Goal: Task Accomplishment & Management: Manage account settings

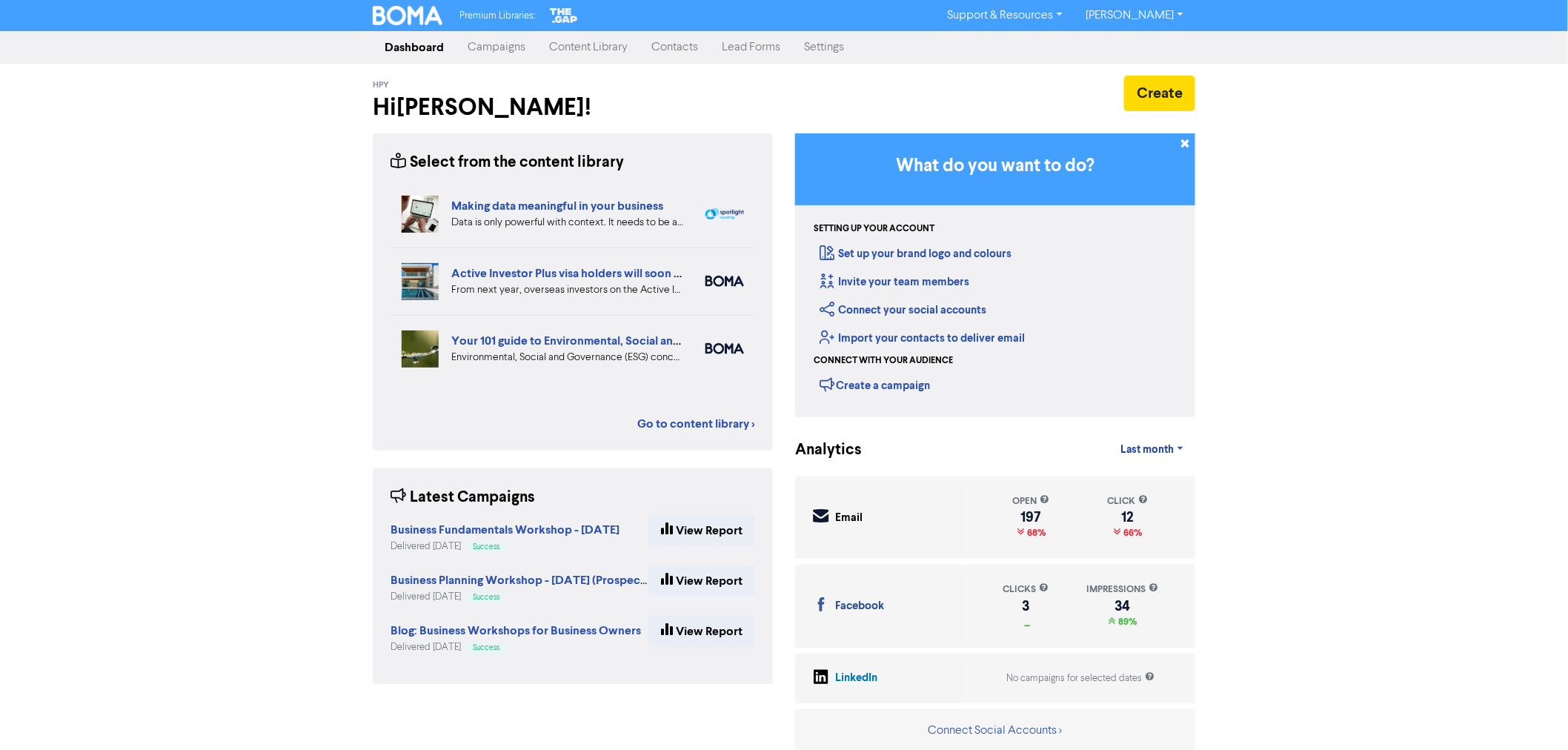
click at [501, 56] on link "Campaigns" at bounding box center [496, 48] width 82 height 29
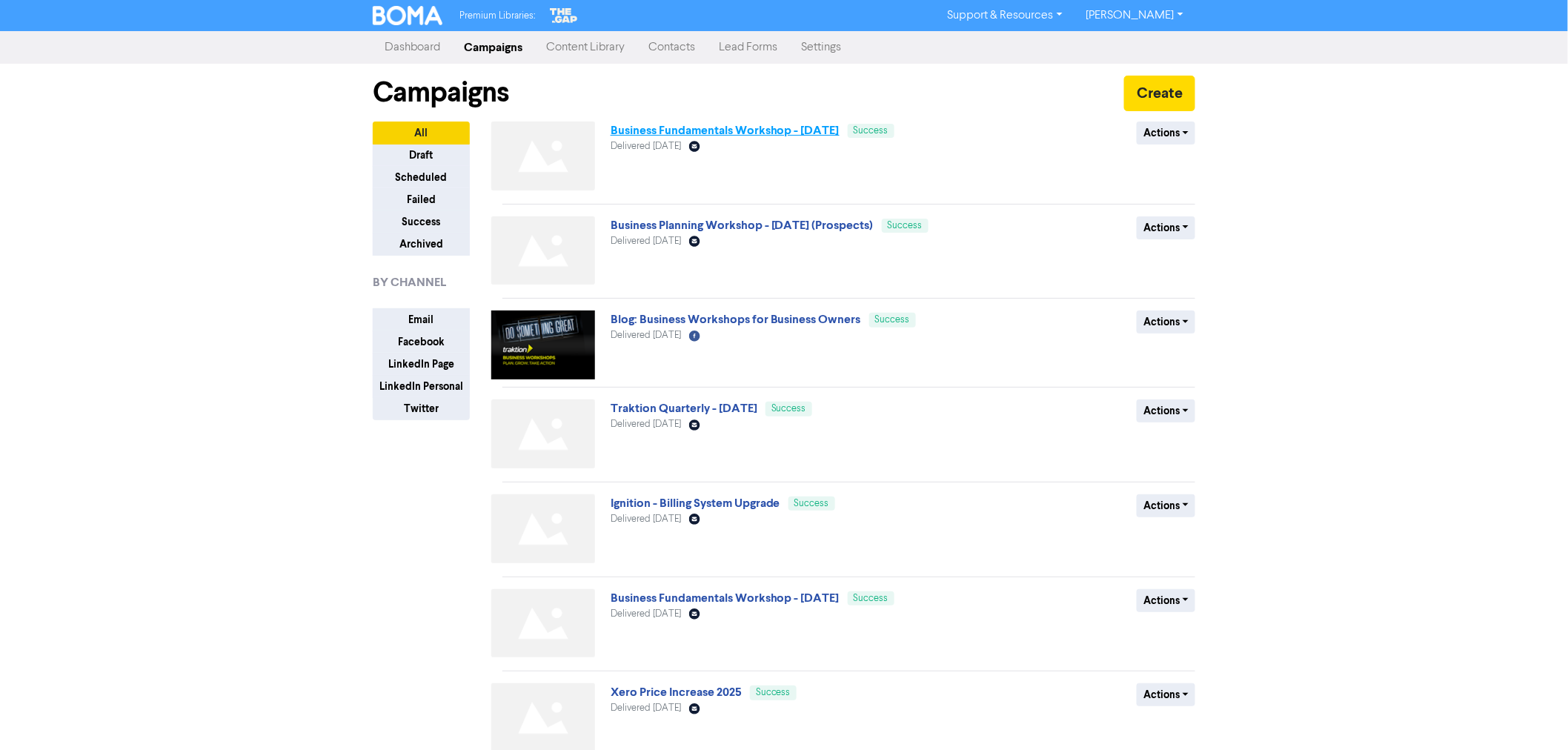
click at [791, 126] on link "Business Fundamentals Workshop - [DATE]" at bounding box center [725, 130] width 229 height 15
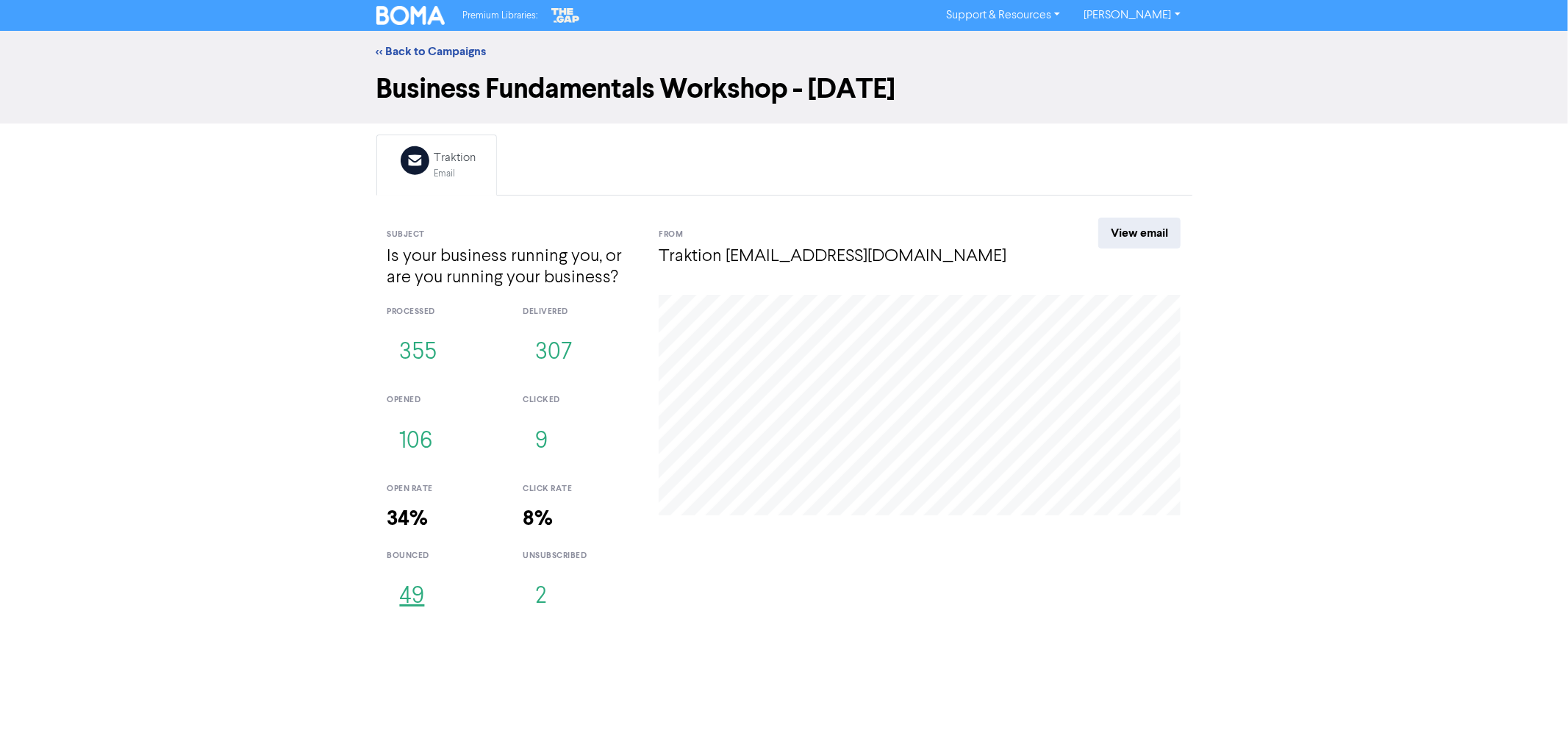
click at [411, 591] on button "49" at bounding box center [412, 596] width 50 height 48
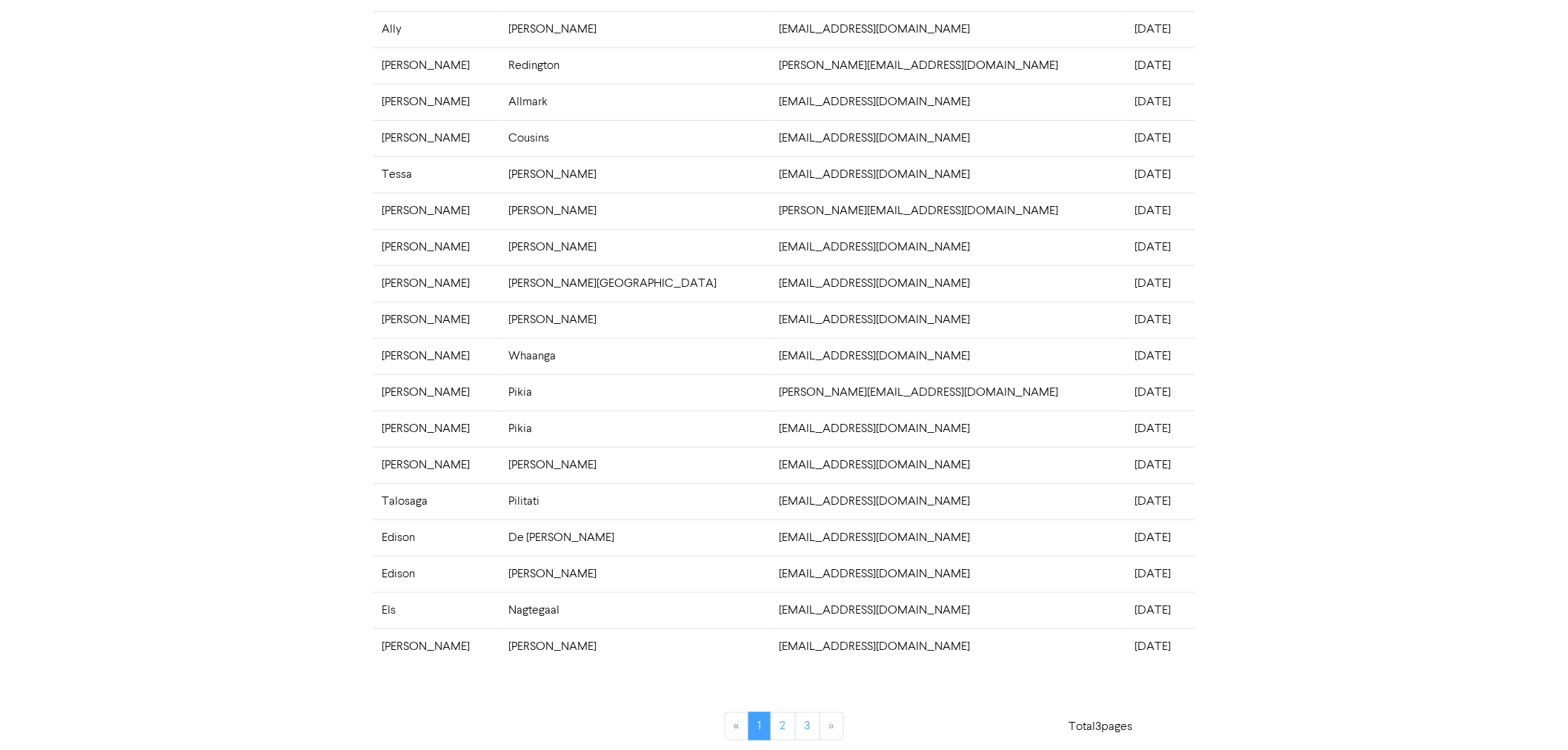
scroll to position [217, 0]
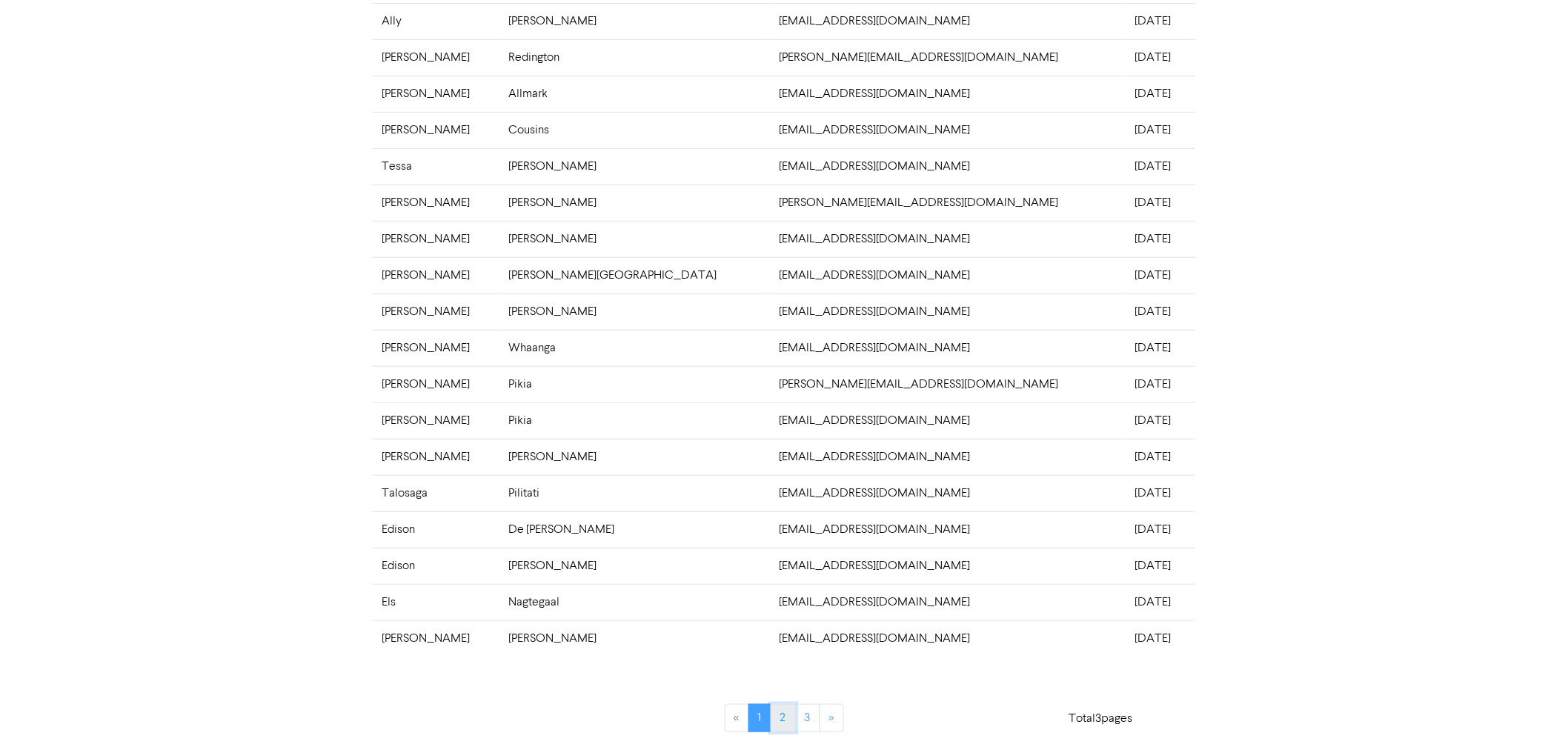
click at [780, 716] on link "2" at bounding box center [784, 718] width 26 height 28
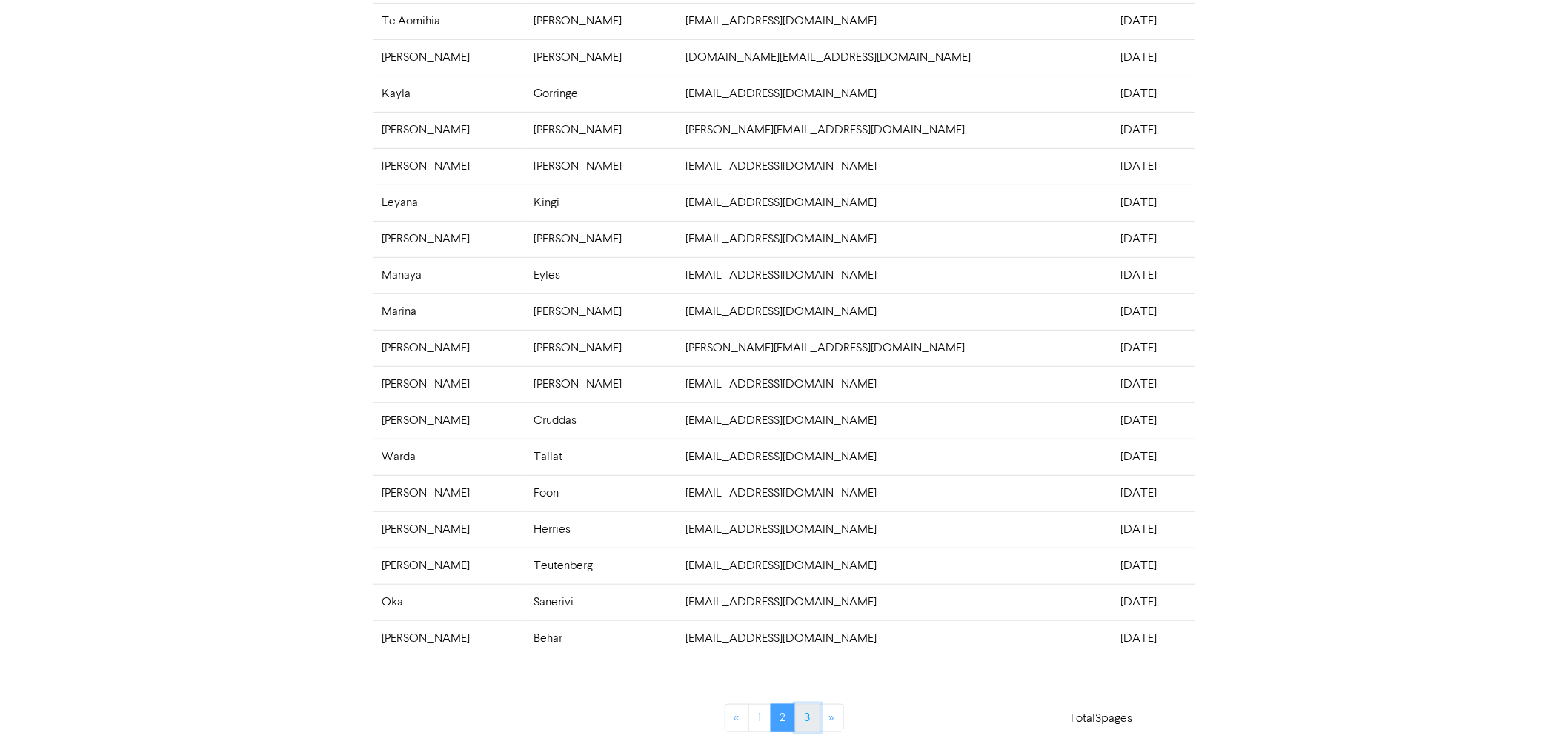
click at [801, 713] on link "3" at bounding box center [808, 718] width 26 height 28
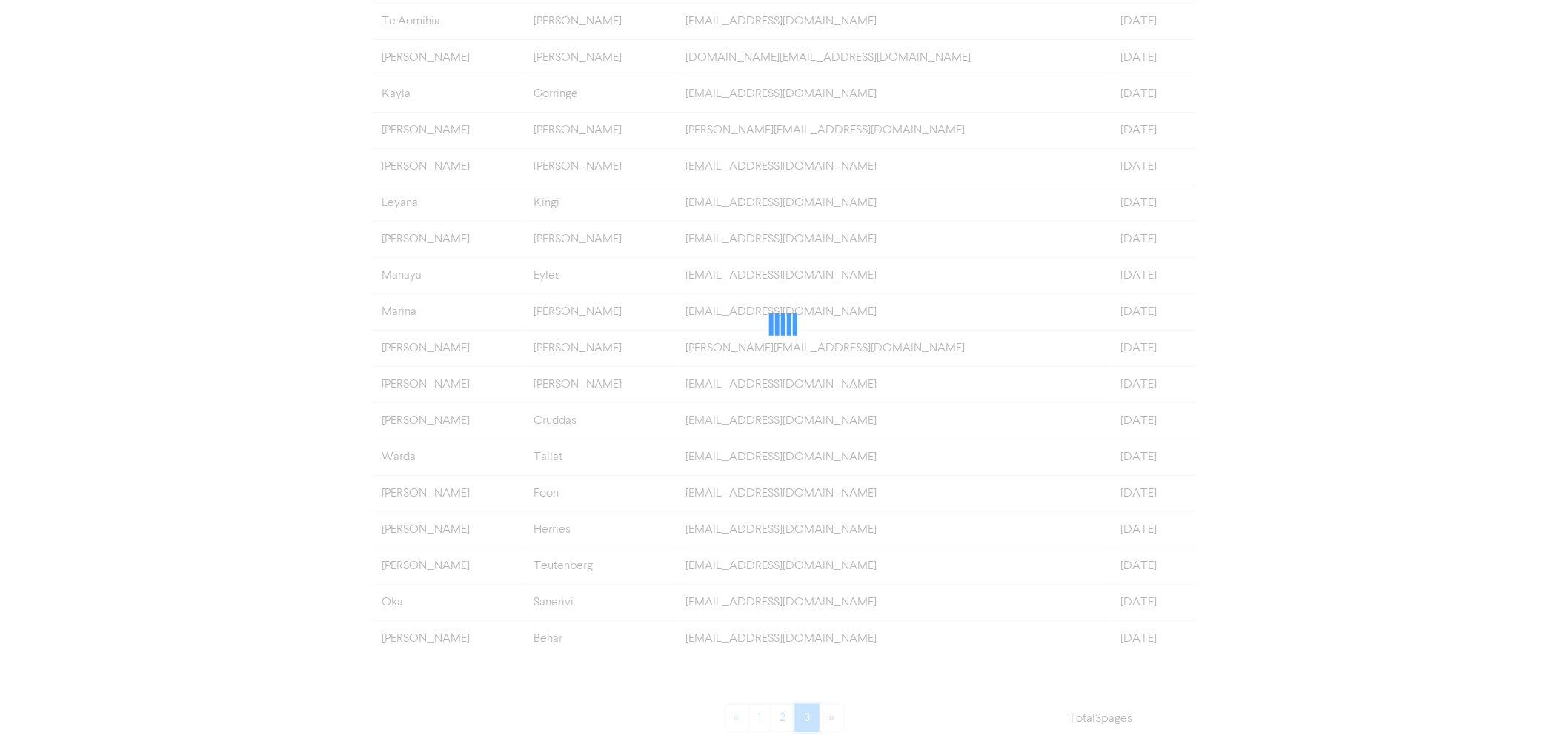
scroll to position [0, 0]
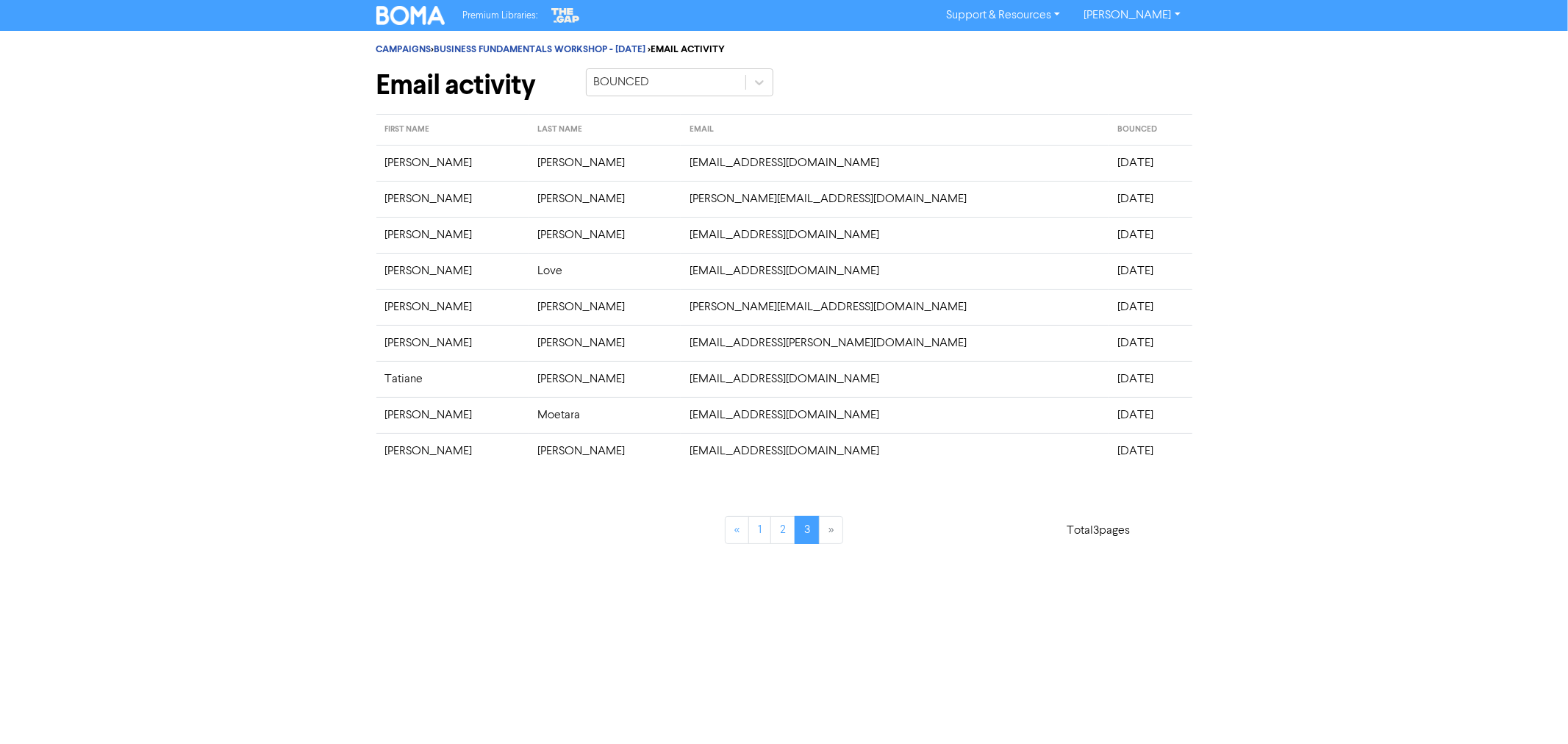
click at [407, 168] on td "[PERSON_NAME]" at bounding box center [452, 163] width 153 height 36
click at [759, 84] on icon at bounding box center [759, 83] width 9 height 5
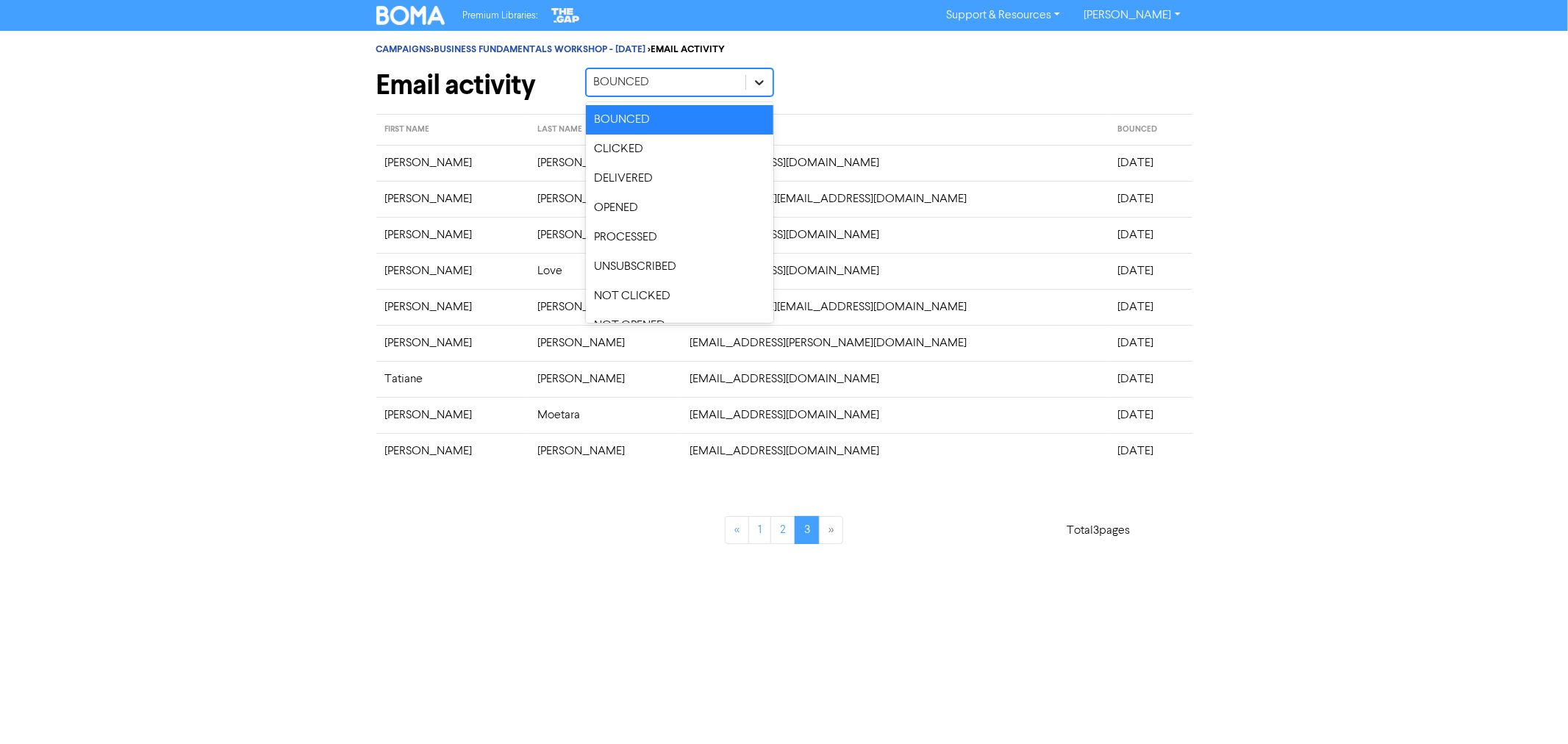
click at [759, 84] on icon at bounding box center [759, 83] width 9 height 5
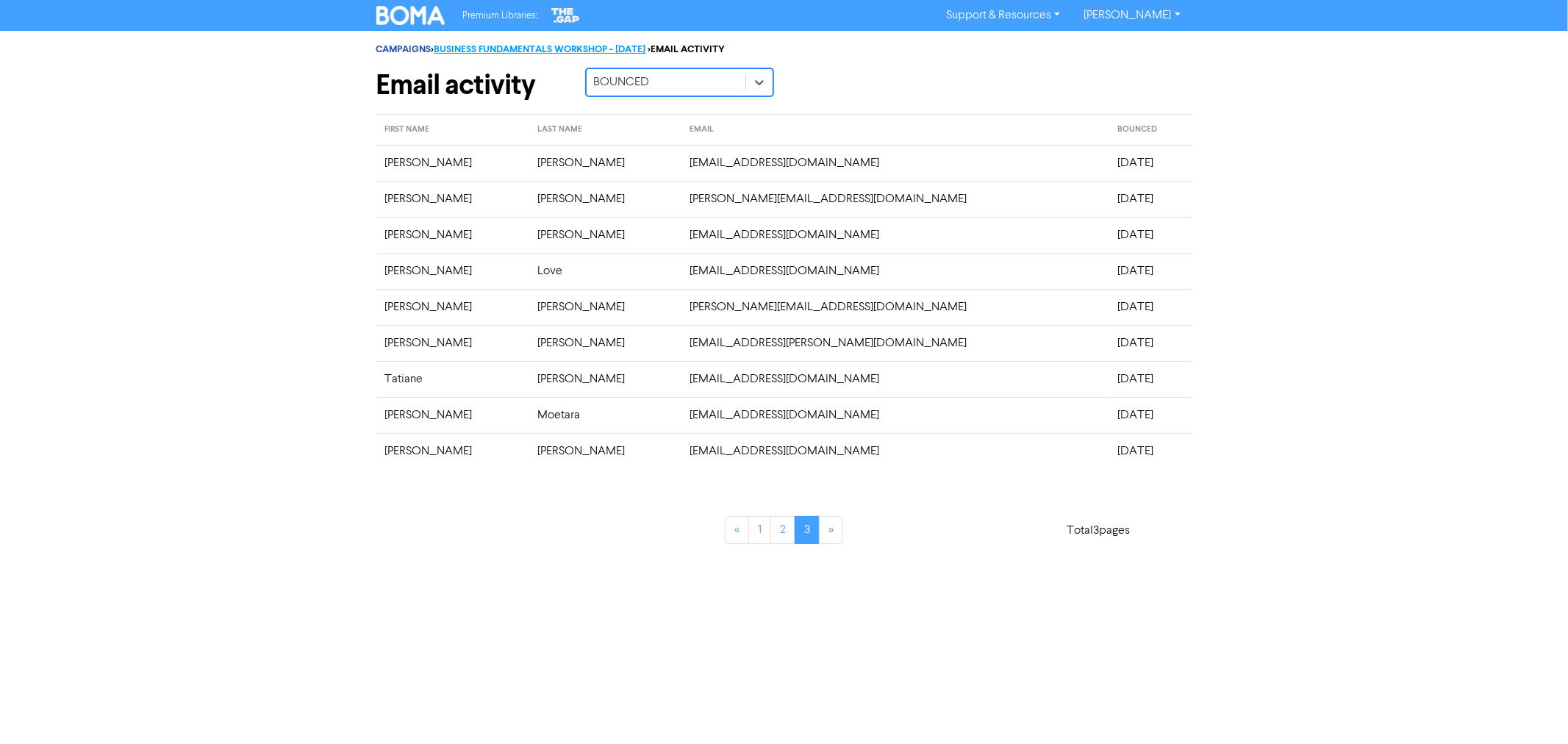
click at [646, 54] on link "BUSINESS FUNDAMENTALS WORKSHOP - [DATE]" at bounding box center [540, 49] width 212 height 12
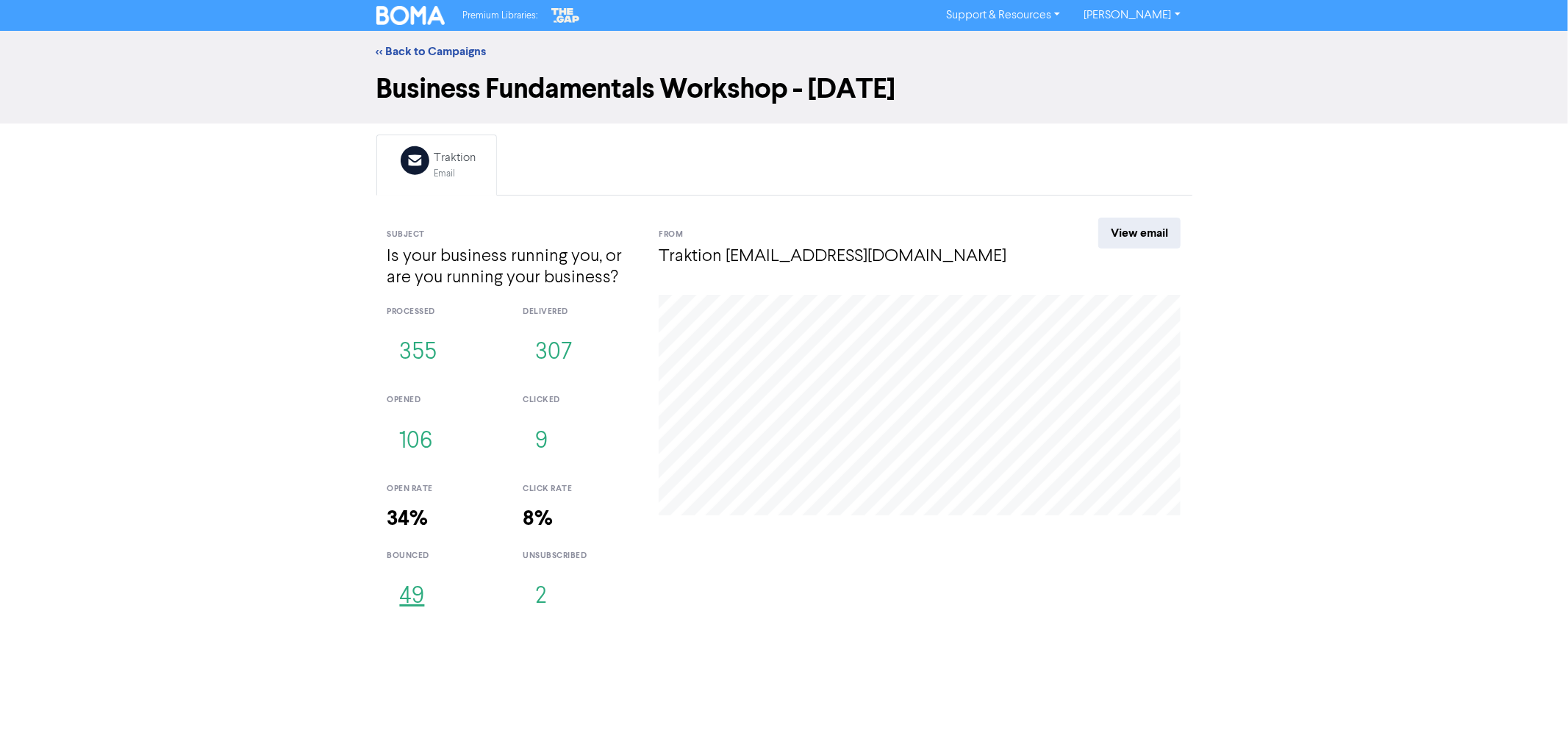
click at [414, 599] on button "49" at bounding box center [412, 596] width 50 height 48
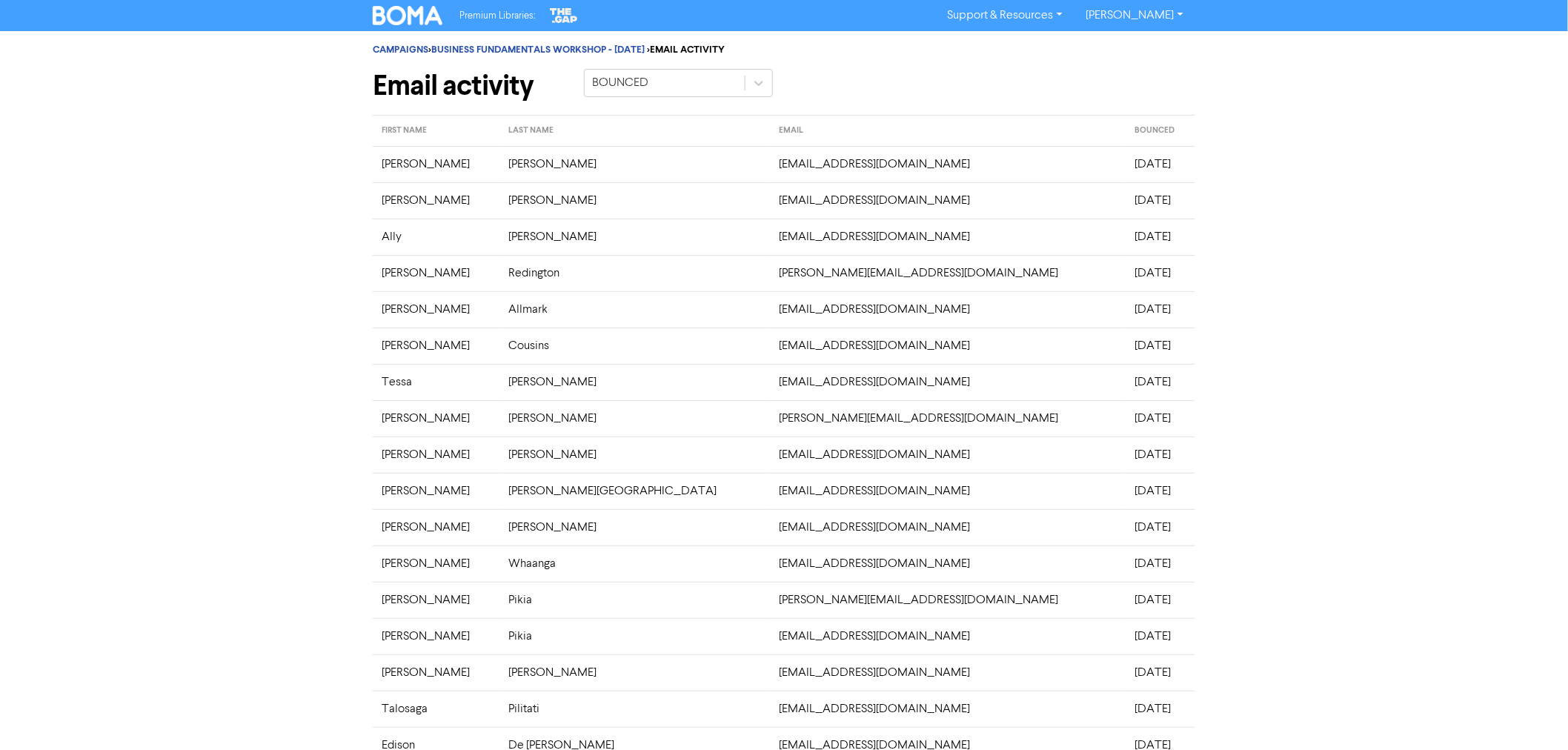
click at [503, 171] on td "[PERSON_NAME]" at bounding box center [634, 164] width 270 height 37
click at [1127, 161] on td "[DATE]" at bounding box center [1160, 164] width 69 height 37
click at [584, 50] on link "BUSINESS FUNDAMENTALS WORKSHOP - [DATE]" at bounding box center [538, 49] width 213 height 12
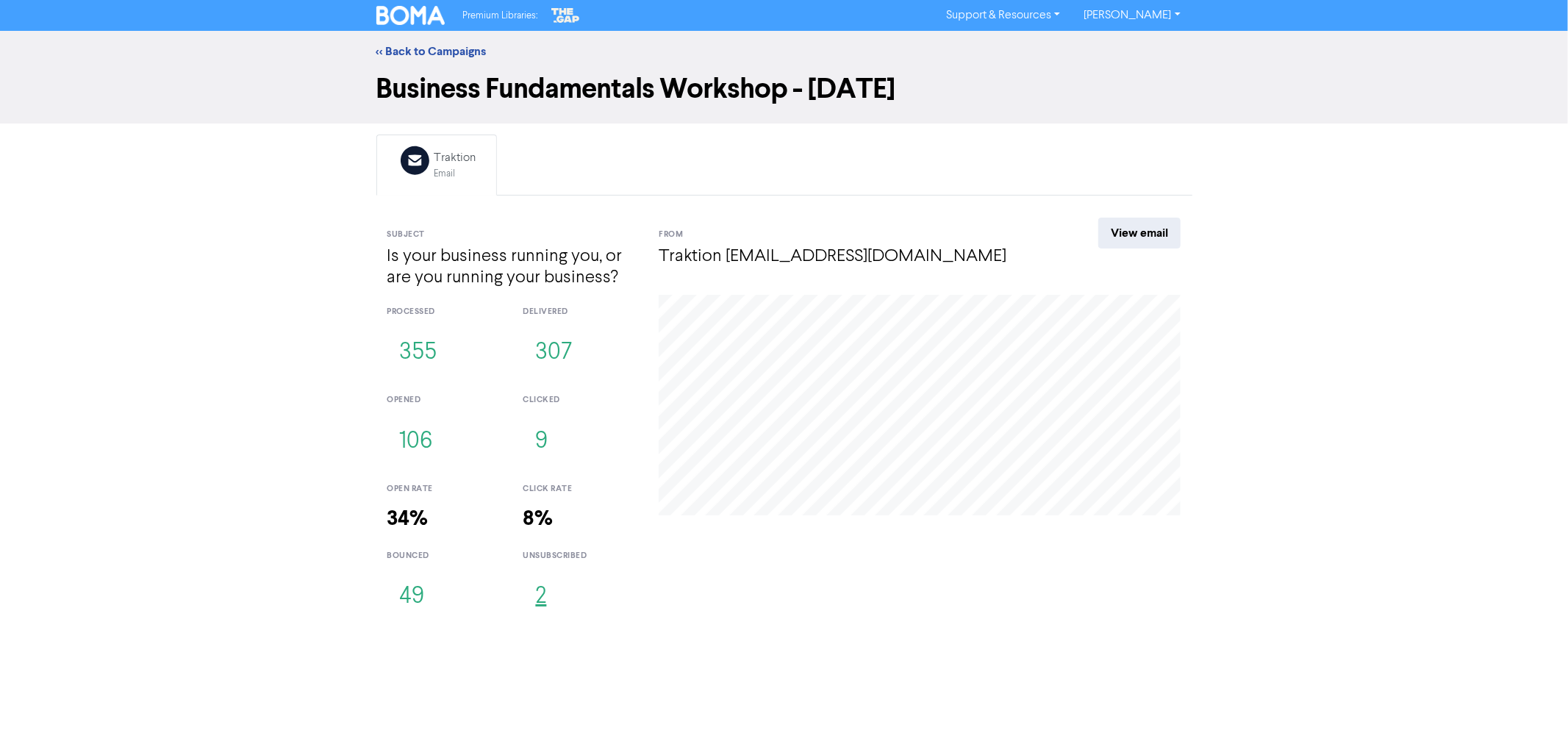
click at [534, 593] on button "2" at bounding box center [541, 596] width 36 height 48
click at [421, 606] on button "49" at bounding box center [412, 596] width 50 height 48
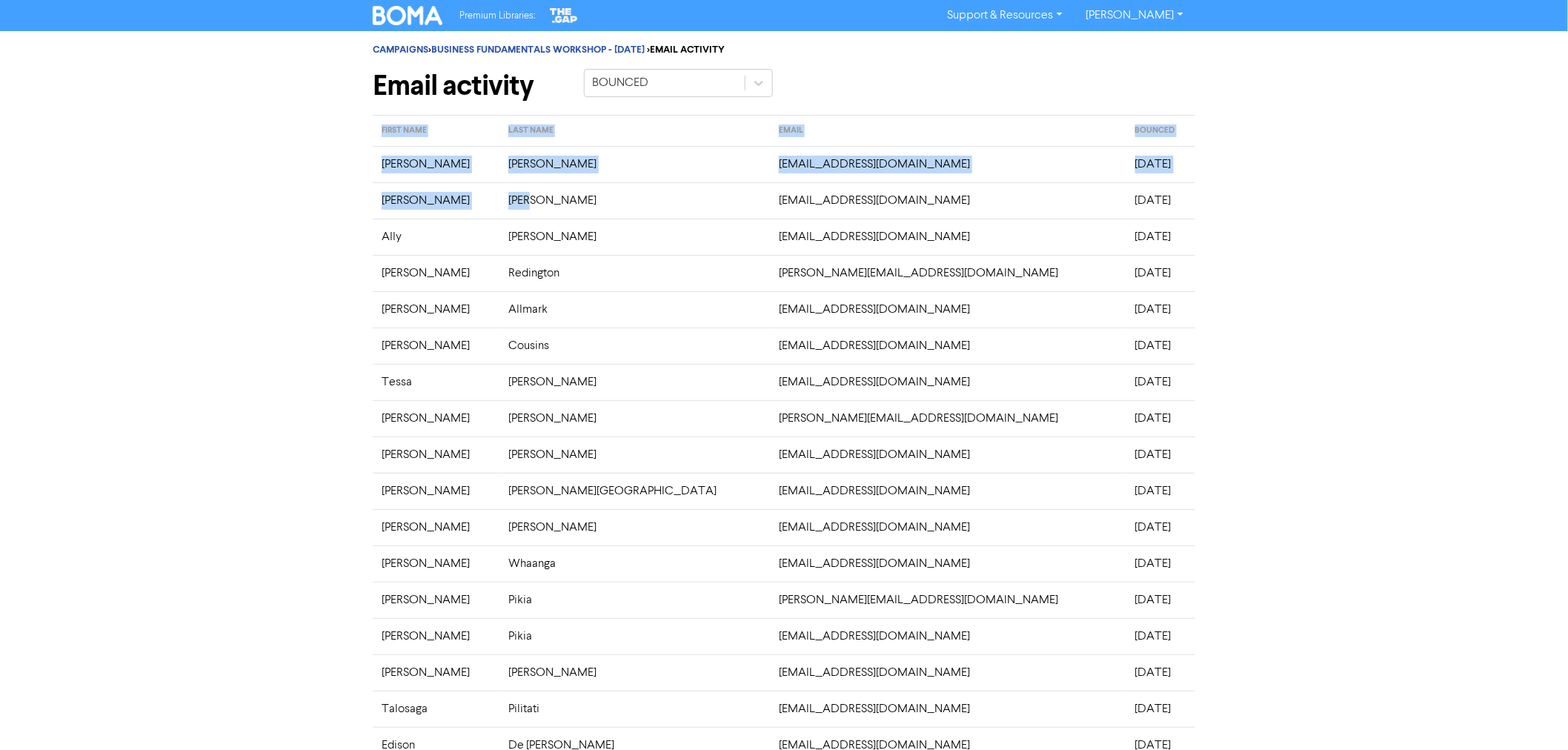
drag, startPoint x: 365, startPoint y: 158, endPoint x: 640, endPoint y: 204, distance: 278.8
click at [640, 204] on div "CAMPAIGNS > BUSINESS FUNDAMENTALS WORKSHOP - [DATE] > EMAIL ACTIVITY Email acti…" at bounding box center [784, 498] width 845 height 934
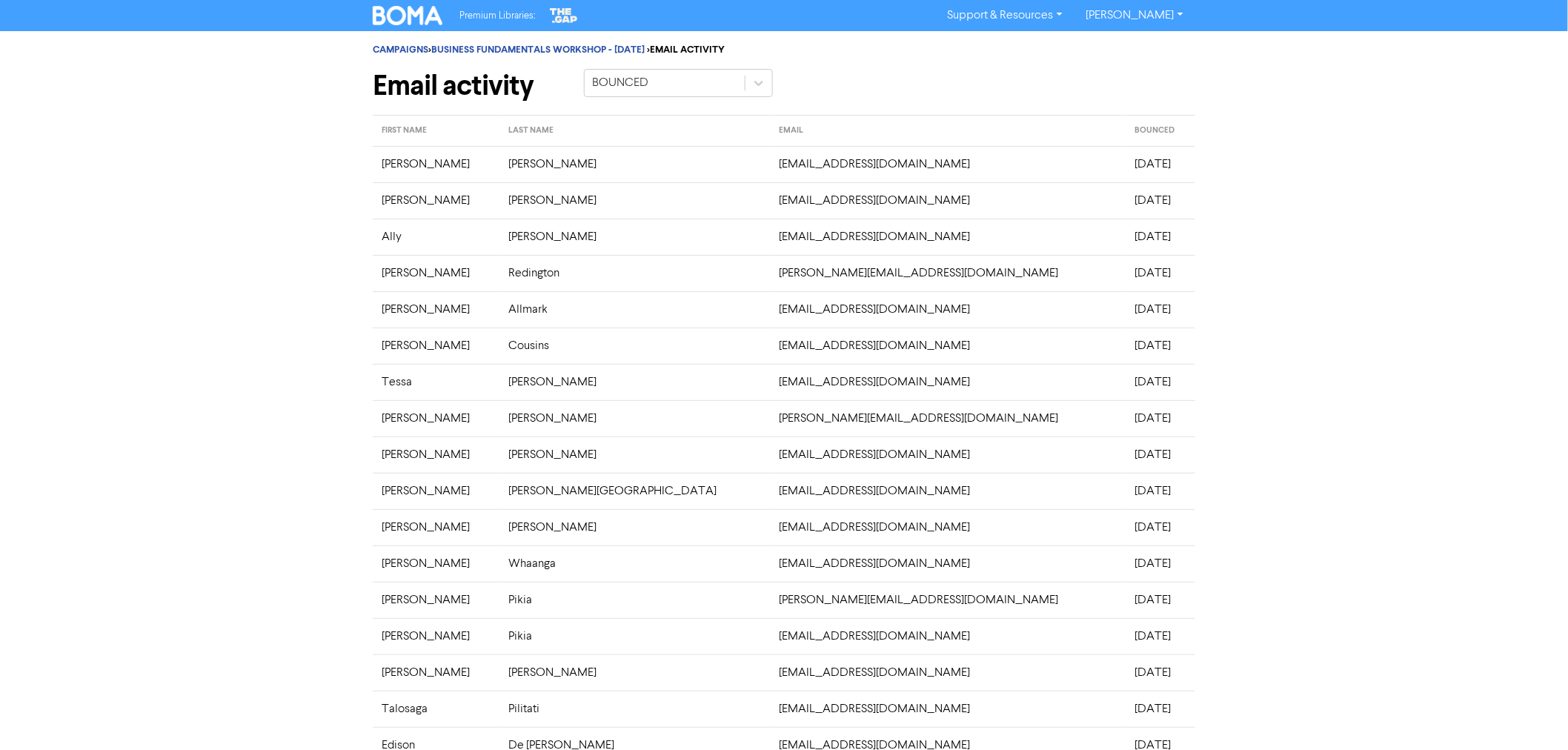
click at [1429, 381] on div "CAMPAIGNS > BUSINESS FUNDAMENTALS WORKSHOP - [DATE] > EMAIL ACTIVITY Email acti…" at bounding box center [784, 498] width 1568 height 934
drag, startPoint x: 380, startPoint y: 165, endPoint x: 1080, endPoint y: 608, distance: 828.4
click at [1080, 608] on tbody "[PERSON_NAME] [EMAIL_ADDRESS][DOMAIN_NAME] [DATE] [PERSON_NAME] [EMAIL_ADDRESS]…" at bounding box center [784, 508] width 822 height 726
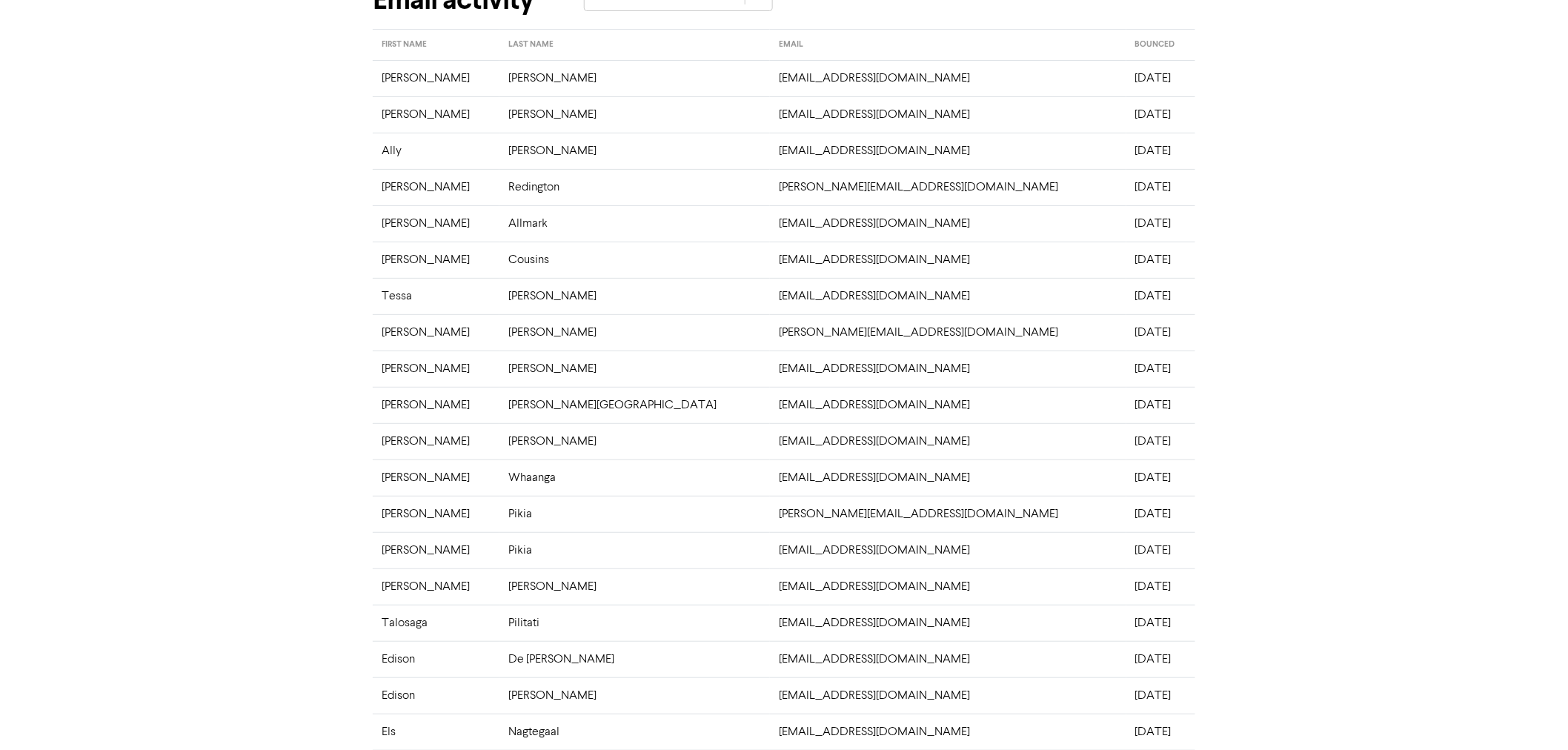
scroll to position [217, 0]
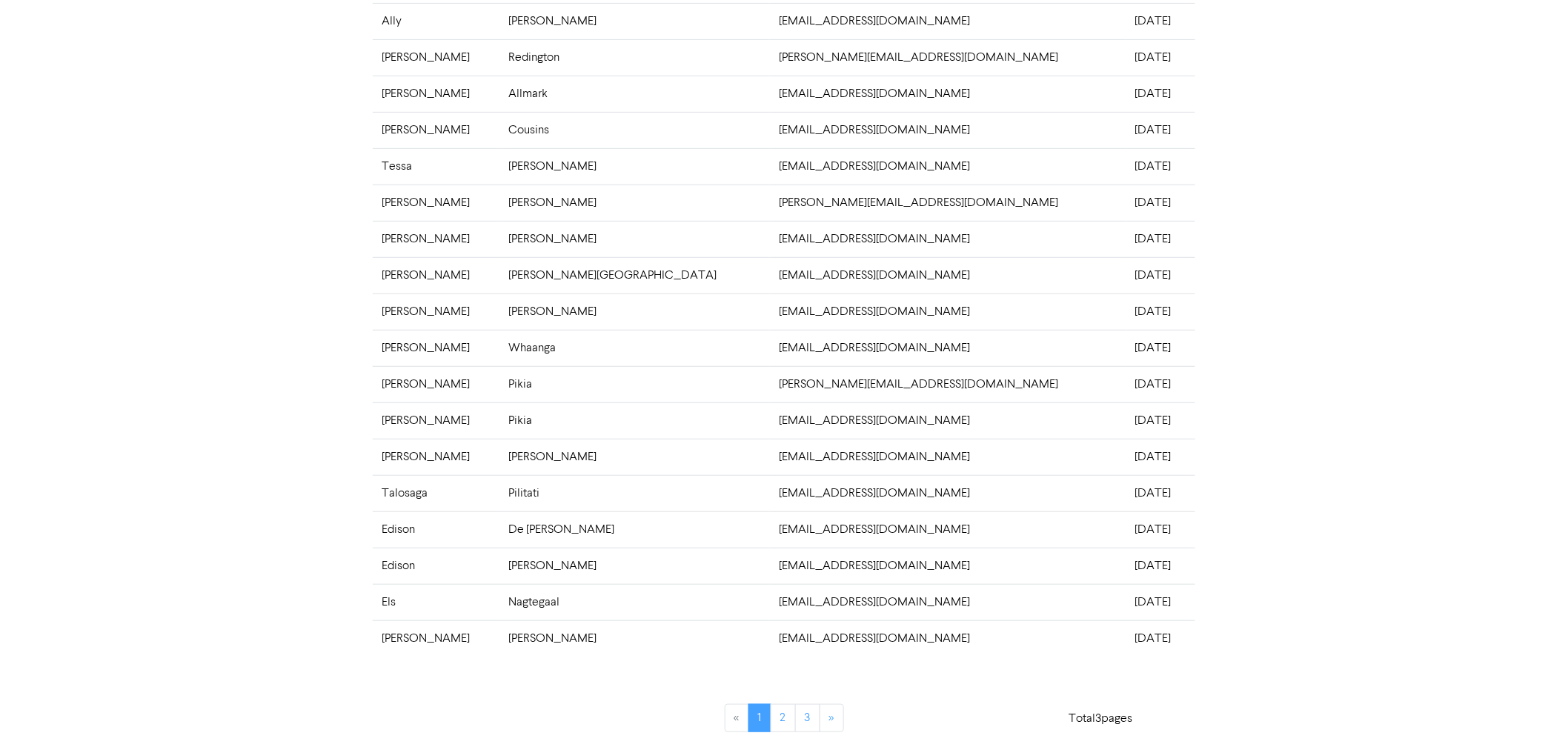
click at [1127, 639] on td "[DATE]" at bounding box center [1160, 638] width 69 height 37
copy tbody "[PERSON_NAME] [EMAIL_ADDRESS][DOMAIN_NAME] [DATE] [PERSON_NAME] [EMAIL_ADDRESS]…"
click at [787, 717] on link "2" at bounding box center [784, 718] width 26 height 28
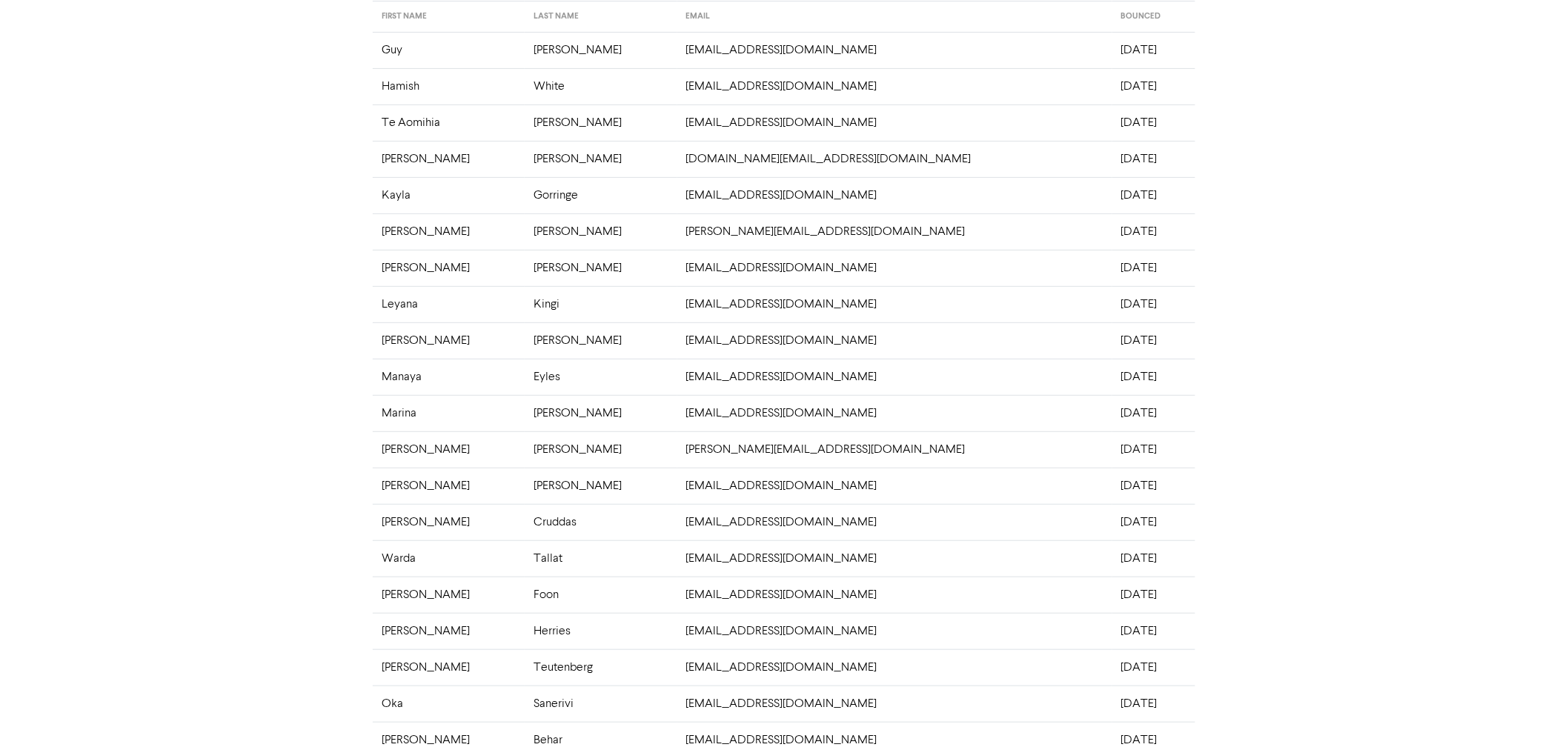
scroll to position [0, 0]
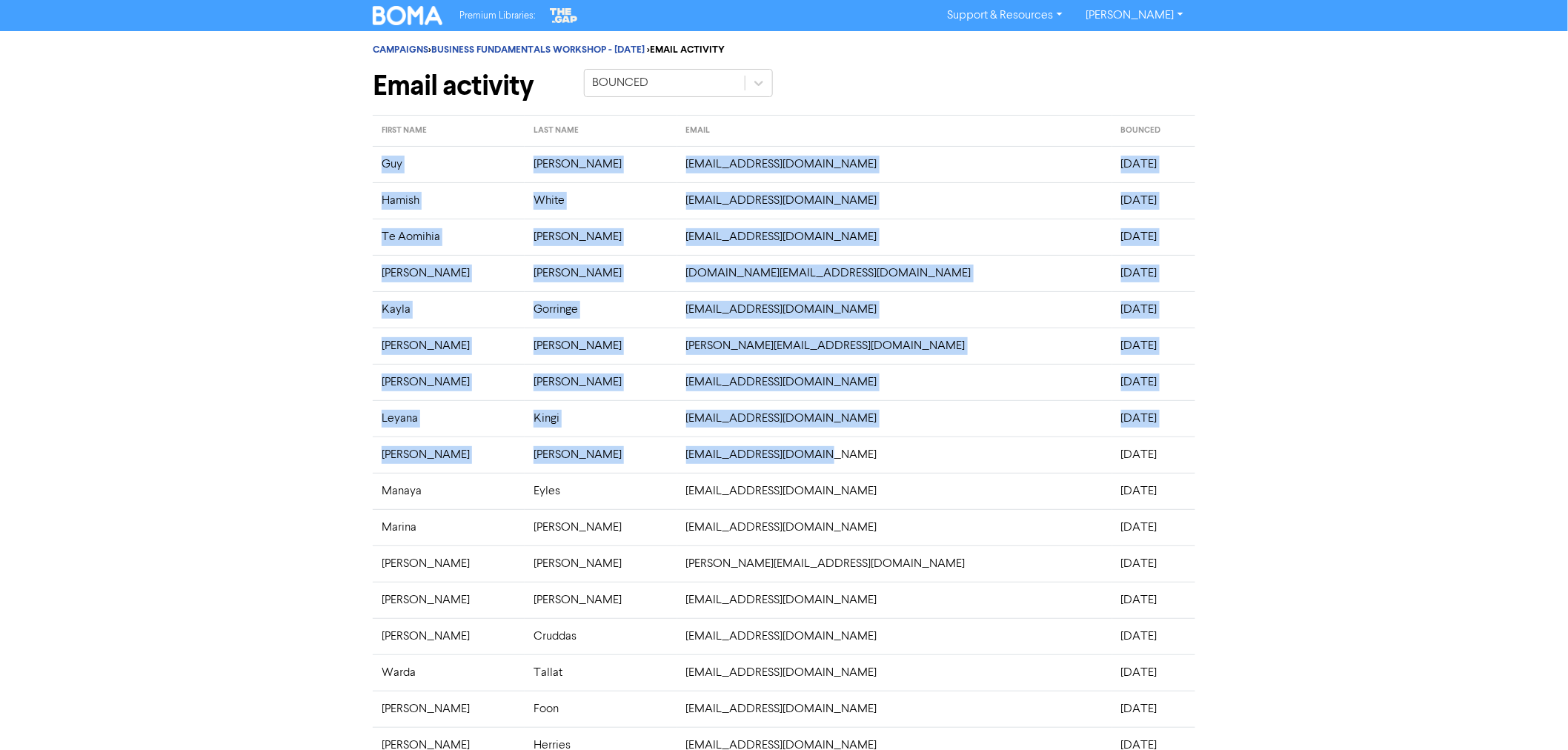
drag, startPoint x: 378, startPoint y: 159, endPoint x: 908, endPoint y: 457, distance: 608.0
click at [908, 457] on tbody "[PERSON_NAME] [EMAIL_ADDRESS][DOMAIN_NAME] [DATE] Hamish White [EMAIL_ADDRESS][…" at bounding box center [784, 508] width 822 height 726
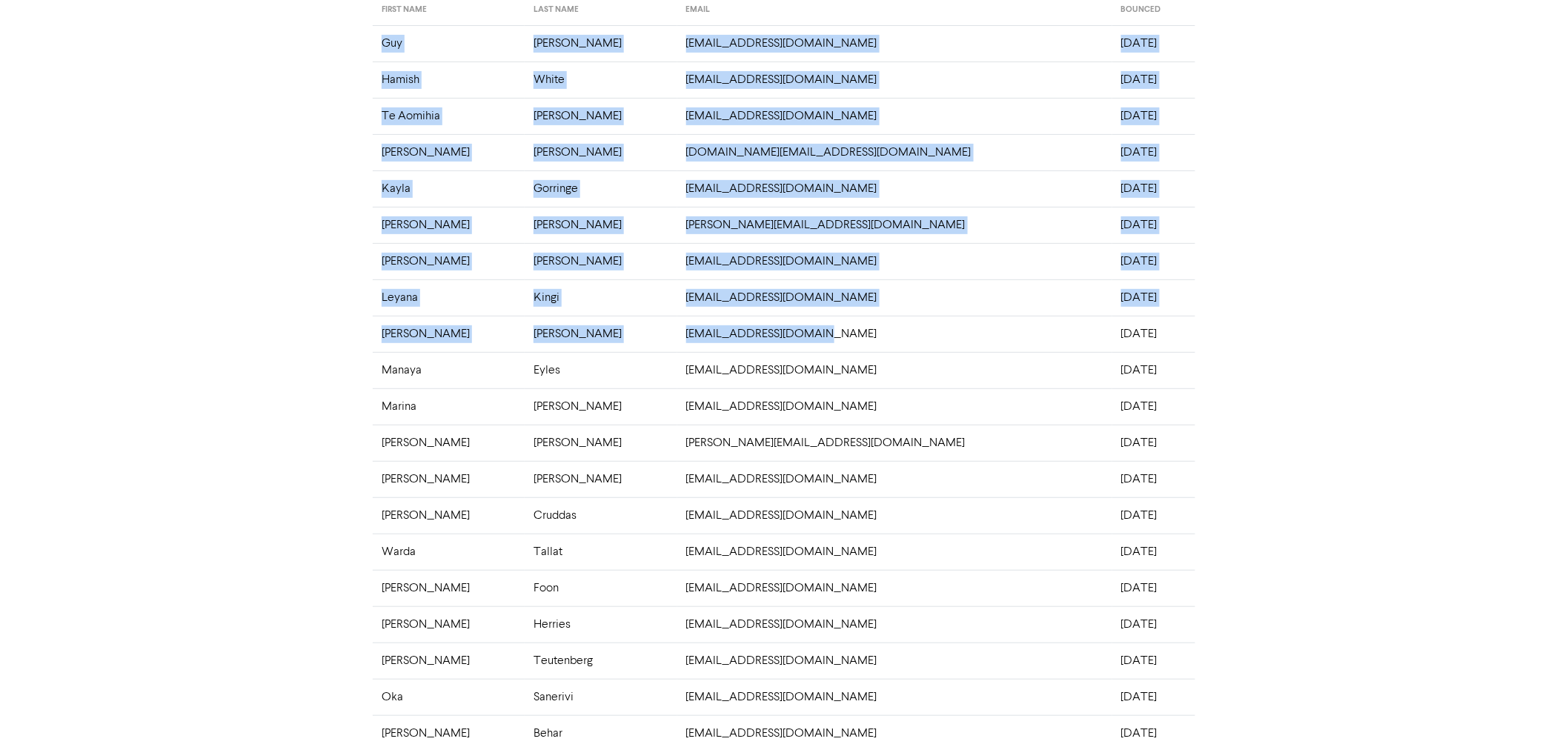
scroll to position [217, 0]
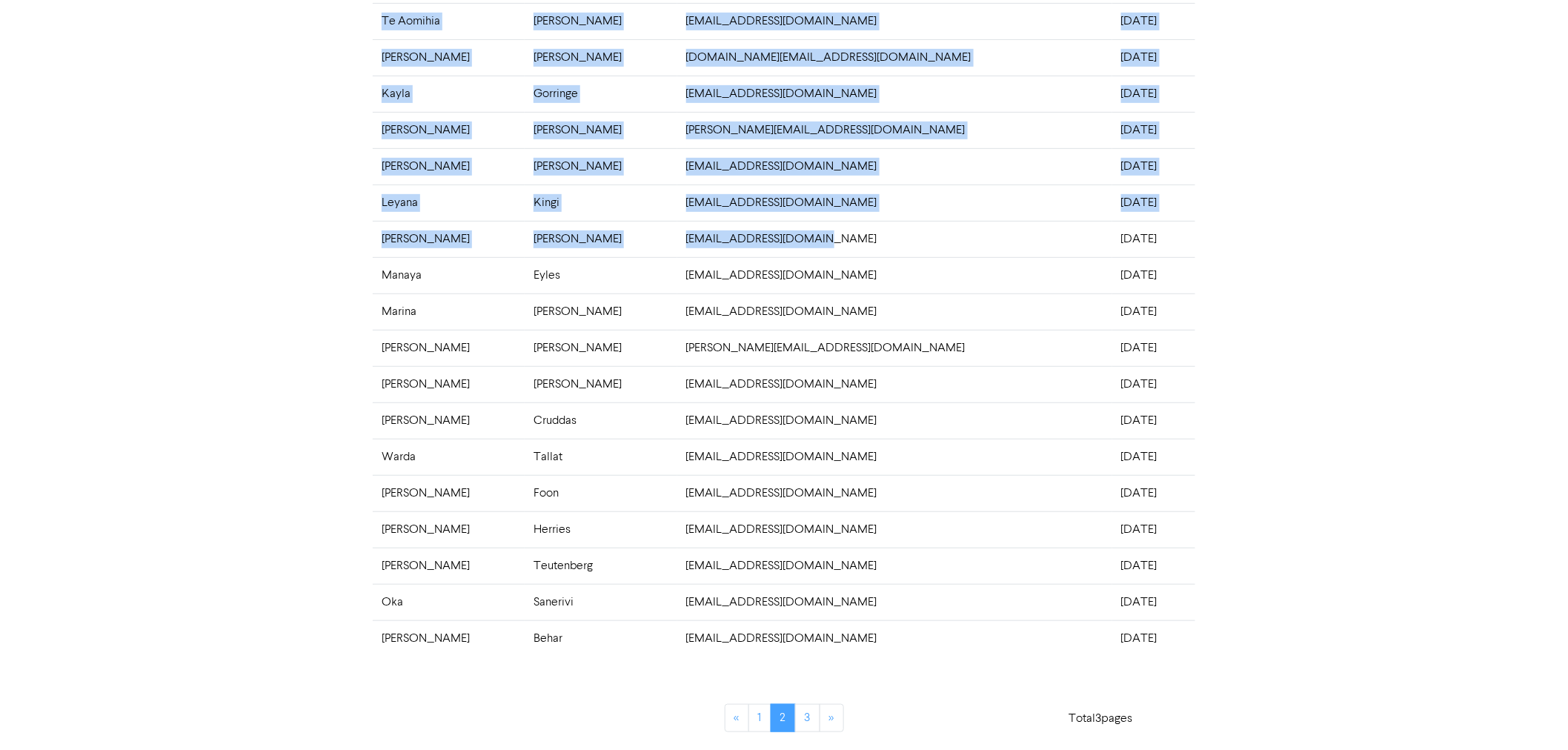
click at [1113, 634] on td "[DATE]" at bounding box center [1154, 638] width 83 height 37
copy tbody "[PERSON_NAME] [EMAIL_ADDRESS][DOMAIN_NAME] [DATE] Hamish White [EMAIL_ADDRESS][…"
click at [814, 719] on link "3" at bounding box center [808, 718] width 26 height 28
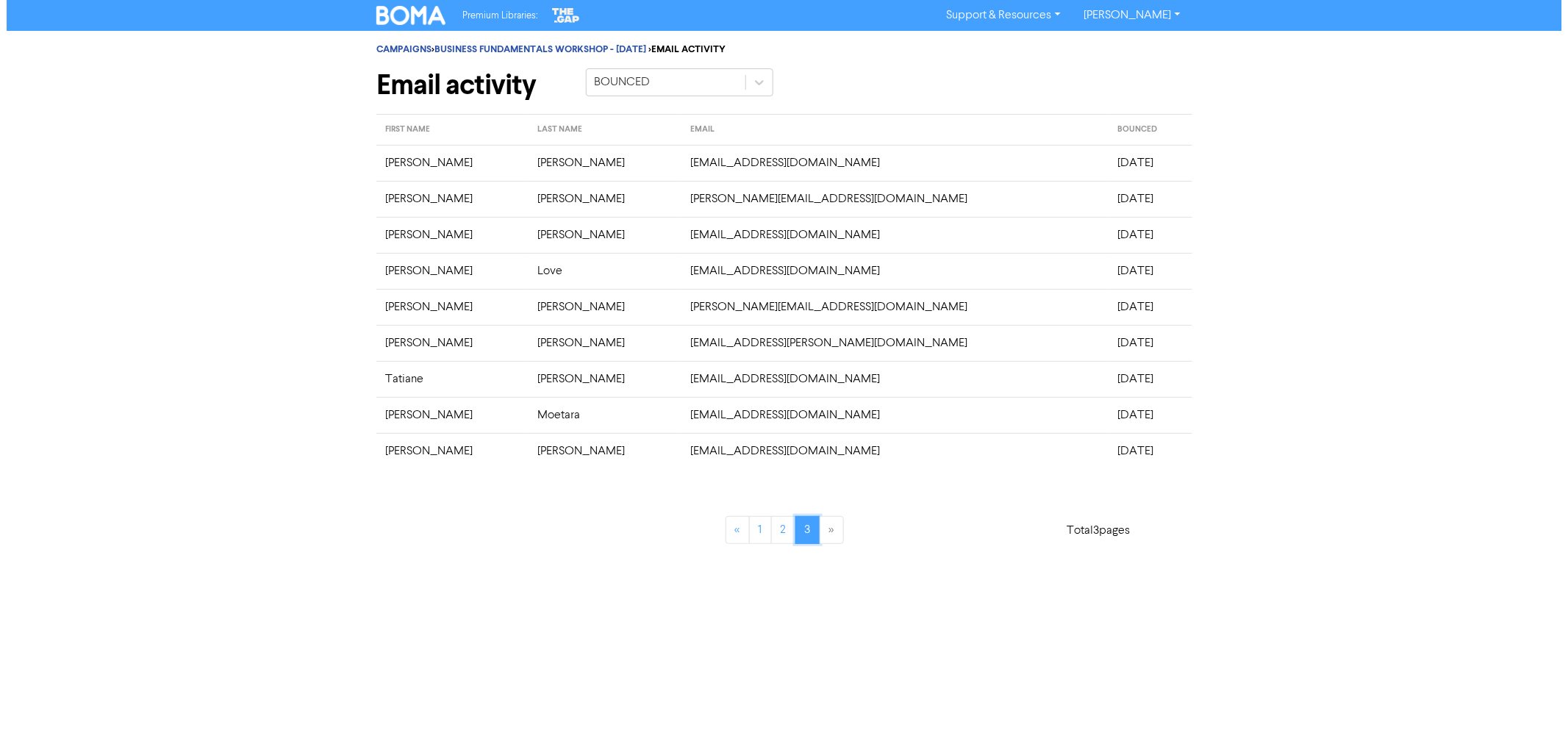
scroll to position [0, 0]
drag, startPoint x: 384, startPoint y: 155, endPoint x: 1071, endPoint y: 447, distance: 746.5
click at [1071, 447] on tbody "[PERSON_NAME] [PERSON_NAME][EMAIL_ADDRESS][DOMAIN_NAME] [DATE] [PERSON_NAME] [P…" at bounding box center [784, 306] width 816 height 324
copy tbody "[PERSON_NAME] [PERSON_NAME][EMAIL_ADDRESS][DOMAIN_NAME] [DATE] [PERSON_NAME] [P…"
click at [404, 47] on link "CAMPAIGNS" at bounding box center [403, 49] width 55 height 12
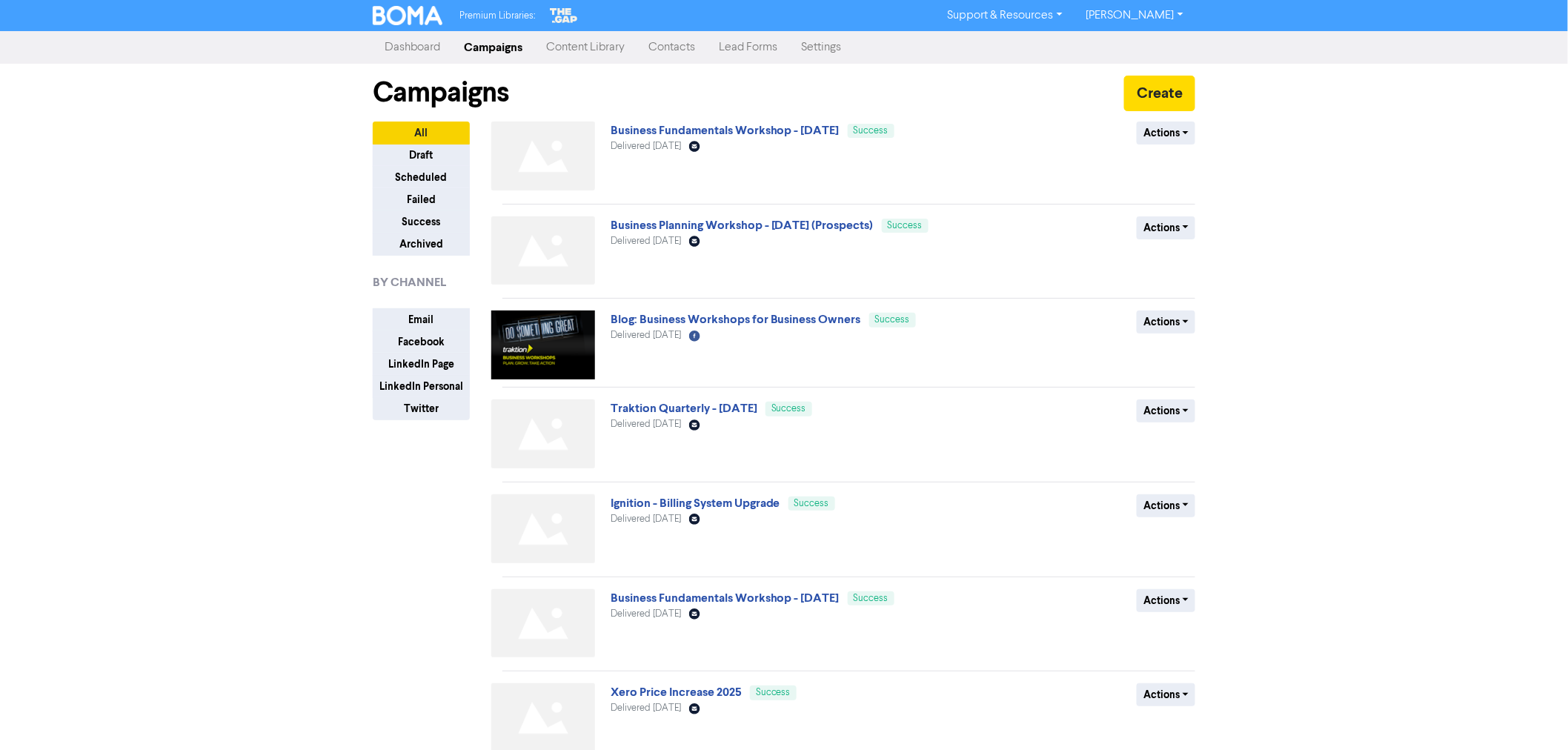
click at [504, 41] on link "Campaigns" at bounding box center [494, 48] width 82 height 29
click at [657, 45] on link "Contacts" at bounding box center [671, 48] width 71 height 29
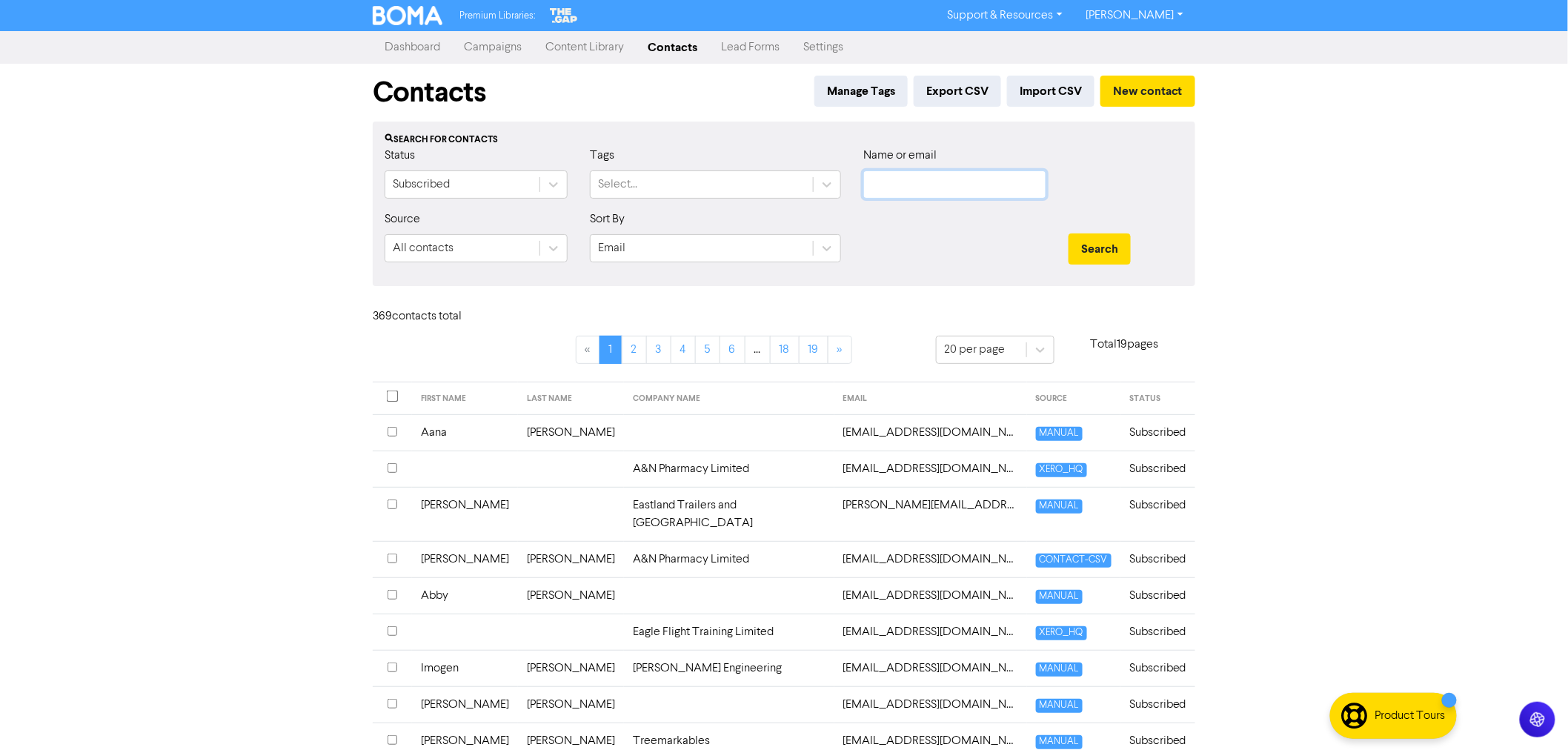
click at [901, 179] on input "text" at bounding box center [955, 184] width 183 height 28
type input "abigail"
click at [1069, 234] on button "Search" at bounding box center [1100, 249] width 62 height 31
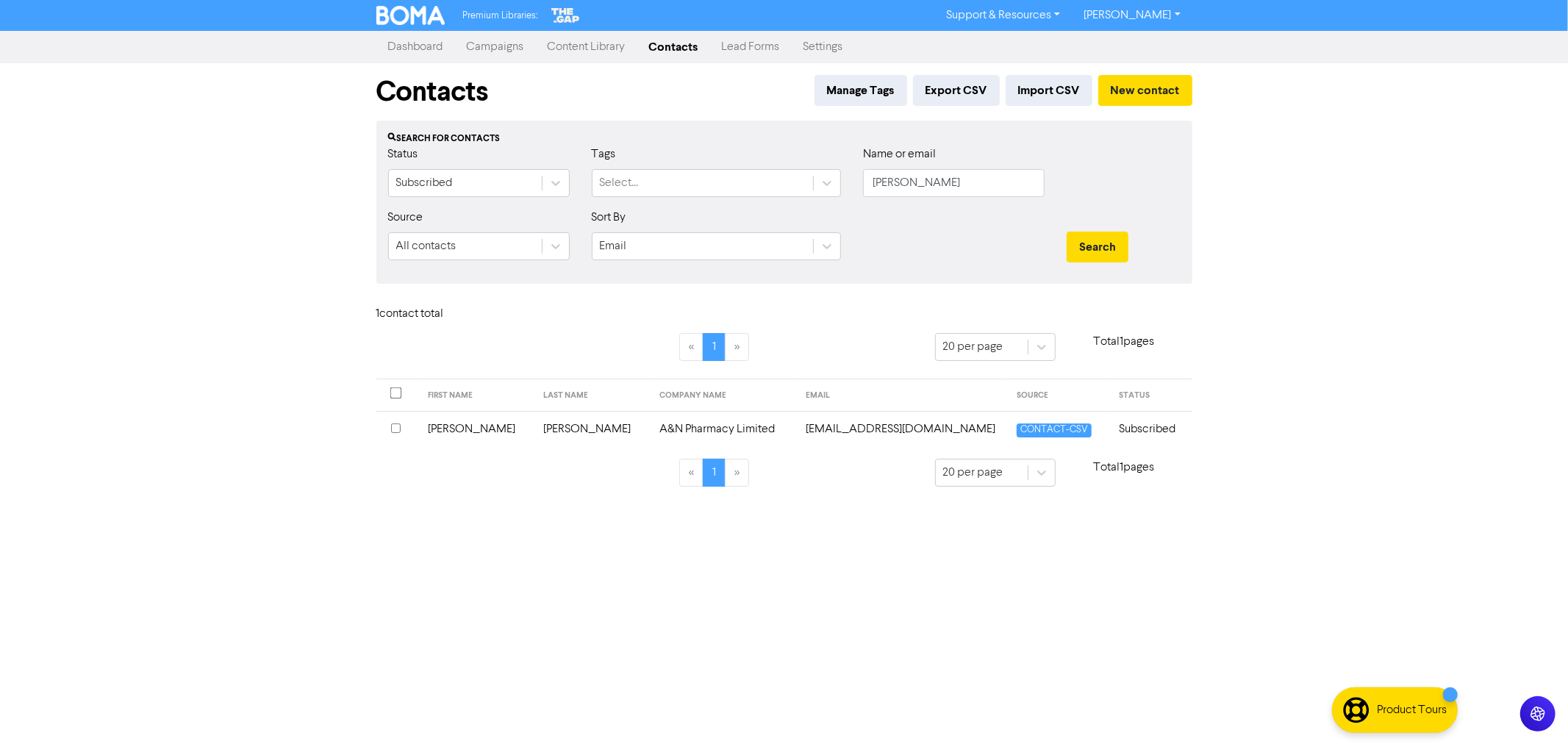
click at [449, 432] on td "[PERSON_NAME]" at bounding box center [477, 429] width 116 height 36
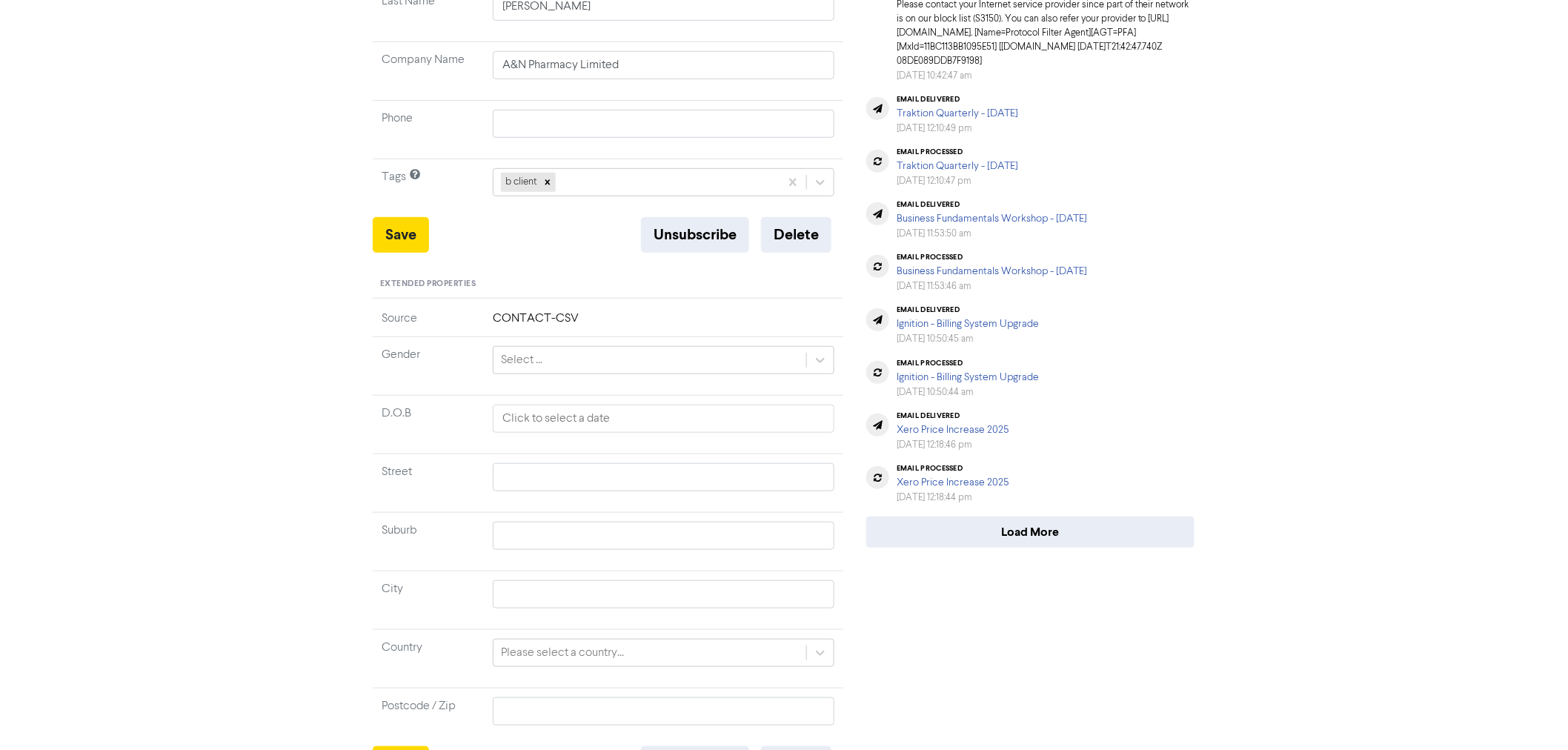
scroll to position [344, 0]
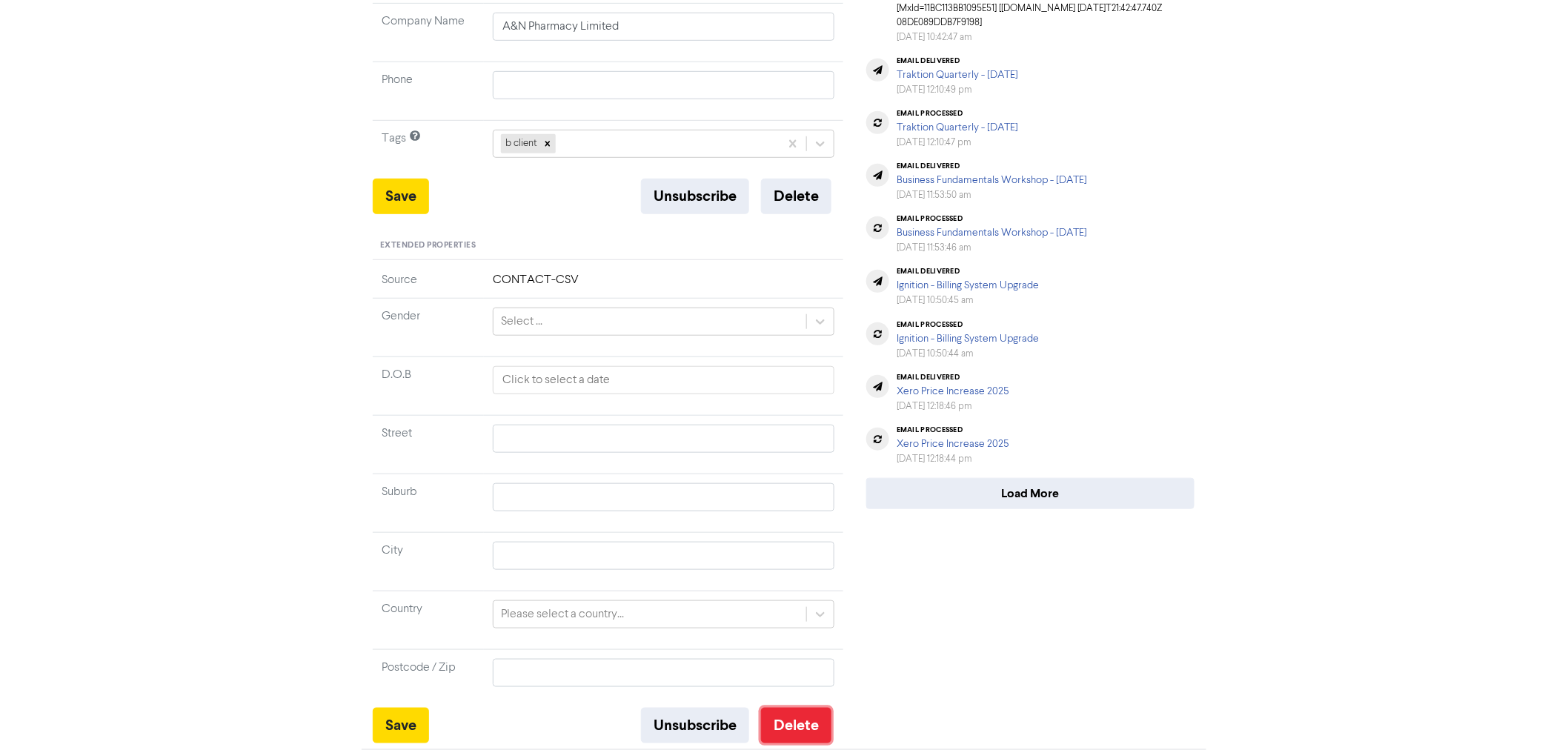
click at [803, 735] on button "Delete" at bounding box center [796, 725] width 71 height 36
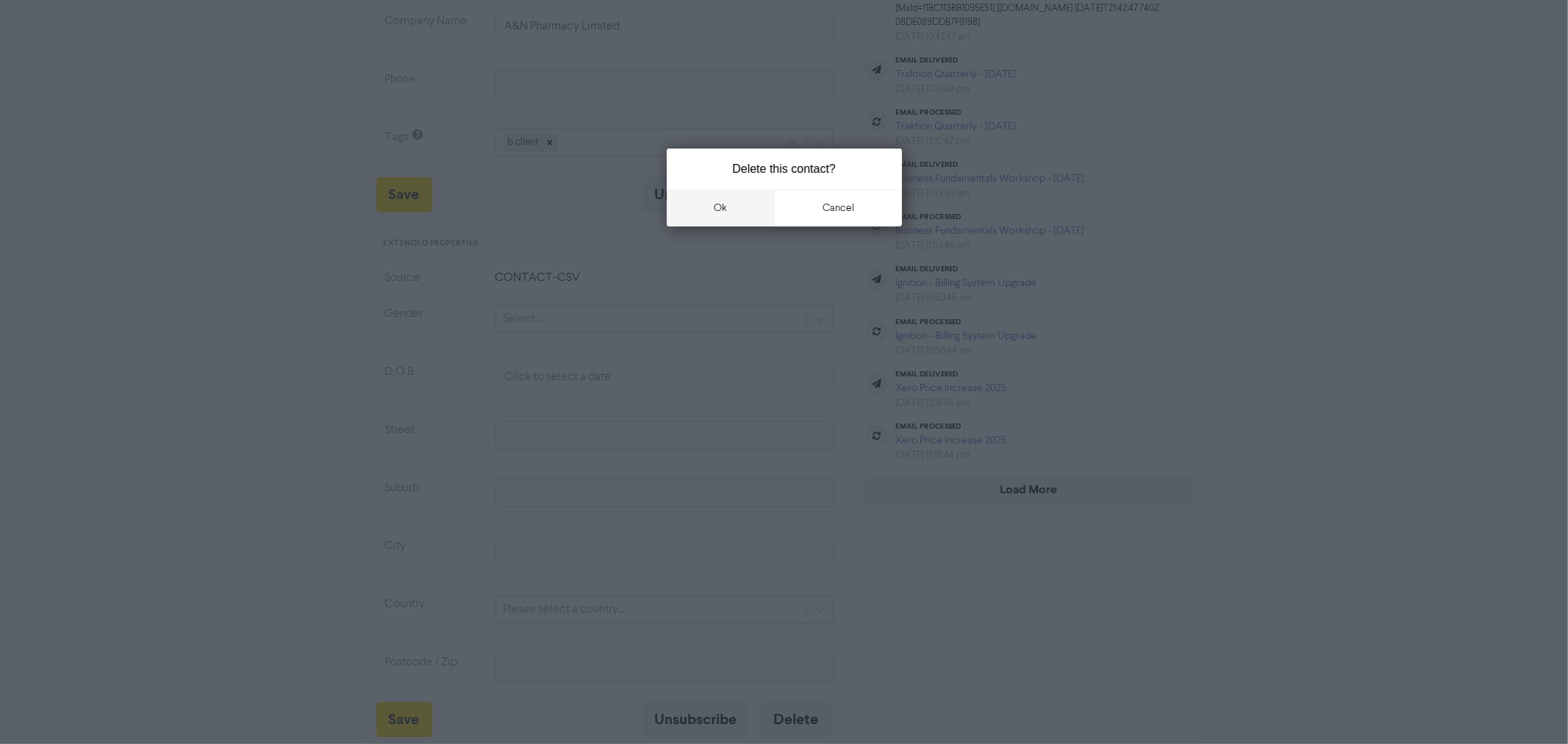
click at [711, 202] on button "ok" at bounding box center [721, 208] width 109 height 36
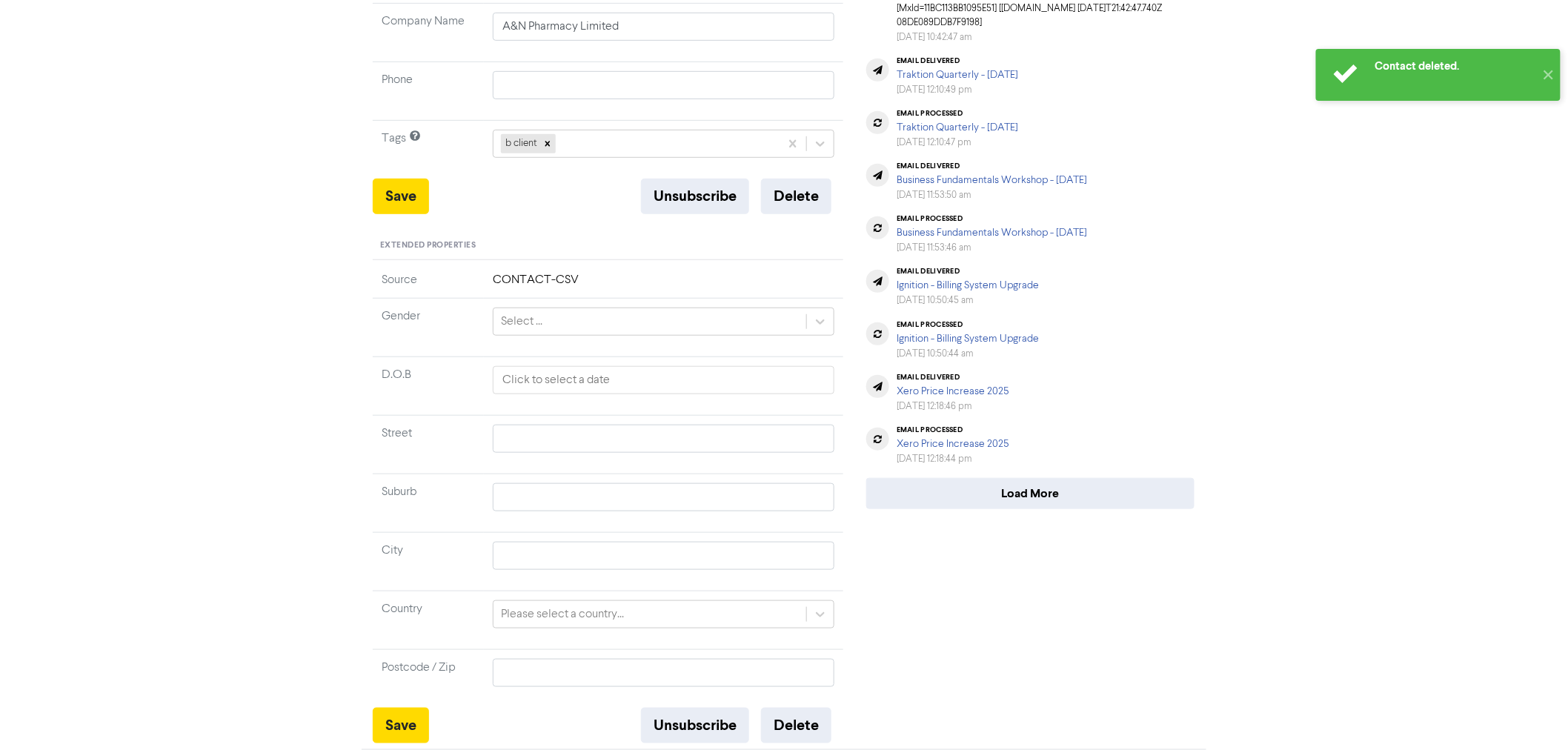
scroll to position [0, 0]
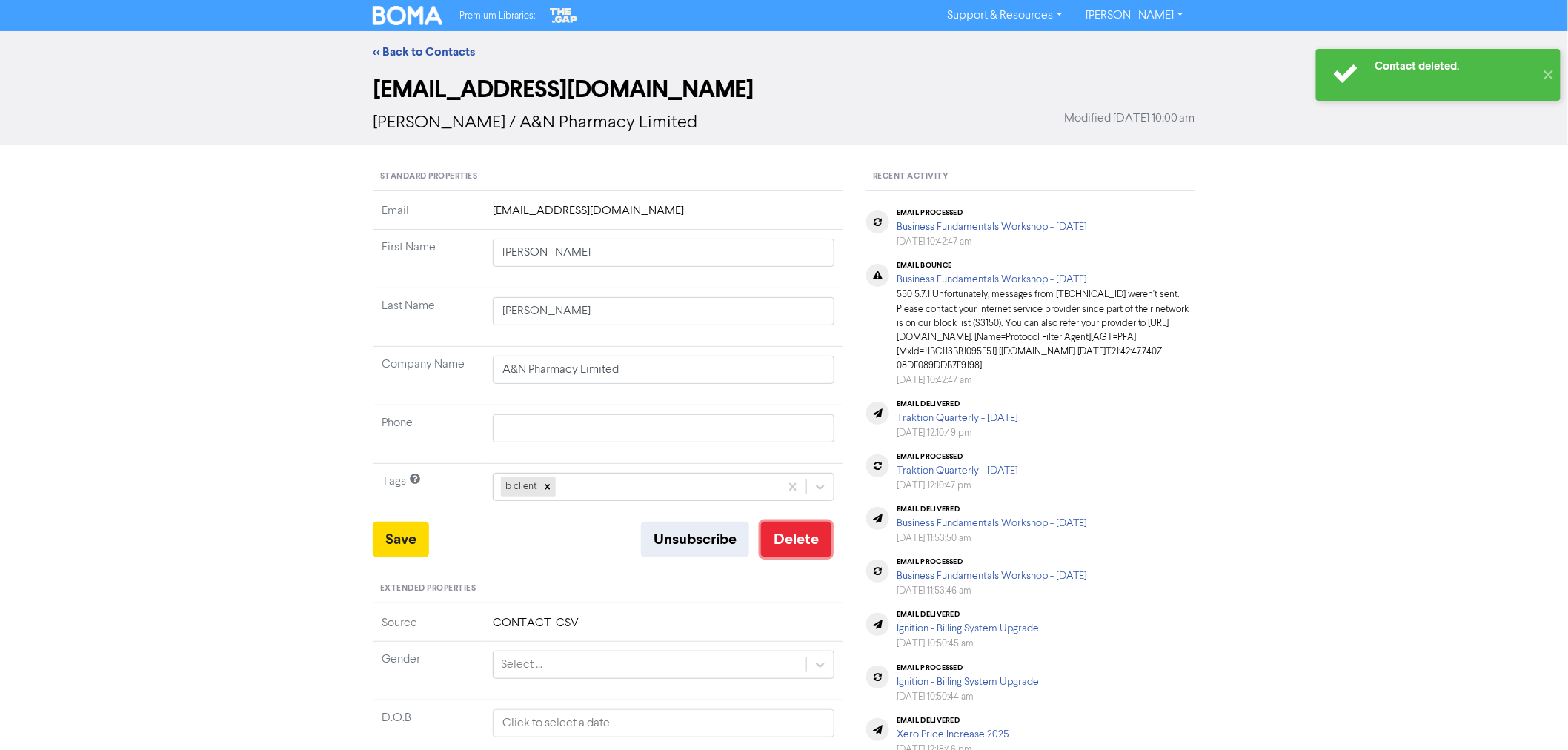
click at [790, 538] on button "Delete" at bounding box center [796, 539] width 71 height 36
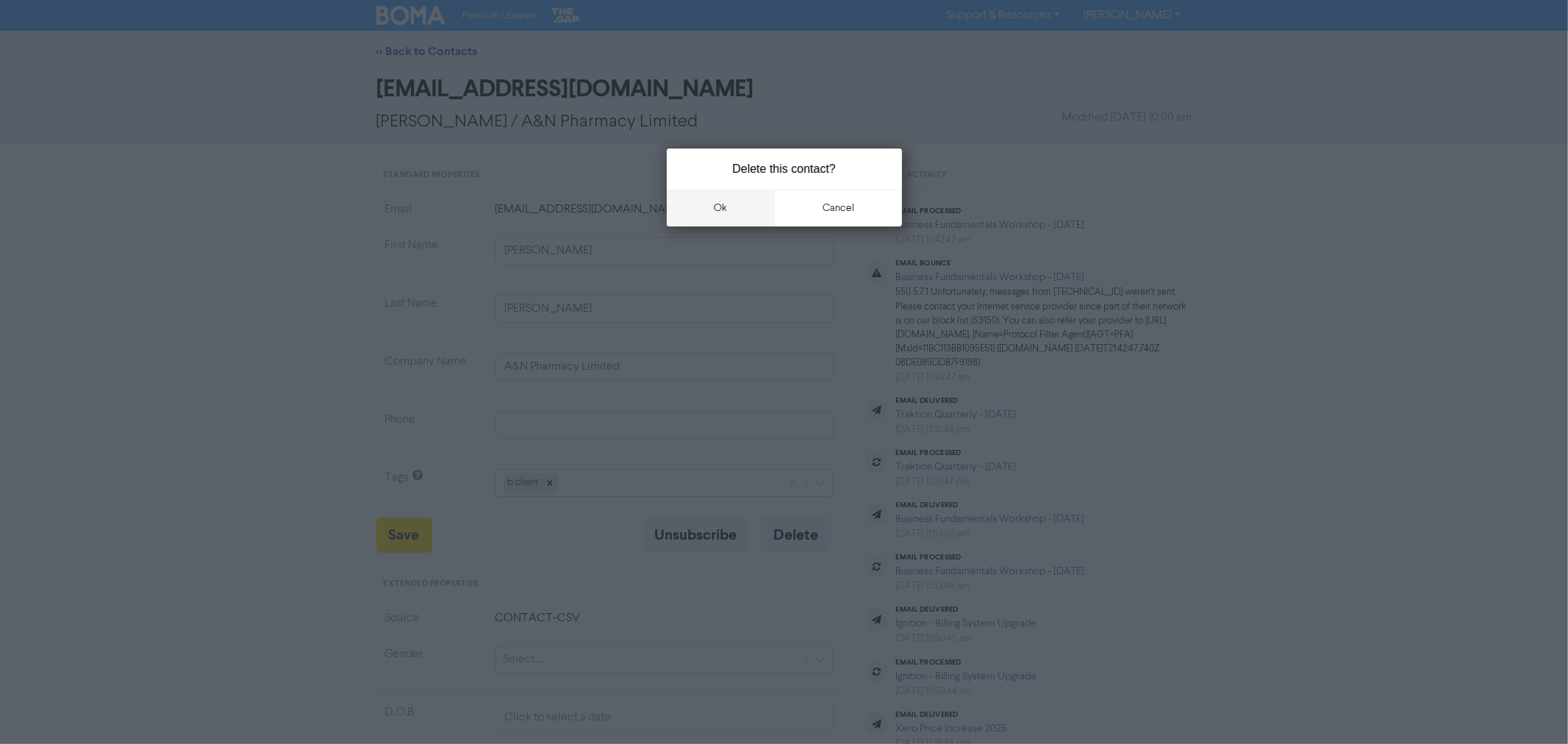
click at [713, 202] on button "ok" at bounding box center [721, 208] width 109 height 36
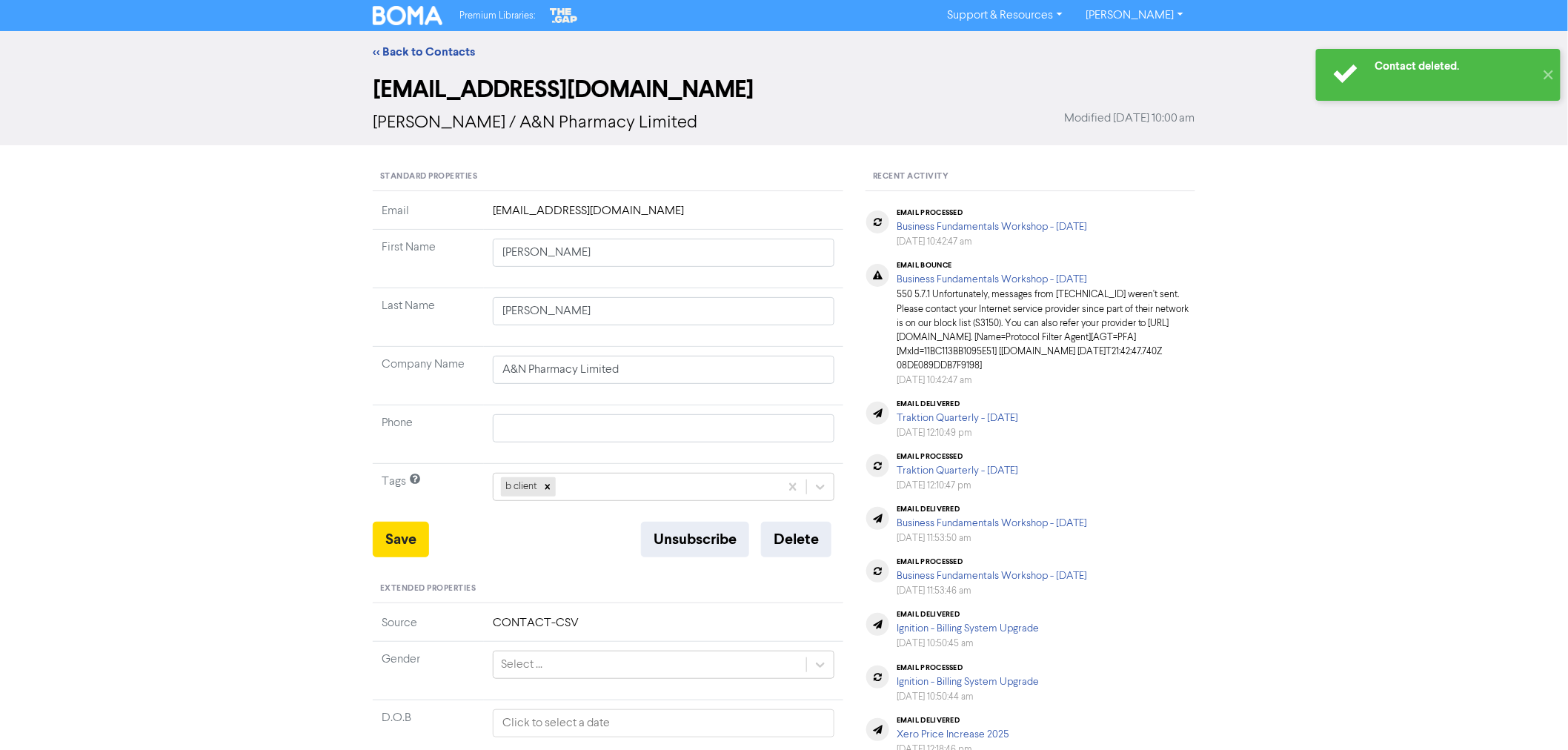
click at [405, 40] on div "<< Back to Contacts" at bounding box center [784, 51] width 1568 height 41
click at [410, 49] on link "<< Back to Contacts" at bounding box center [424, 52] width 103 height 15
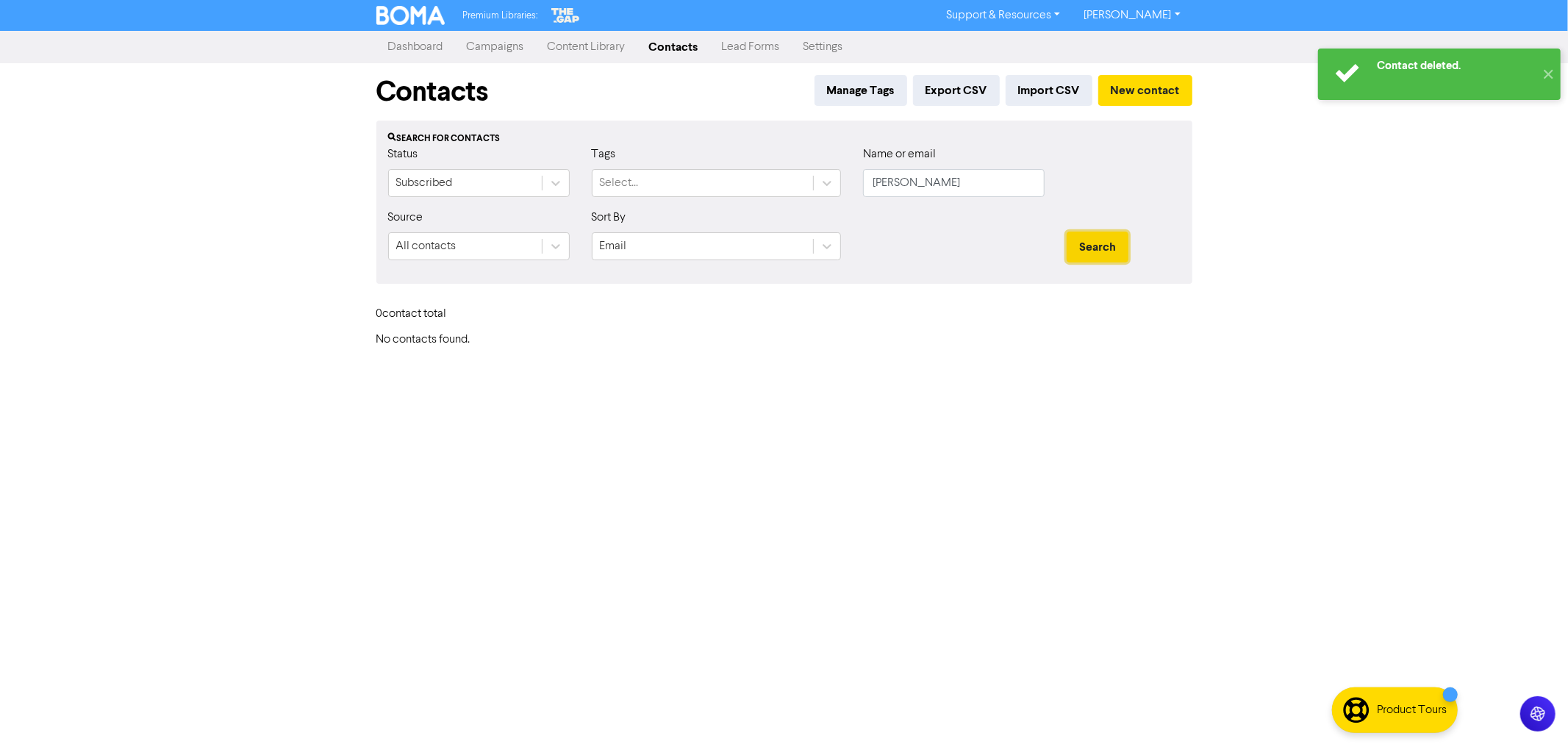
click at [1094, 256] on button "Search" at bounding box center [1097, 247] width 62 height 31
click at [1123, 94] on button "New contact" at bounding box center [1146, 91] width 94 height 31
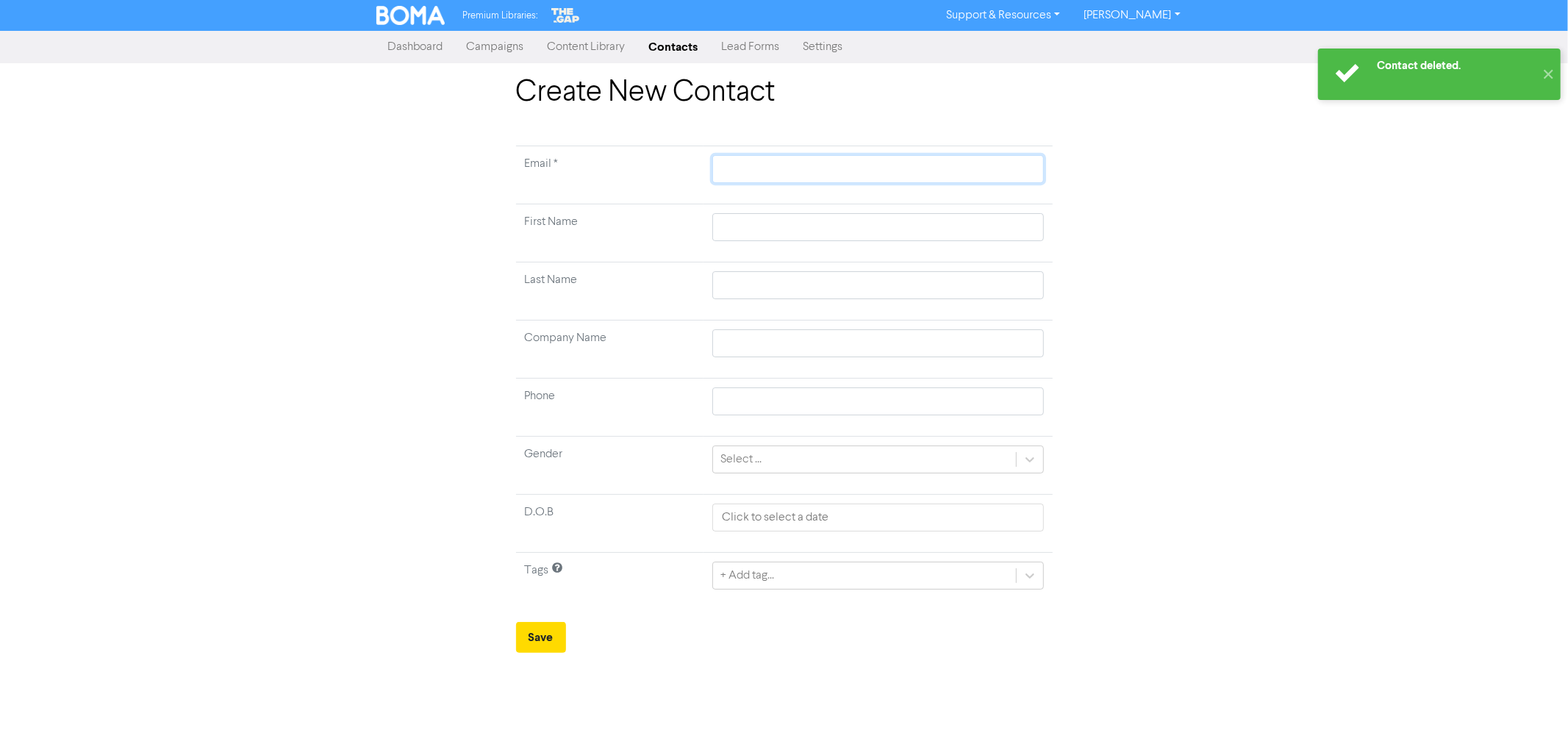
click at [734, 162] on input "text" at bounding box center [878, 169] width 331 height 28
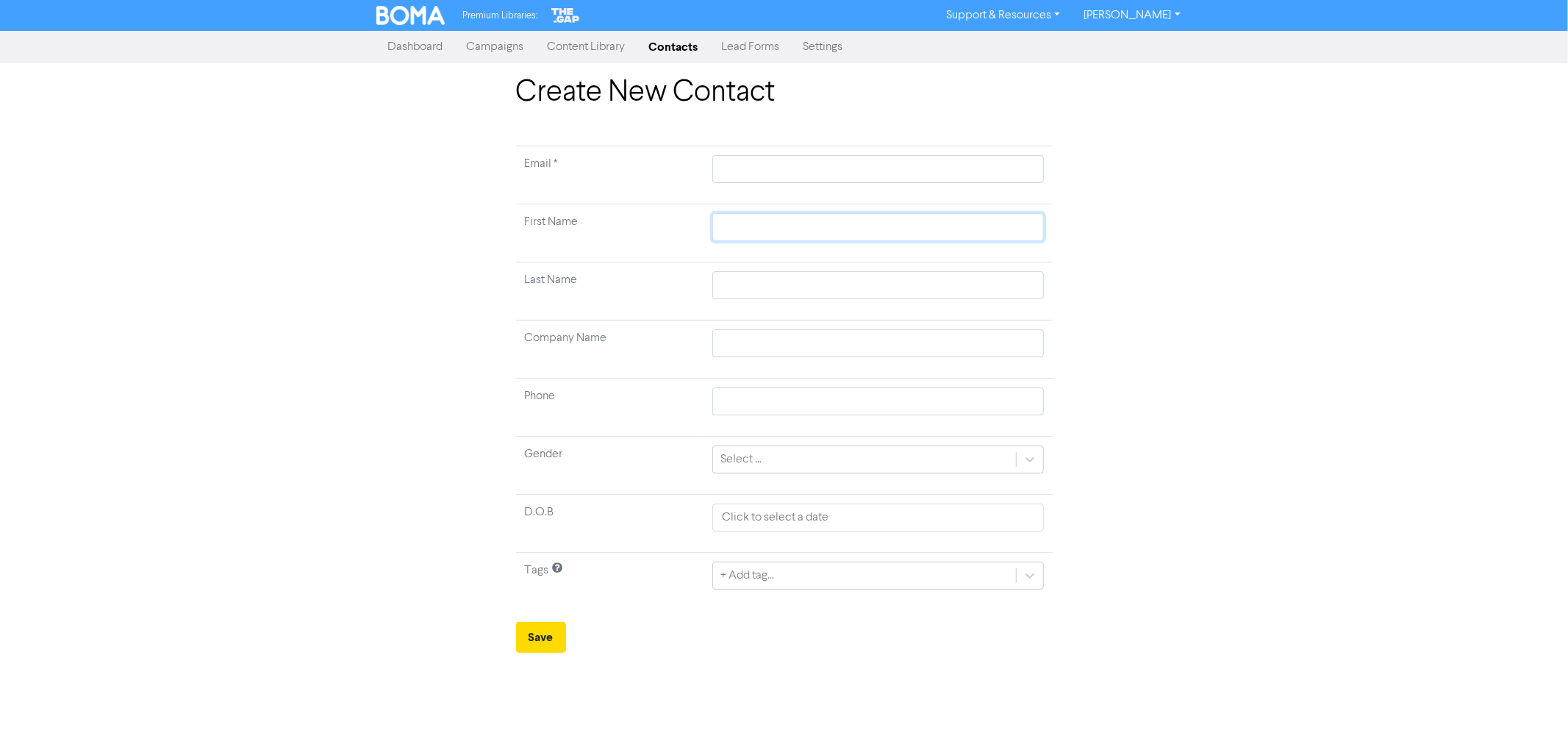
click at [729, 218] on tbody "Email * First Name Last Name Company Name Phone Gender Select ... D.O.B Tags + …" at bounding box center [784, 378] width 537 height 464
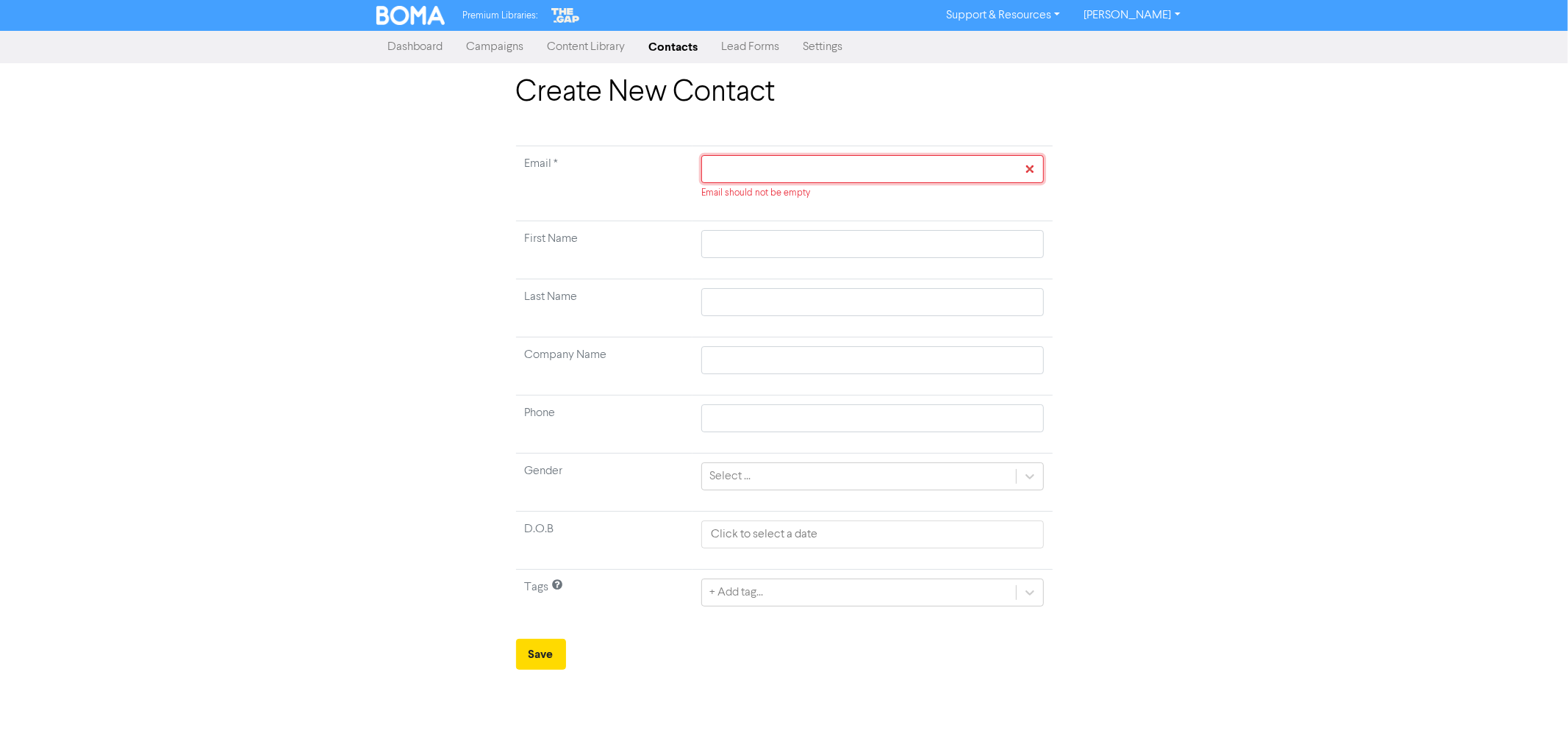
click at [729, 160] on input "text" at bounding box center [872, 169] width 342 height 28
paste input "abby@gordonspharmacy.co.nz"
type input "abby@gordonspharmacy.co.nz"
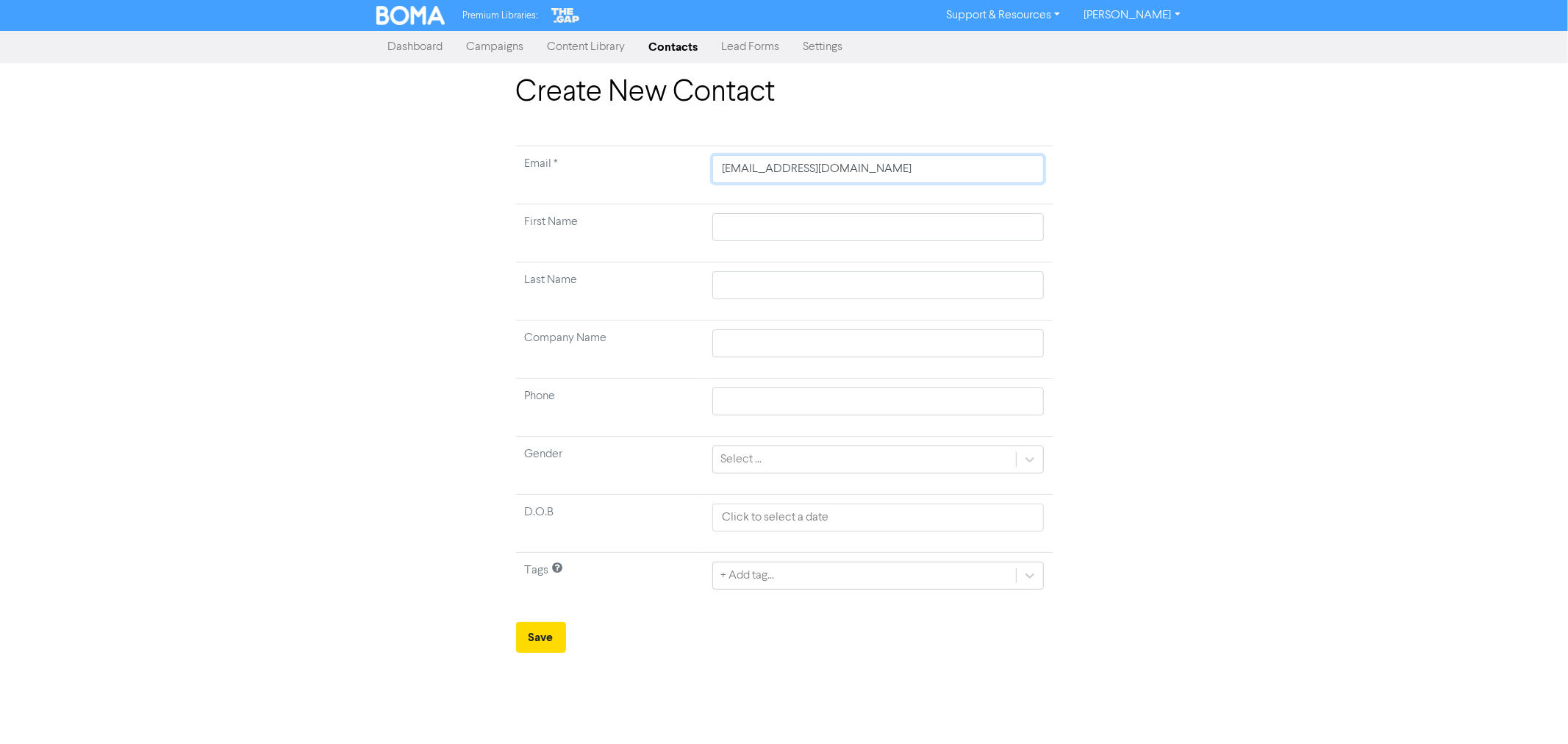
type input "abby@gordonspharmacy.co.nz"
drag, startPoint x: 749, startPoint y: 243, endPoint x: 745, endPoint y: 229, distance: 14.6
click at [749, 244] on td at bounding box center [878, 233] width 349 height 58
click at [744, 223] on input "text" at bounding box center [878, 227] width 331 height 28
paste input "Abigail Cadwallader"
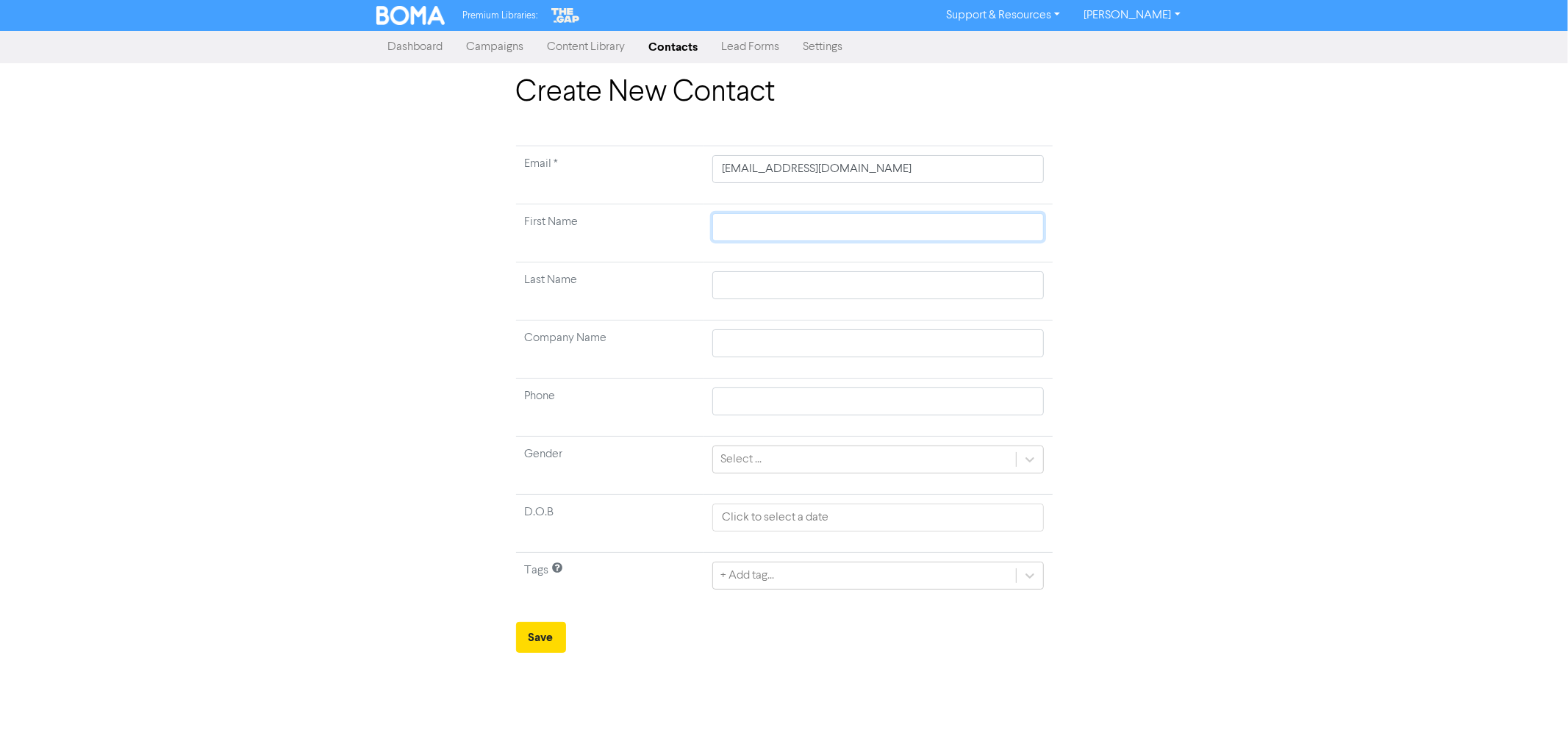
type input "Abigail Cadwallader"
click at [787, 235] on input "Abigail Cadwallader" at bounding box center [878, 227] width 331 height 28
type input "[PERSON_NAME]"
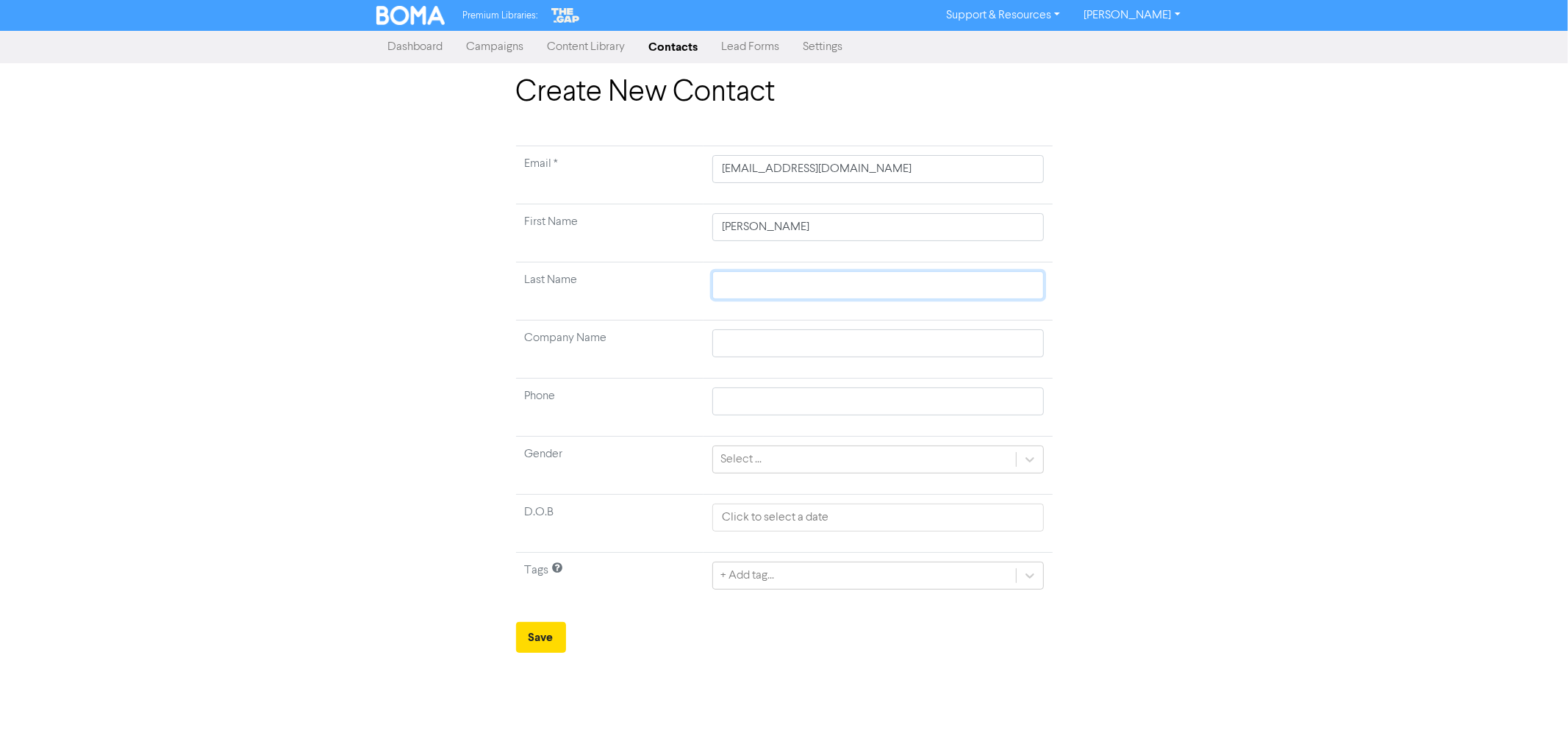
click at [724, 283] on input "text" at bounding box center [878, 285] width 331 height 28
paste input "[PERSON_NAME]"
type input "[PERSON_NAME]"
click at [736, 338] on input "text" at bounding box center [878, 343] width 331 height 28
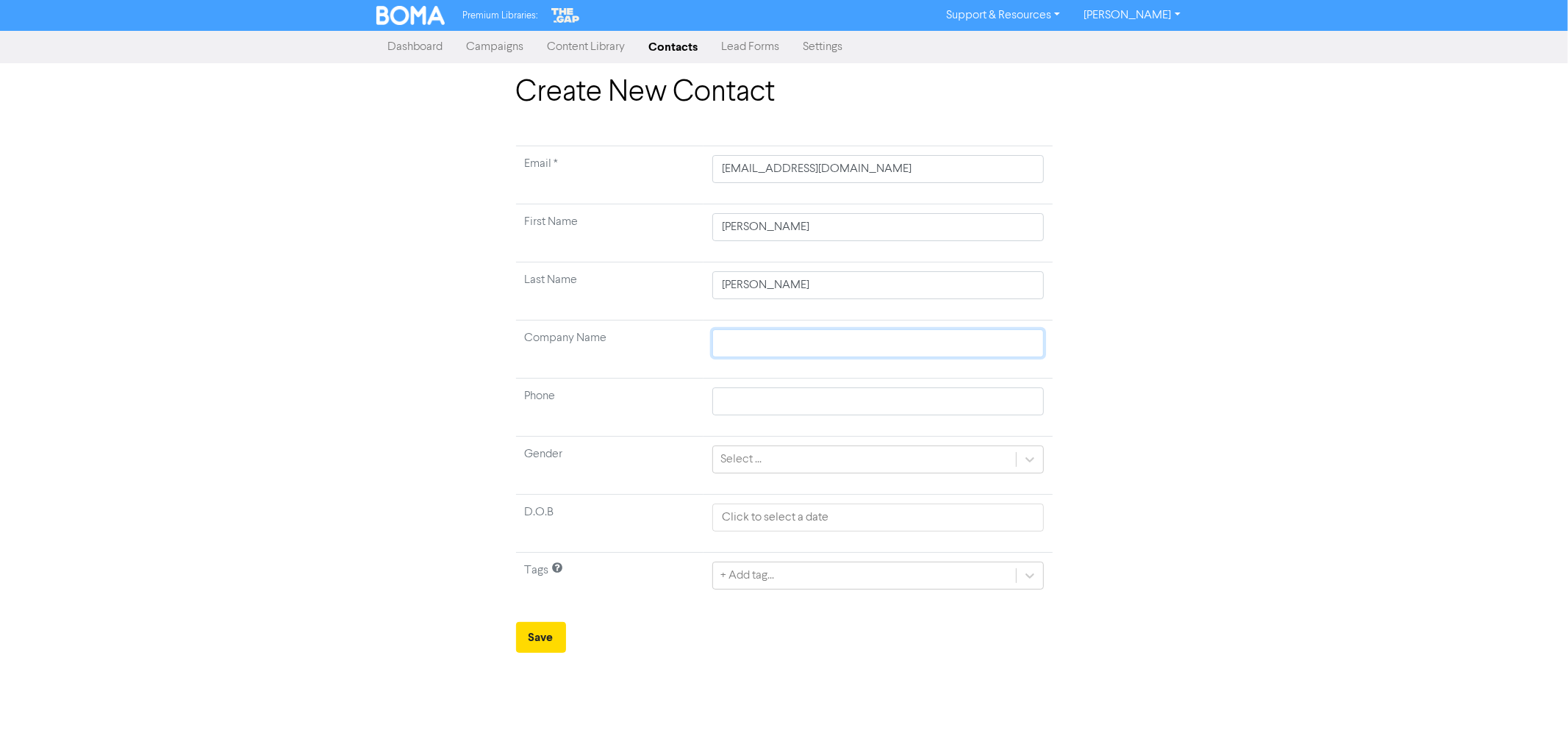
click at [777, 340] on input "text" at bounding box center [878, 343] width 331 height 28
paste input "A&N Pharmacy Limited"
type input "A&N Pharmacy Limited"
click at [756, 575] on div "+ Add tag..." at bounding box center [747, 575] width 54 height 17
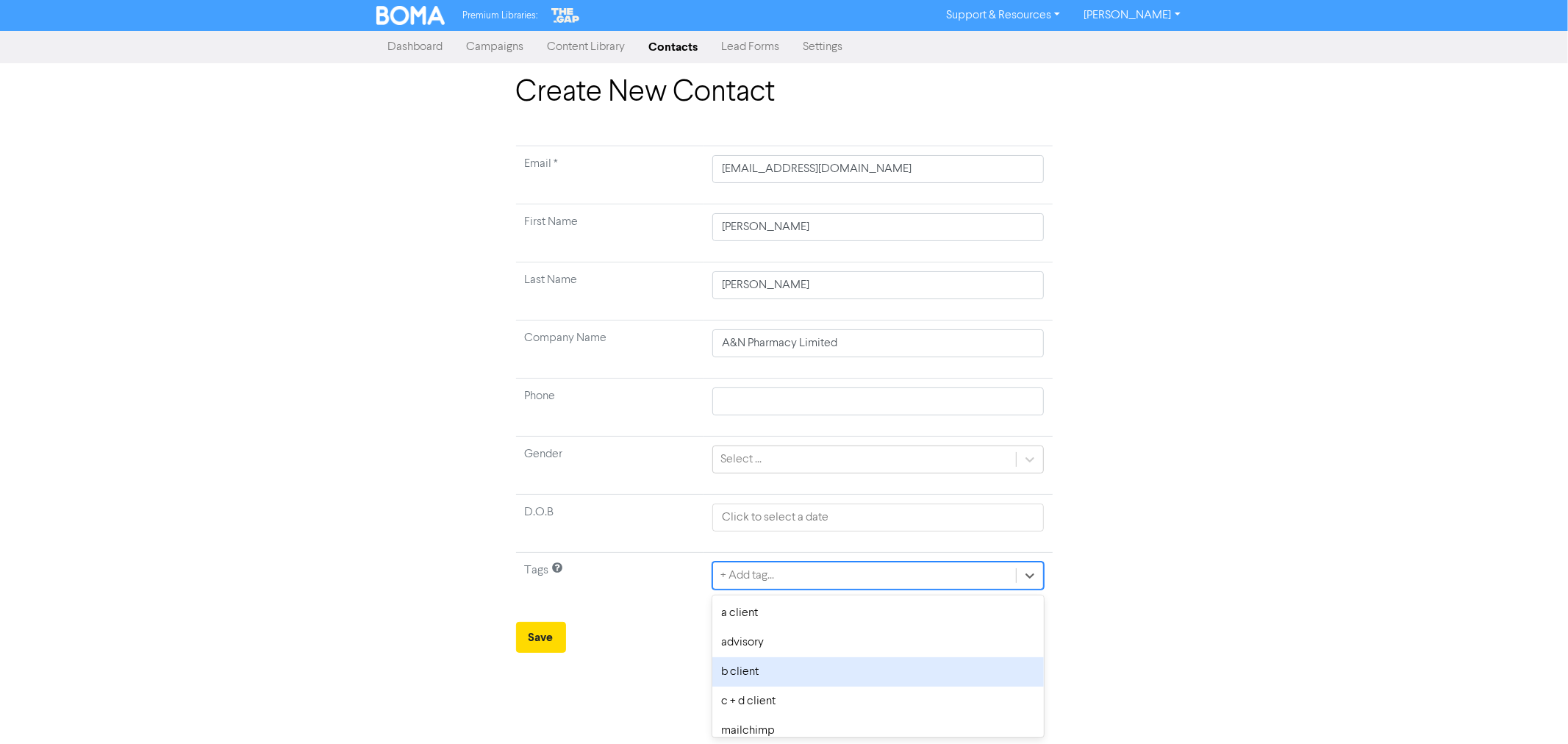
click at [744, 669] on div "b client" at bounding box center [878, 671] width 331 height 29
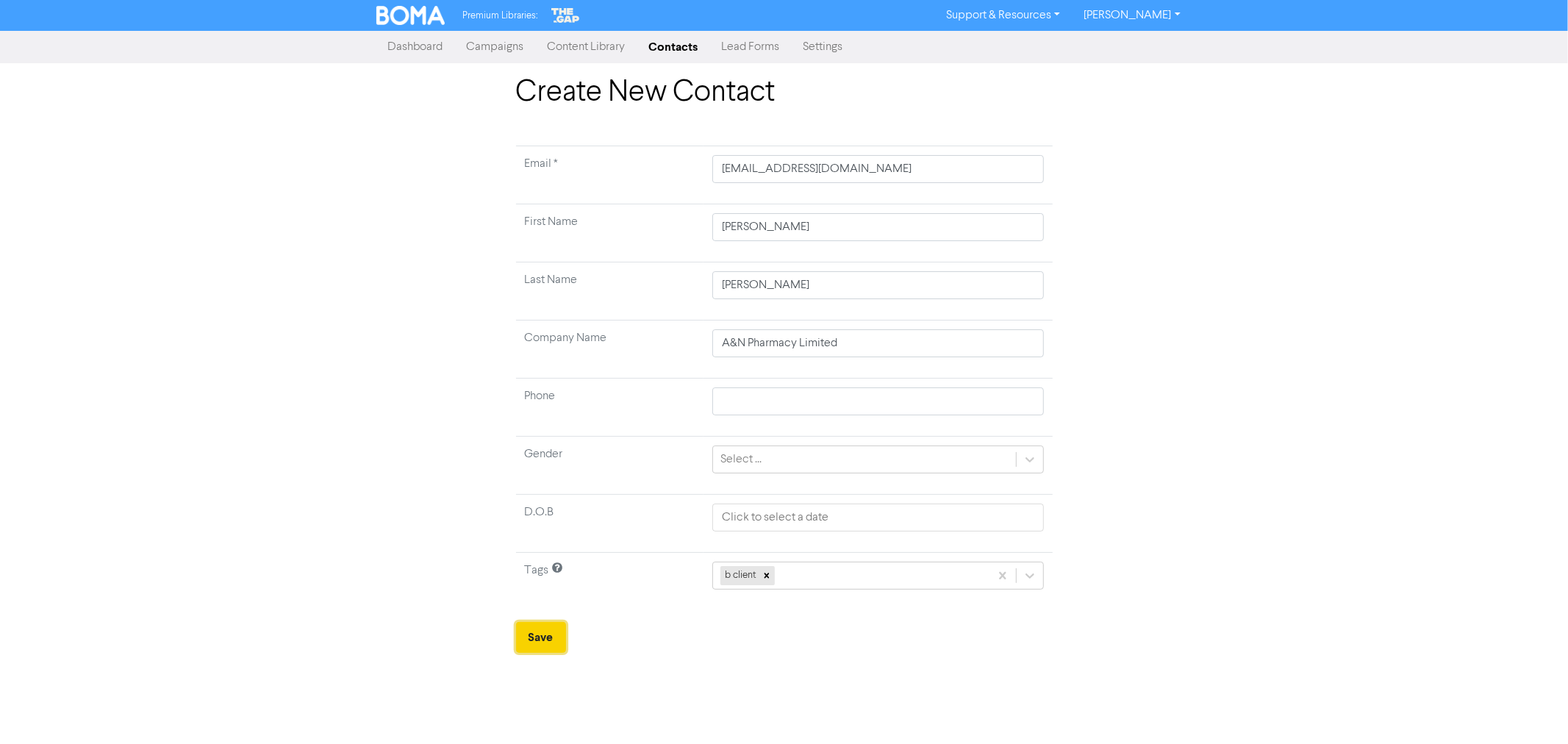
click at [531, 637] on button "Save" at bounding box center [541, 638] width 50 height 31
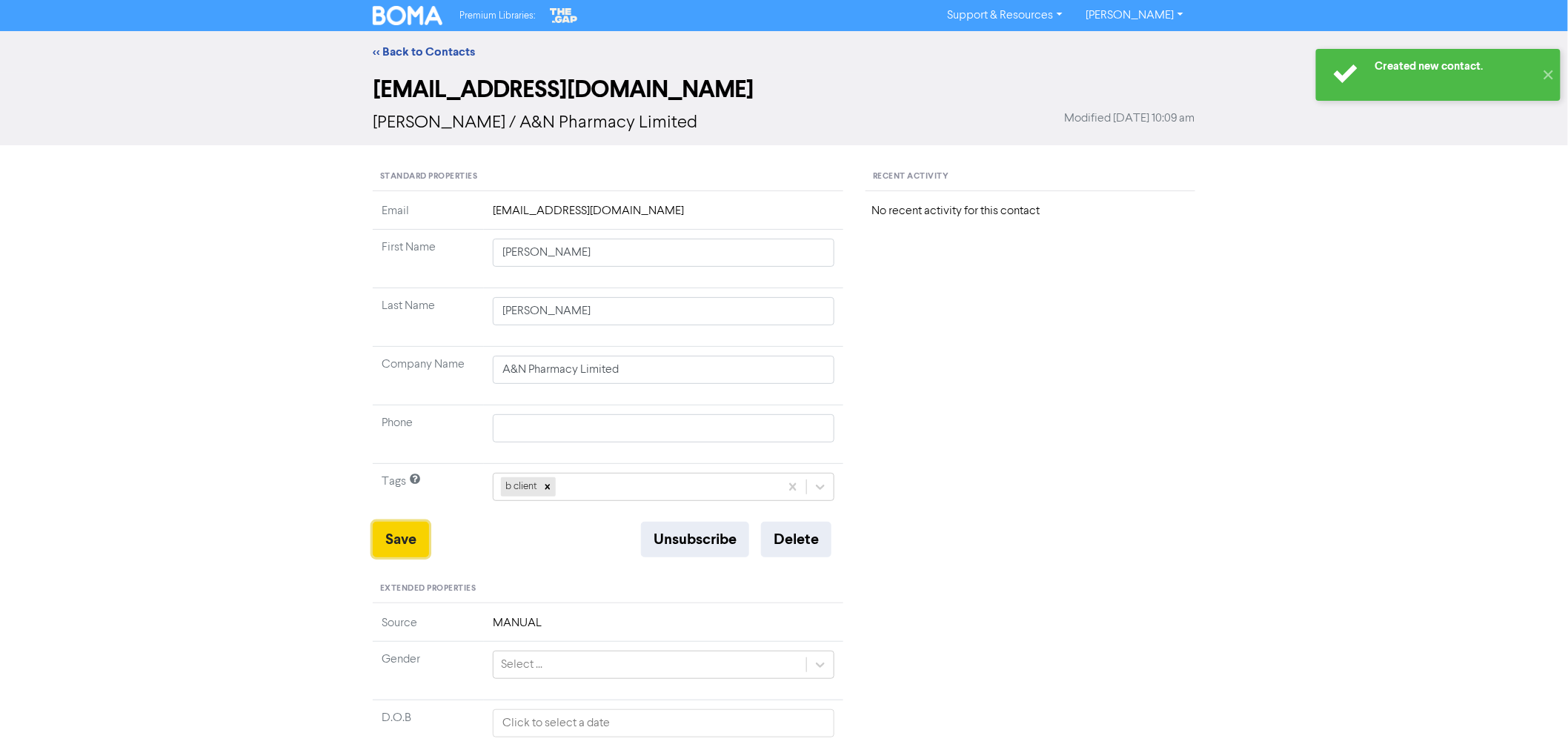
click at [406, 546] on button "Save" at bounding box center [401, 539] width 57 height 36
click at [418, 47] on link "<< Back to Contacts" at bounding box center [424, 52] width 103 height 15
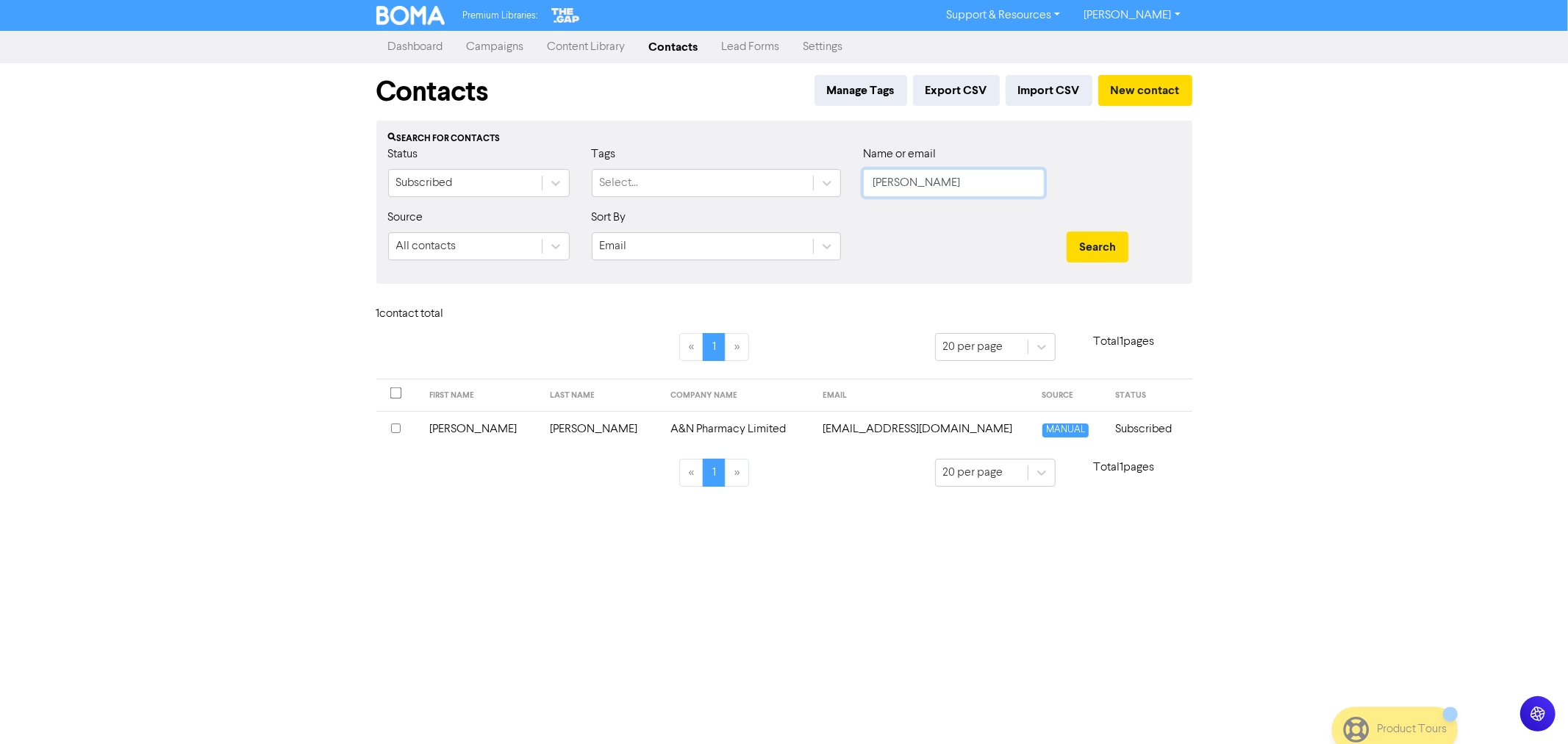
drag, startPoint x: 924, startPoint y: 179, endPoint x: 741, endPoint y: 158, distance: 184.2
click at [743, 158] on div "Status Subscribed Tags Select... Name or email abigail" at bounding box center [784, 177] width 815 height 64
click at [1067, 232] on button "Search" at bounding box center [1097, 247] width 62 height 31
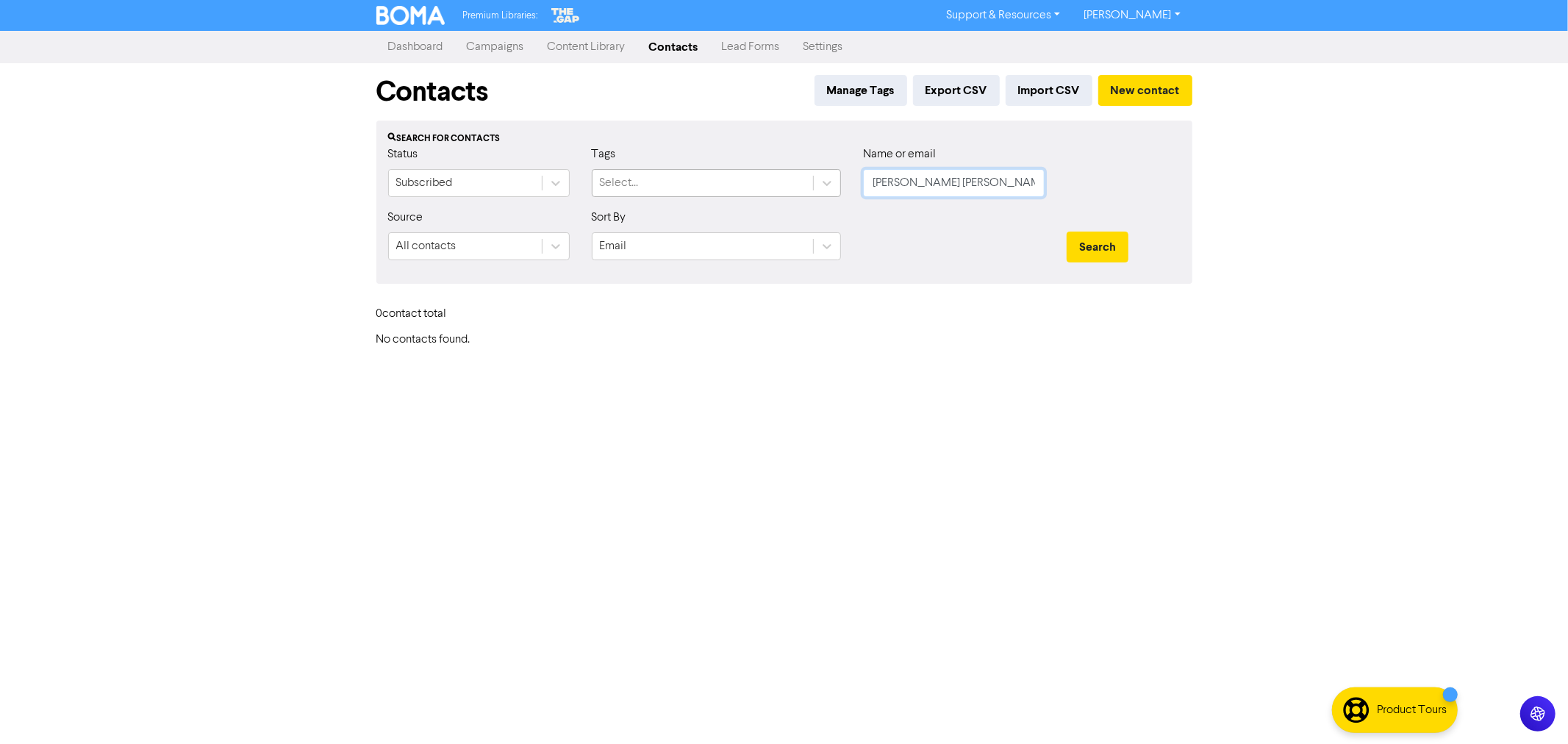
drag, startPoint x: 932, startPoint y: 188, endPoint x: 783, endPoint y: 168, distance: 150.3
click at [789, 171] on div "Status Subscribed Tags Select... Name or email amy wr" at bounding box center [784, 177] width 815 height 64
click at [1067, 232] on button "Search" at bounding box center [1097, 247] width 62 height 31
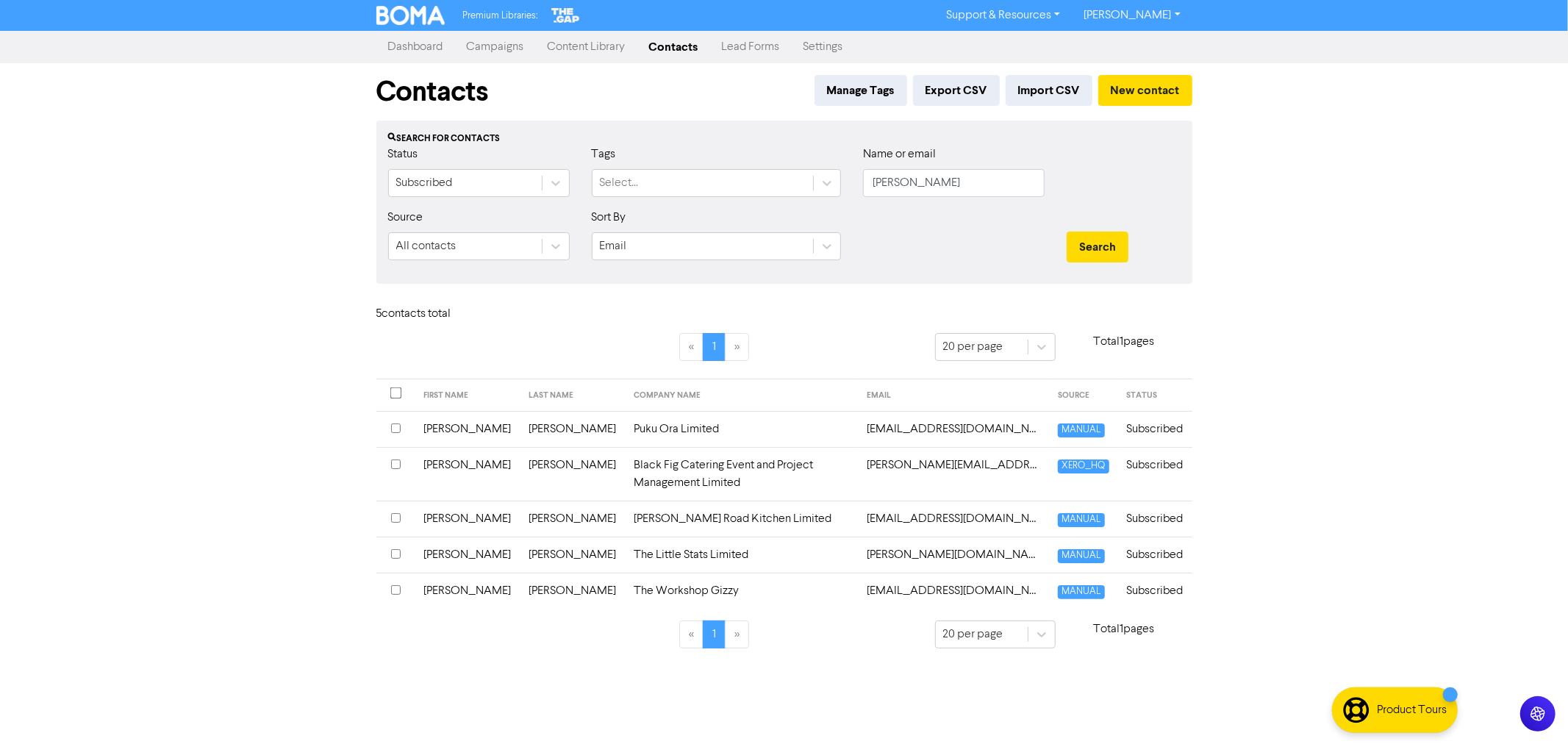
click at [393, 429] on input "checkbox" at bounding box center [396, 428] width 10 height 10
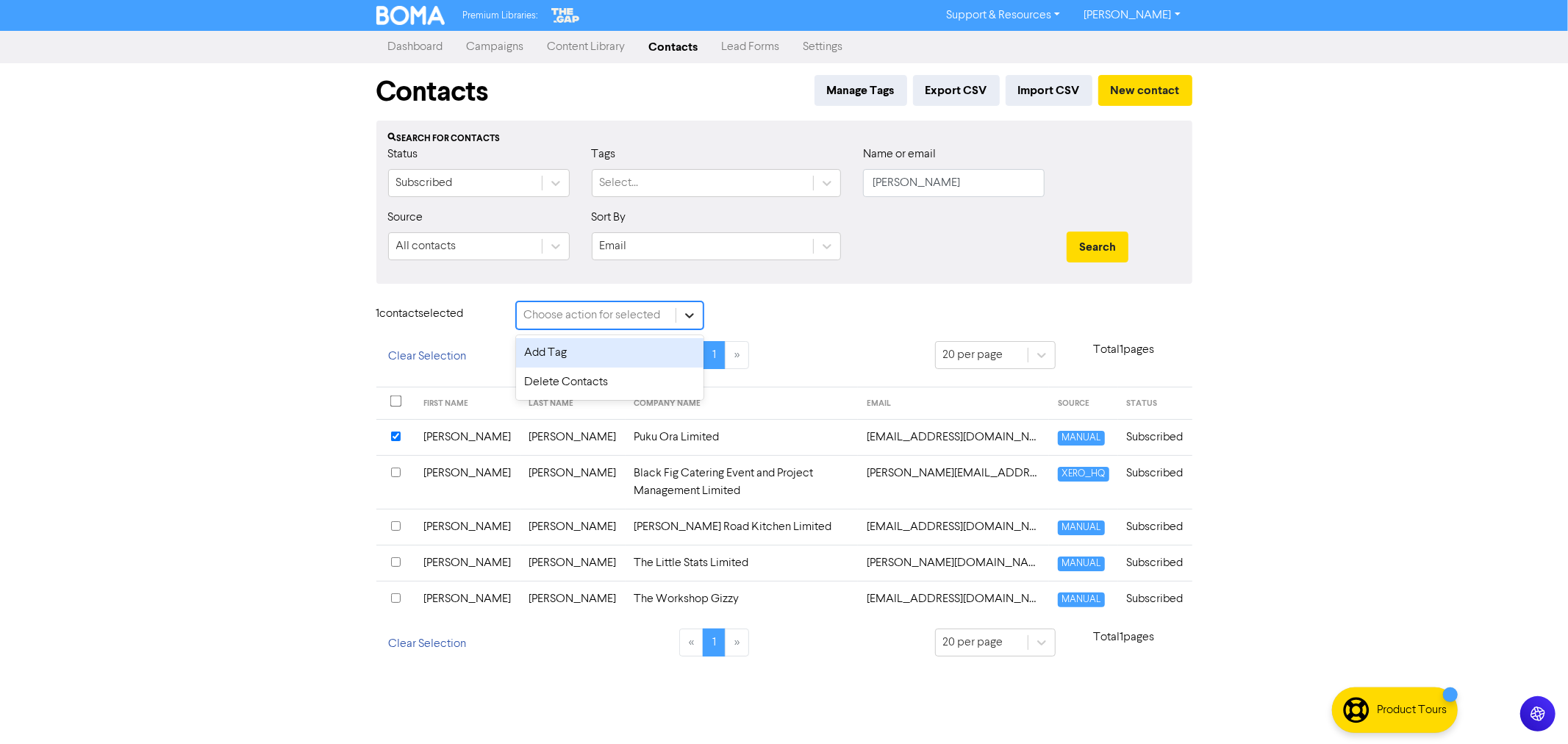
click at [692, 318] on icon at bounding box center [690, 315] width 15 height 15
click at [591, 380] on div "Delete Contacts" at bounding box center [610, 382] width 187 height 29
click at [785, 311] on button "Delete 1 contact" at bounding box center [779, 317] width 107 height 31
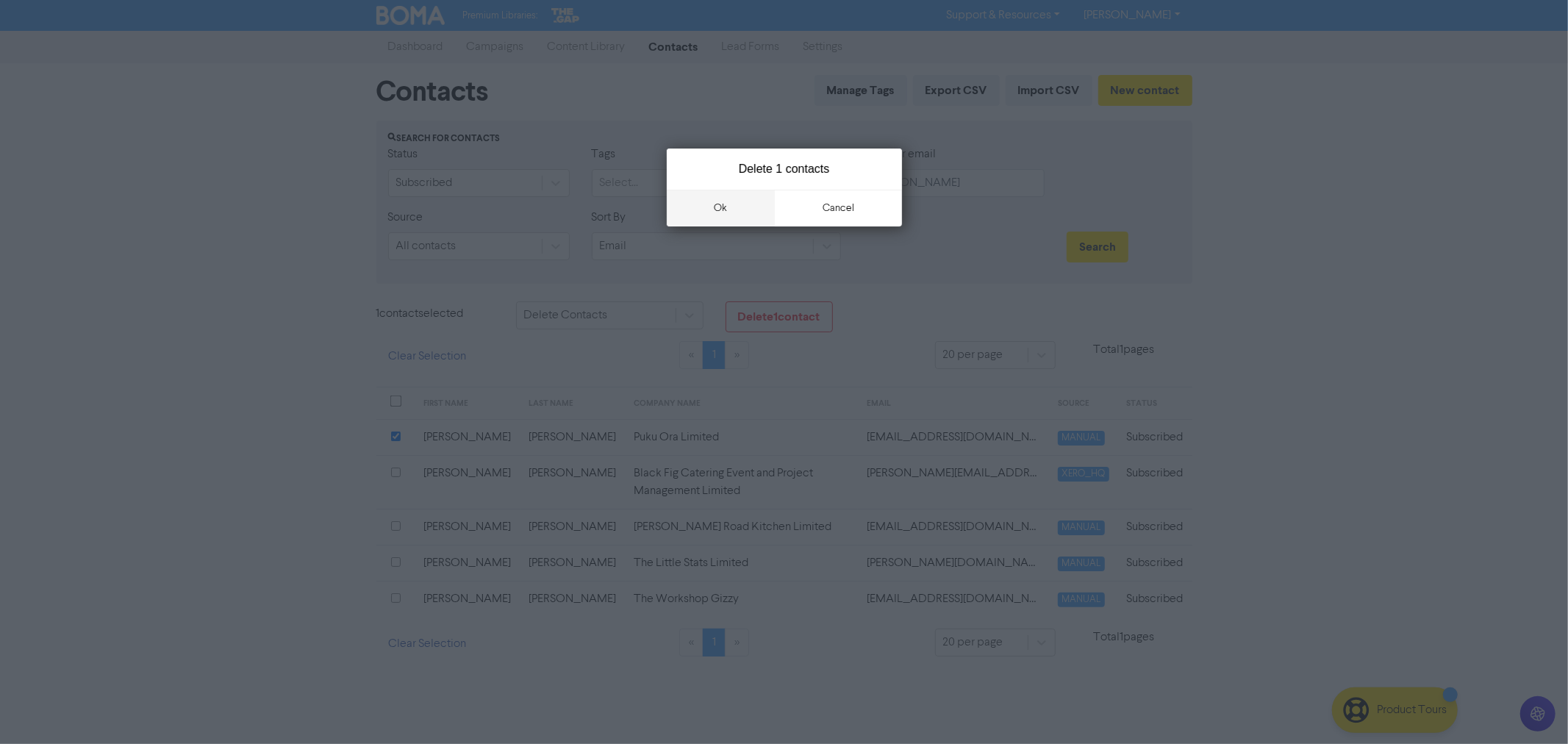
click at [718, 208] on button "ok" at bounding box center [721, 208] width 109 height 36
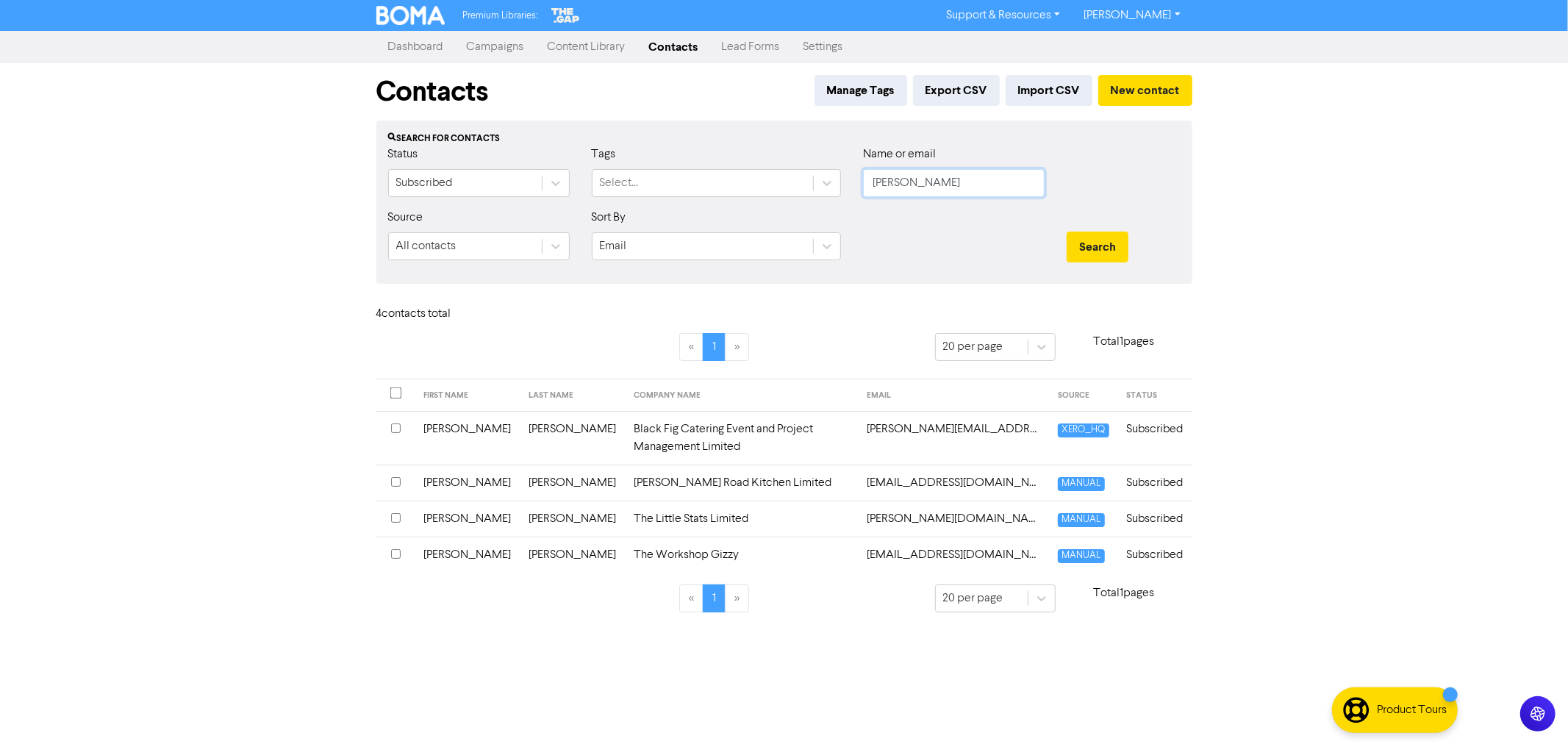
click at [935, 182] on input "[PERSON_NAME]" at bounding box center [954, 183] width 182 height 28
drag, startPoint x: 913, startPoint y: 182, endPoint x: 684, endPoint y: 179, distance: 229.0
click at [684, 179] on div "Status Subscribed Tags Select... Name or email Amy" at bounding box center [784, 177] width 815 height 64
click at [1067, 232] on button "Search" at bounding box center [1097, 247] width 62 height 31
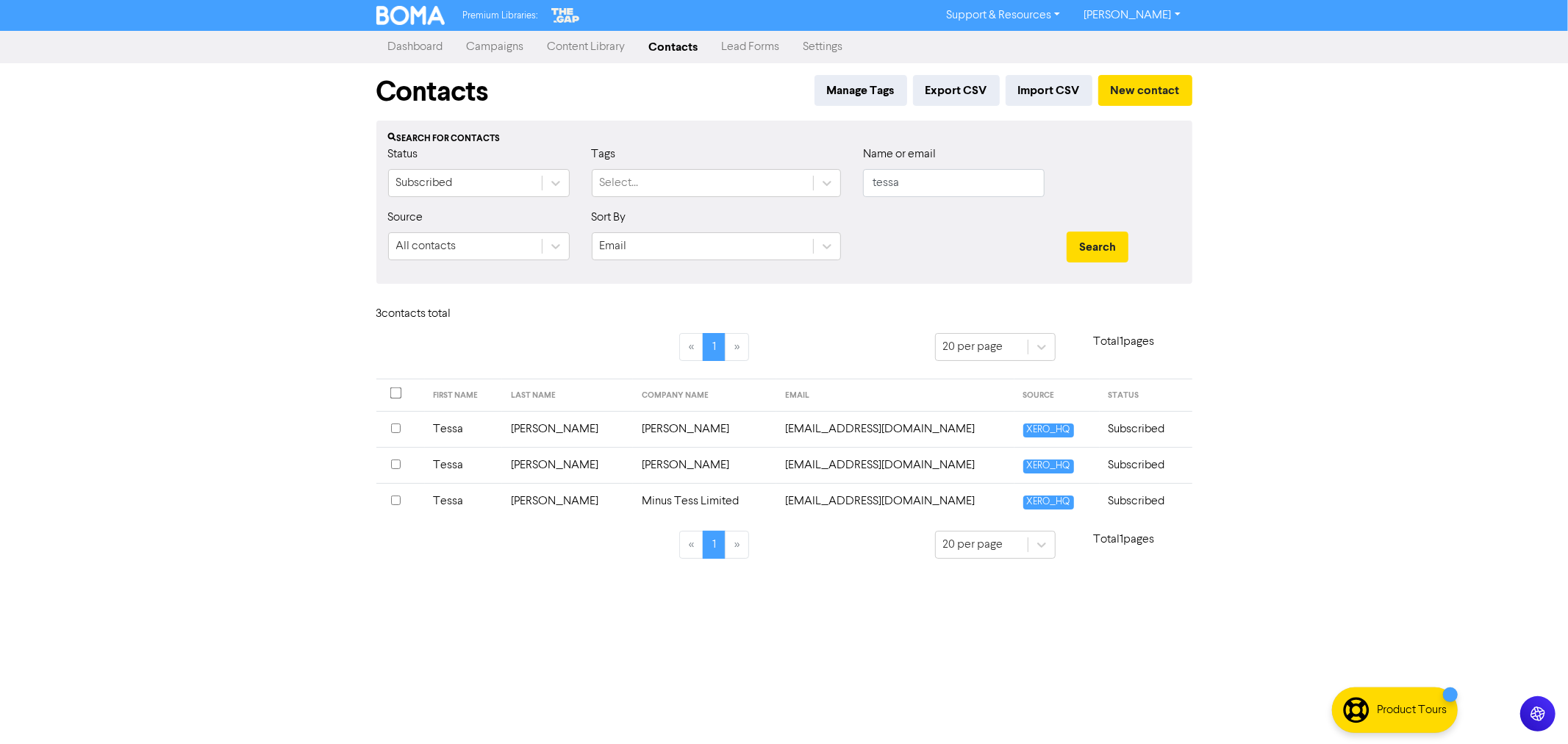
click at [397, 424] on input "checkbox" at bounding box center [396, 428] width 10 height 10
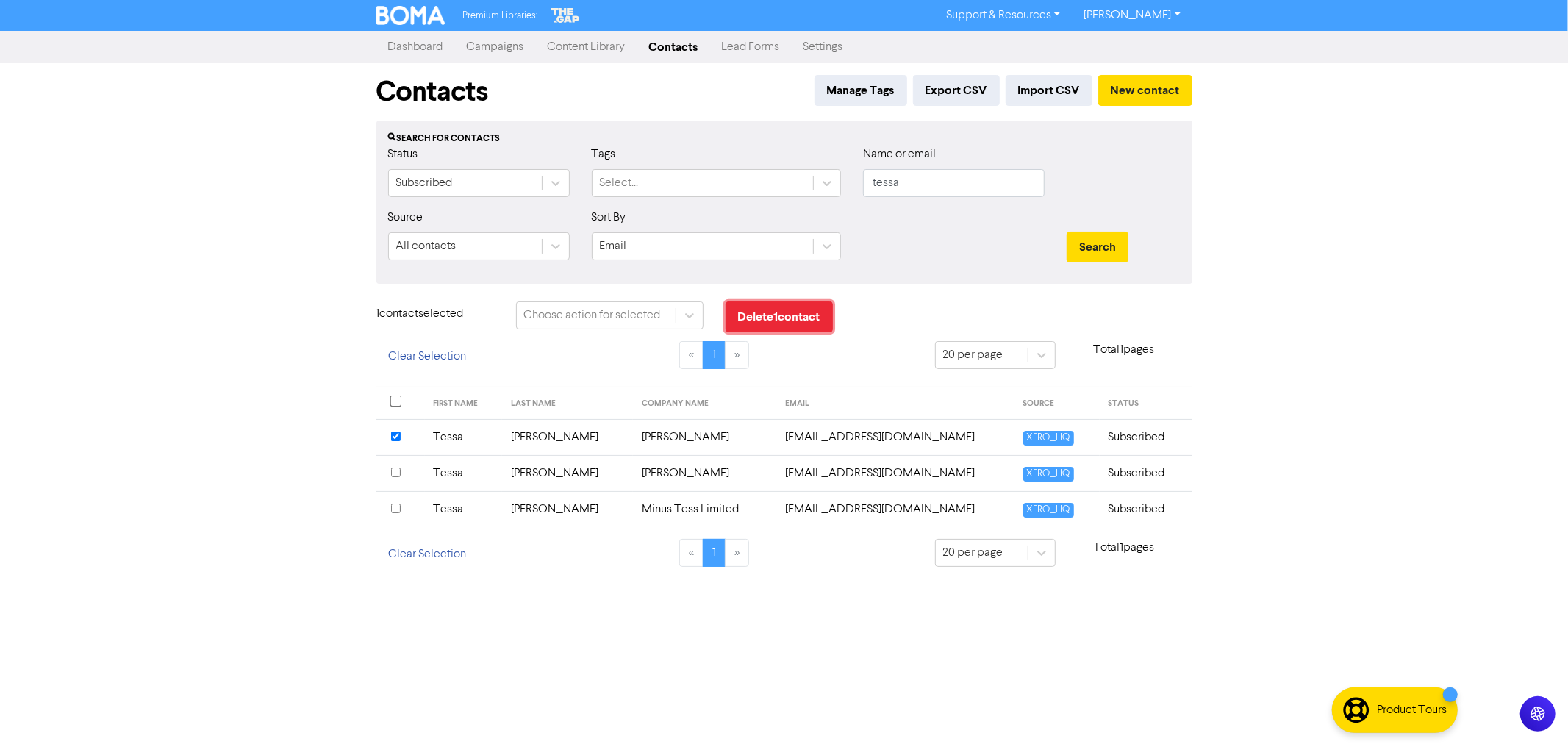
click at [789, 313] on button "Delete 1 contact" at bounding box center [779, 317] width 107 height 31
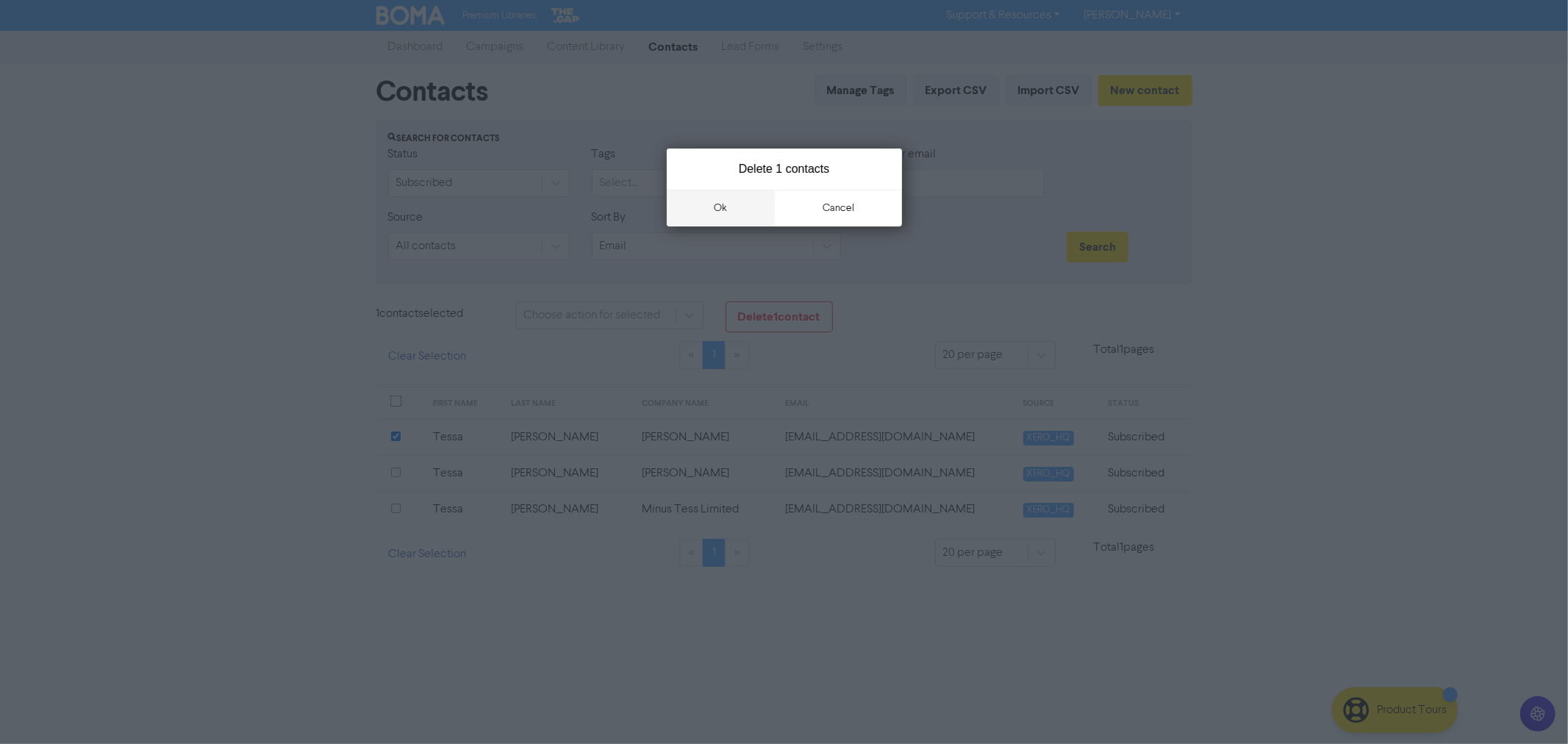
click at [726, 206] on button "ok" at bounding box center [721, 208] width 109 height 36
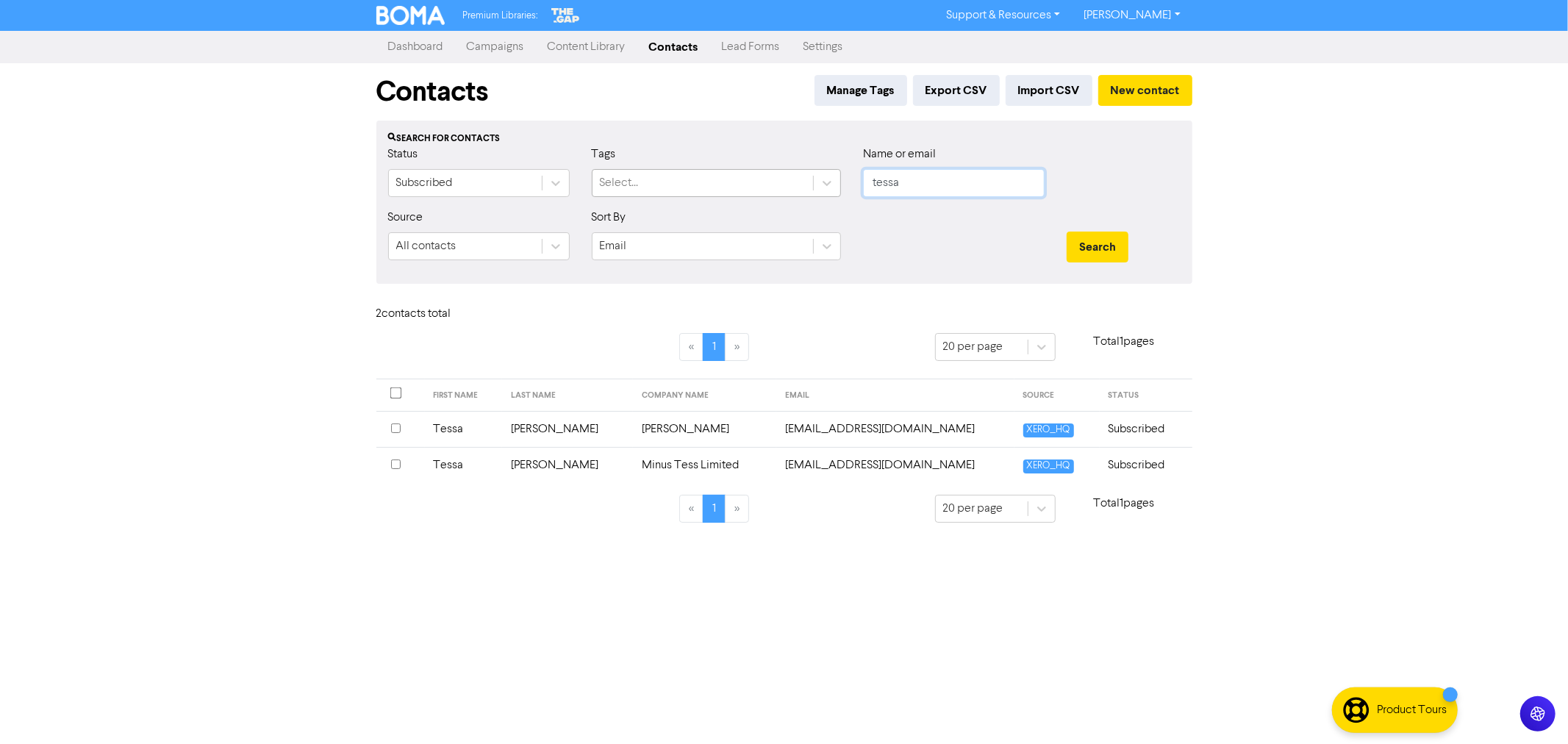
drag, startPoint x: 918, startPoint y: 189, endPoint x: 788, endPoint y: 180, distance: 130.3
click at [803, 183] on div "Status Subscribed Tags Select... Name or email tessa" at bounding box center [784, 177] width 815 height 64
click at [1067, 232] on button "Search" at bounding box center [1097, 247] width 62 height 31
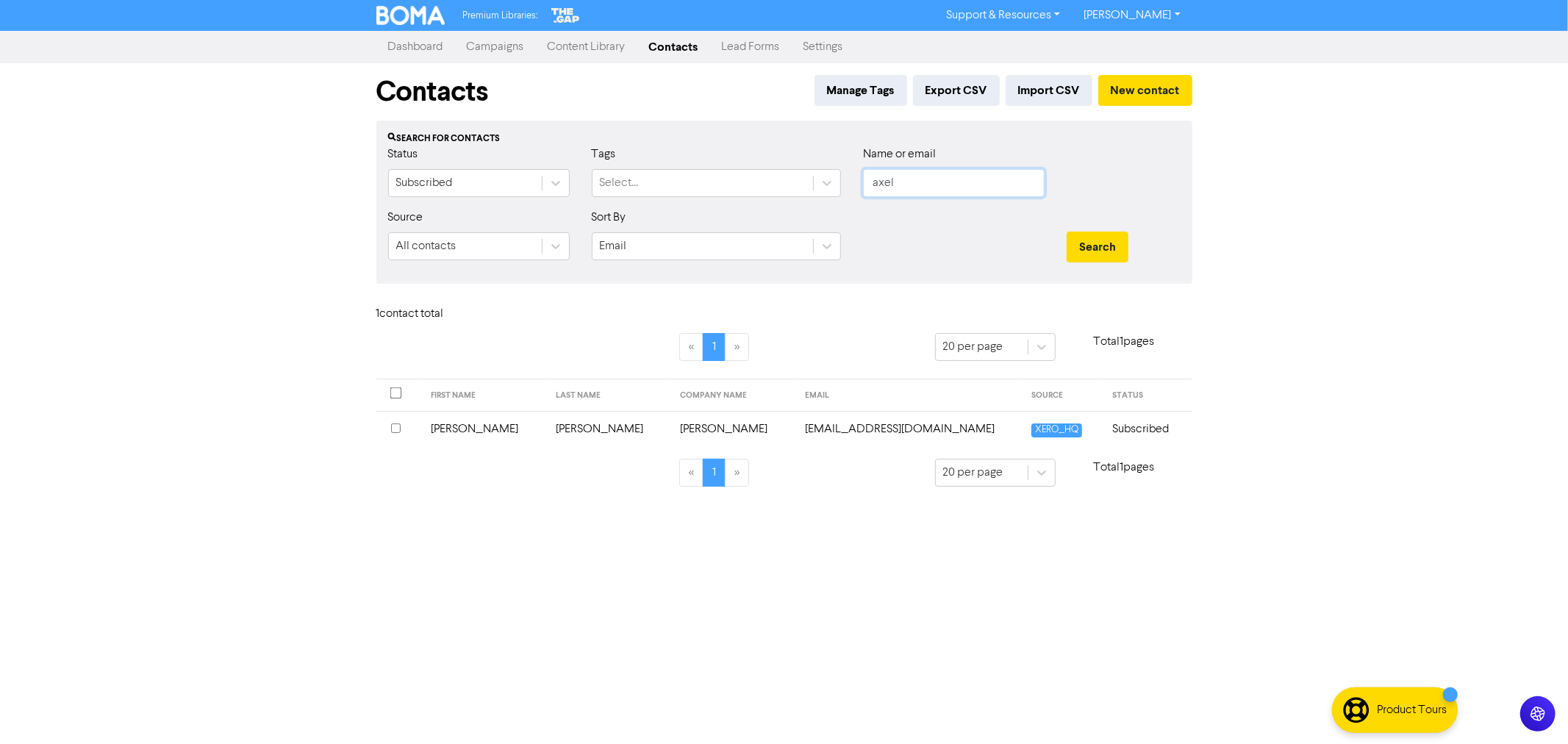
drag, startPoint x: 914, startPoint y: 186, endPoint x: 739, endPoint y: 144, distance: 180.0
click at [743, 145] on div "Status Subscribed Tags Select... Name or email axel" at bounding box center [784, 177] width 815 height 64
click at [1067, 232] on button "Search" at bounding box center [1097, 247] width 62 height 31
click at [398, 430] on input "checkbox" at bounding box center [396, 428] width 10 height 10
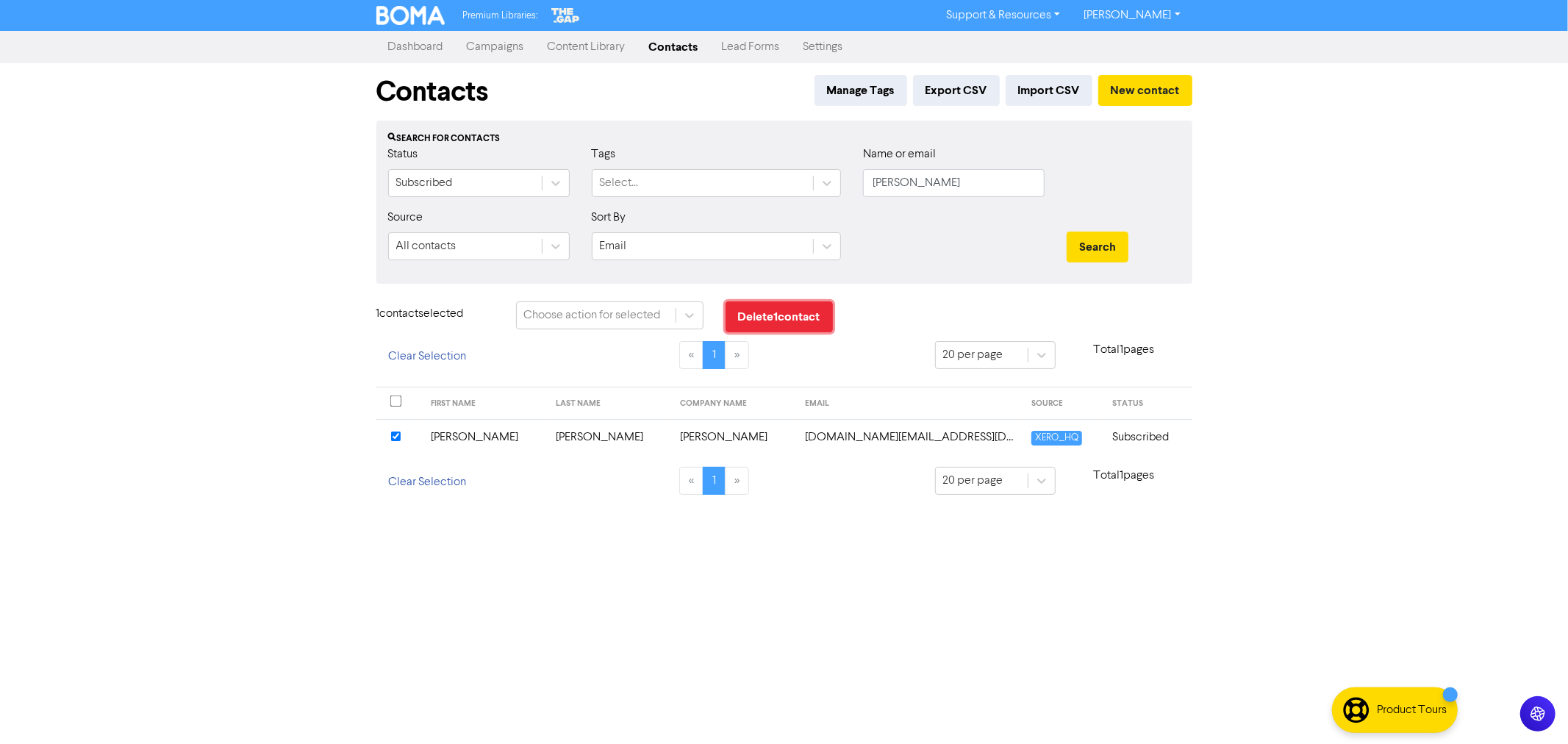
click at [804, 316] on button "Delete 1 contact" at bounding box center [779, 317] width 107 height 31
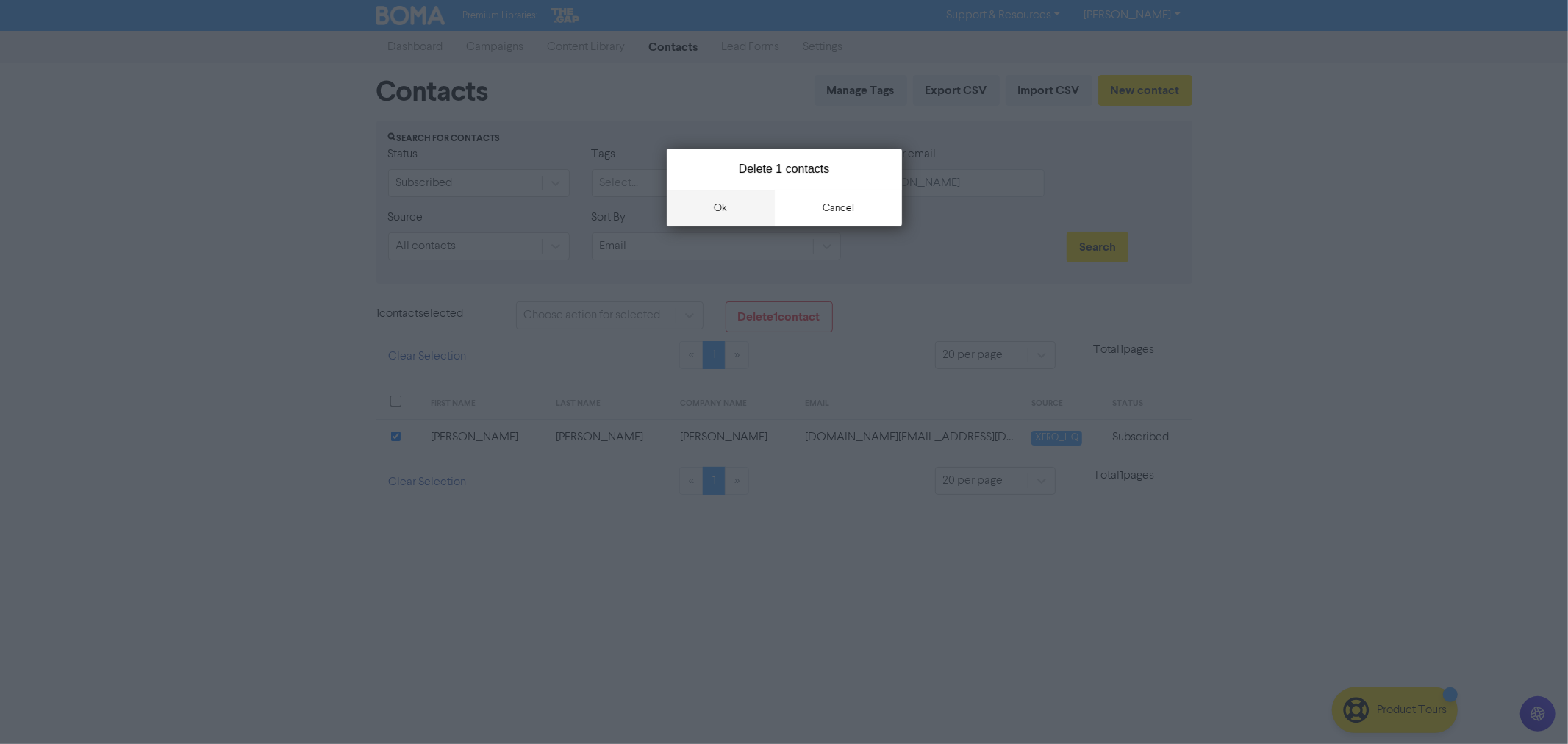
click at [730, 207] on button "ok" at bounding box center [721, 208] width 109 height 36
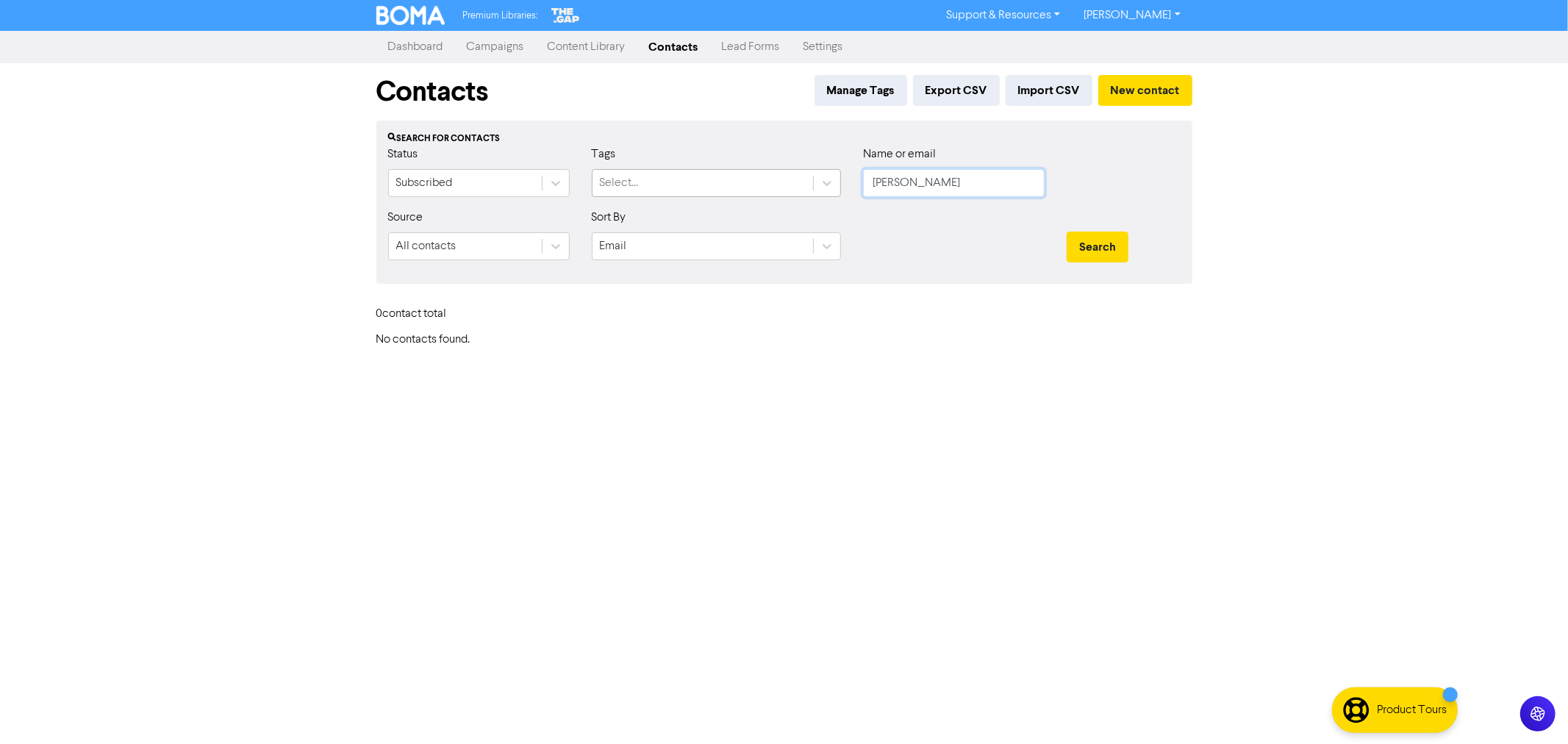
drag, startPoint x: 914, startPoint y: 187, endPoint x: 791, endPoint y: 171, distance: 124.0
click at [791, 171] on div "Status Subscribed Tags Select... Name or email barba" at bounding box center [784, 177] width 815 height 64
type input "nathan"
click at [1067, 232] on button "Search" at bounding box center [1097, 247] width 62 height 31
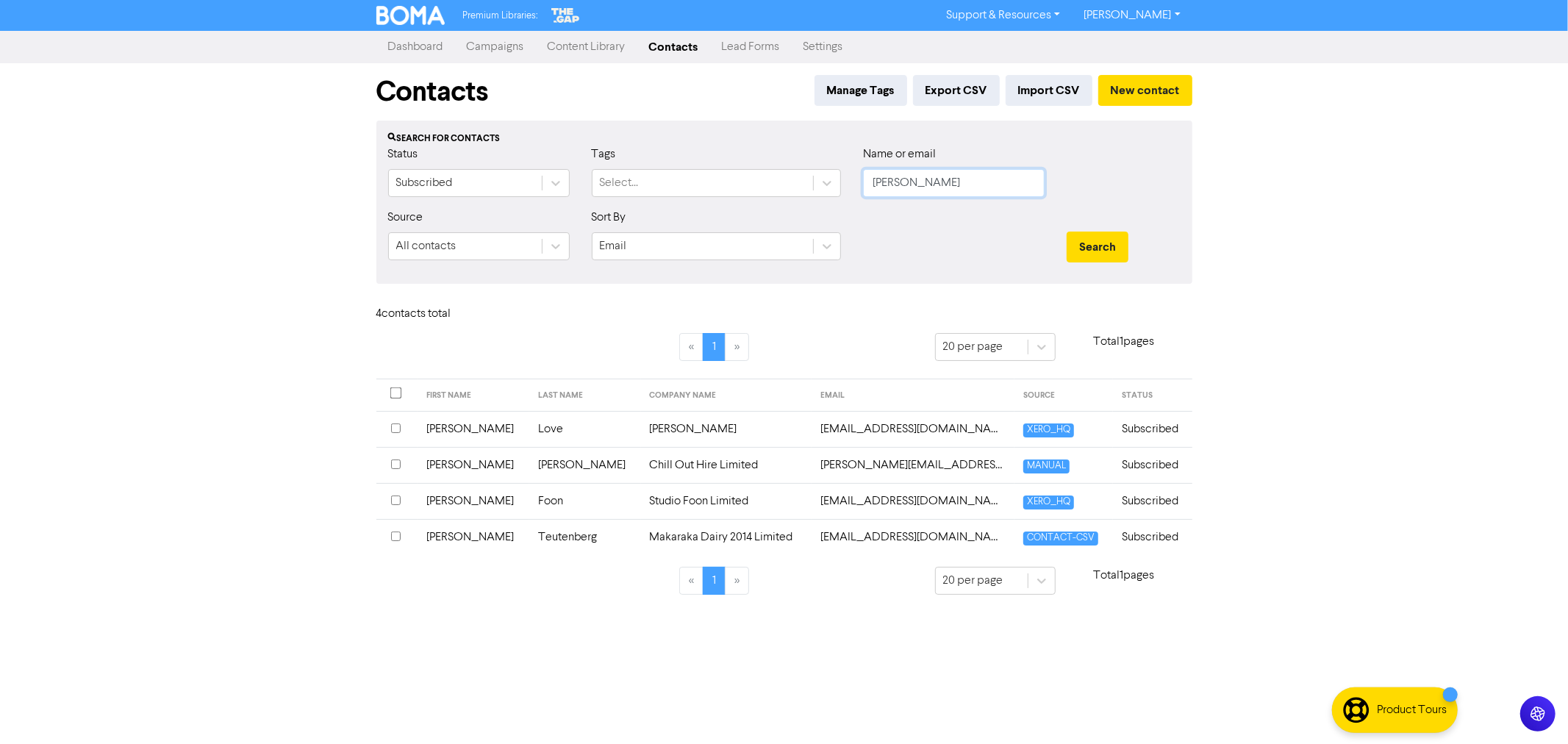
drag, startPoint x: 935, startPoint y: 176, endPoint x: 854, endPoint y: 174, distance: 81.0
click at [854, 174] on div "Name or email nathan" at bounding box center [954, 177] width 203 height 64
click at [1297, 233] on div "Premium Libraries: Support & Resources Video Tutorials FAQ & Guides Marketing E…" at bounding box center [784, 372] width 1568 height 744
click at [402, 41] on link "Dashboard" at bounding box center [415, 47] width 79 height 29
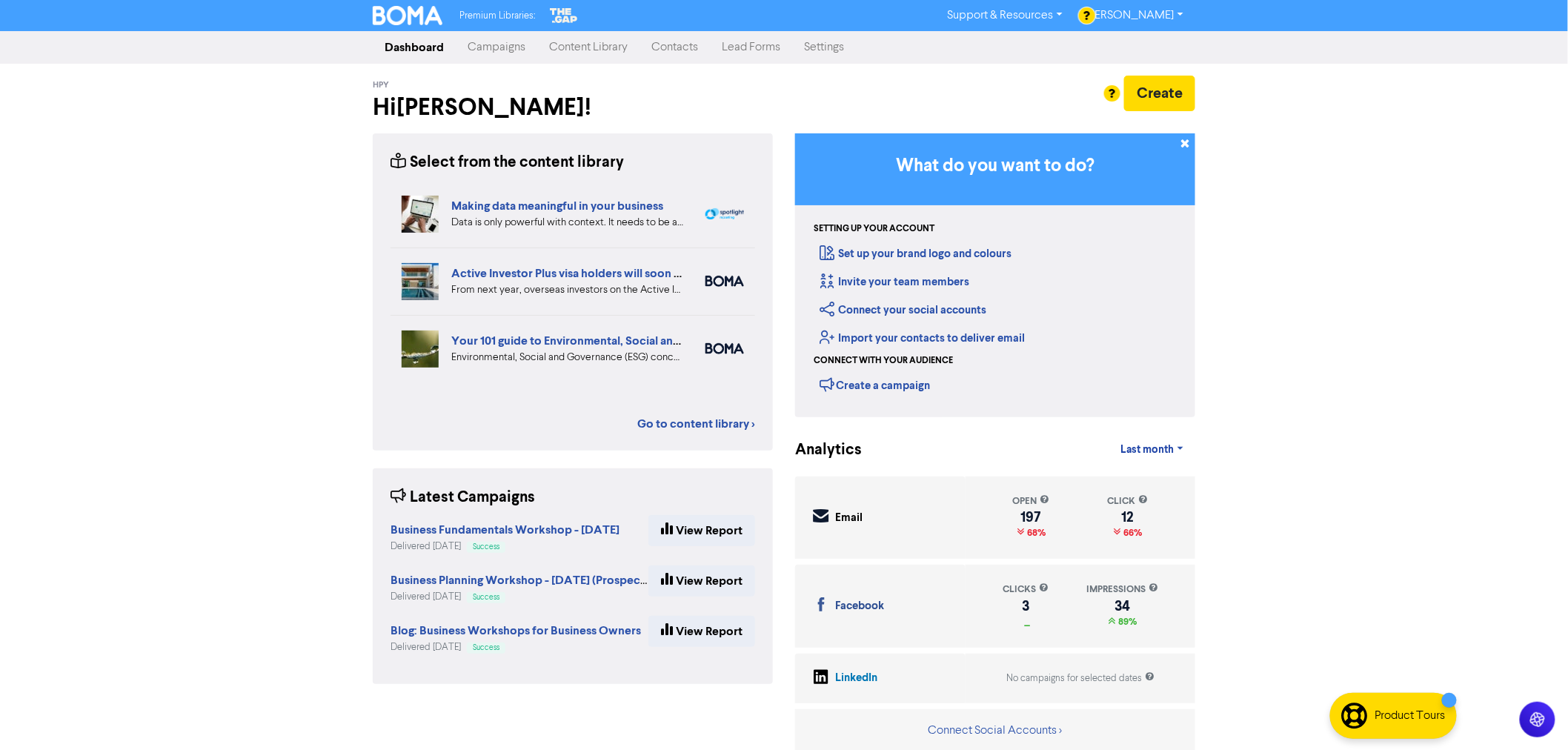
click at [497, 46] on link "Campaigns" at bounding box center [496, 48] width 82 height 29
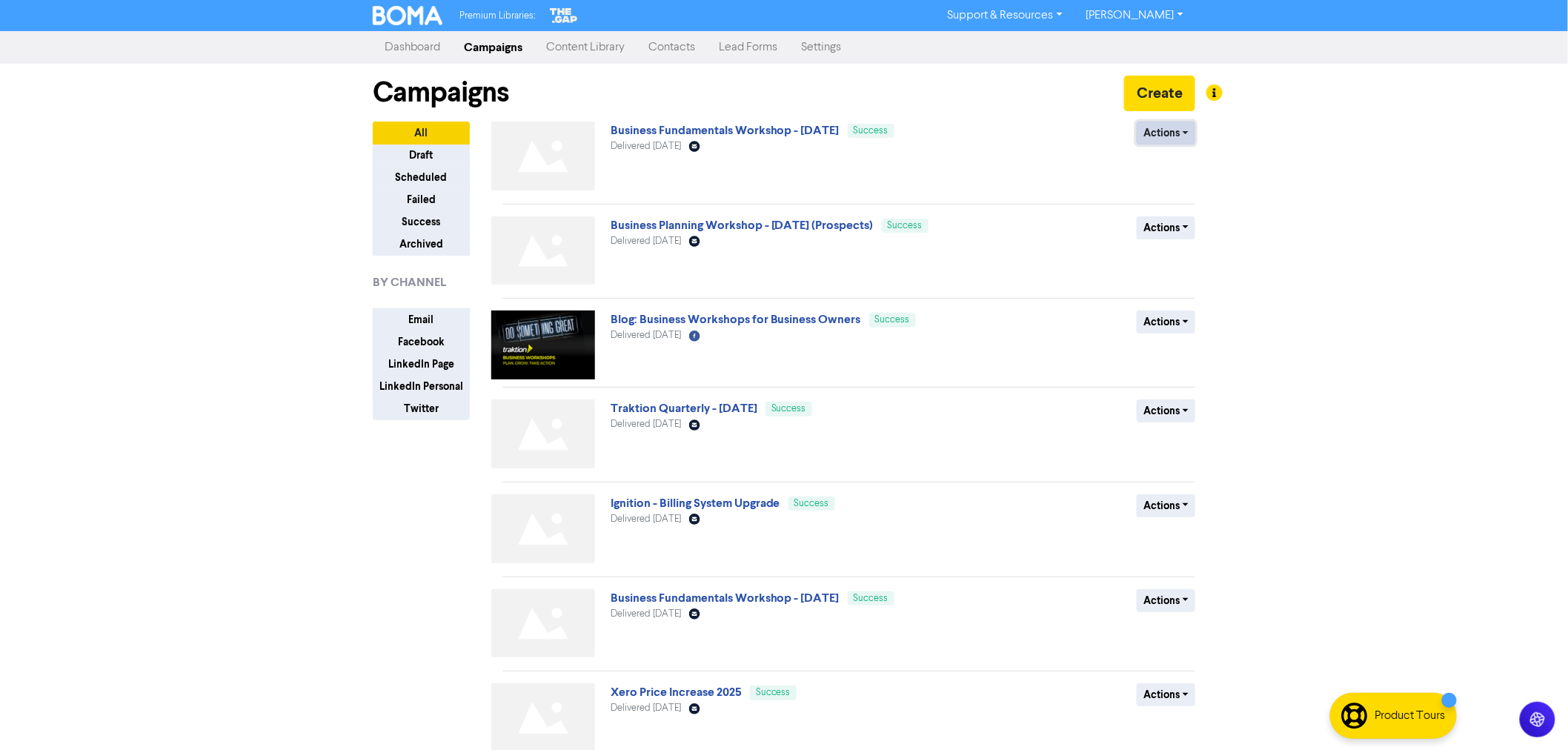
click at [1183, 138] on button "Actions" at bounding box center [1166, 133] width 59 height 23
click at [1175, 161] on button "Duplicate" at bounding box center [1196, 165] width 117 height 24
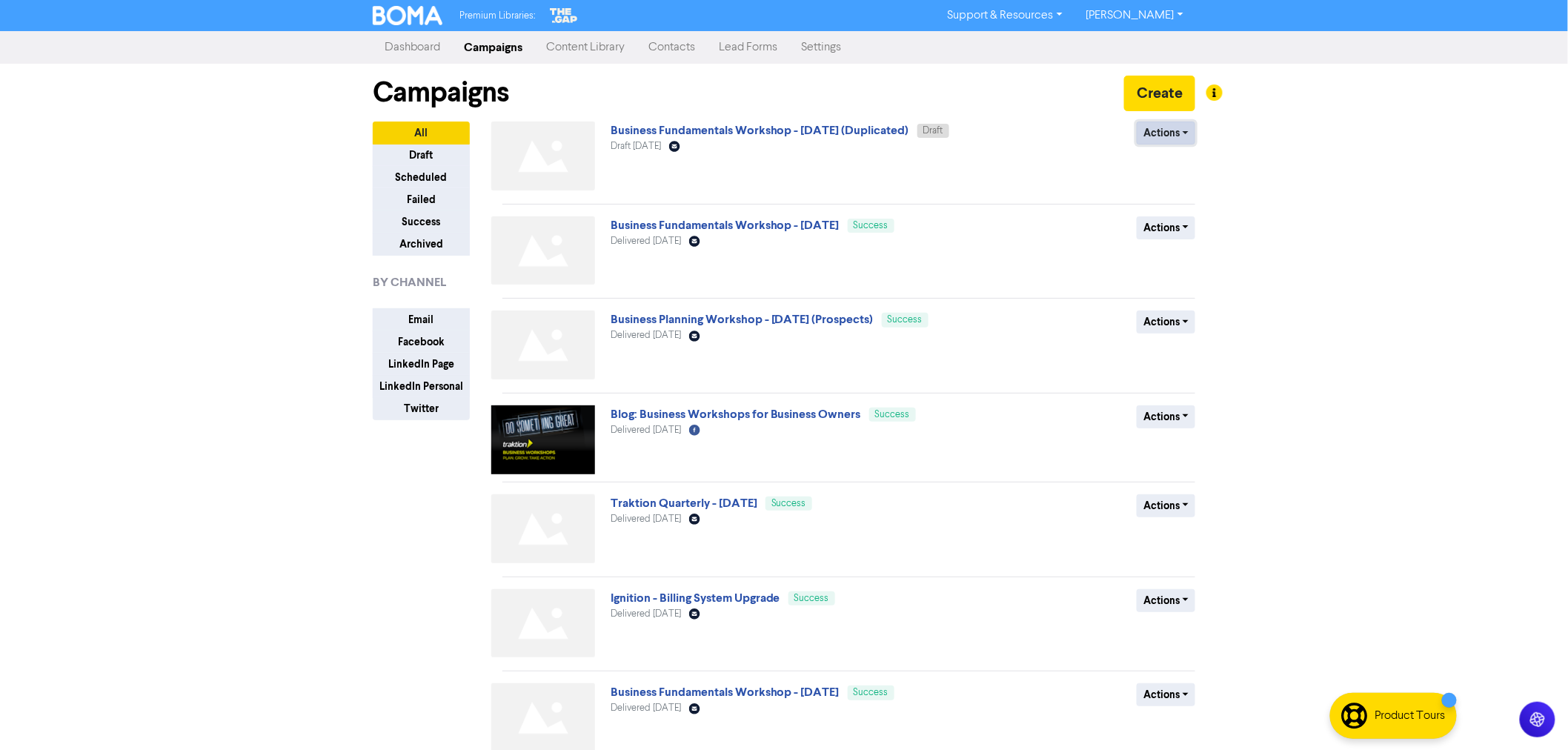
click at [1153, 134] on button "Actions" at bounding box center [1166, 133] width 59 height 23
click at [1170, 208] on button "Rename" at bounding box center [1196, 212] width 117 height 24
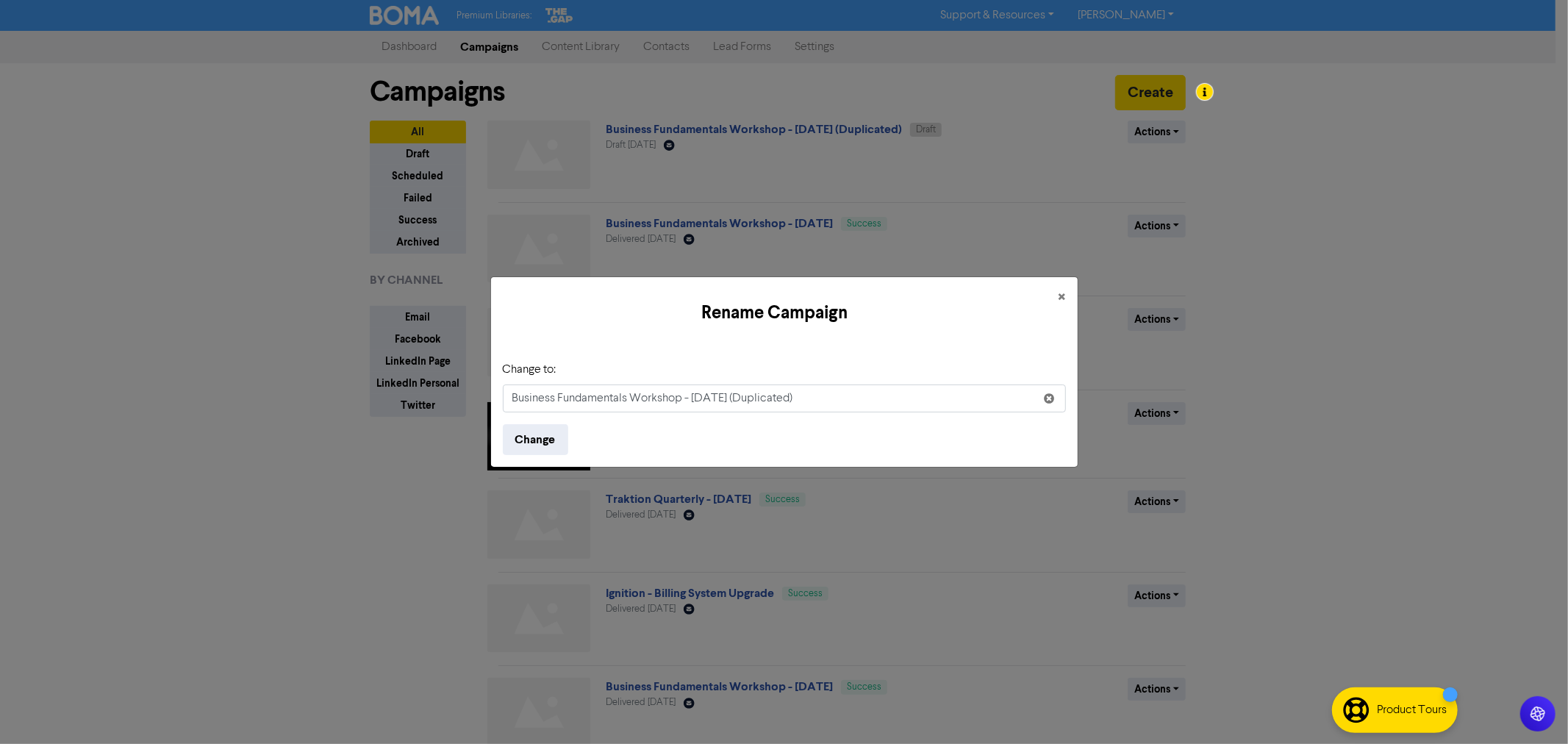
click at [789, 394] on input "Business Fundamentals Workshop - November 2025 (Duplicated)" at bounding box center [785, 398] width 563 height 28
click at [774, 394] on input "Business Fundamentals Workshop - November 2025 (Duplicated)" at bounding box center [785, 398] width 563 height 28
drag, startPoint x: 781, startPoint y: 394, endPoint x: 835, endPoint y: 395, distance: 54.0
click at [835, 395] on input "Business Fundamentals Workshop - November 2025 (Duplicated)" at bounding box center [785, 398] width 563 height 28
type input "Business Fundamentals Workshop - November 2025 (Bounce Retry)"
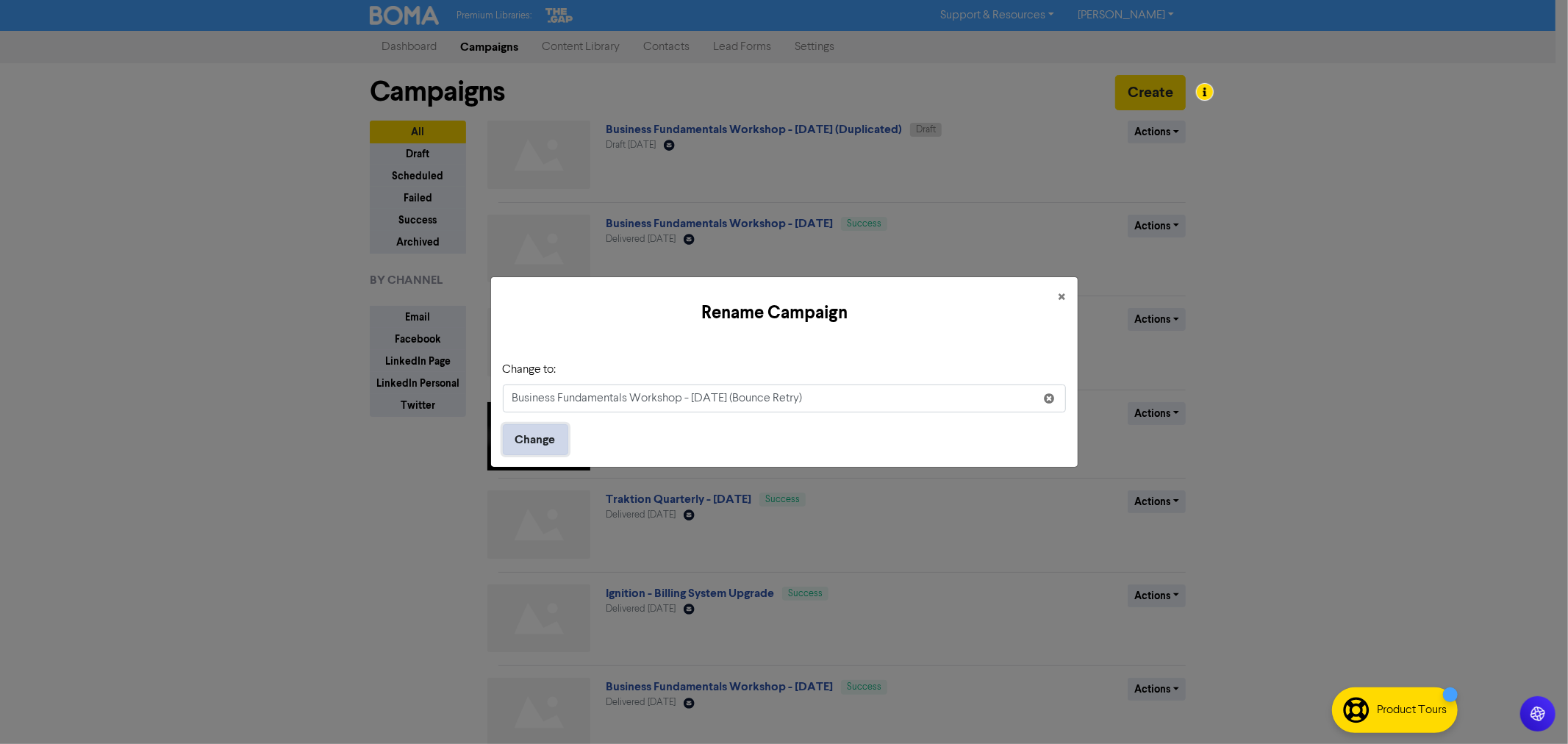
click at [537, 437] on button "Change" at bounding box center [536, 440] width 65 height 31
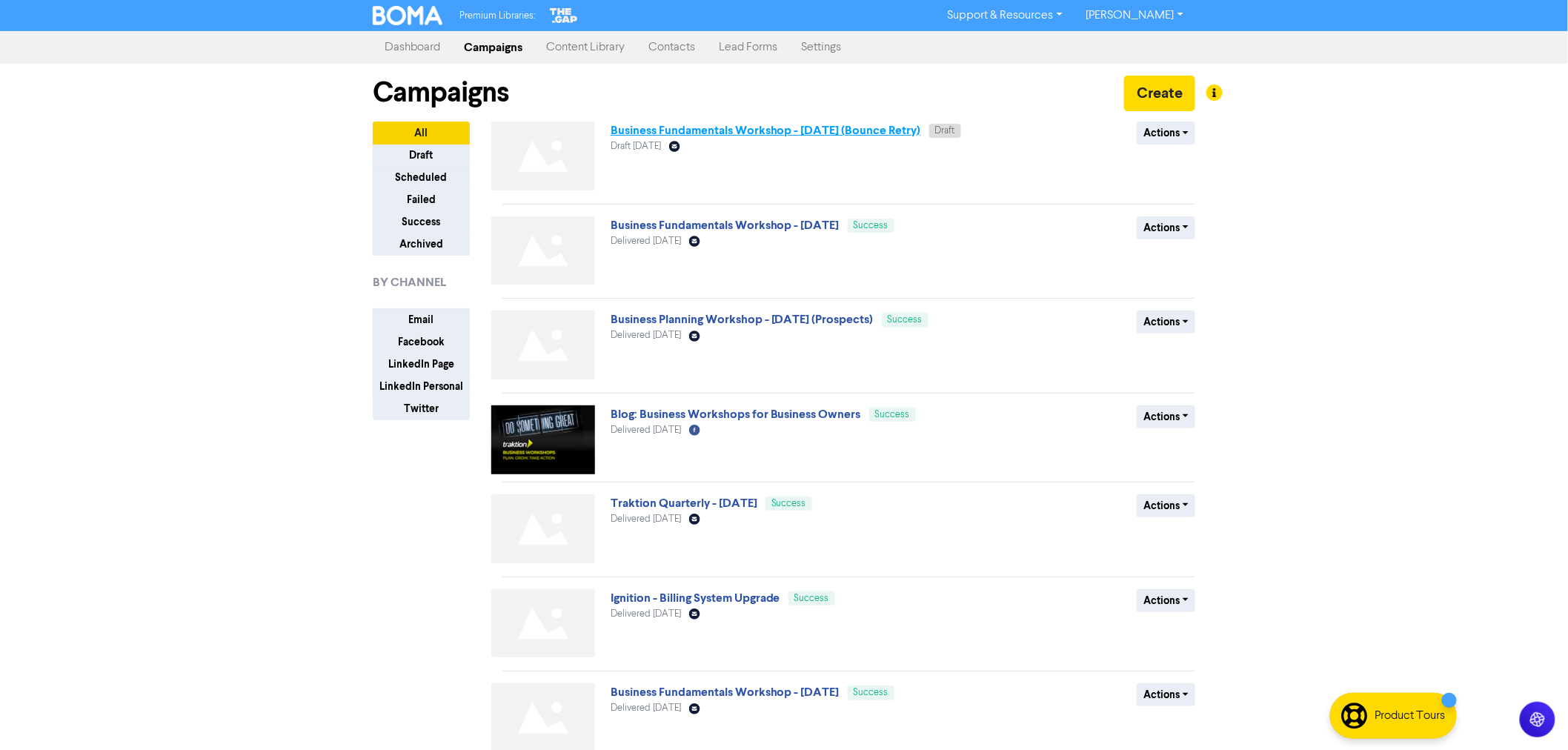
click at [667, 137] on link "Business Fundamentals Workshop - November 2025 (Bounce Retry)" at bounding box center [766, 130] width 310 height 15
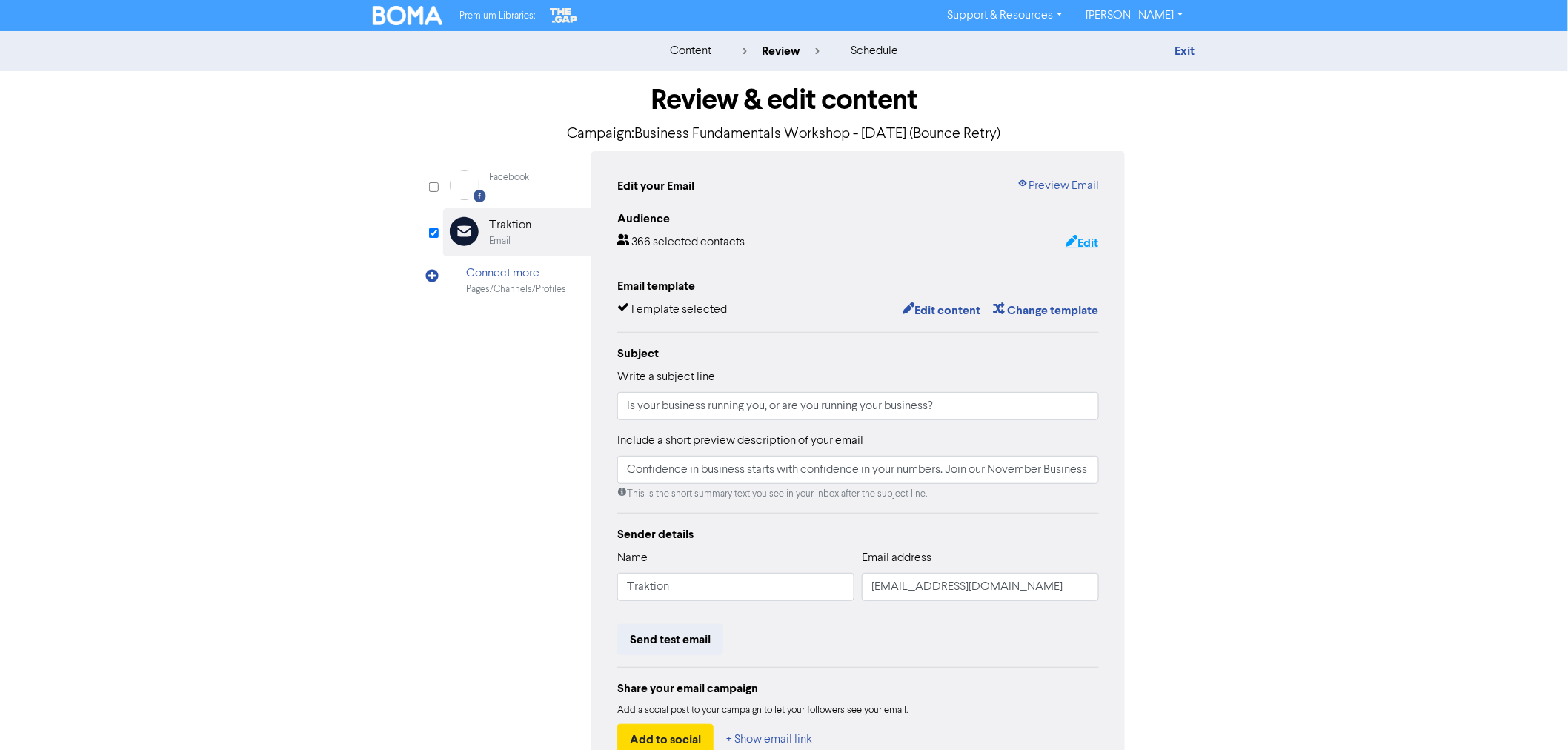
click at [1081, 239] on button "Edit" at bounding box center [1082, 243] width 34 height 19
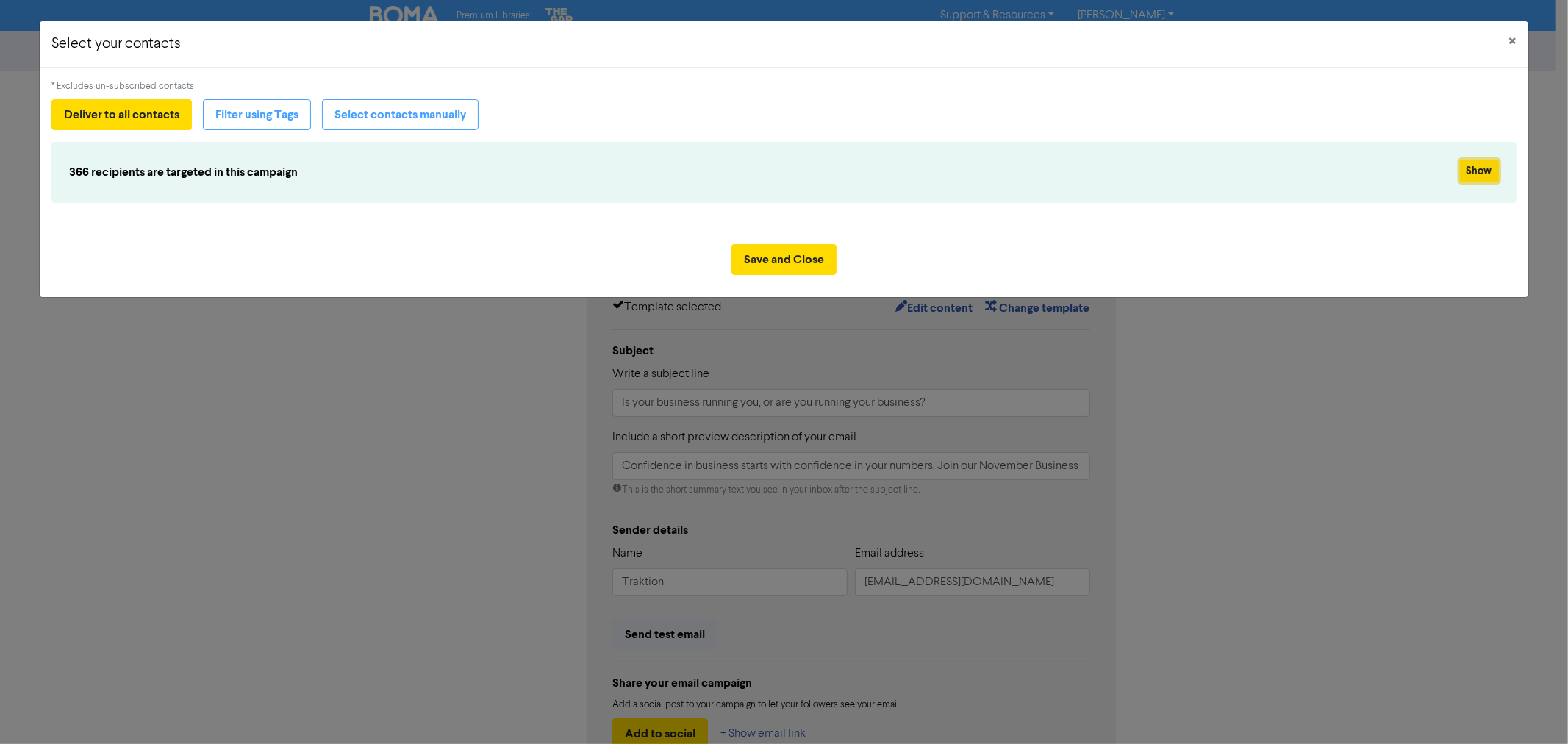
click at [1484, 166] on button "Show" at bounding box center [1479, 171] width 39 height 23
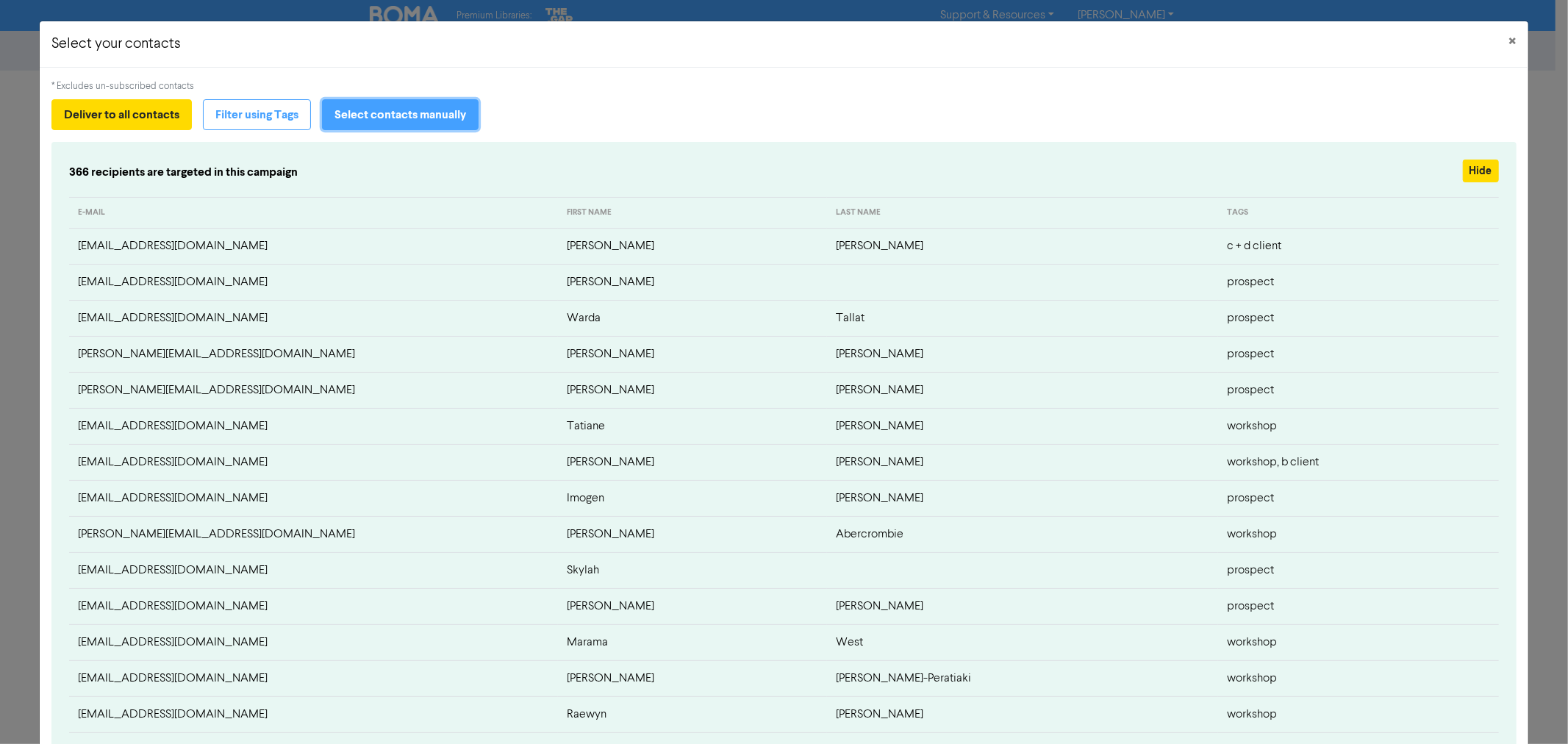
click at [409, 122] on button "Select contacts manually" at bounding box center [400, 114] width 156 height 31
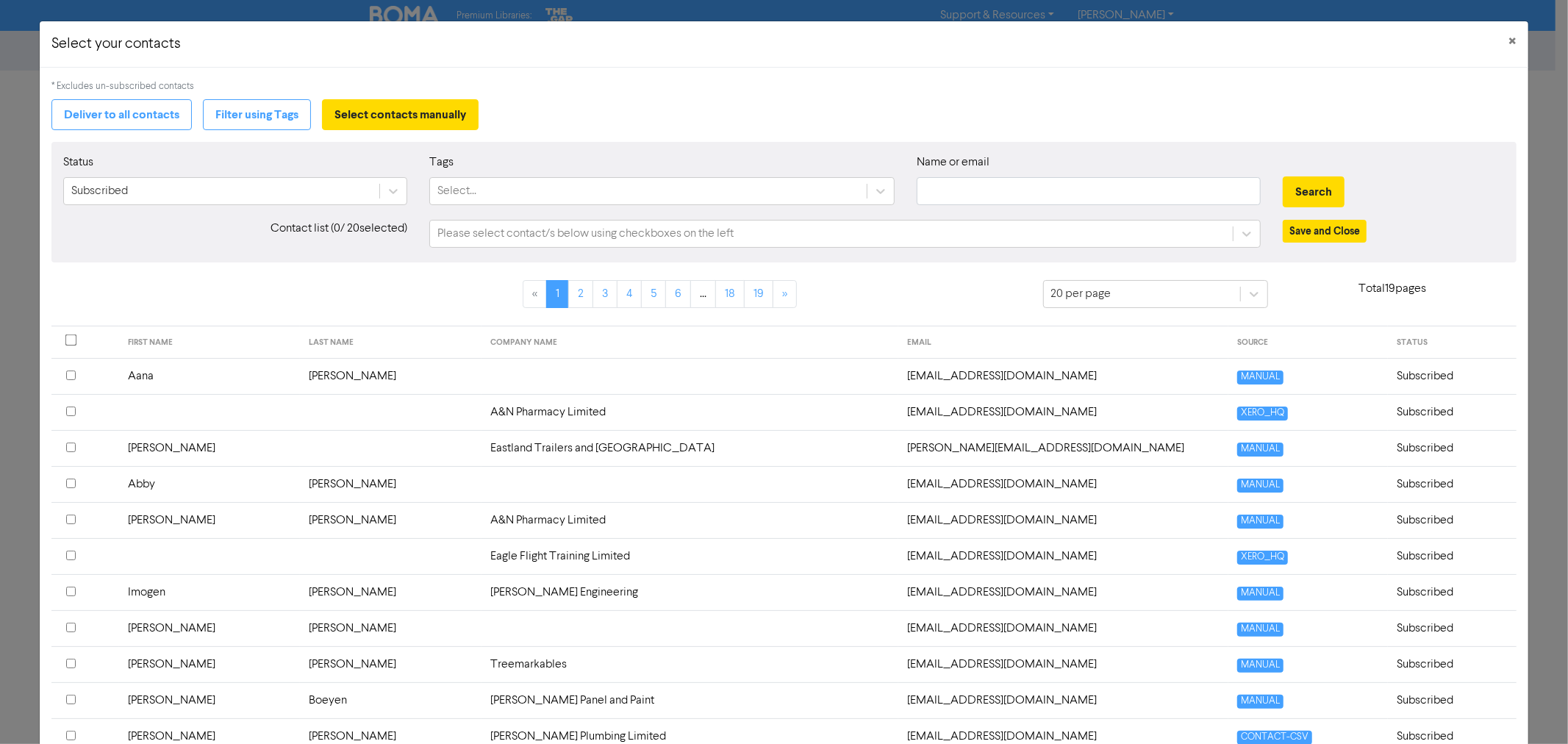
click at [935, 172] on label "Name or email" at bounding box center [953, 162] width 73 height 17
click at [953, 199] on input "text" at bounding box center [1088, 191] width 344 height 28
click at [1317, 187] on button "Search" at bounding box center [1314, 192] width 62 height 31
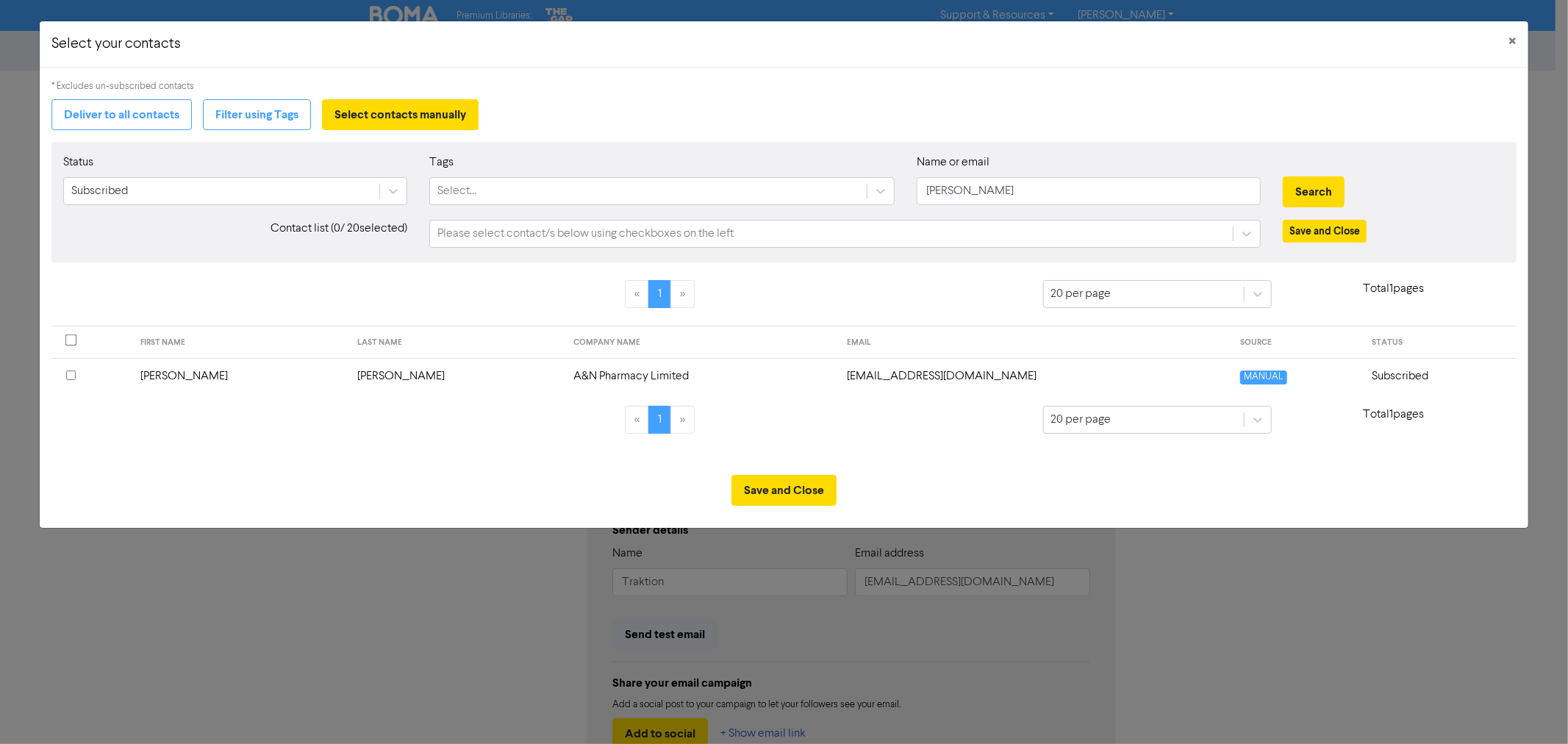
click at [69, 366] on th at bounding box center [92, 376] width 80 height 36
drag, startPoint x: 1037, startPoint y: 183, endPoint x: 720, endPoint y: 163, distance: 317.6
click at [761, 164] on div "Status Subscribed Tags Select... Name or email abigail Search" at bounding box center [783, 185] width 1463 height 64
click at [1283, 176] on button "Search" at bounding box center [1314, 192] width 62 height 31
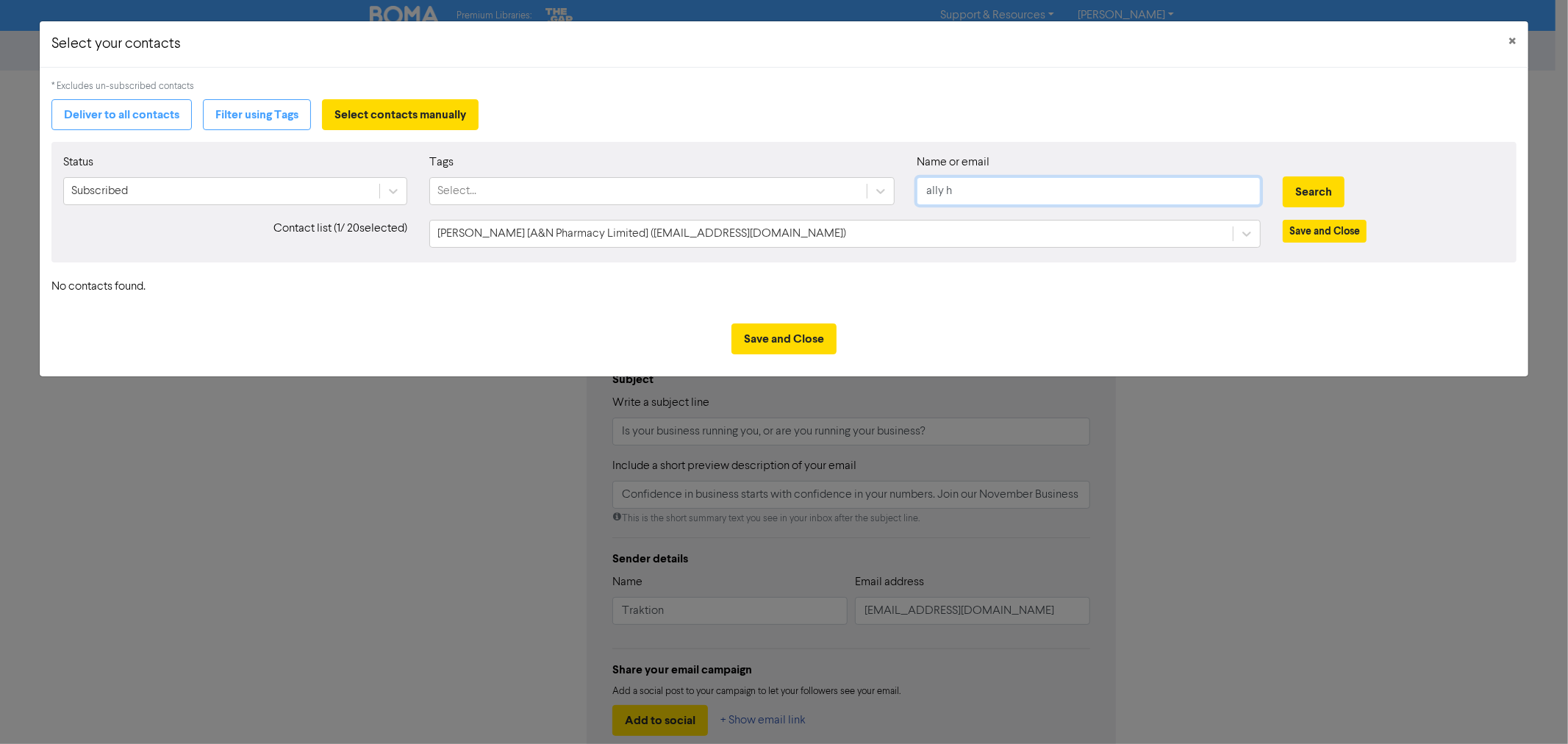
drag, startPoint x: 984, startPoint y: 193, endPoint x: 790, endPoint y: 169, distance: 195.5
click at [802, 171] on div "Status Subscribed Tags Select... Name or email ally h Search" at bounding box center [783, 185] width 1463 height 64
type input "ally"
click at [1283, 176] on button "Search" at bounding box center [1314, 192] width 62 height 31
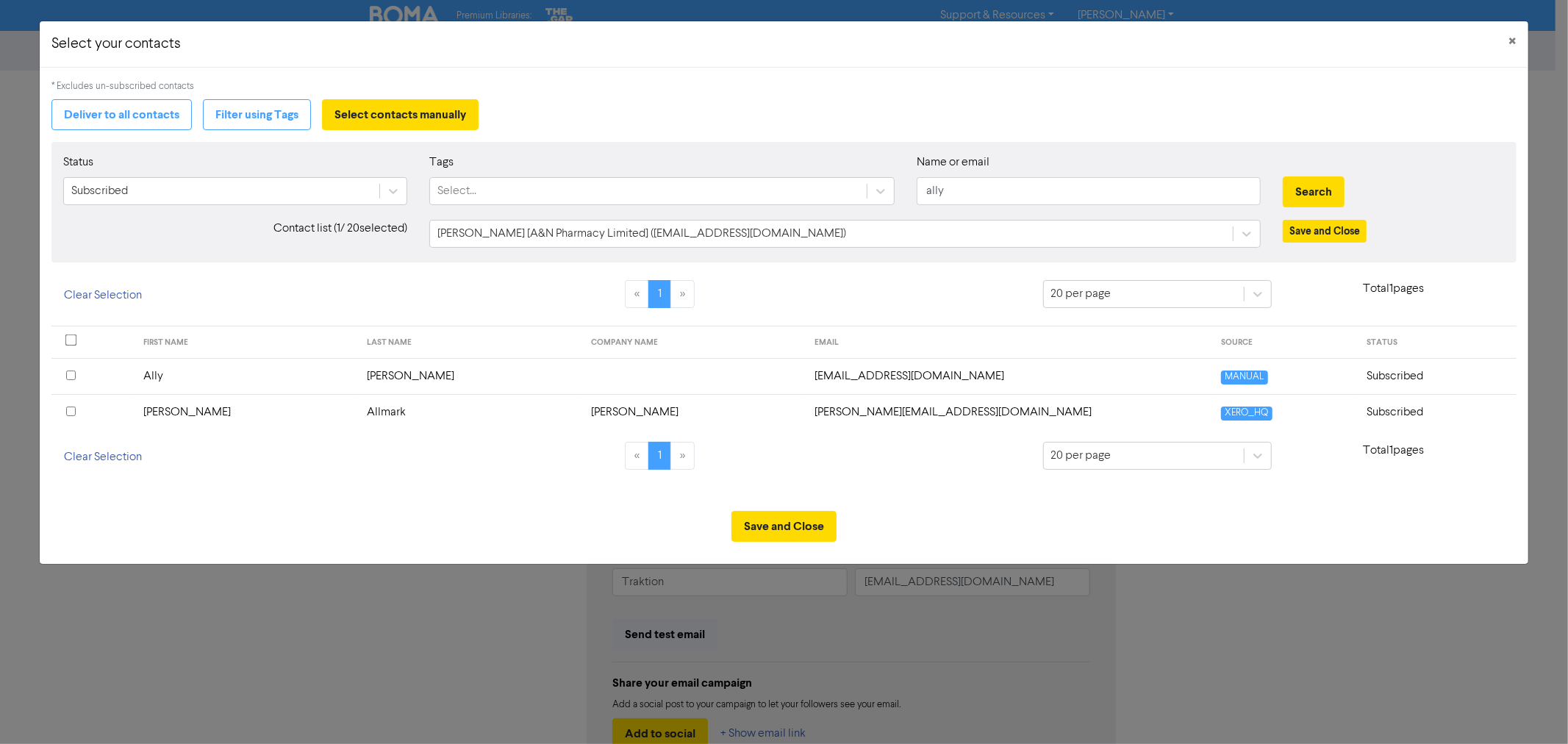
click at [69, 373] on input "checkbox" at bounding box center [71, 375] width 10 height 10
click at [796, 528] on button "Save and Close" at bounding box center [784, 526] width 105 height 31
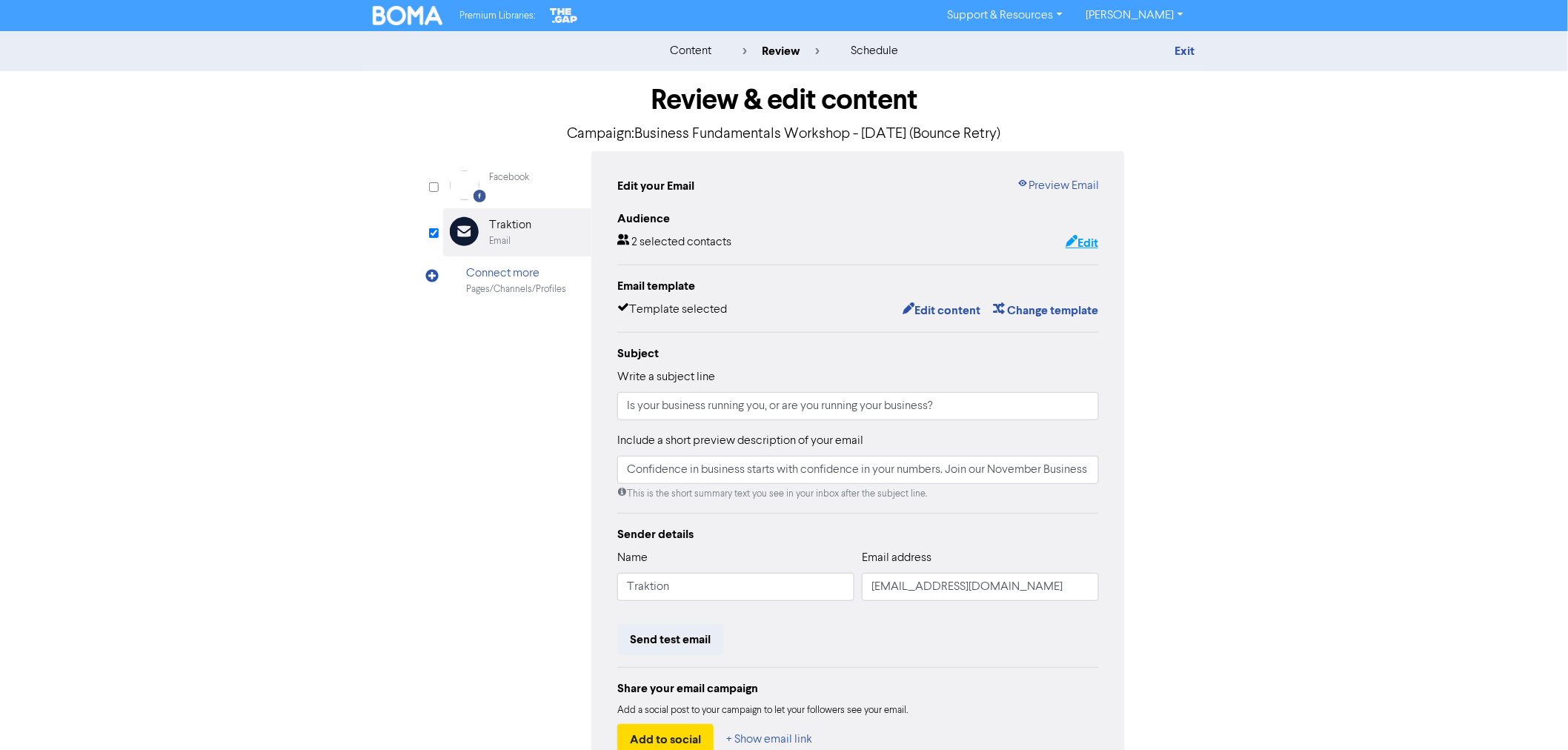
click at [1074, 243] on button "Edit" at bounding box center [1082, 243] width 34 height 19
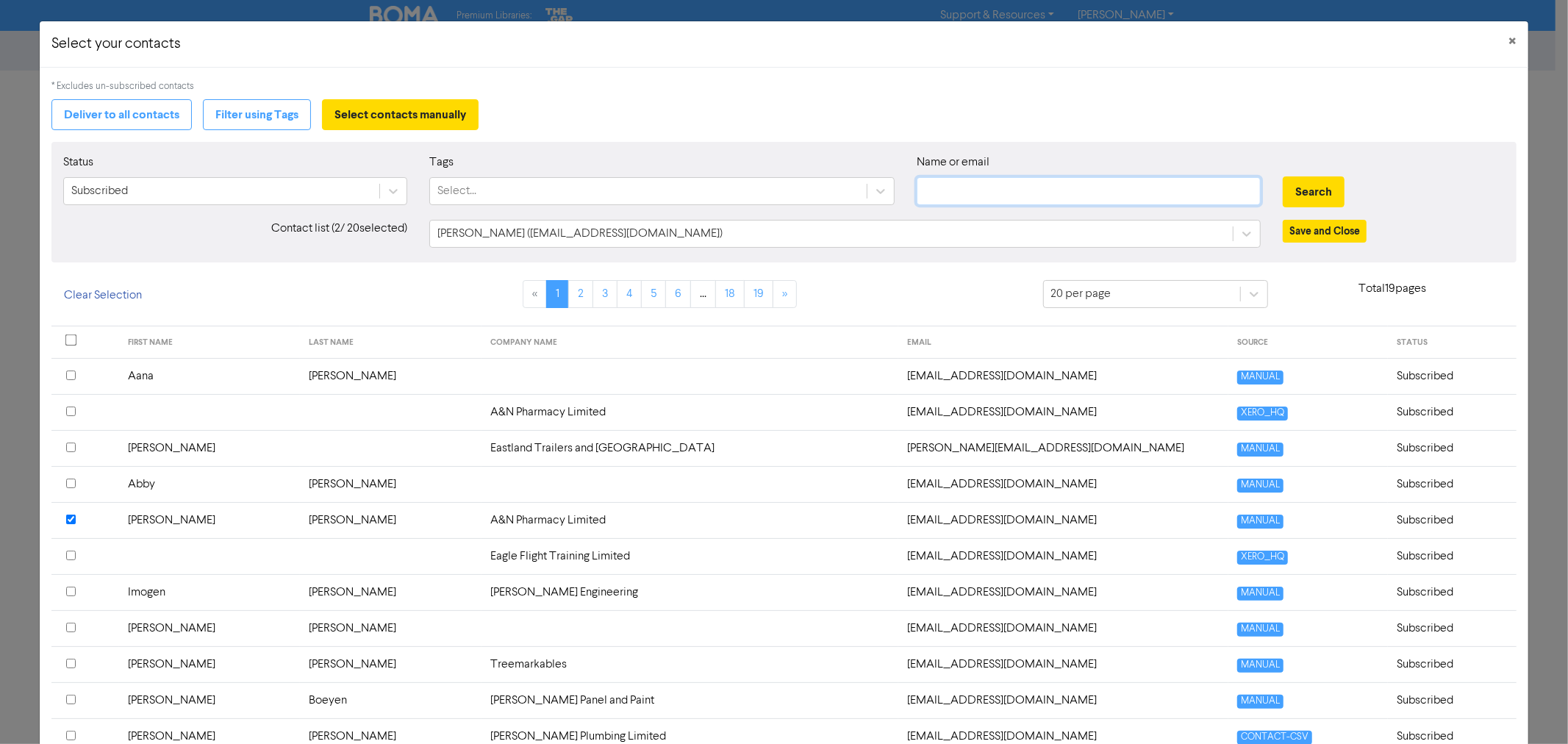
click at [972, 190] on input "text" at bounding box center [1088, 191] width 344 height 28
click at [1283, 176] on button "Search" at bounding box center [1314, 192] width 62 height 31
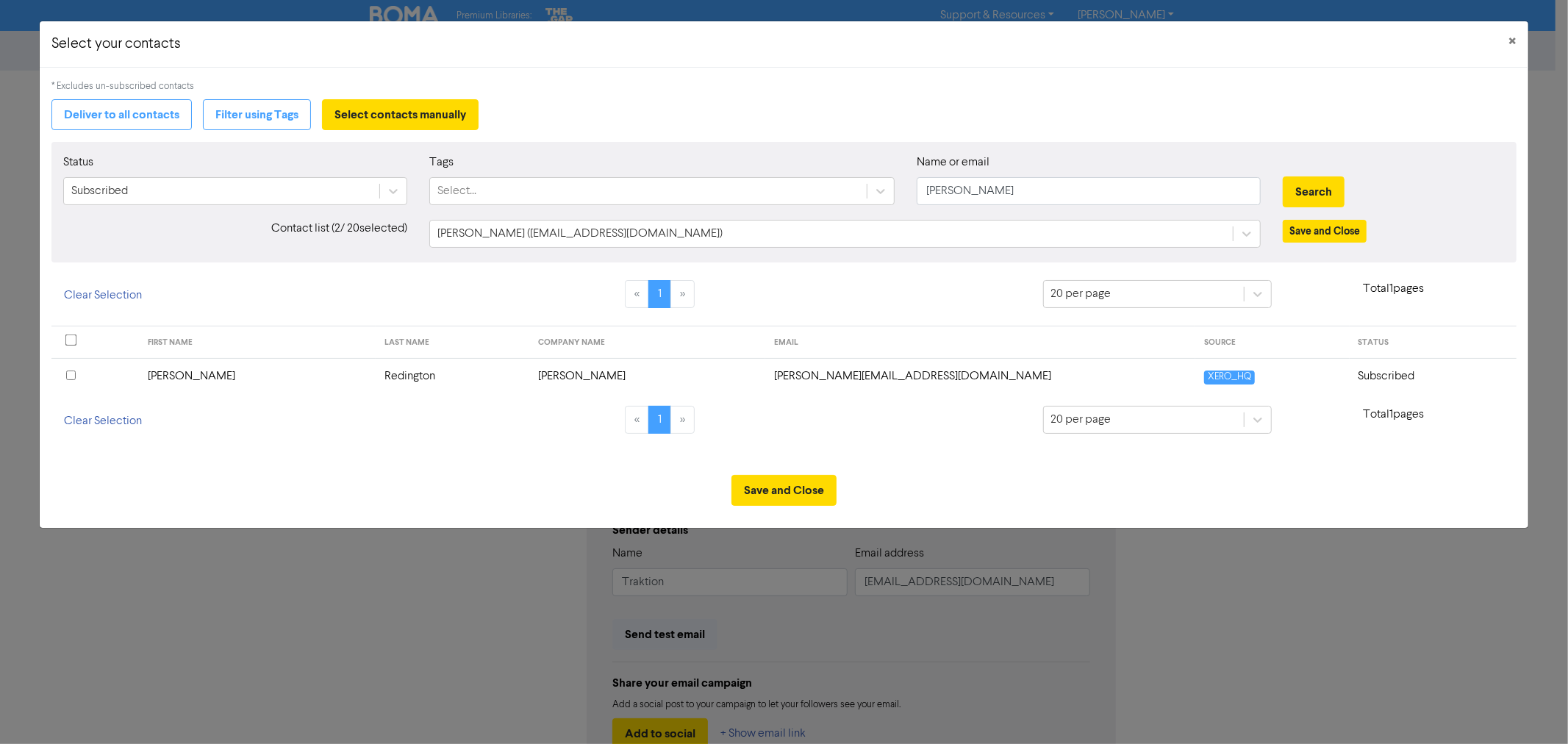
click at [67, 376] on input "checkbox" at bounding box center [71, 375] width 10 height 10
drag, startPoint x: 977, startPoint y: 190, endPoint x: 792, endPoint y: 156, distance: 188.1
click at [869, 173] on div "Status Subscribed Tags Select... Name or email amanda Search" at bounding box center [783, 185] width 1463 height 64
click at [1283, 176] on button "Search" at bounding box center [1314, 192] width 62 height 31
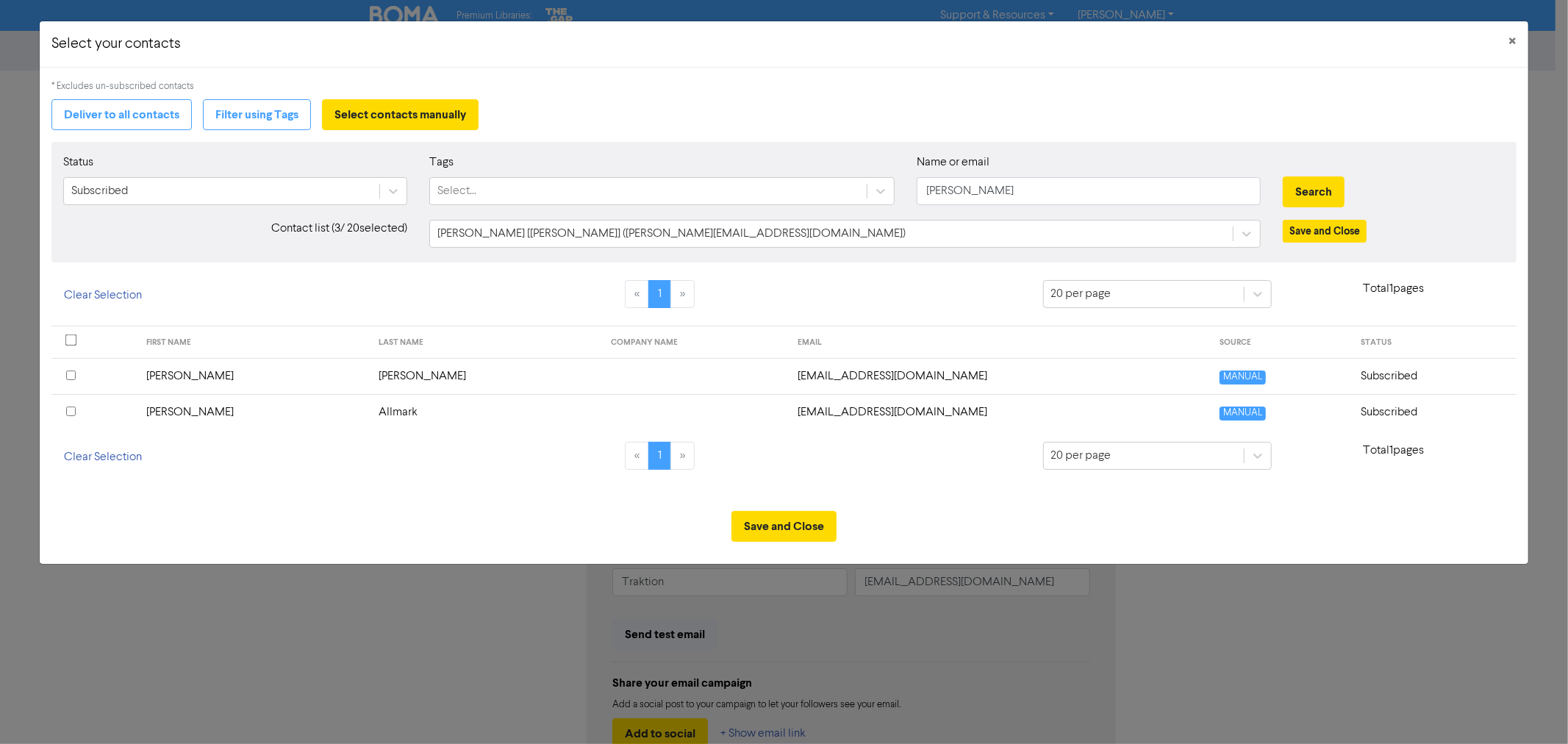
click at [67, 407] on input "checkbox" at bounding box center [71, 412] width 10 height 10
drag, startPoint x: 986, startPoint y: 187, endPoint x: 773, endPoint y: 164, distance: 214.2
click at [809, 172] on div "Status Subscribed Tags Select... Name or email amie Search" at bounding box center [783, 185] width 1463 height 64
click at [1320, 184] on button "Search" at bounding box center [1314, 192] width 62 height 31
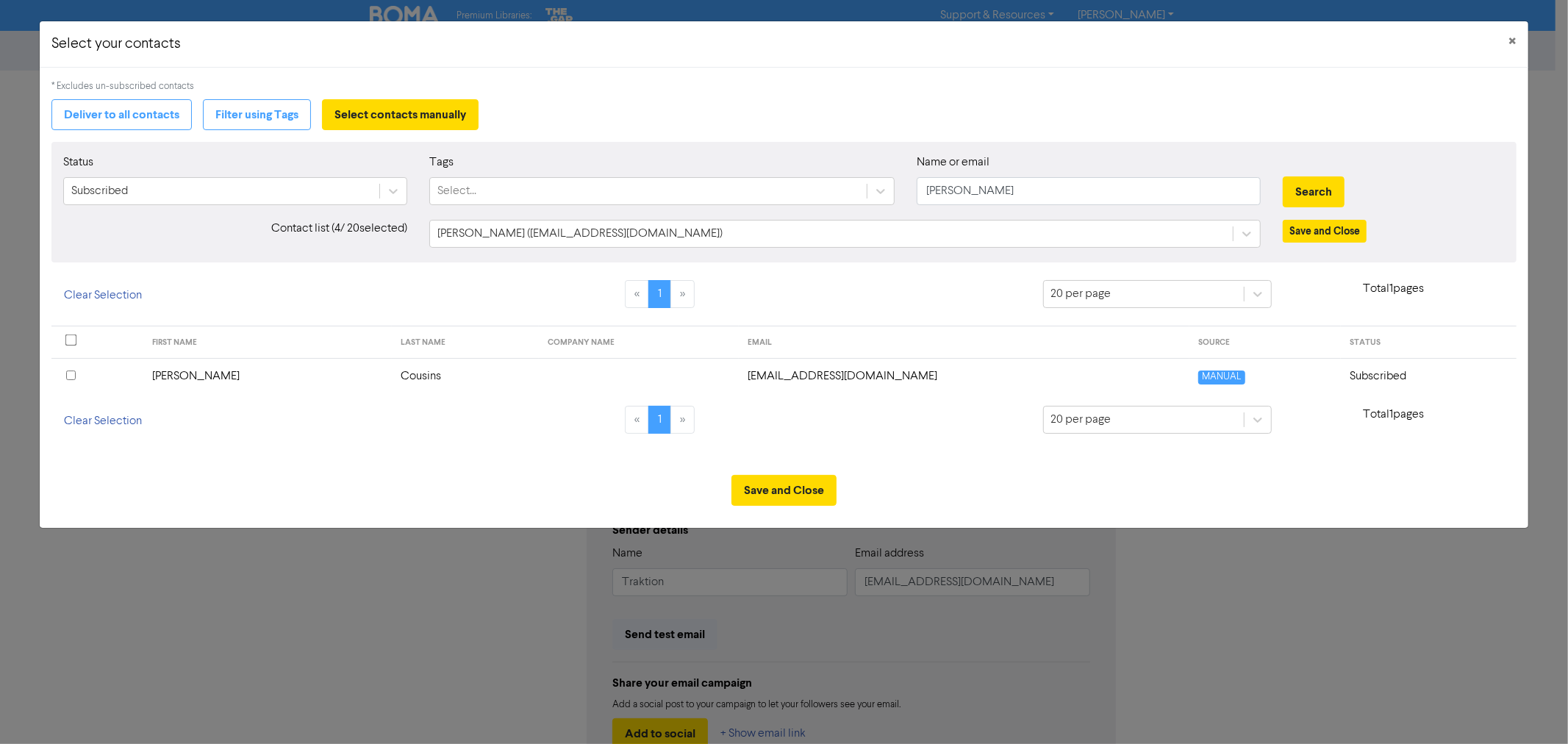
click at [69, 373] on input "checkbox" at bounding box center [71, 375] width 10 height 10
click at [988, 192] on input "annie" at bounding box center [1088, 191] width 344 height 28
drag, startPoint x: 988, startPoint y: 192, endPoint x: 738, endPoint y: 156, distance: 252.6
click at [746, 160] on div "Status Subscribed Tags Select... Name or email annie Search" at bounding box center [783, 185] width 1463 height 64
click at [1283, 176] on button "Search" at bounding box center [1314, 192] width 62 height 31
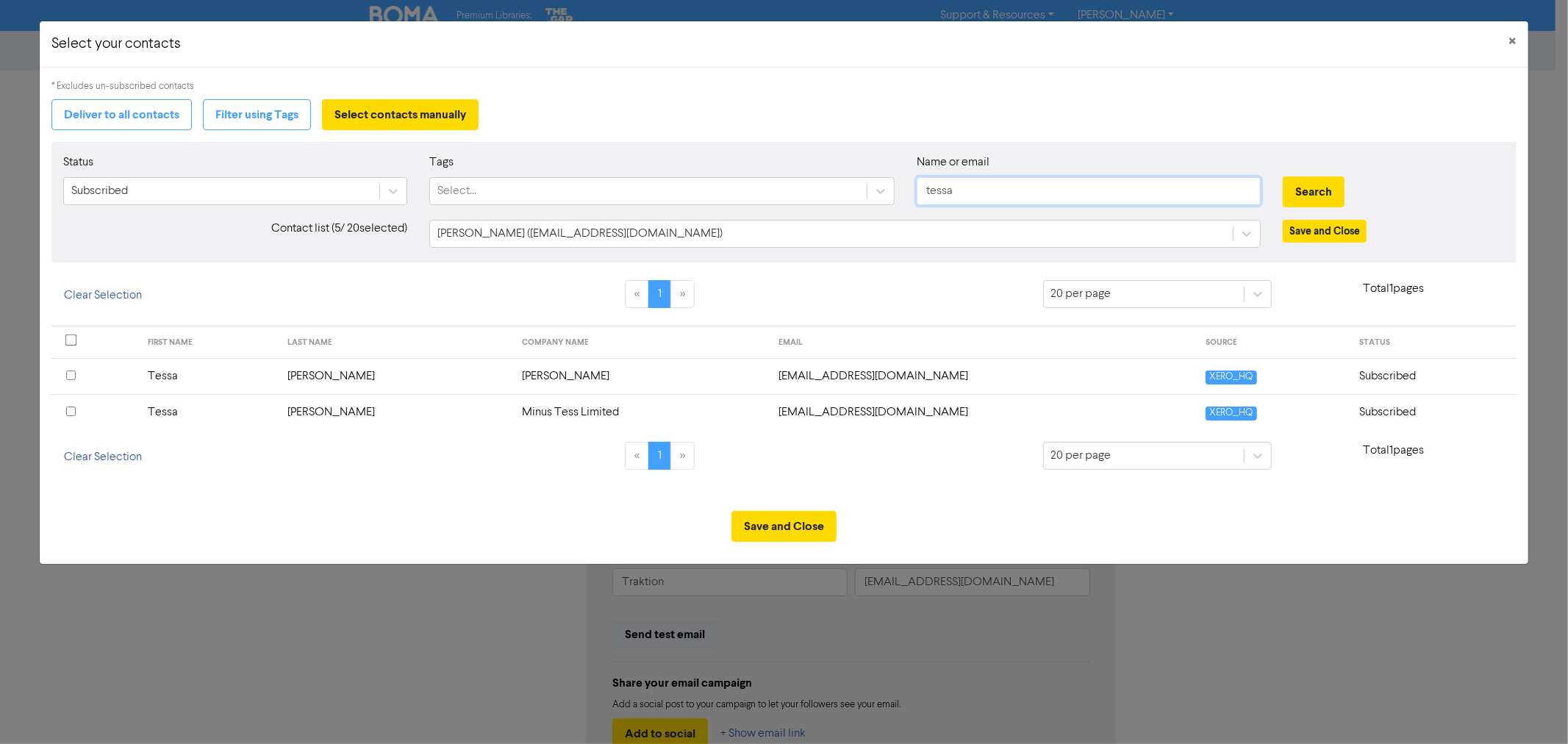
drag, startPoint x: 1059, startPoint y: 199, endPoint x: 834, endPoint y: 168, distance: 227.1
click at [836, 168] on div "Status Subscribed Tags Select... Name or email tessa Search" at bounding box center [783, 185] width 1463 height 64
click at [1283, 176] on button "Search" at bounding box center [1314, 192] width 62 height 31
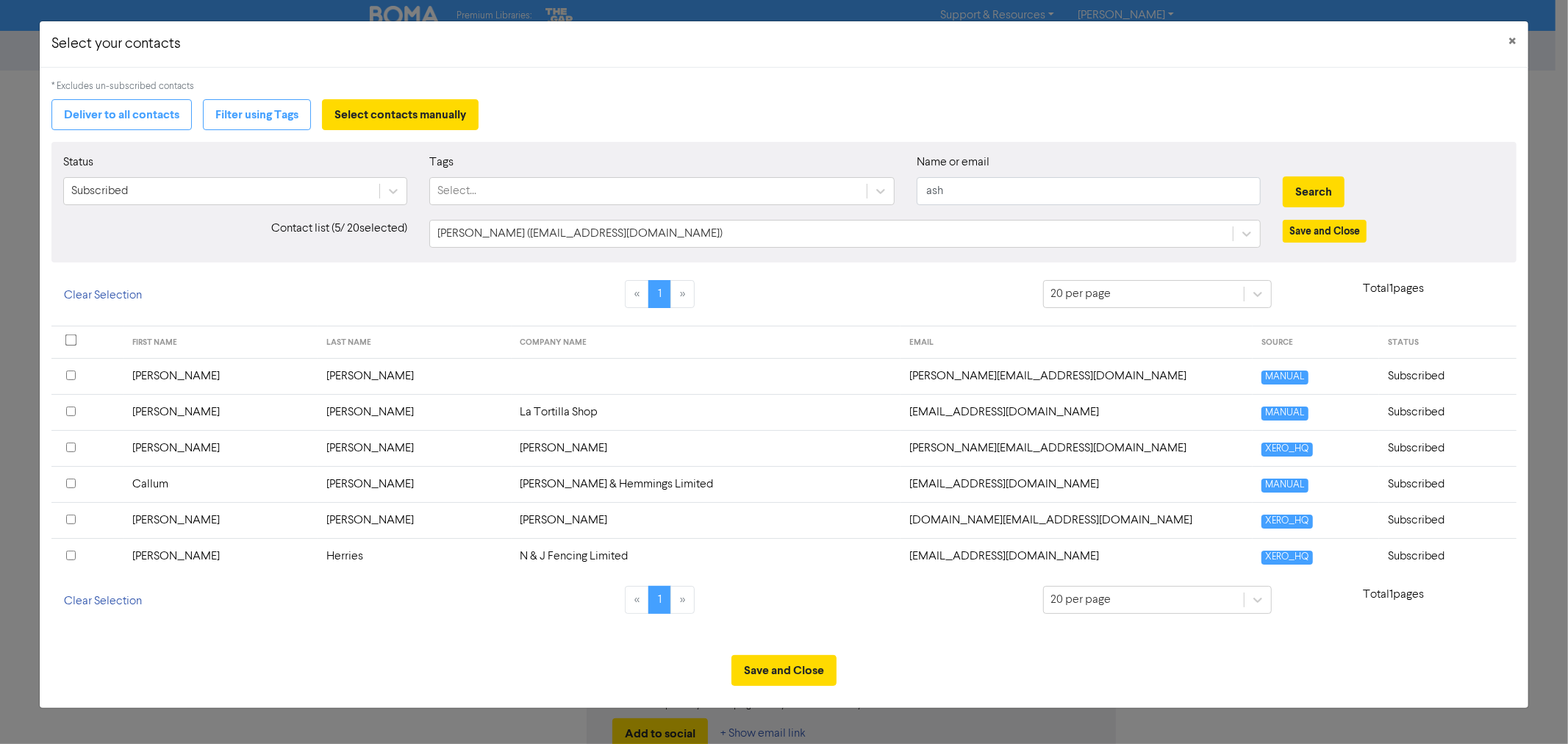
click at [74, 445] on input "checkbox" at bounding box center [71, 447] width 10 height 10
drag, startPoint x: 993, startPoint y: 184, endPoint x: 883, endPoint y: 179, distance: 110.1
click at [907, 184] on div "Name or email ash" at bounding box center [1088, 185] width 366 height 64
type input "axel"
click at [1283, 176] on button "Search" at bounding box center [1314, 192] width 62 height 31
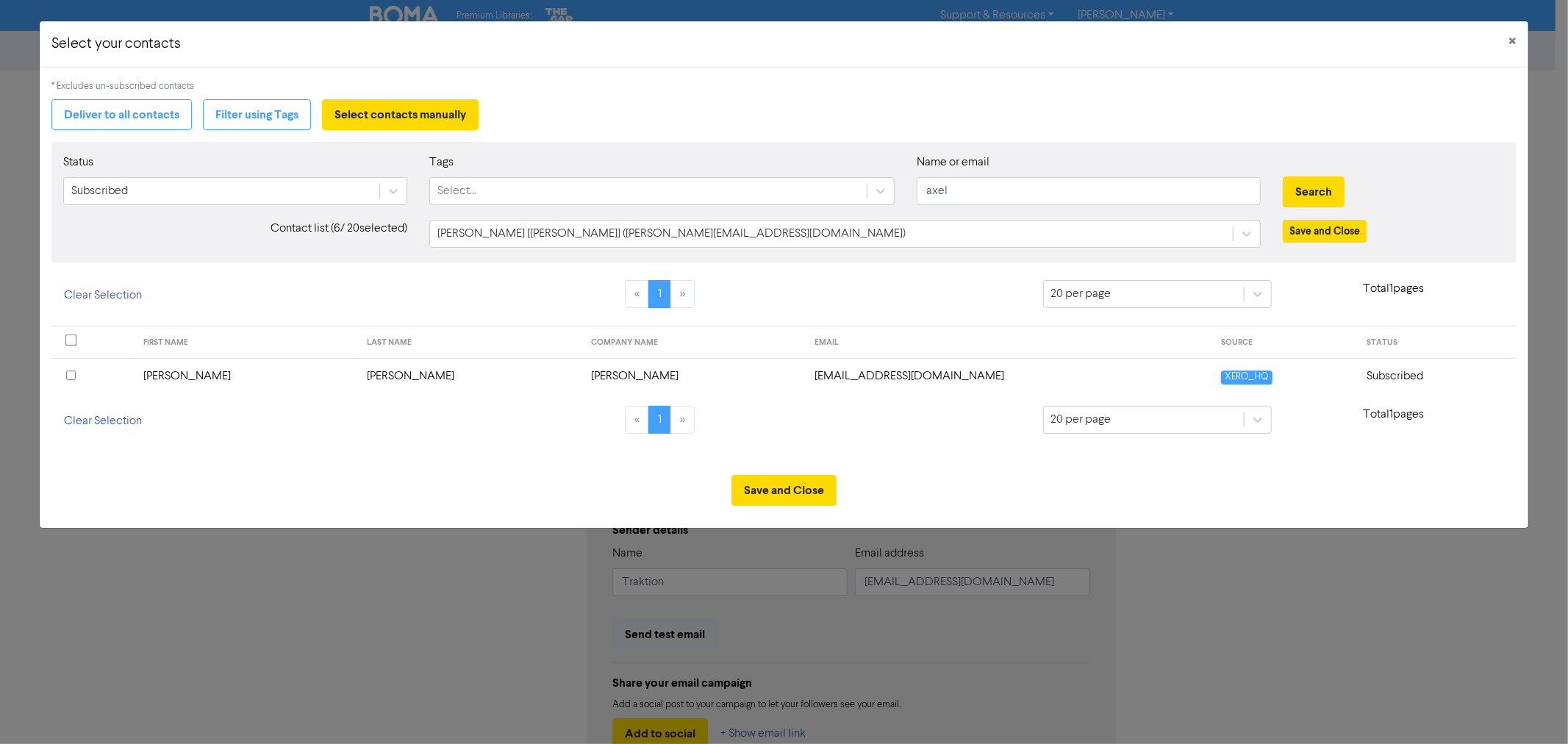
click at [72, 375] on input "checkbox" at bounding box center [71, 375] width 10 height 10
drag, startPoint x: 969, startPoint y: 194, endPoint x: 778, endPoint y: 142, distance: 198.0
click at [850, 165] on div "Status Subscribed Tags Select... Name or email axel Search" at bounding box center [783, 185] width 1463 height 64
click at [1283, 176] on button "Search" at bounding box center [1314, 192] width 62 height 31
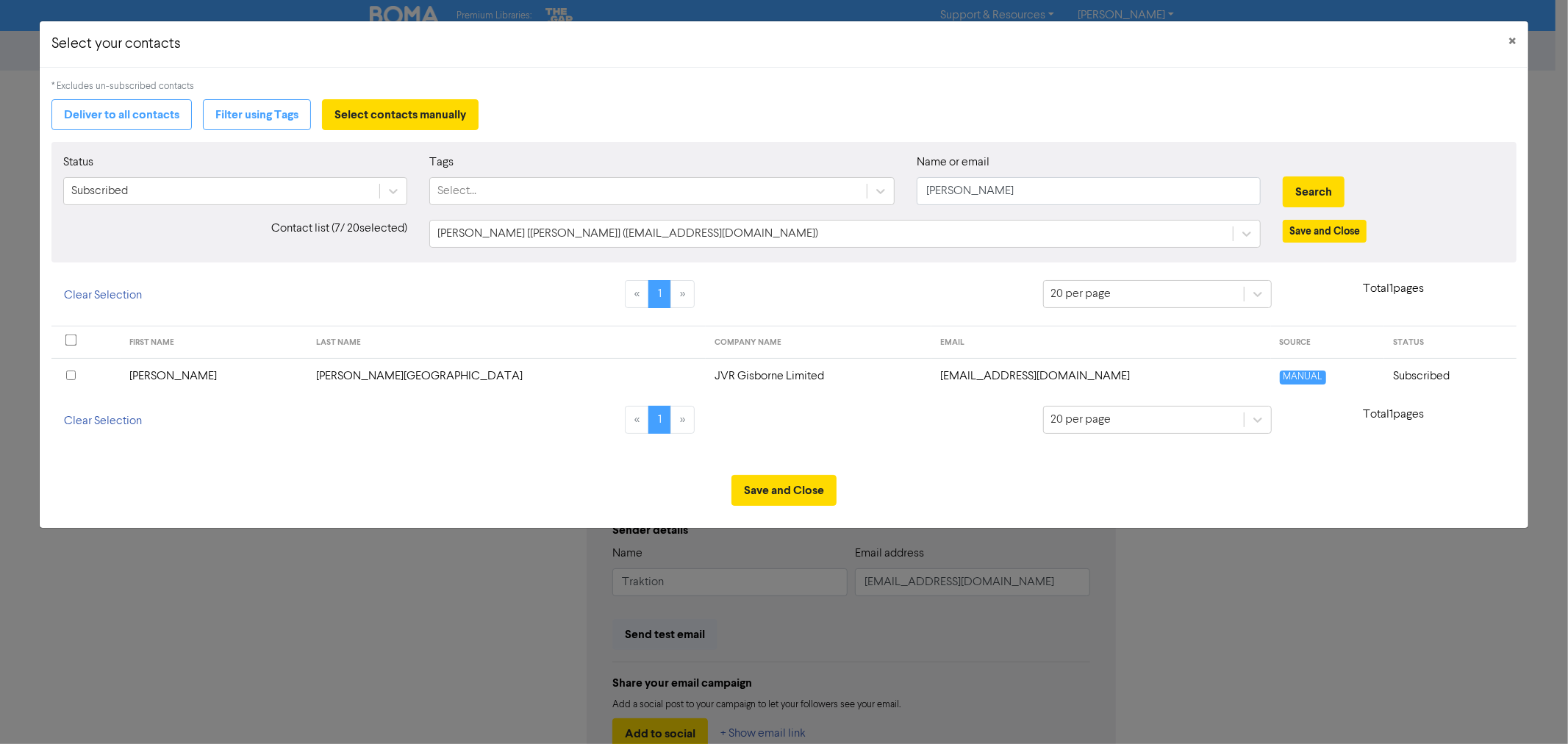
click at [71, 372] on input "checkbox" at bounding box center [71, 375] width 10 height 10
drag, startPoint x: 1008, startPoint y: 193, endPoint x: 760, endPoint y: 166, distance: 249.5
click at [784, 172] on div "Status Subscribed Tags Select... Name or email candice Search" at bounding box center [783, 185] width 1463 height 64
click at [1283, 176] on button "Search" at bounding box center [1314, 192] width 62 height 31
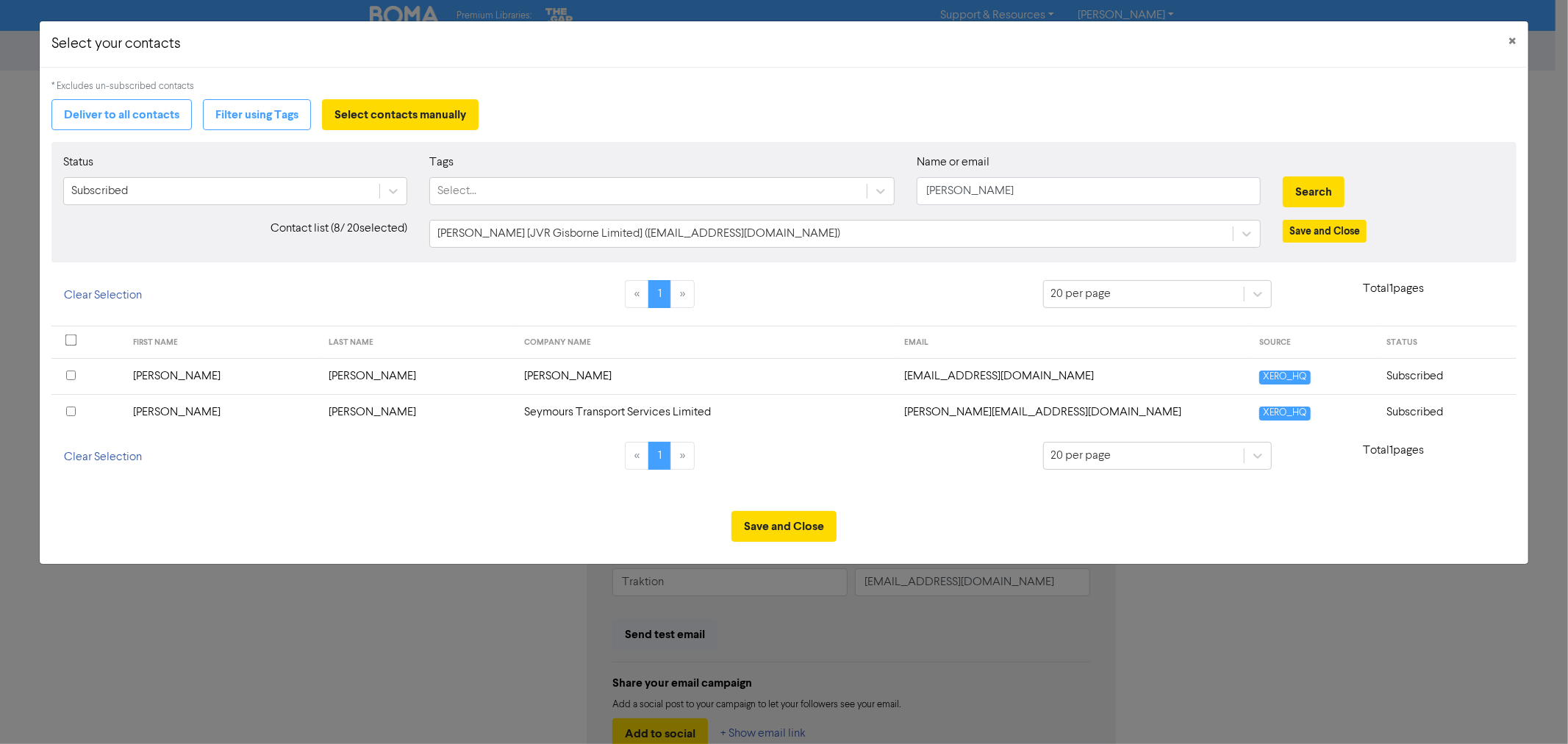
click at [72, 376] on input "checkbox" at bounding box center [71, 375] width 10 height 10
drag, startPoint x: 1009, startPoint y: 206, endPoint x: 829, endPoint y: 189, distance: 180.8
click at [831, 189] on div "Status Subscribed Tags Select... Name or email carl Search" at bounding box center [783, 185] width 1463 height 64
drag, startPoint x: 958, startPoint y: 194, endPoint x: 826, endPoint y: 192, distance: 132.0
click at [844, 194] on div "Status Subscribed Tags Select... Name or email carl Search" at bounding box center [783, 185] width 1463 height 64
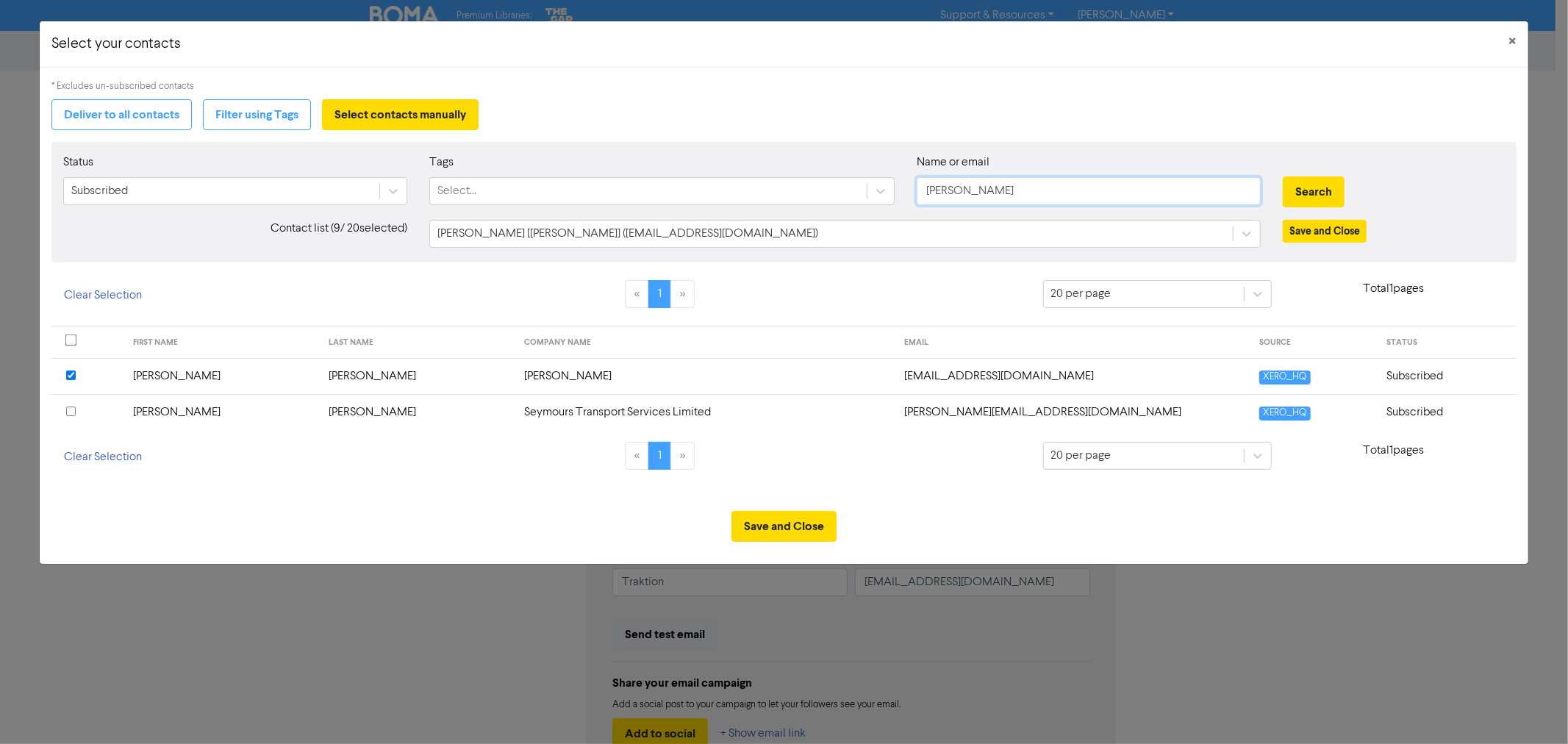
type input "danelle"
click at [1283, 176] on button "Search" at bounding box center [1314, 192] width 62 height 31
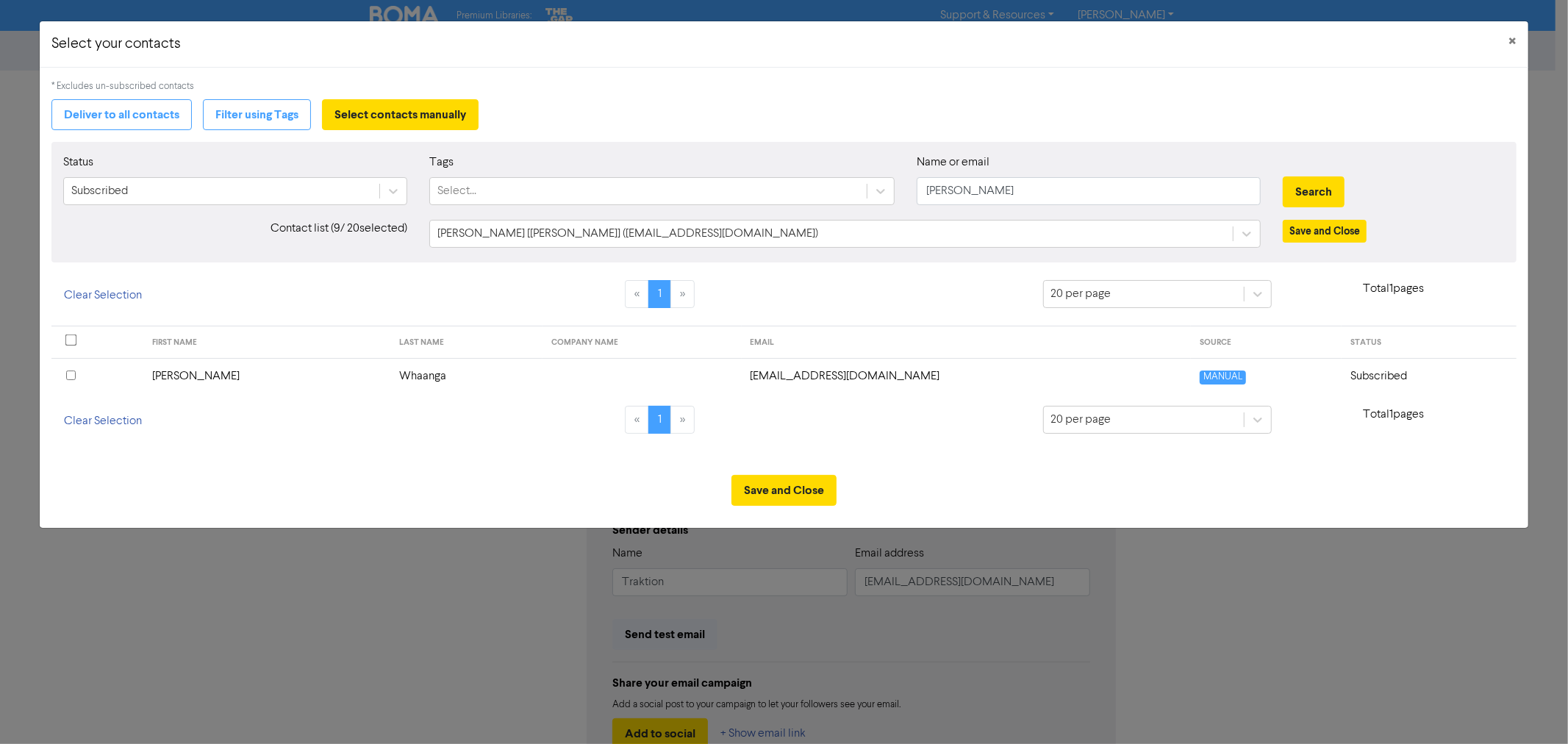
click at [71, 372] on input "checkbox" at bounding box center [71, 375] width 10 height 10
drag, startPoint x: 960, startPoint y: 188, endPoint x: 854, endPoint y: 180, distance: 106.3
click at [880, 188] on div "Status Subscribed Tags Select... Name or email danelle Search" at bounding box center [783, 185] width 1463 height 64
type input "david"
click at [1283, 176] on button "Search" at bounding box center [1314, 192] width 62 height 31
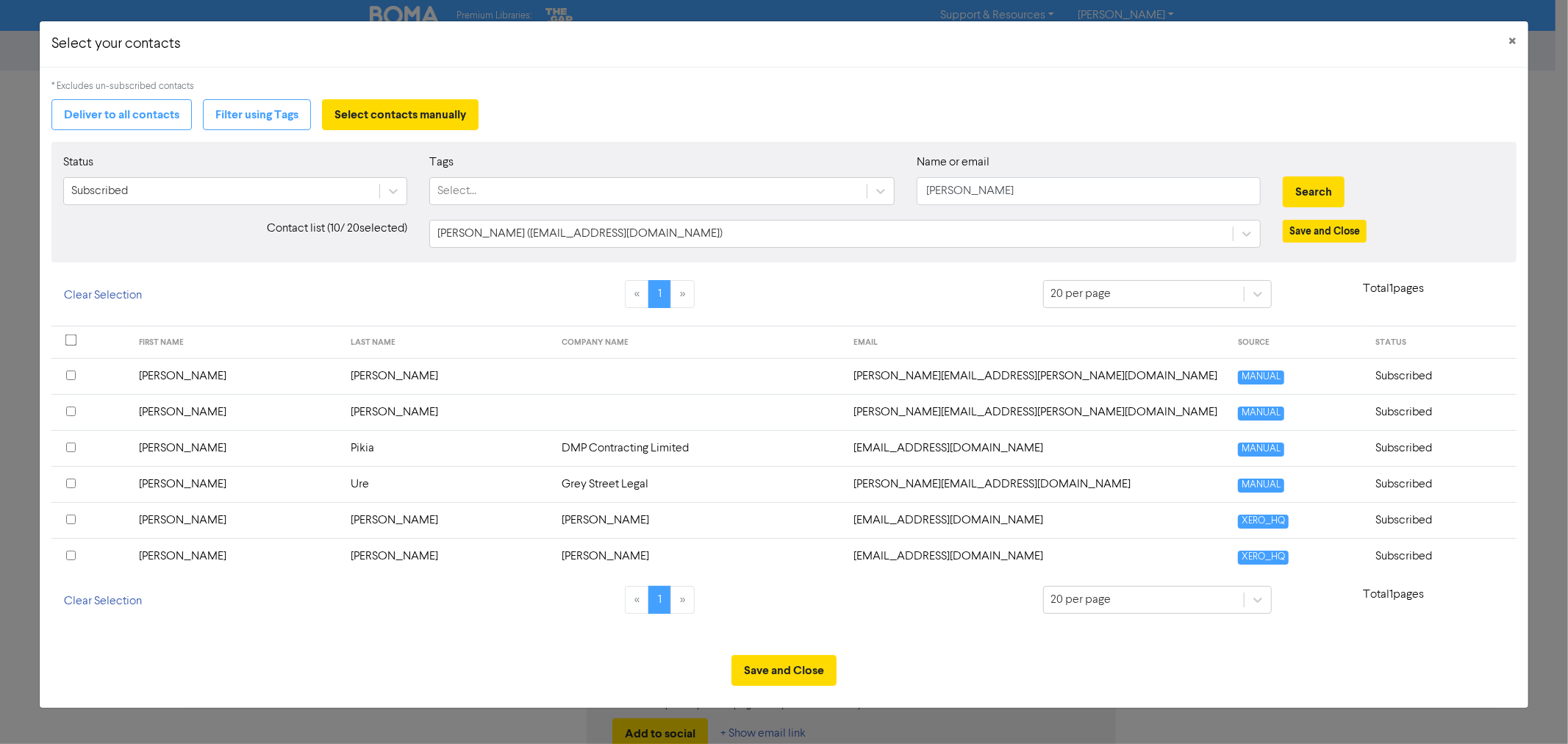
click at [71, 447] on input "checkbox" at bounding box center [71, 447] width 10 height 10
drag, startPoint x: 979, startPoint y: 189, endPoint x: 907, endPoint y: 181, distance: 72.4
click at [907, 181] on div "Name or email david" at bounding box center [1088, 185] width 366 height 64
type input "sheree"
click at [1283, 176] on button "Search" at bounding box center [1314, 192] width 62 height 31
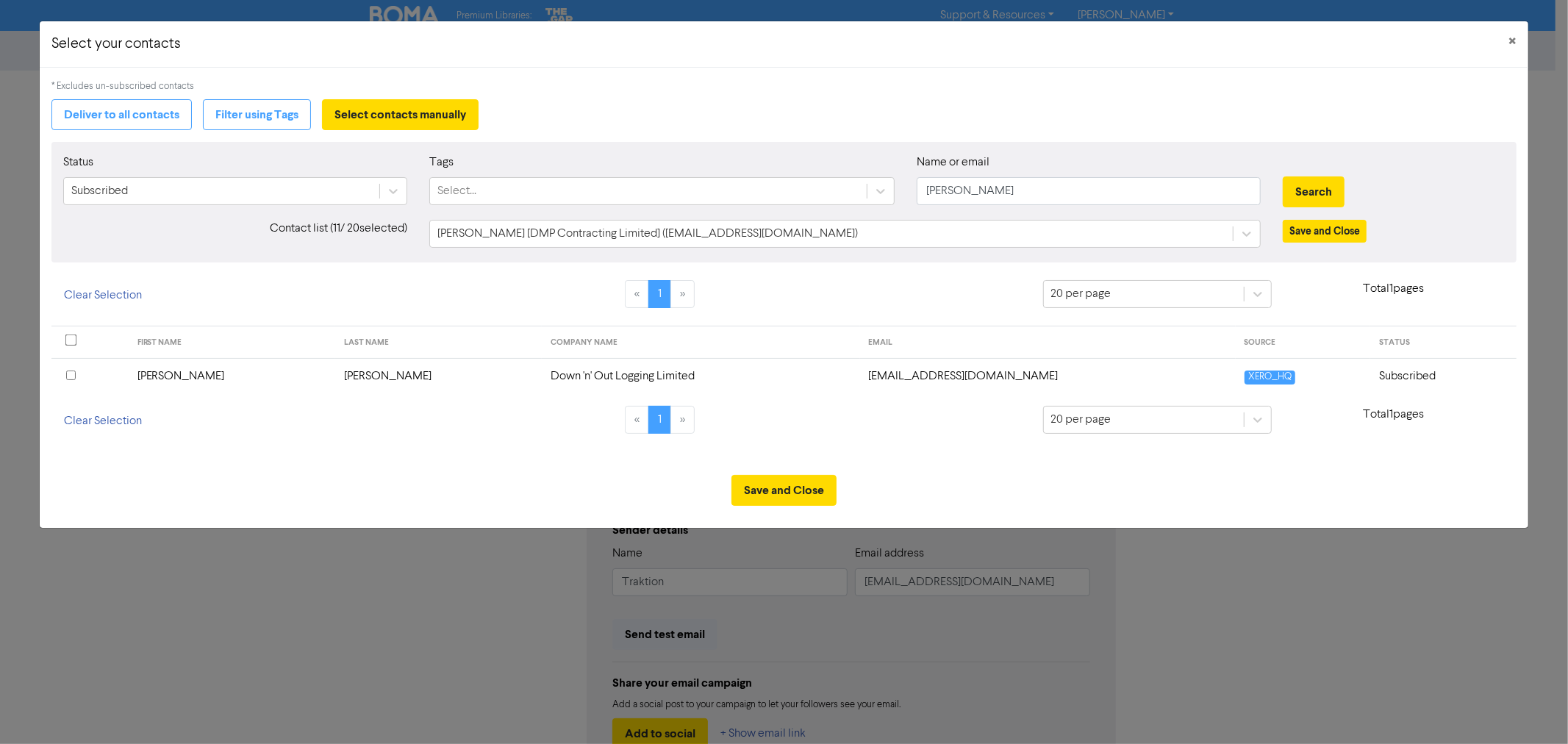
click at [71, 372] on input "checkbox" at bounding box center [71, 375] width 10 height 10
drag, startPoint x: 981, startPoint y: 193, endPoint x: 873, endPoint y: 184, distance: 108.4
click at [921, 190] on input "sheree" at bounding box center [1088, 191] width 344 height 28
click at [1283, 176] on button "Search" at bounding box center [1314, 192] width 62 height 31
drag, startPoint x: 966, startPoint y: 193, endPoint x: 819, endPoint y: 176, distance: 148.0
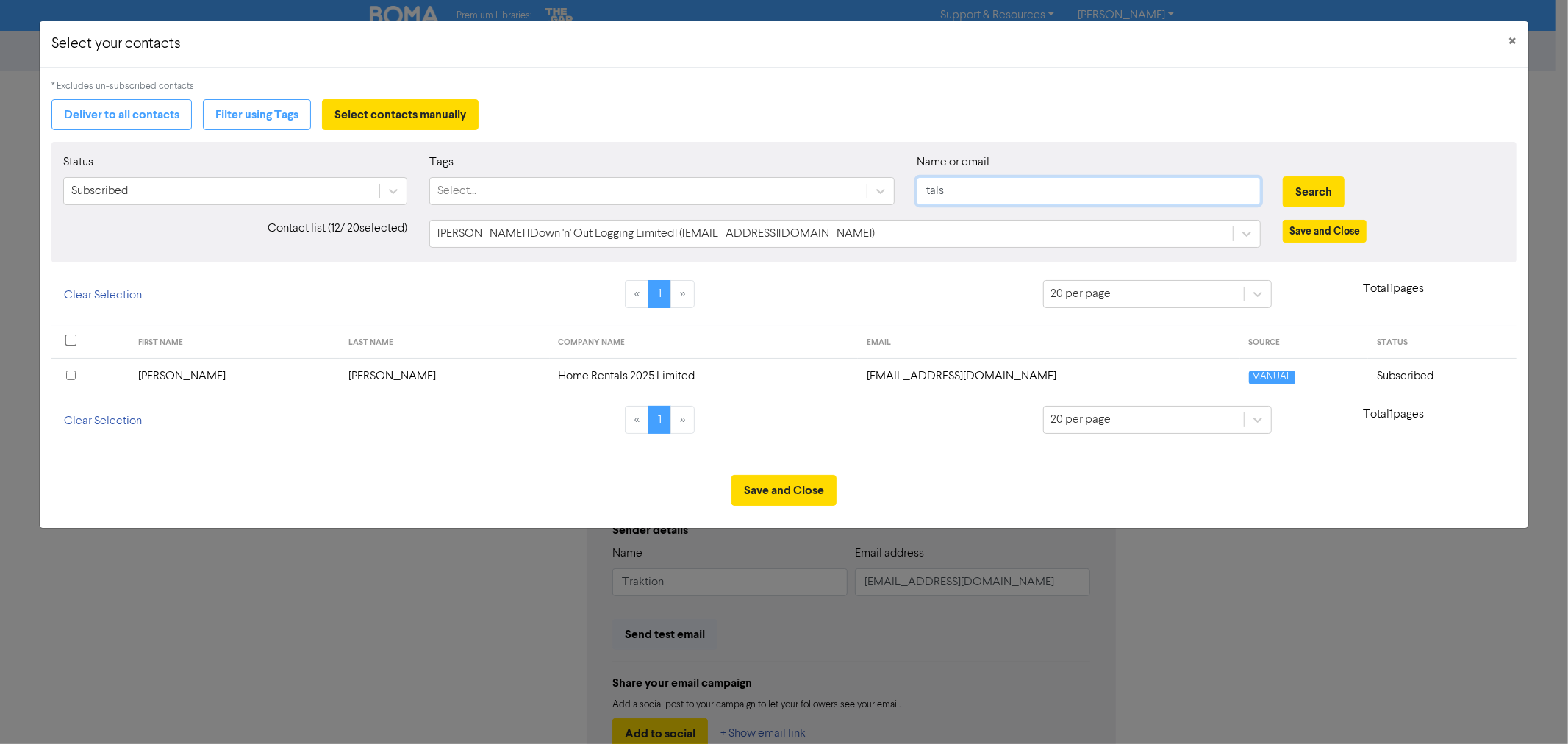
click at [872, 187] on div "Status Subscribed Tags Select... Name or email tals Search" at bounding box center [783, 185] width 1463 height 64
type input "talos"
click at [1283, 176] on button "Search" at bounding box center [1314, 192] width 62 height 31
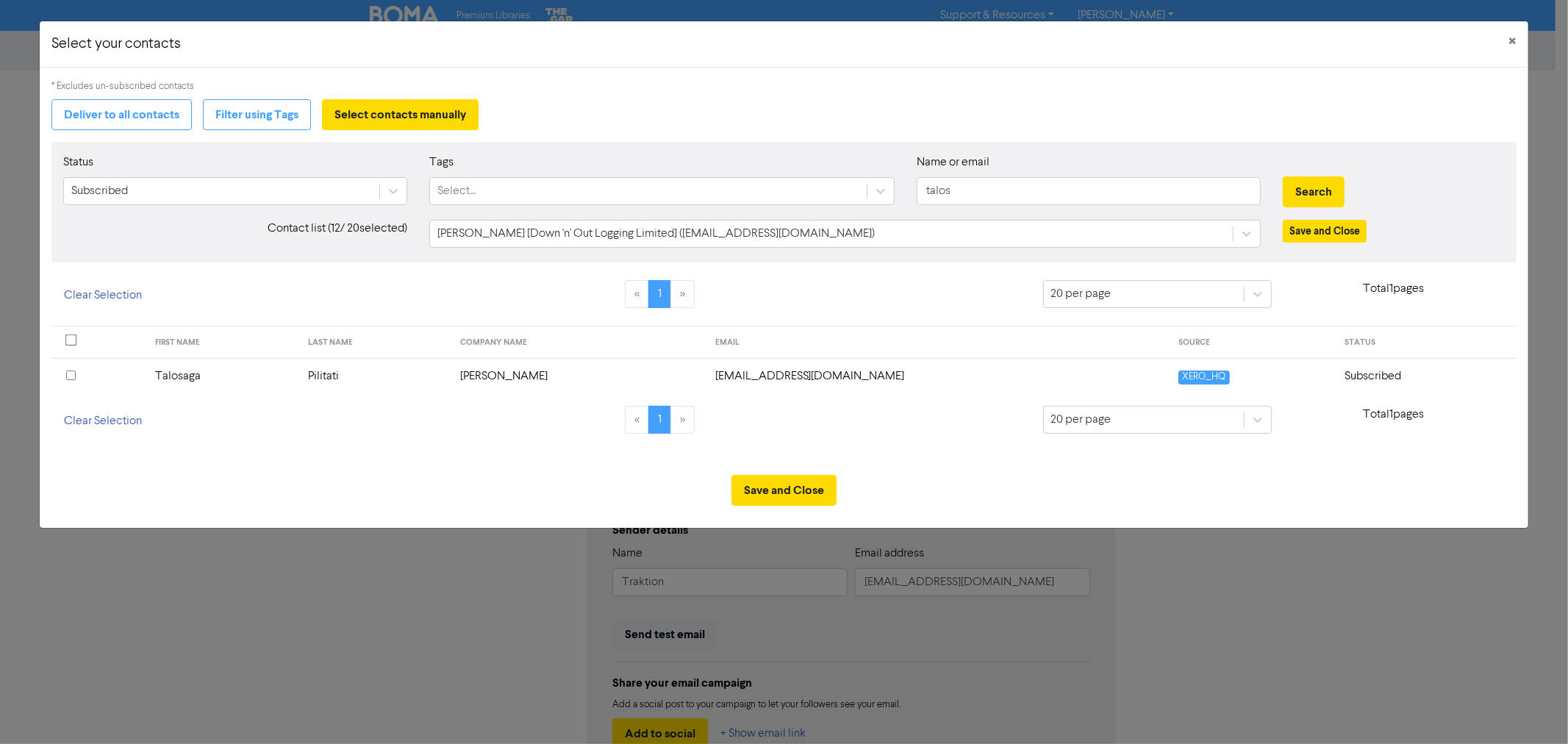
click at [71, 373] on input "checkbox" at bounding box center [71, 375] width 10 height 10
click at [913, 187] on div "Name or email talos" at bounding box center [1088, 185] width 366 height 64
click at [1283, 176] on button "Search" at bounding box center [1314, 192] width 62 height 31
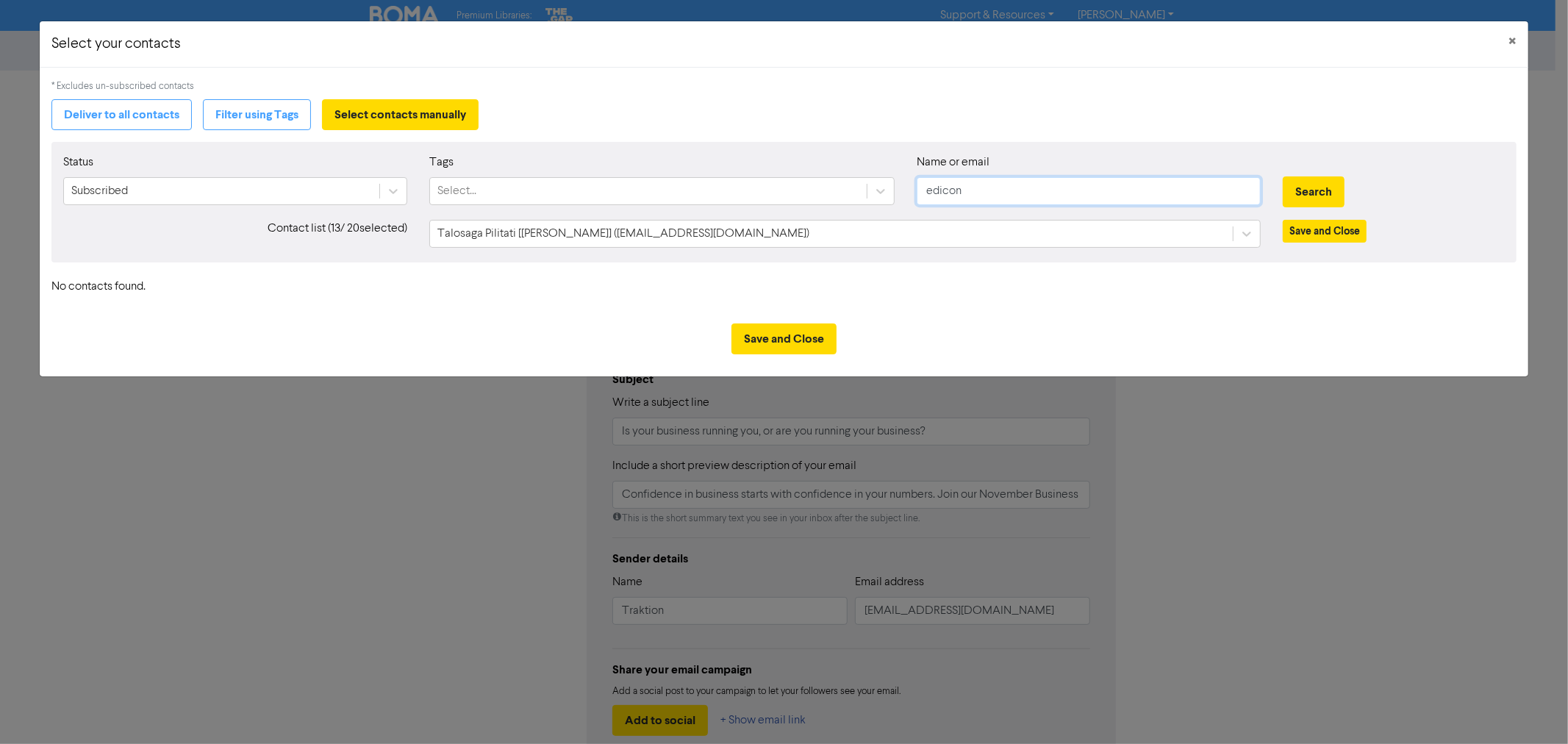
click at [950, 194] on input "edicon" at bounding box center [1088, 191] width 344 height 28
click at [1283, 176] on button "Search" at bounding box center [1314, 192] width 62 height 31
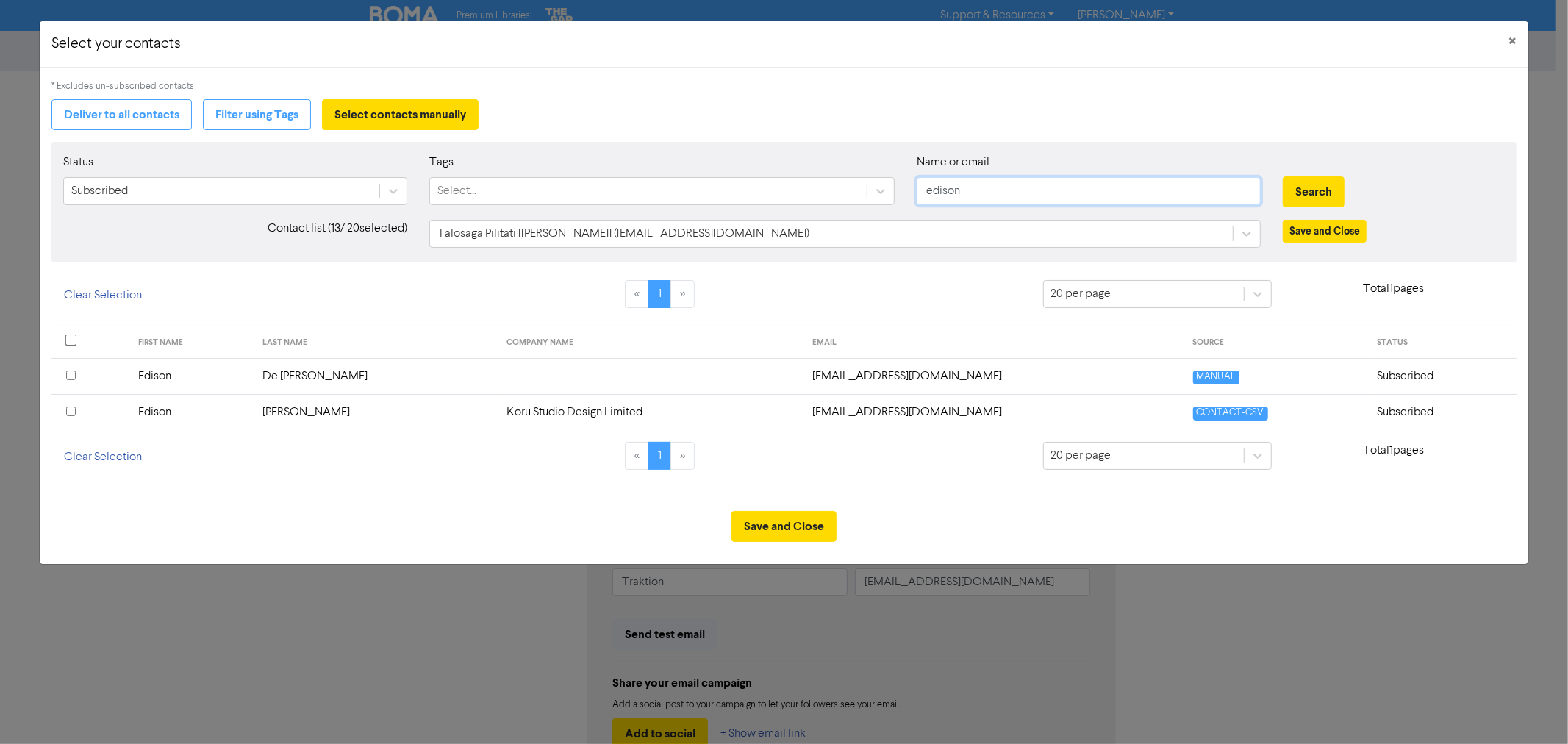
click at [865, 179] on div "Status Subscribed Tags Select... Name or email edison Search" at bounding box center [783, 185] width 1463 height 64
click at [1283, 176] on button "Search" at bounding box center [1314, 192] width 62 height 31
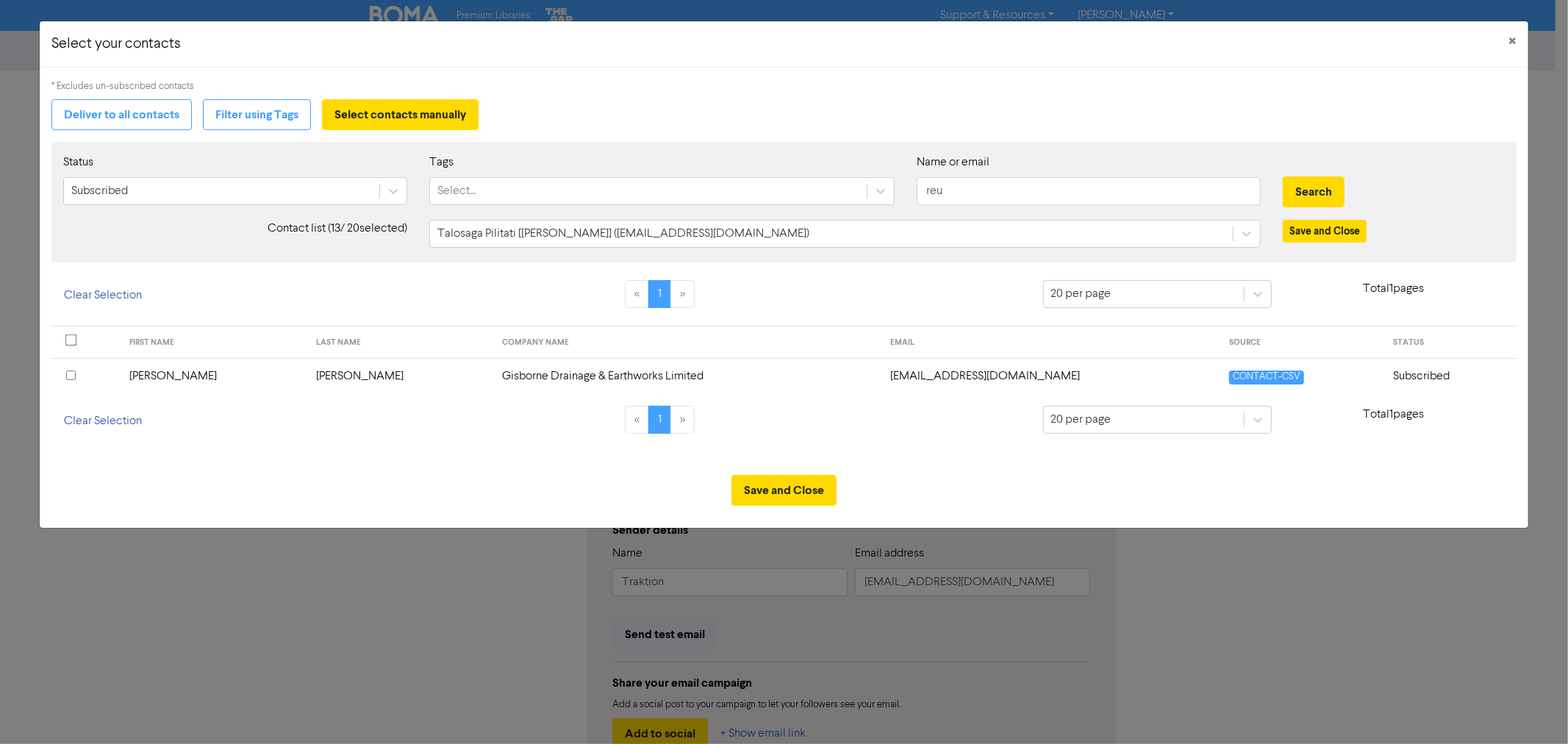
click at [71, 372] on input "checkbox" at bounding box center [71, 375] width 10 height 10
click at [711, 173] on div "Status Subscribed Tags Select... Name or email reu Search" at bounding box center [783, 185] width 1463 height 64
type input "guy"
click at [1283, 176] on button "Search" at bounding box center [1314, 192] width 62 height 31
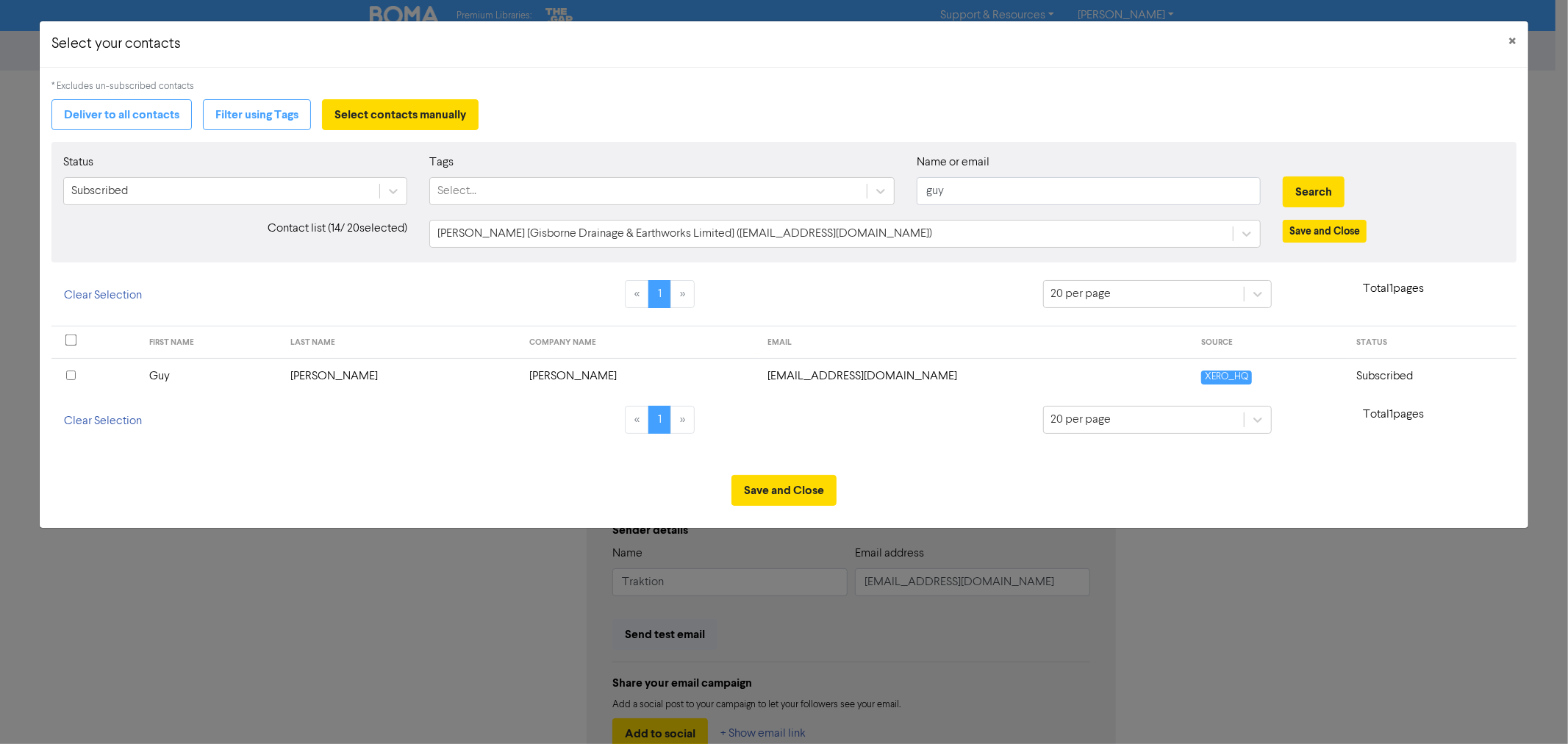
click at [72, 378] on input "checkbox" at bounding box center [71, 375] width 10 height 10
click at [834, 190] on div "Status Subscribed Tags Select... Name or email guy Search" at bounding box center [783, 185] width 1463 height 64
type input "hamish"
click at [1283, 176] on button "Search" at bounding box center [1314, 192] width 62 height 31
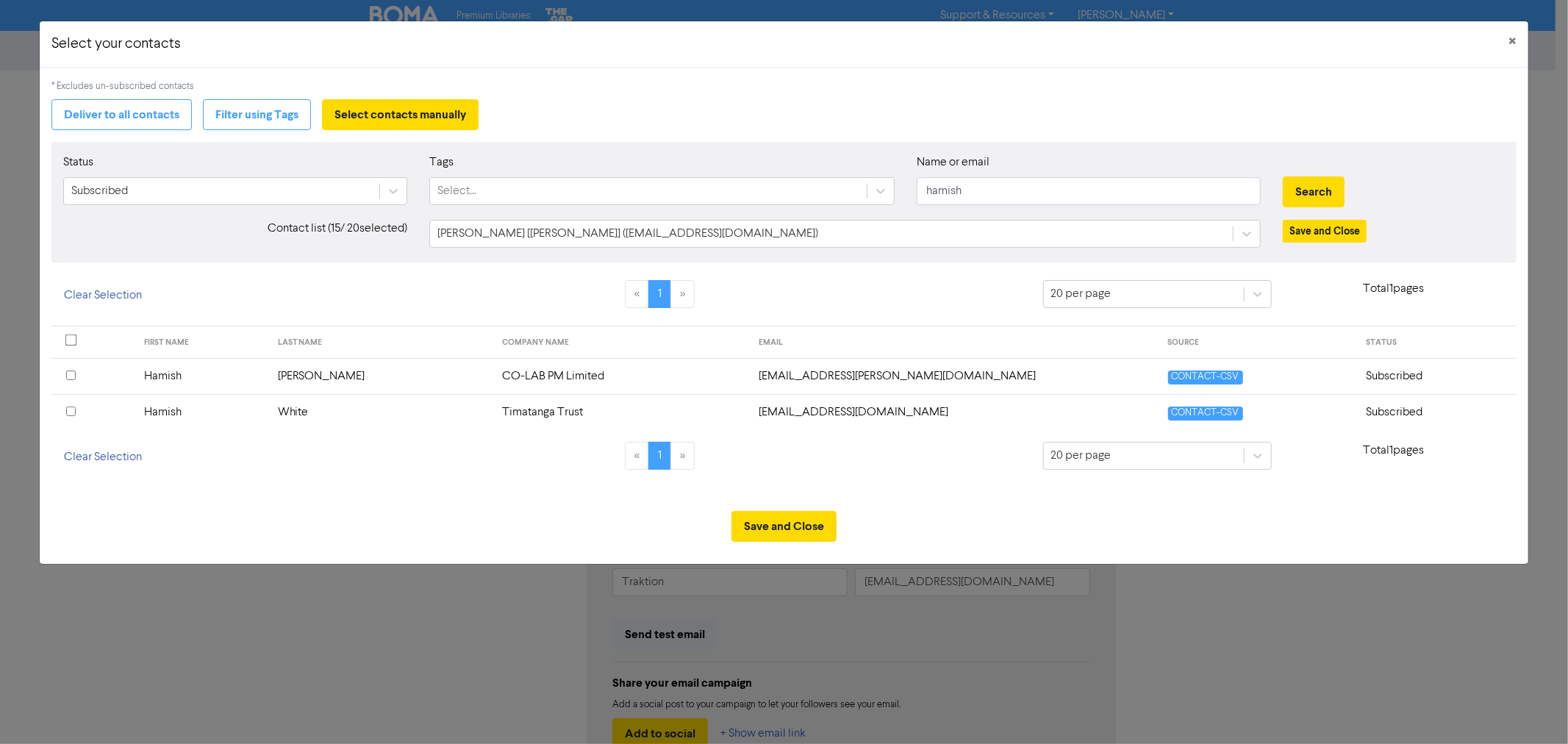
click at [71, 413] on input "checkbox" at bounding box center [71, 412] width 10 height 10
drag, startPoint x: 980, startPoint y: 193, endPoint x: 835, endPoint y: 187, distance: 145.1
click at [849, 188] on div "Status Subscribed Tags Select... Name or email hamish Search" at bounding box center [783, 185] width 1463 height 64
click at [1283, 176] on button "Search" at bounding box center [1314, 192] width 62 height 31
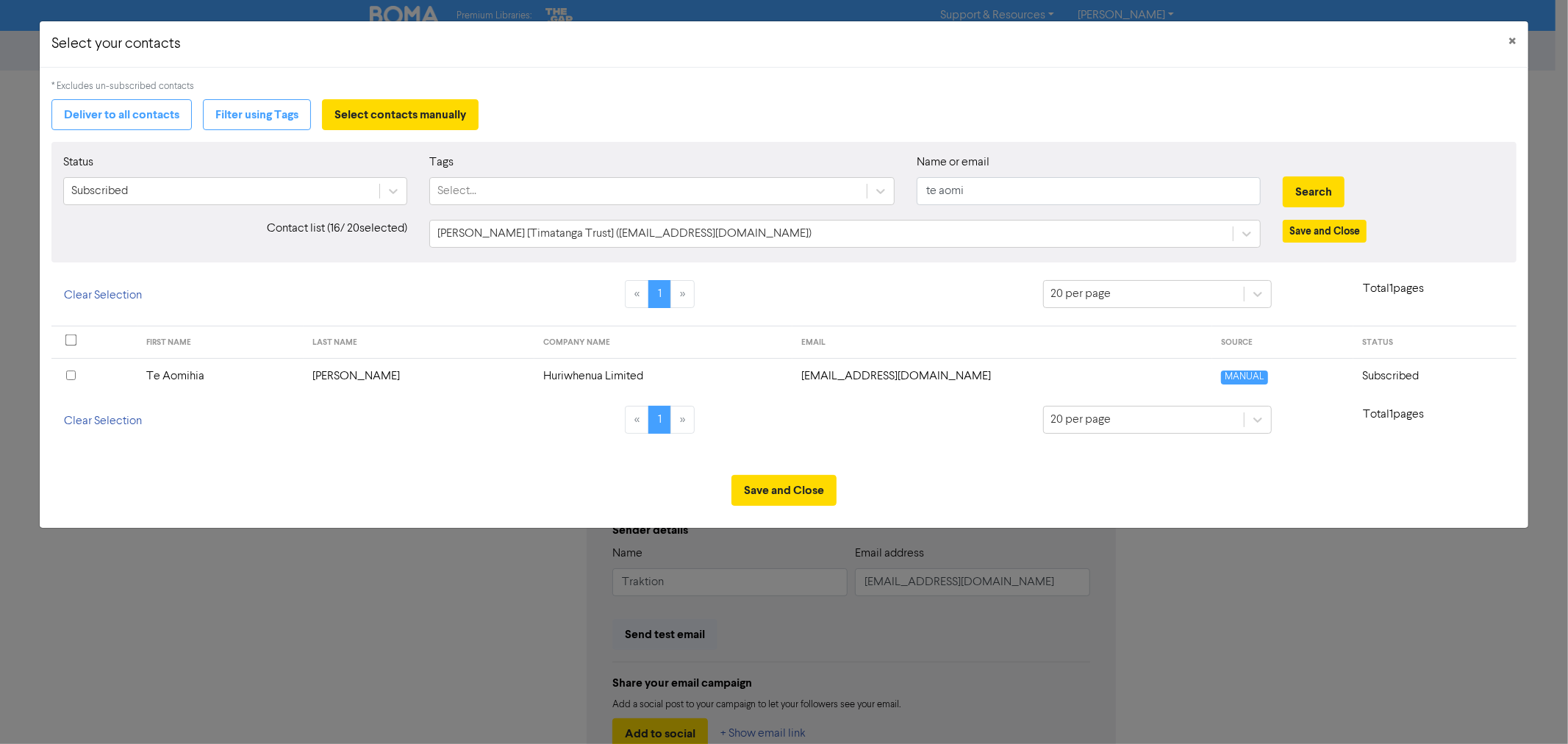
click at [68, 376] on input "checkbox" at bounding box center [71, 375] width 10 height 10
drag, startPoint x: 982, startPoint y: 188, endPoint x: 725, endPoint y: 181, distance: 257.1
click at [735, 185] on div "Status Subscribed Tags Select... Name or email te aomi Search" at bounding box center [783, 185] width 1463 height 64
type input "l"
click at [1283, 176] on button "Search" at bounding box center [1314, 192] width 62 height 31
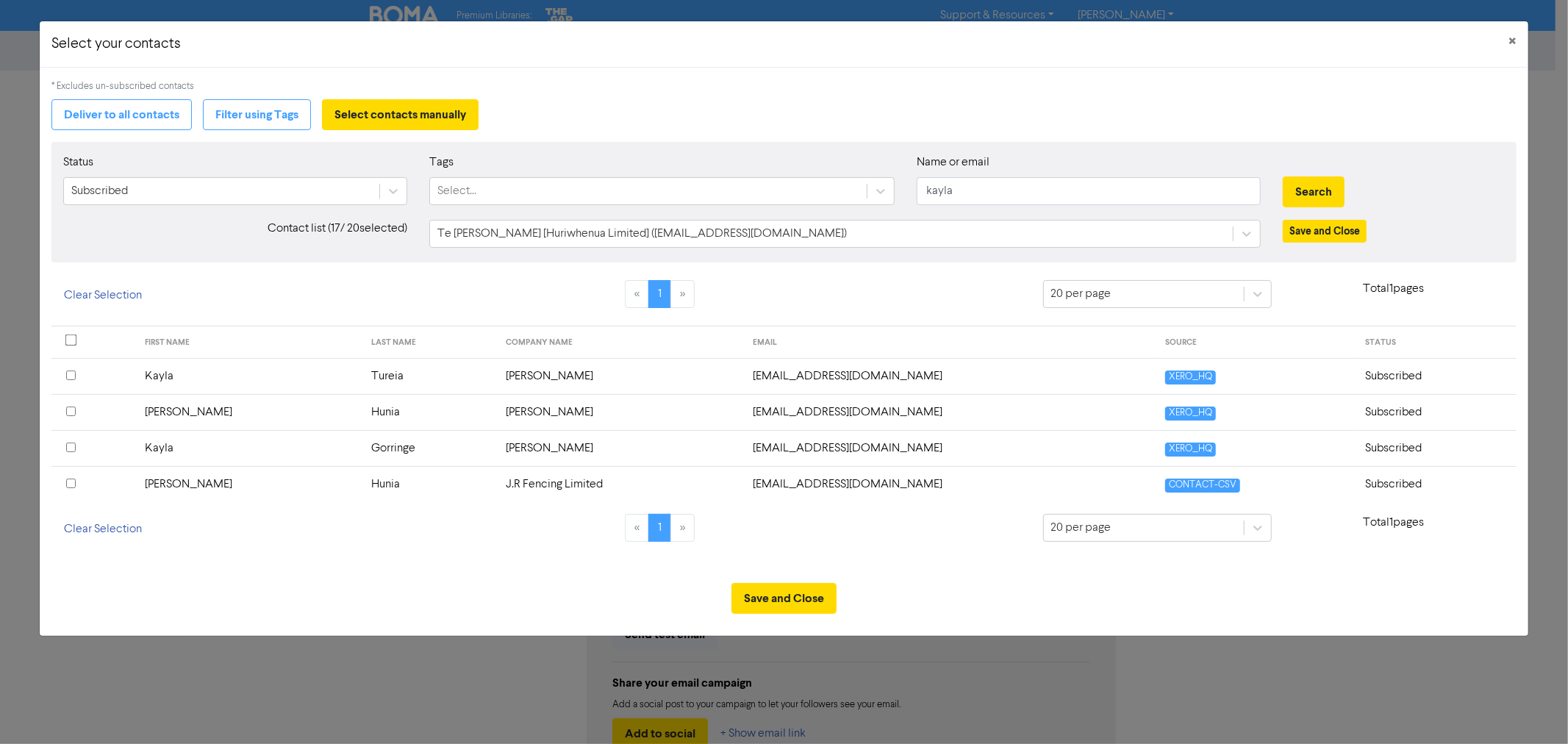
click at [67, 445] on input "checkbox" at bounding box center [71, 447] width 10 height 10
drag, startPoint x: 1029, startPoint y: 193, endPoint x: 879, endPoint y: 191, distance: 150.0
click at [884, 191] on div "Status Subscribed Tags Select... Name or email kayla Search" at bounding box center [783, 185] width 1463 height 64
click at [1283, 176] on button "Search" at bounding box center [1314, 192] width 62 height 31
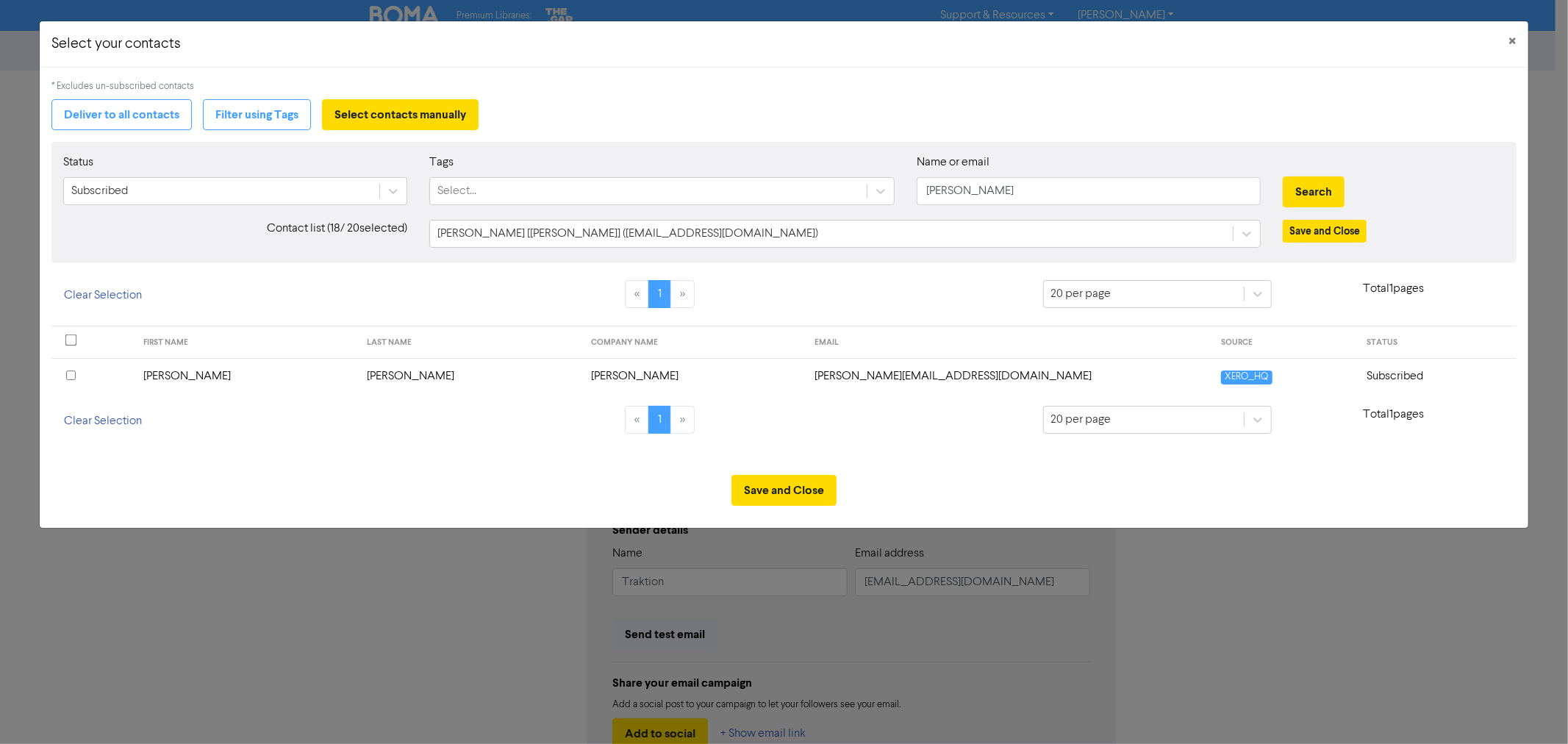
click at [67, 376] on input "checkbox" at bounding box center [71, 375] width 10 height 10
drag, startPoint x: 1047, startPoint y: 193, endPoint x: 727, endPoint y: 178, distance: 320.4
click at [759, 183] on div "Status Subscribed Tags Select... Name or email kendra Search" at bounding box center [783, 185] width 1463 height 64
click at [1283, 176] on button "Search" at bounding box center [1314, 192] width 62 height 31
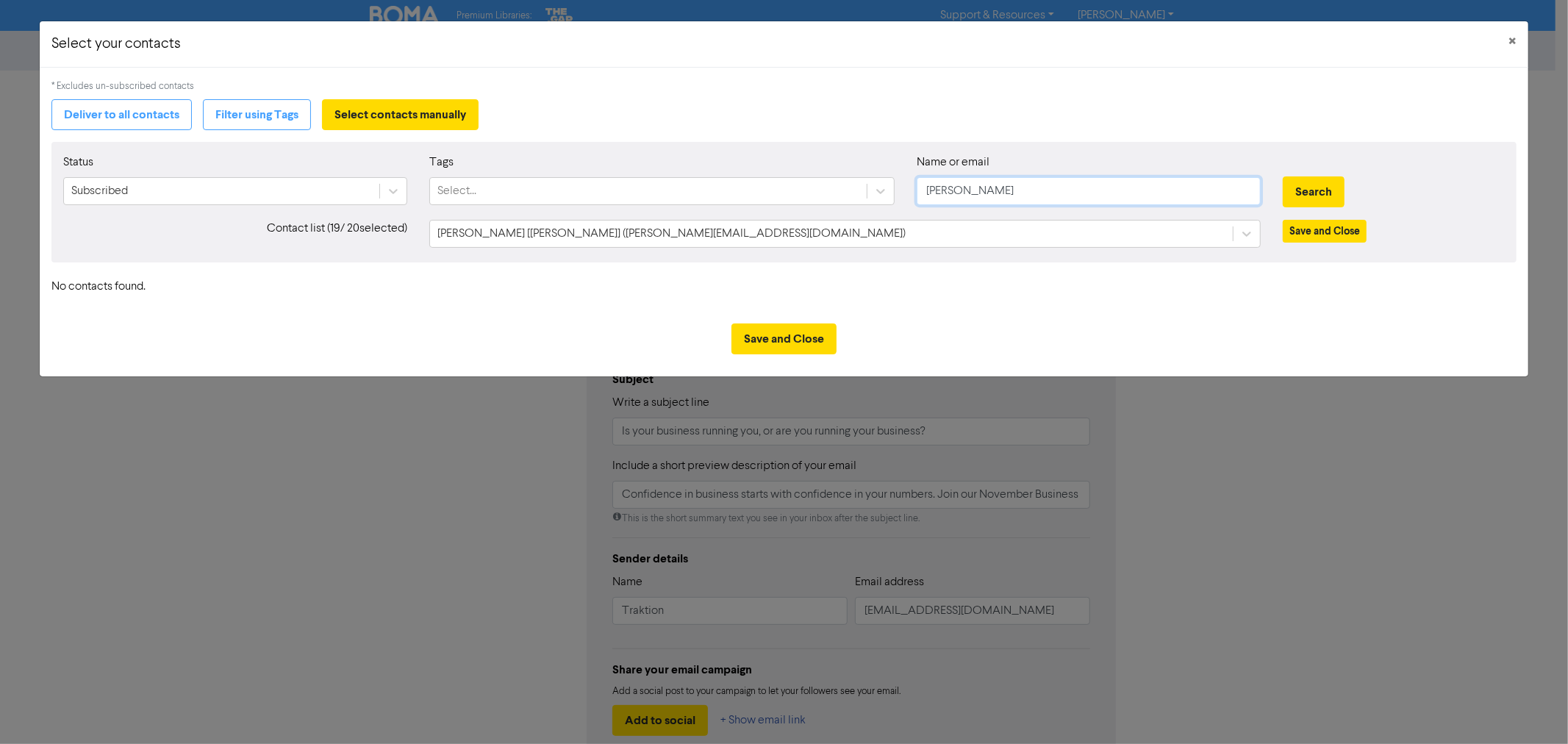
click at [956, 187] on input "kendell" at bounding box center [1088, 191] width 344 height 28
click at [1283, 176] on button "Search" at bounding box center [1314, 192] width 62 height 31
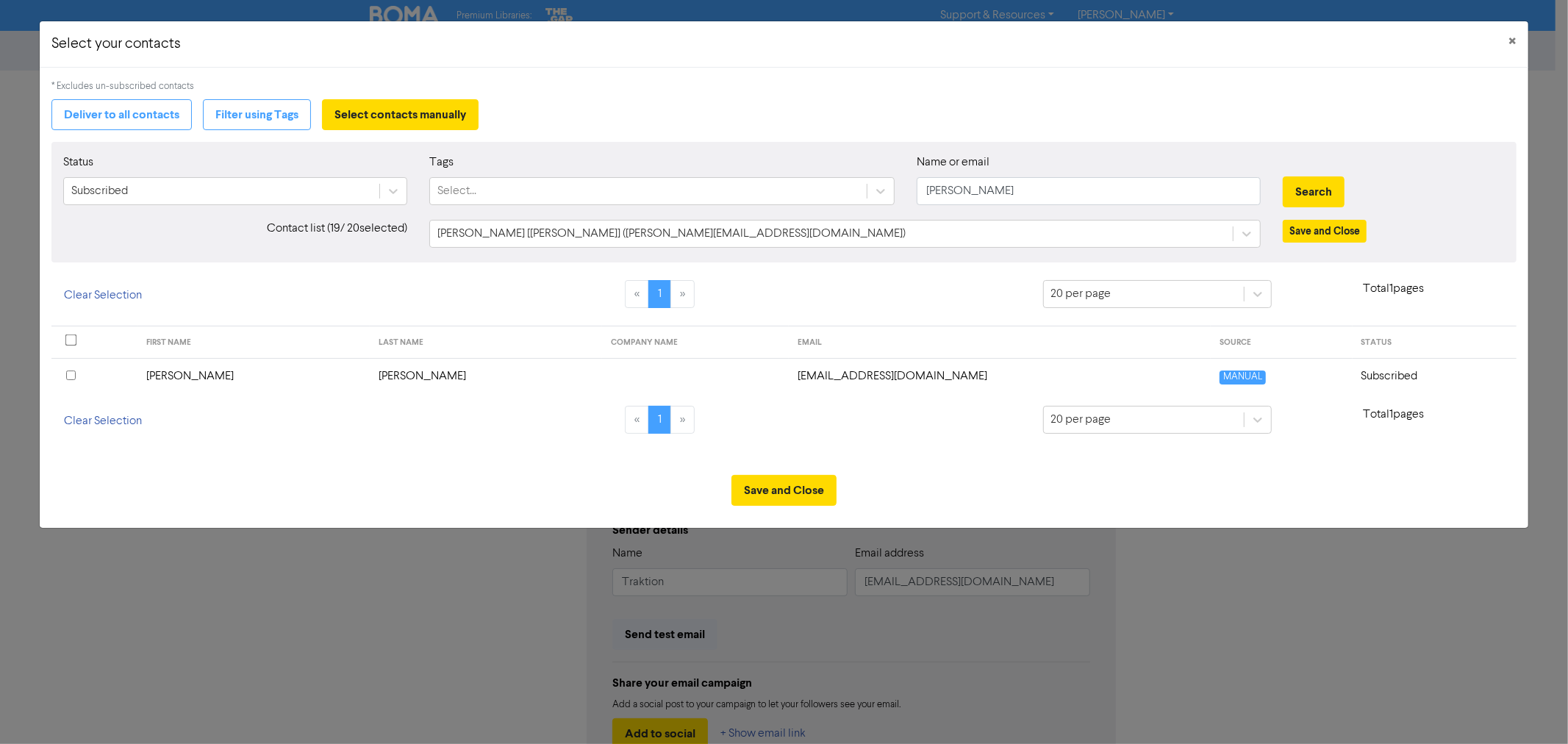
click at [74, 376] on input "checkbox" at bounding box center [71, 375] width 10 height 10
drag, startPoint x: 981, startPoint y: 187, endPoint x: 842, endPoint y: 179, distance: 139.2
click at [863, 182] on div "Status Subscribed Tags Select... Name or email kendall Search" at bounding box center [783, 185] width 1463 height 64
click at [1283, 176] on button "Search" at bounding box center [1314, 192] width 62 height 31
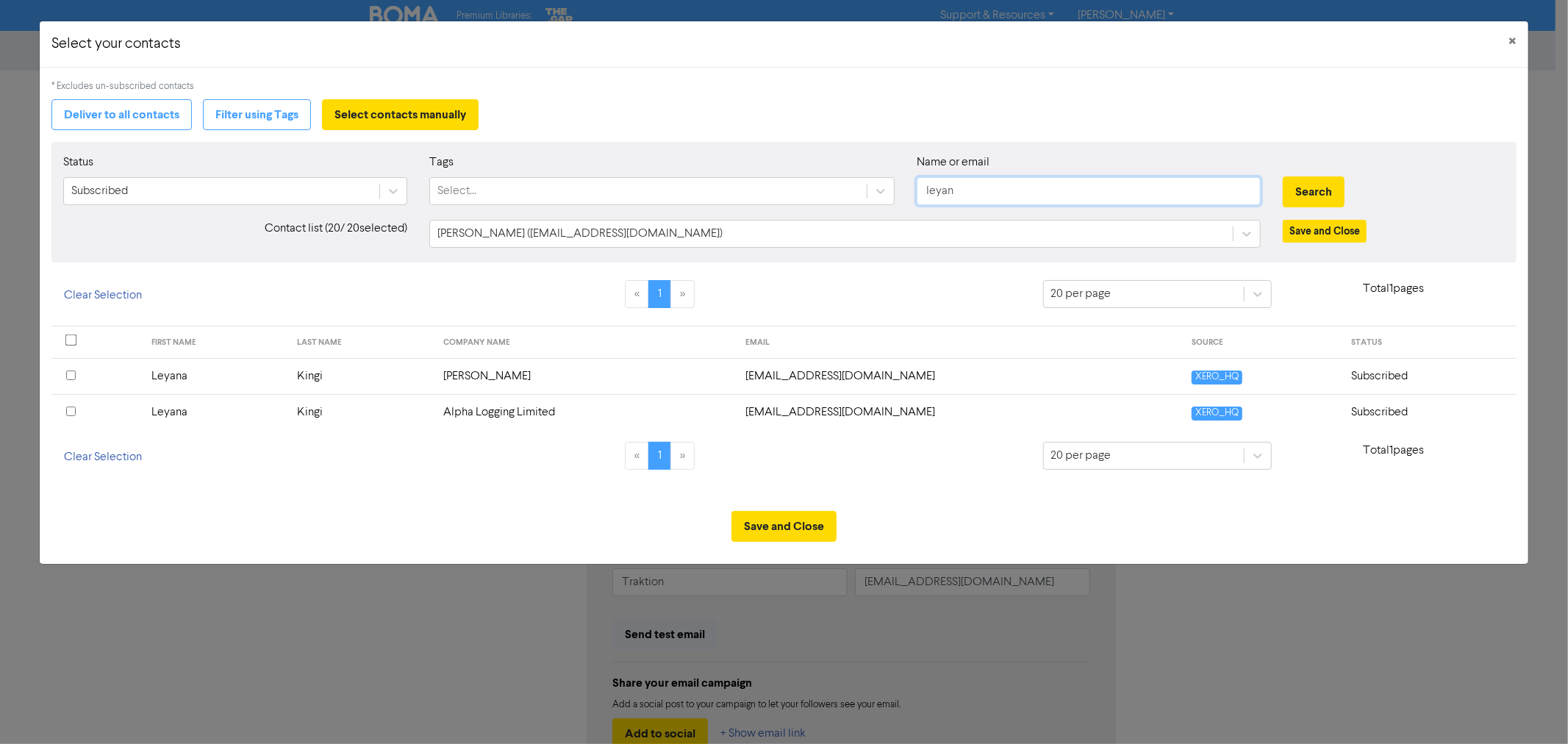
drag, startPoint x: 968, startPoint y: 187, endPoint x: 791, endPoint y: 166, distance: 178.2
click at [808, 167] on div "Status Subscribed Tags Select... Name or email leyan Search" at bounding box center [783, 185] width 1463 height 64
type input "laura"
click at [1283, 176] on button "Search" at bounding box center [1314, 192] width 62 height 31
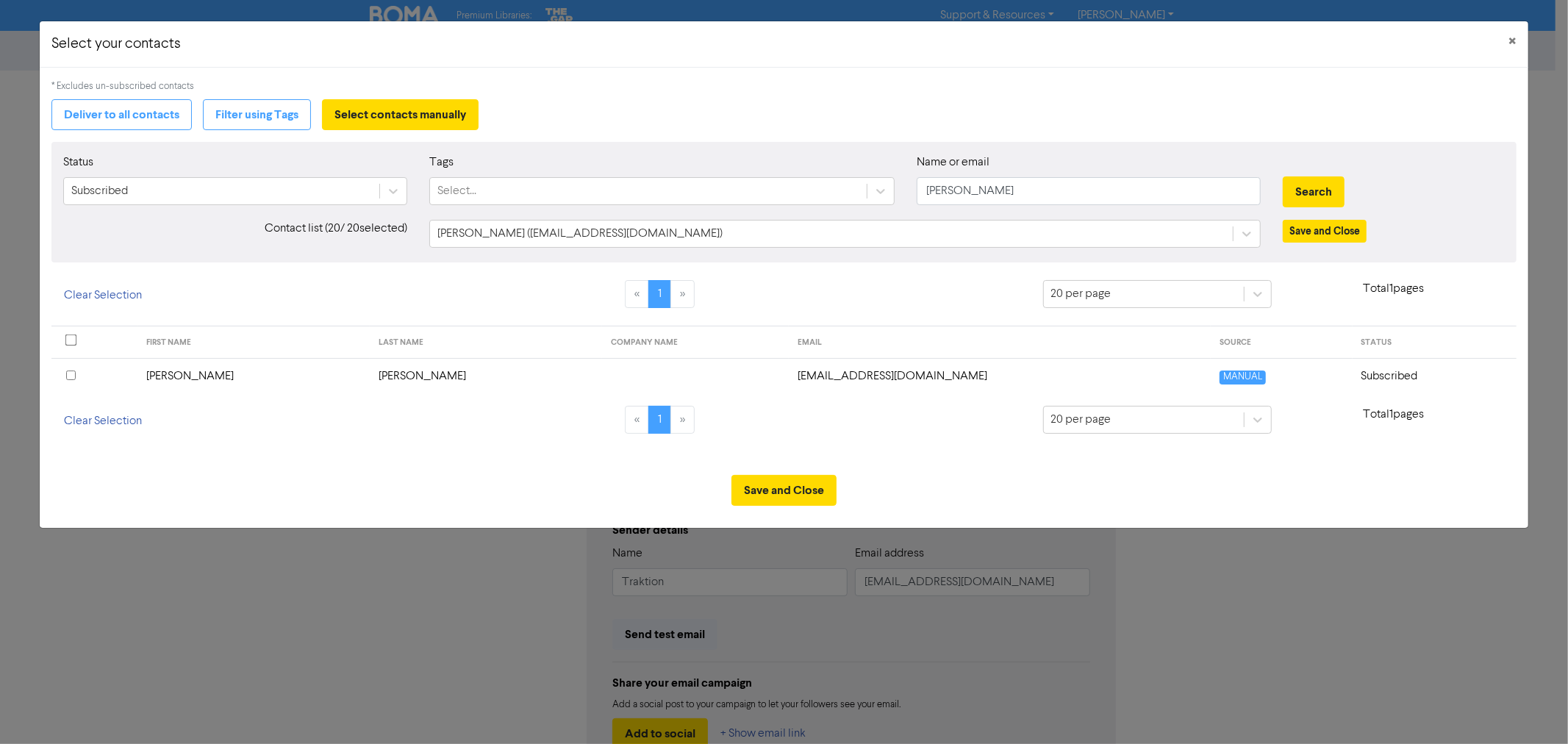
click at [69, 375] on input "checkbox" at bounding box center [71, 375] width 10 height 10
drag, startPoint x: 988, startPoint y: 187, endPoint x: 878, endPoint y: 184, distance: 110.0
click at [880, 185] on div "Status Subscribed Tags Select... Name or email laura Search" at bounding box center [783, 185] width 1463 height 64
type input "manaya"
click at [1283, 176] on button "Search" at bounding box center [1314, 192] width 62 height 31
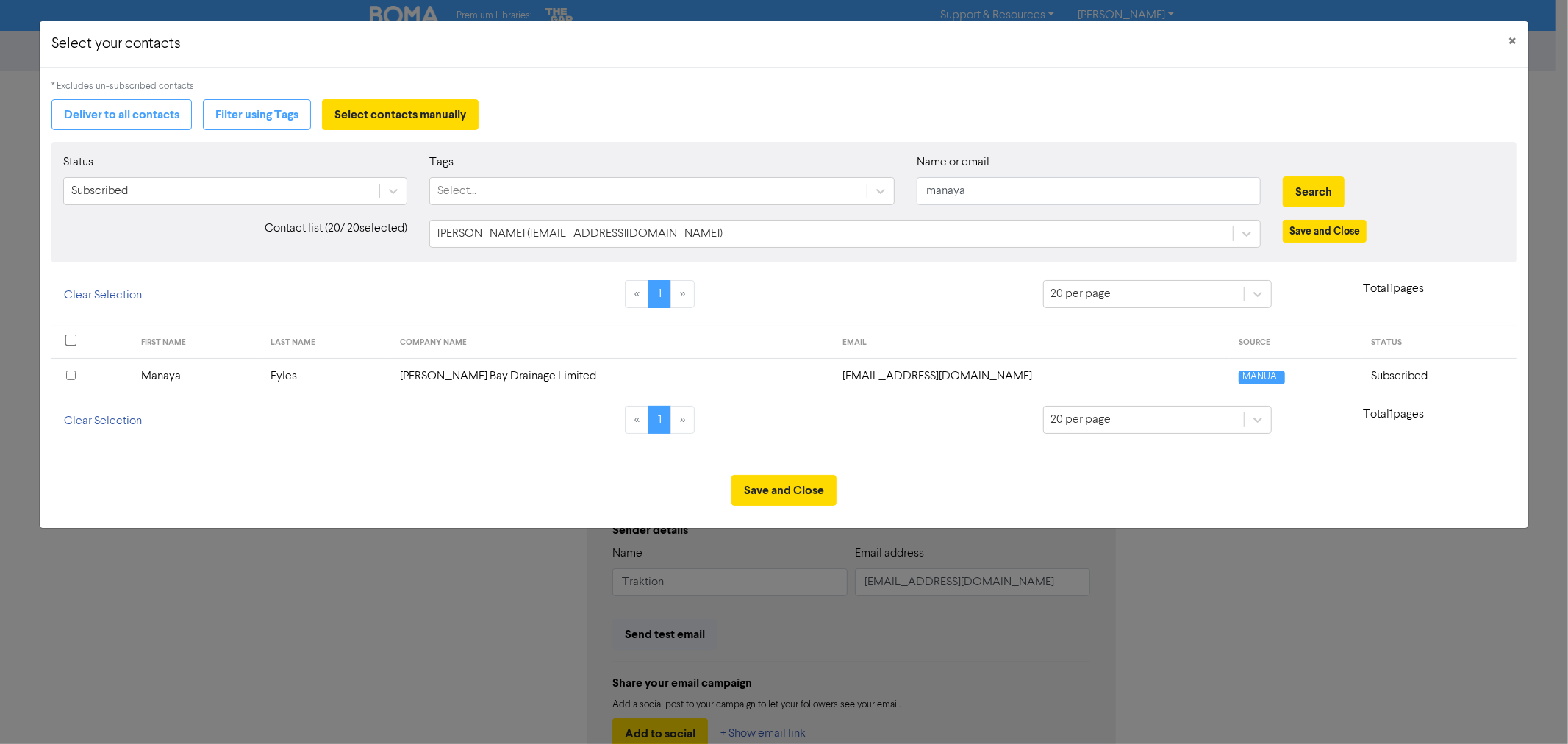
click at [68, 372] on input "checkbox" at bounding box center [71, 375] width 10 height 10
drag, startPoint x: 977, startPoint y: 193, endPoint x: 840, endPoint y: 191, distance: 137.0
click at [865, 194] on div "Status Subscribed Tags Select... Name or email manaya Search" at bounding box center [783, 185] width 1463 height 64
type input "marina"
click at [1283, 176] on button "Search" at bounding box center [1314, 192] width 62 height 31
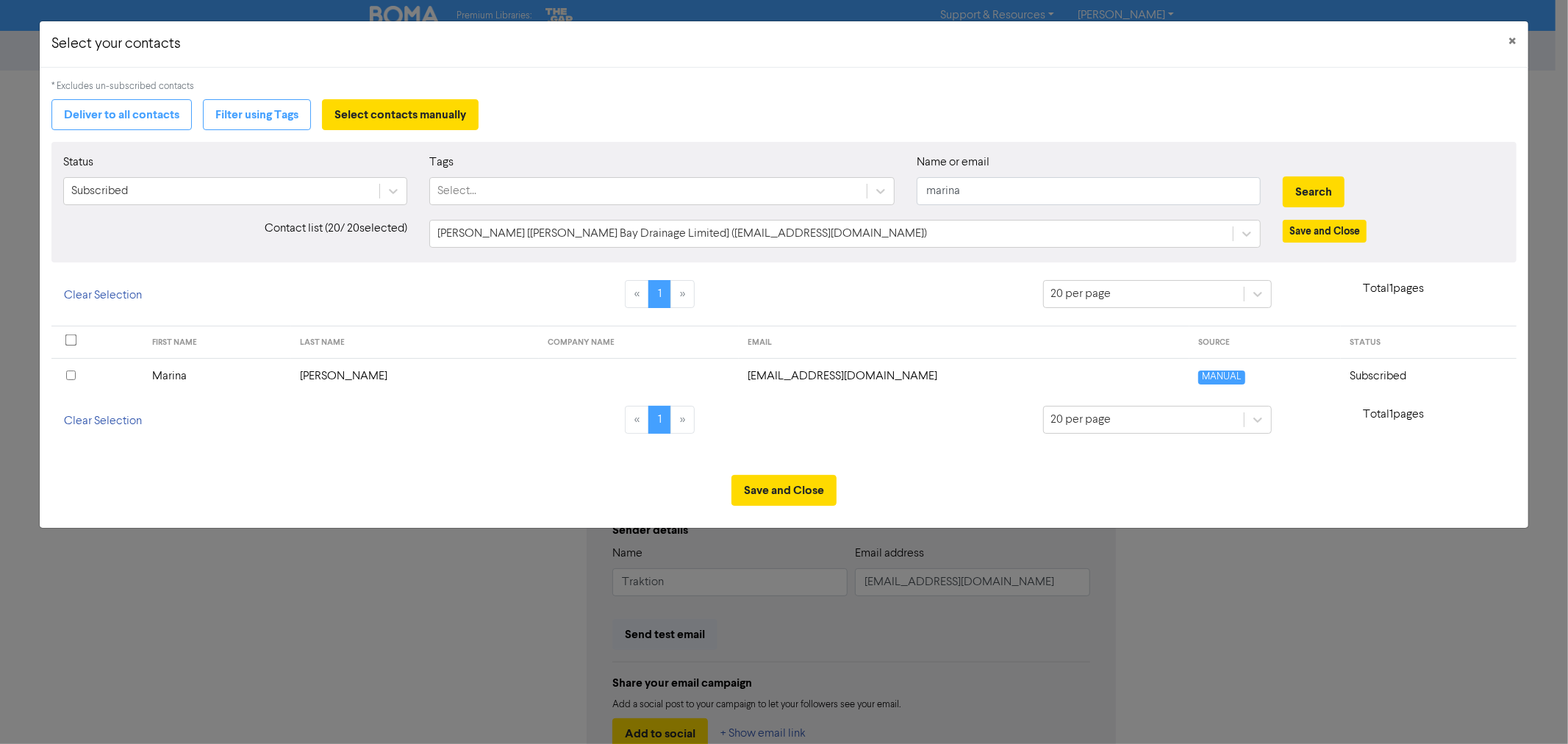
click at [69, 377] on input "checkbox" at bounding box center [71, 375] width 10 height 10
drag, startPoint x: 974, startPoint y: 194, endPoint x: 835, endPoint y: 187, distance: 139.2
click at [835, 187] on div "Status Subscribed Tags Select... Name or email marina Search" at bounding box center [783, 185] width 1463 height 64
type input "matthew"
click at [1283, 176] on button "Search" at bounding box center [1314, 192] width 62 height 31
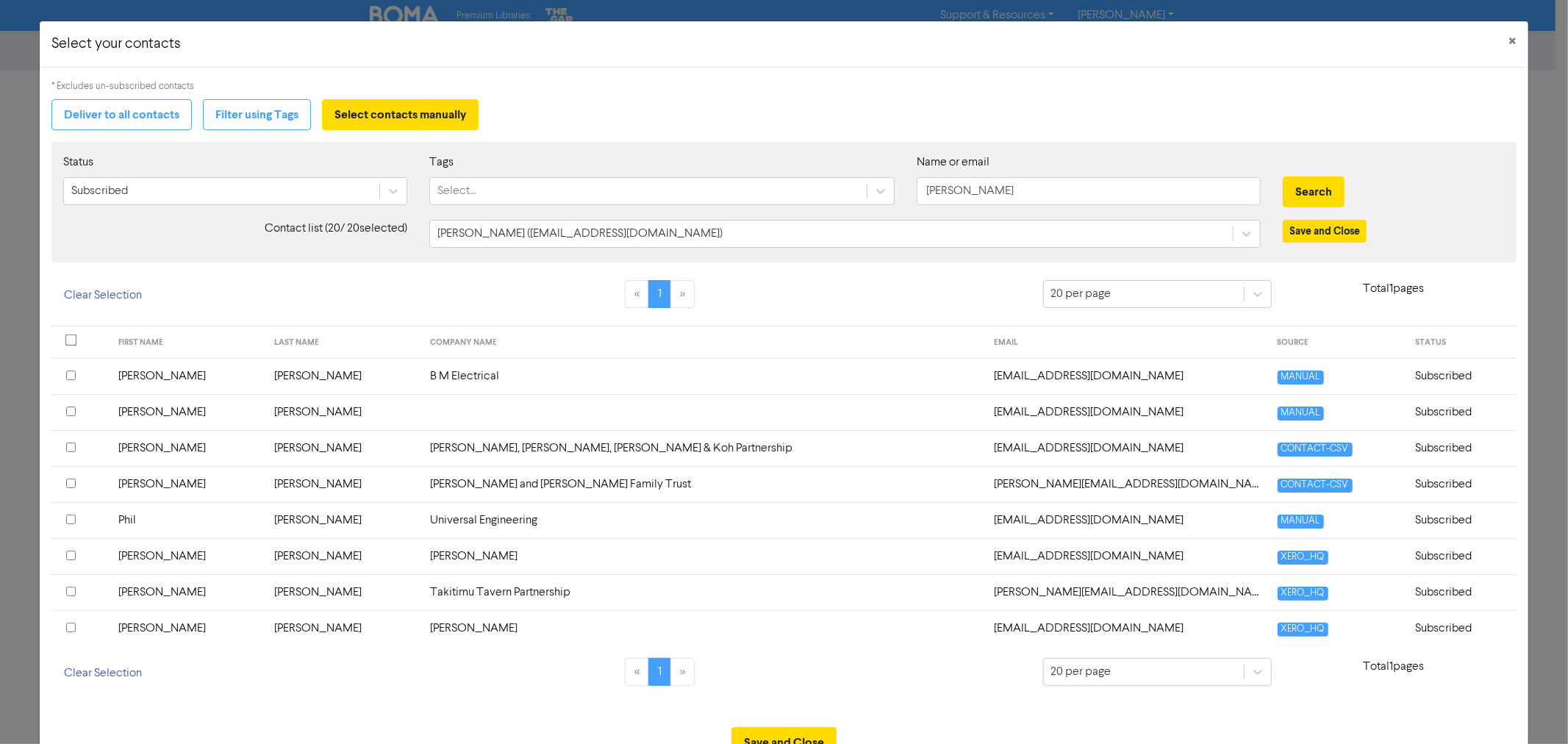
click at [72, 483] on input "checkbox" at bounding box center [71, 483] width 10 height 10
drag, startPoint x: 997, startPoint y: 189, endPoint x: 819, endPoint y: 189, distance: 178.0
click at [819, 189] on div "Status Subscribed Tags Select... Name or email matthew Search" at bounding box center [783, 185] width 1463 height 64
click at [1283, 176] on button "Search" at bounding box center [1314, 192] width 62 height 31
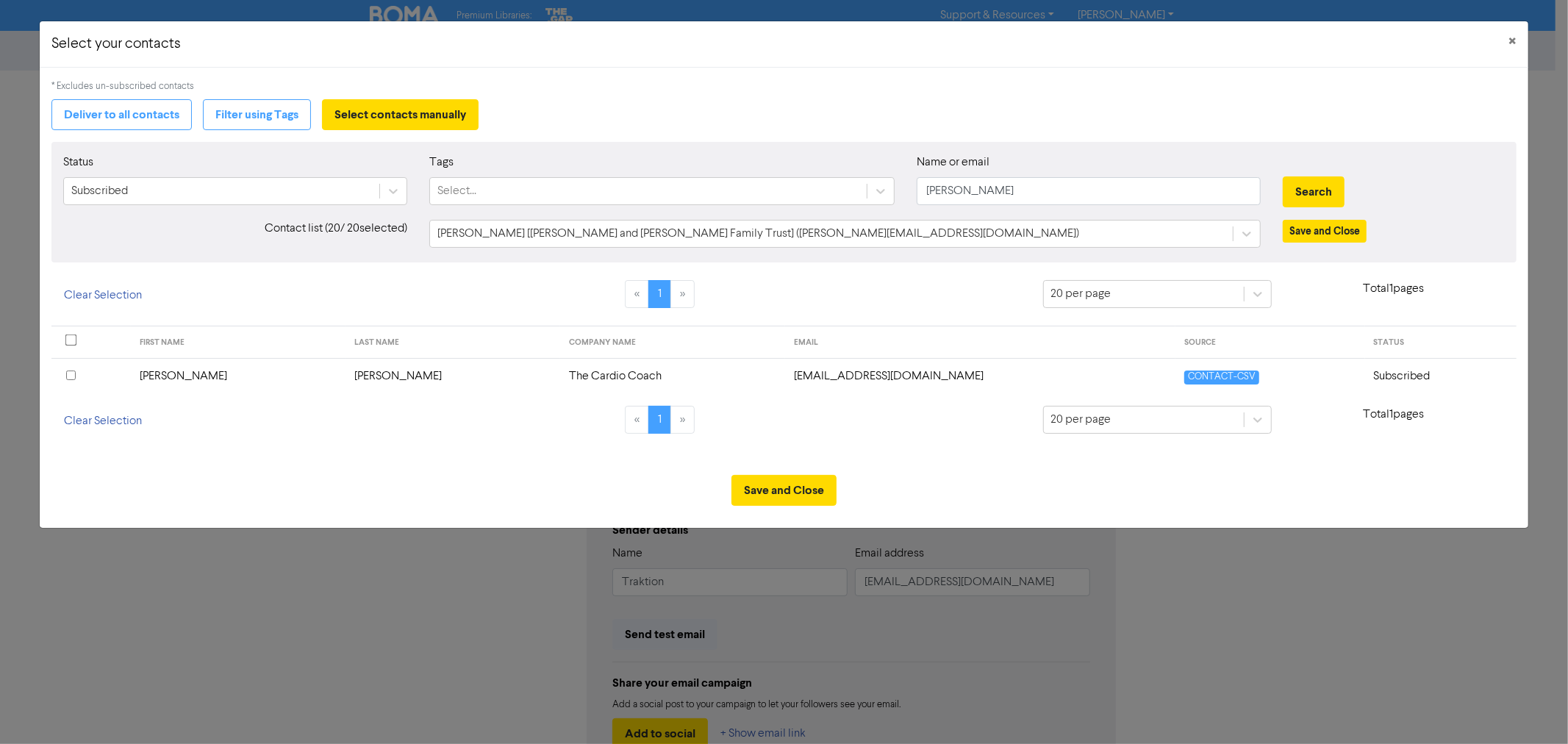
click at [70, 372] on input "checkbox" at bounding box center [71, 375] width 10 height 10
drag, startPoint x: 1001, startPoint y: 193, endPoint x: 716, endPoint y: 165, distance: 286.4
click at [770, 175] on div "Status Subscribed Tags Select... Name or email michelle Search" at bounding box center [783, 185] width 1463 height 64
type input "rosie"
click at [1283, 176] on button "Search" at bounding box center [1314, 192] width 62 height 31
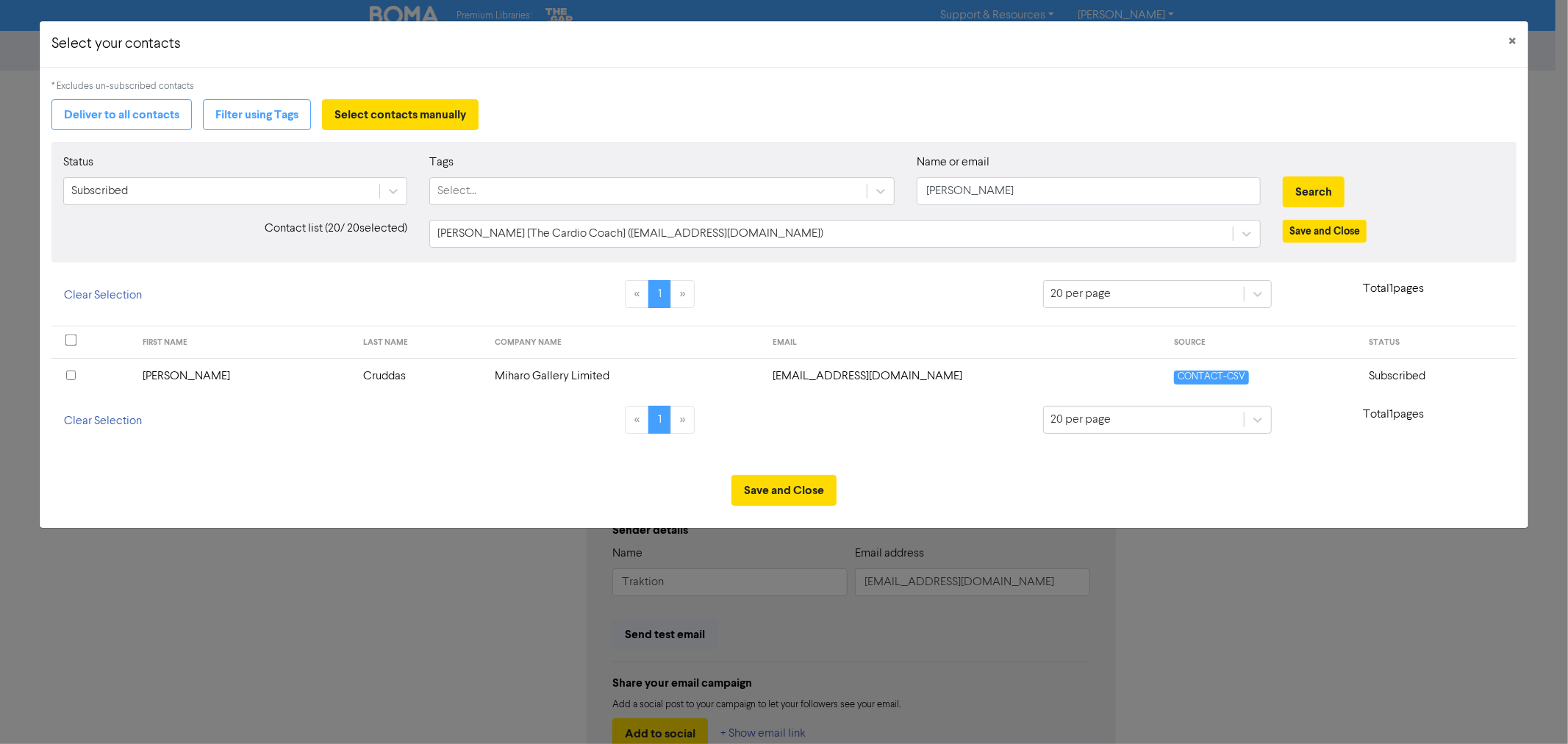
click at [71, 376] on input "checkbox" at bounding box center [71, 375] width 10 height 10
click at [892, 199] on div "Status Subscribed Tags Select... Name or email rosie Search" at bounding box center [783, 185] width 1463 height 64
type input "warda"
click at [1283, 176] on button "Search" at bounding box center [1314, 192] width 62 height 31
click at [71, 376] on input "checkbox" at bounding box center [71, 375] width 10 height 10
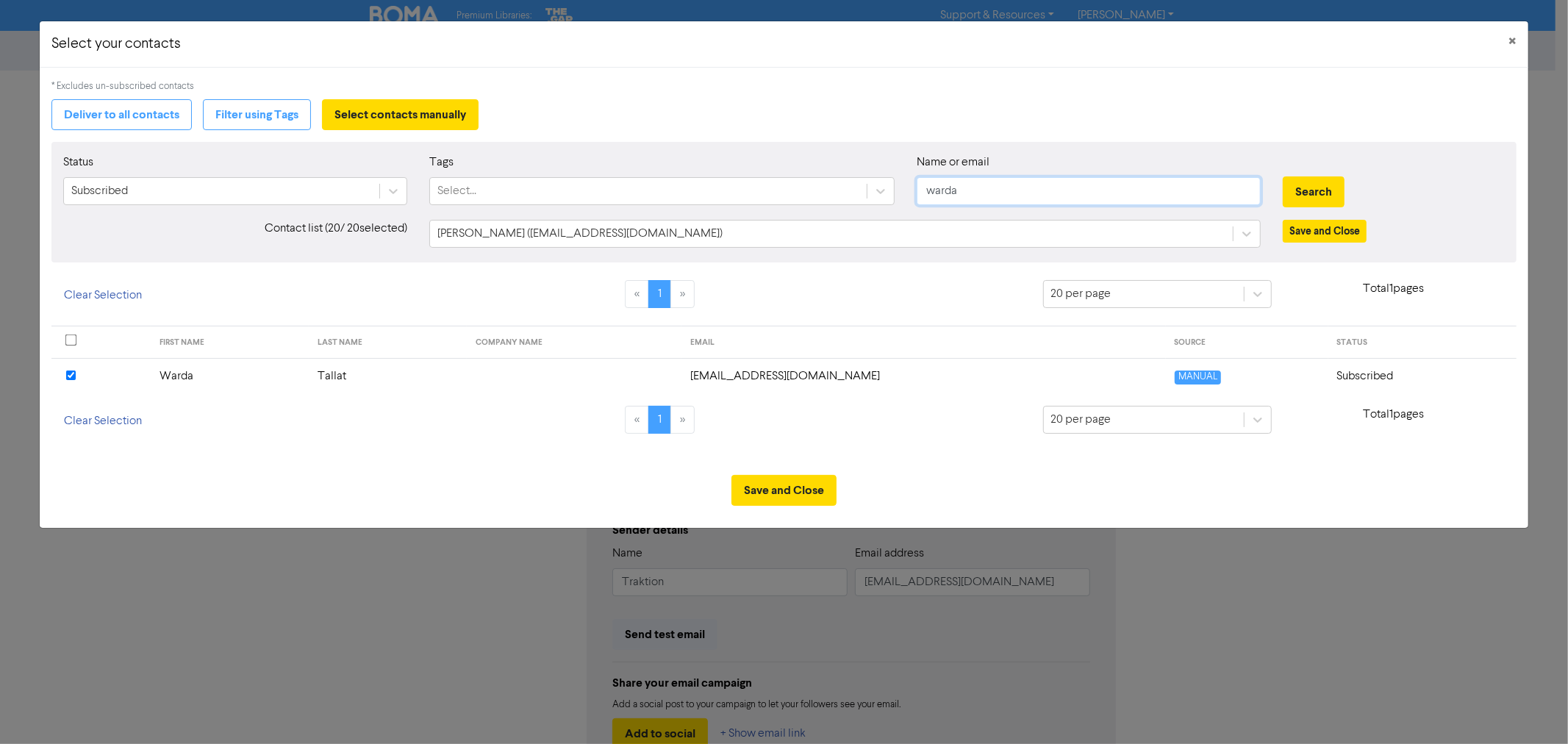
drag, startPoint x: 980, startPoint y: 193, endPoint x: 835, endPoint y: 172, distance: 146.5
click at [878, 184] on div "Status Subscribed Tags Select... Name or email warda Search" at bounding box center [783, 185] width 1463 height 64
type input "natha"
click at [1283, 176] on button "Search" at bounding box center [1314, 192] width 62 height 31
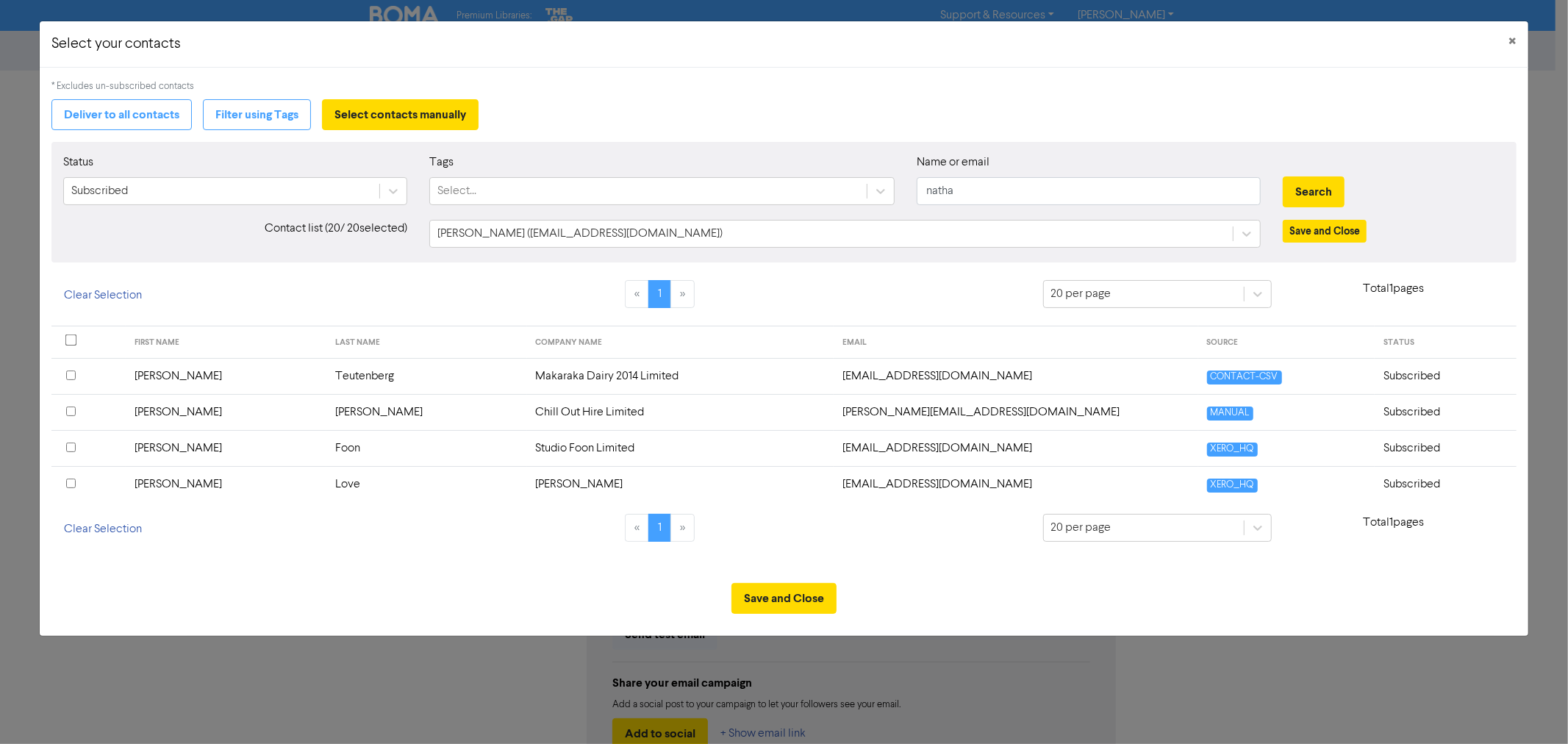
click at [67, 443] on input "checkbox" at bounding box center [71, 447] width 10 height 10
click at [872, 189] on div "Status Subscribed Tags Select... Name or email natha Search" at bounding box center [783, 185] width 1463 height 64
type input "nick"
click at [1283, 176] on button "Search" at bounding box center [1314, 192] width 62 height 31
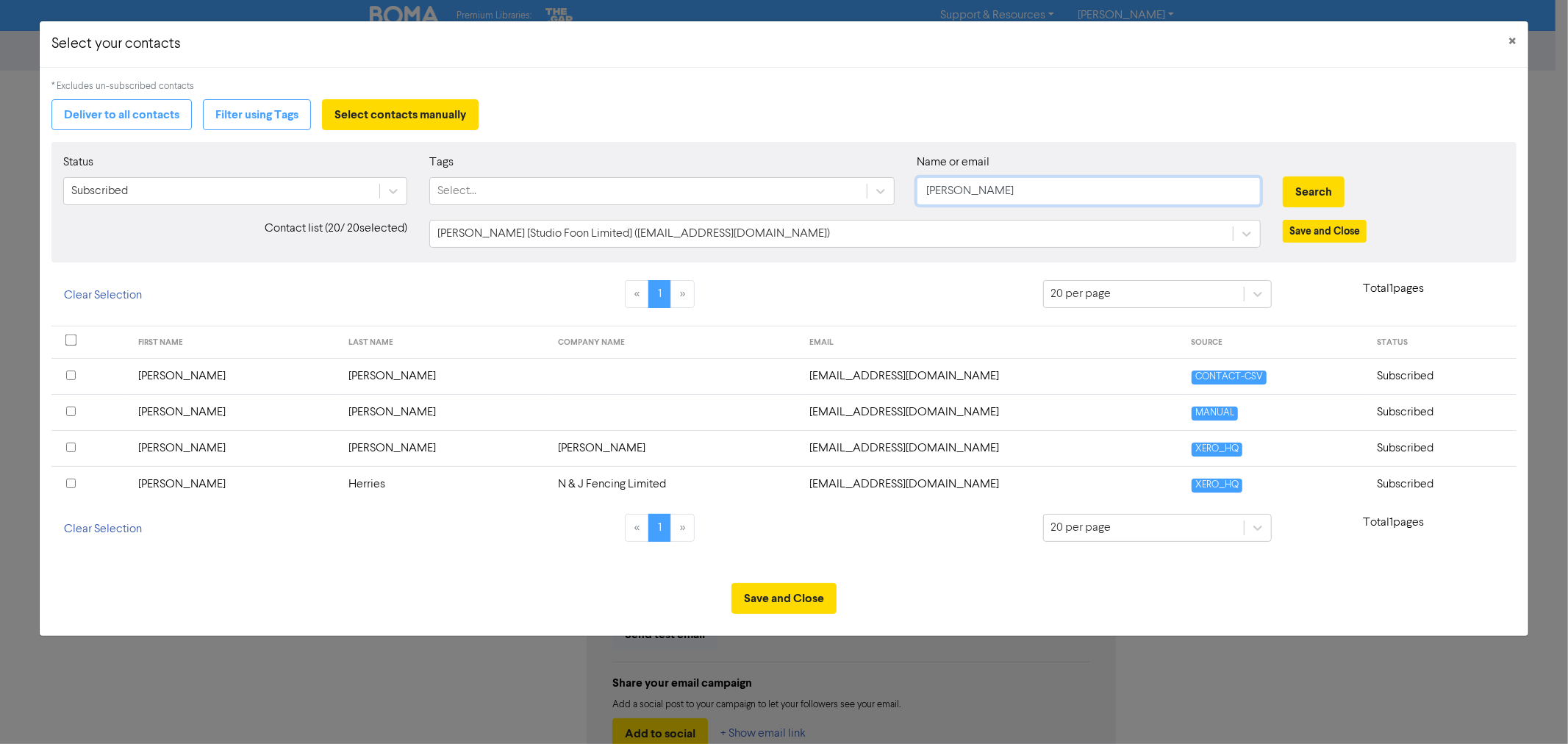
drag, startPoint x: 923, startPoint y: 184, endPoint x: 833, endPoint y: 166, distance: 91.8
click at [868, 174] on div "Status Subscribed Tags Select... Name or email nick Search" at bounding box center [783, 185] width 1463 height 64
click at [1283, 176] on button "Search" at bounding box center [1314, 192] width 62 height 31
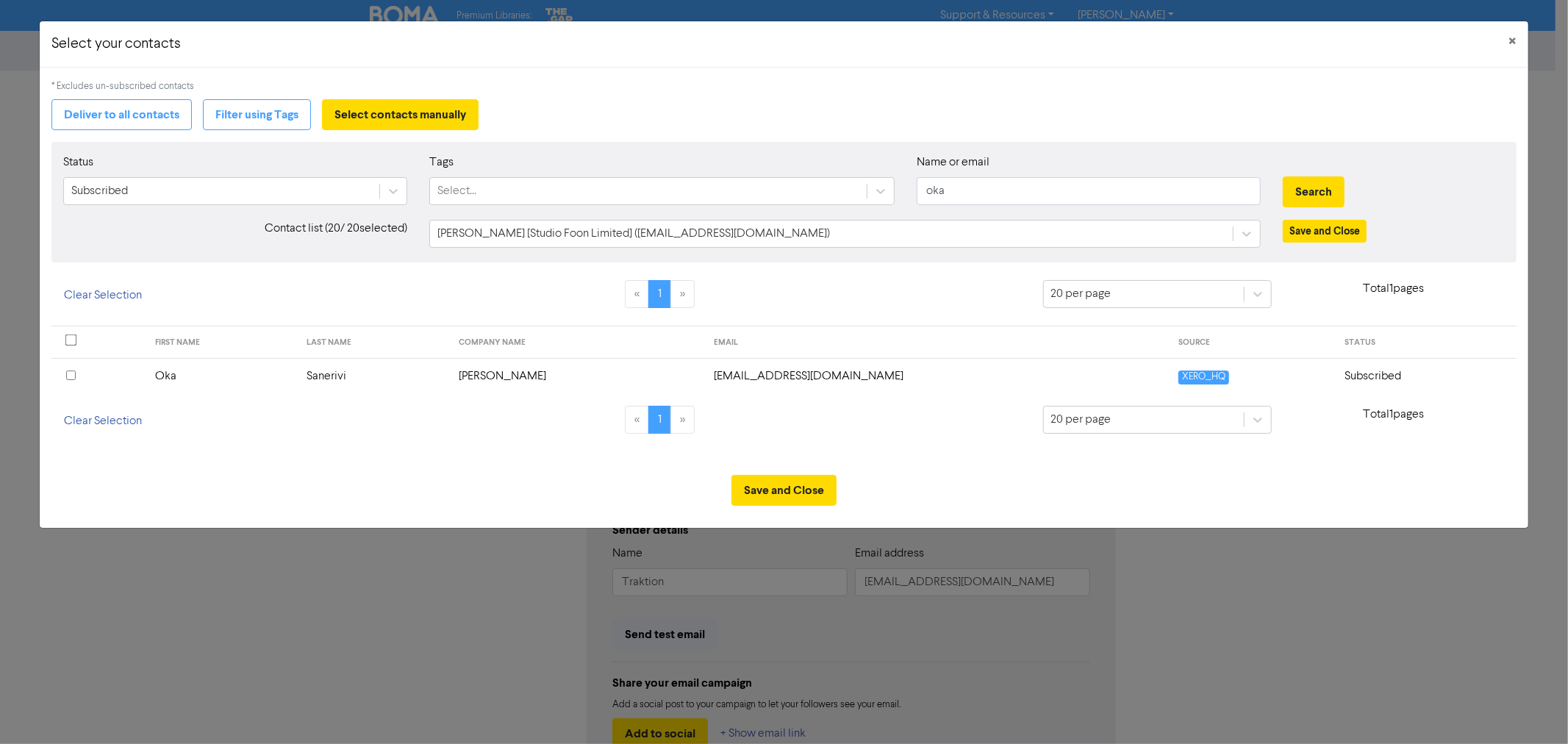
click at [72, 376] on input "checkbox" at bounding box center [71, 375] width 10 height 10
click at [829, 181] on div "Status Subscribed Tags Select... Name or email oka Search" at bounding box center [783, 185] width 1463 height 64
type input "piet"
click at [1283, 176] on button "Search" at bounding box center [1314, 192] width 62 height 31
click at [71, 373] on input "checkbox" at bounding box center [71, 375] width 10 height 10
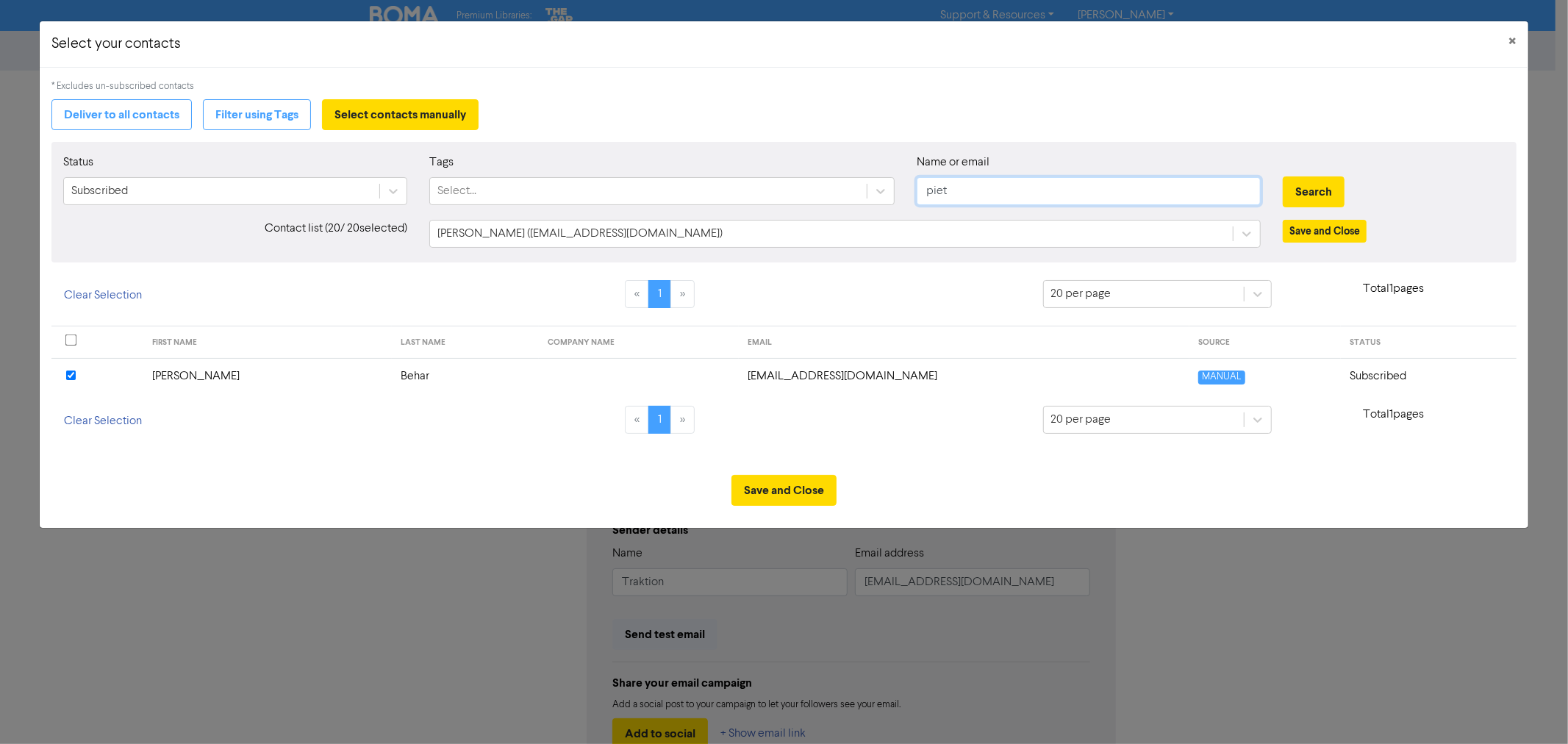
drag, startPoint x: 922, startPoint y: 184, endPoint x: 849, endPoint y: 173, distance: 73.8
click at [861, 176] on div "Status Subscribed Tags Select... Name or email piet Search" at bounding box center [783, 185] width 1463 height 64
type input "tania"
click at [1283, 176] on button "Search" at bounding box center [1314, 192] width 62 height 31
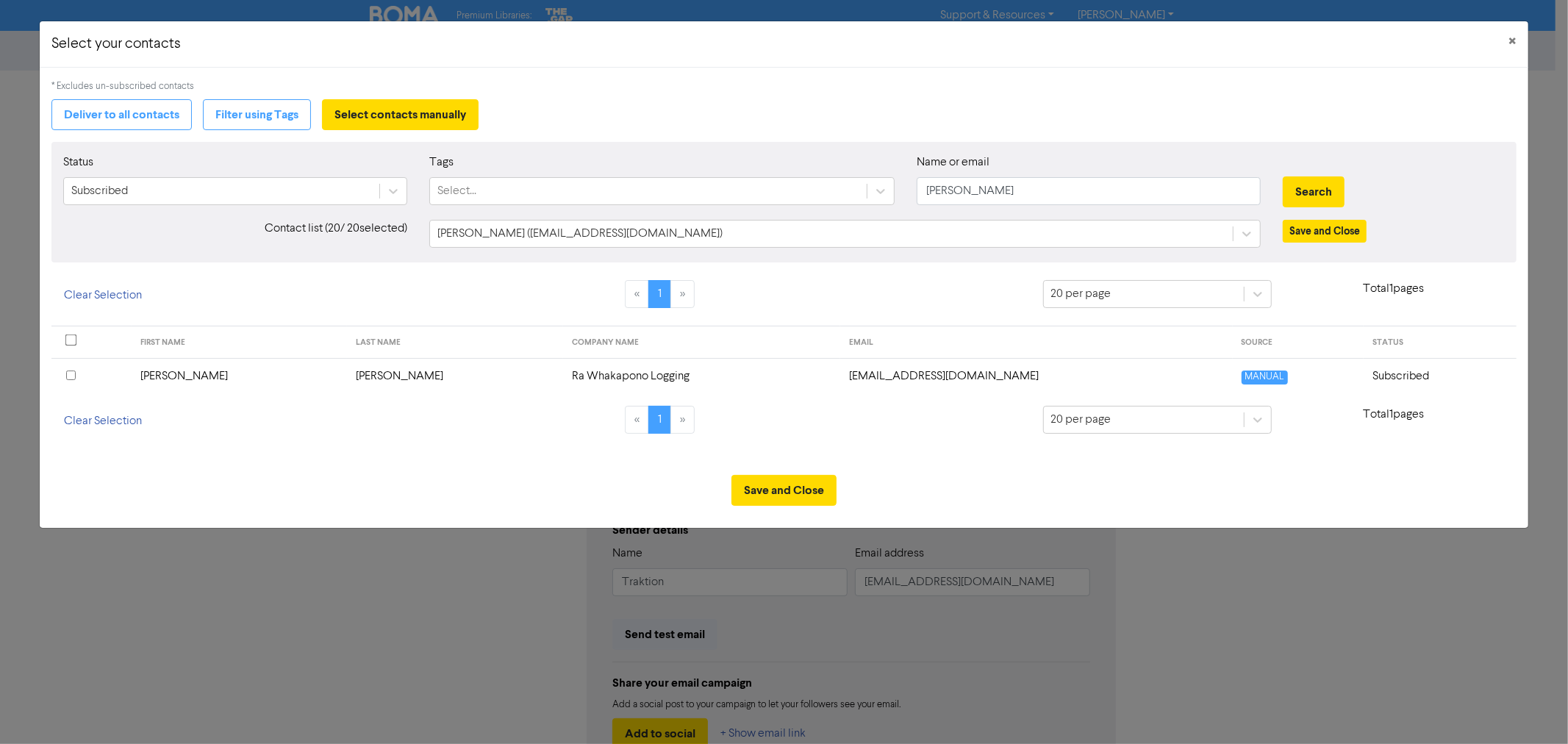
click at [68, 375] on input "checkbox" at bounding box center [71, 375] width 10 height 10
drag, startPoint x: 973, startPoint y: 194, endPoint x: 753, endPoint y: 172, distance: 221.1
click at [814, 183] on div "Status Subscribed Tags Select... Name or email tania Search" at bounding box center [783, 185] width 1463 height 64
type input "richard"
click at [1283, 176] on button "Search" at bounding box center [1314, 192] width 62 height 31
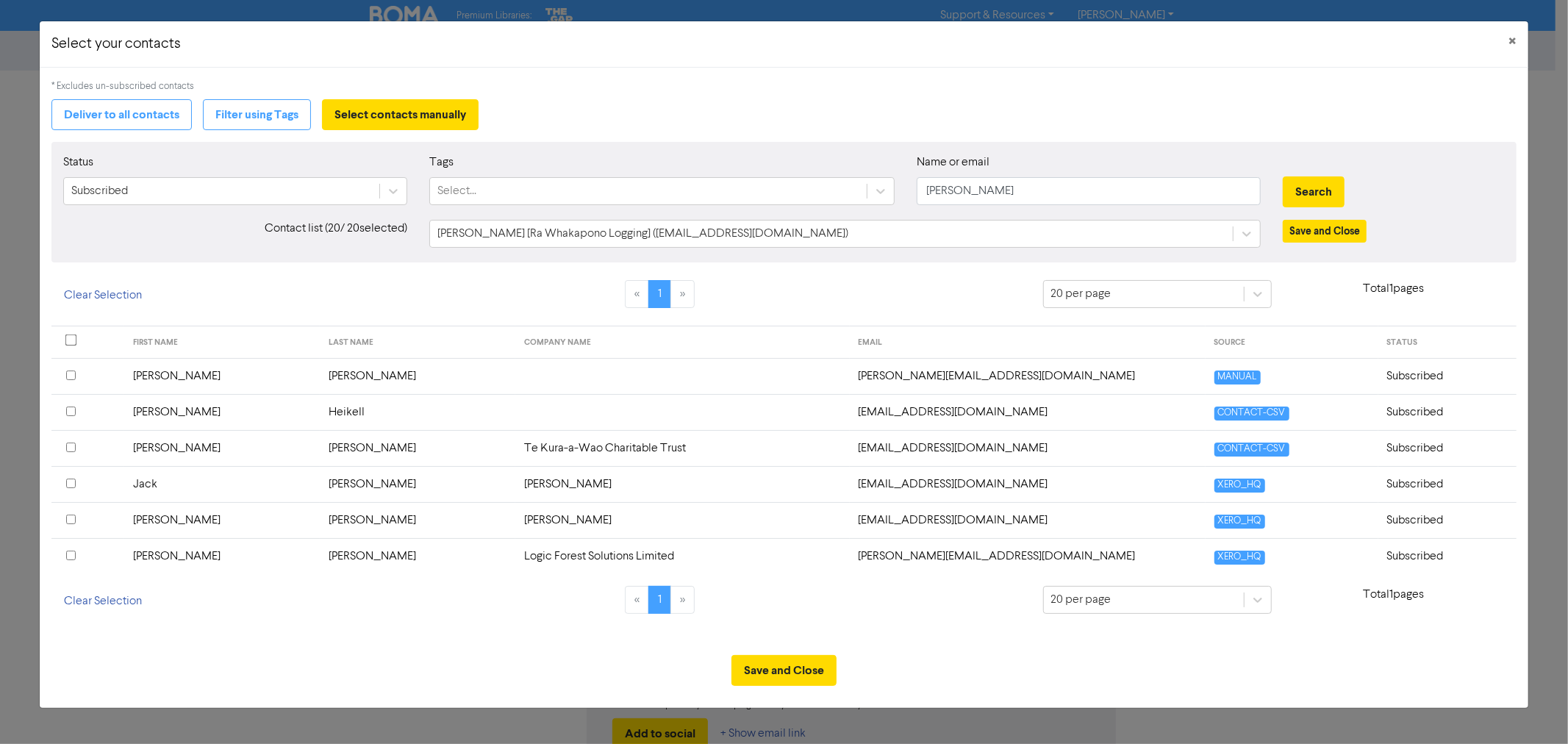
click at [74, 376] on input "checkbox" at bounding box center [71, 375] width 10 height 10
drag, startPoint x: 988, startPoint y: 193, endPoint x: 754, endPoint y: 153, distance: 237.4
click at [806, 168] on div "Status Subscribed Tags Select... Name or email richard Search" at bounding box center [783, 185] width 1463 height 64
type input "robert"
click at [1283, 176] on button "Search" at bounding box center [1314, 192] width 62 height 31
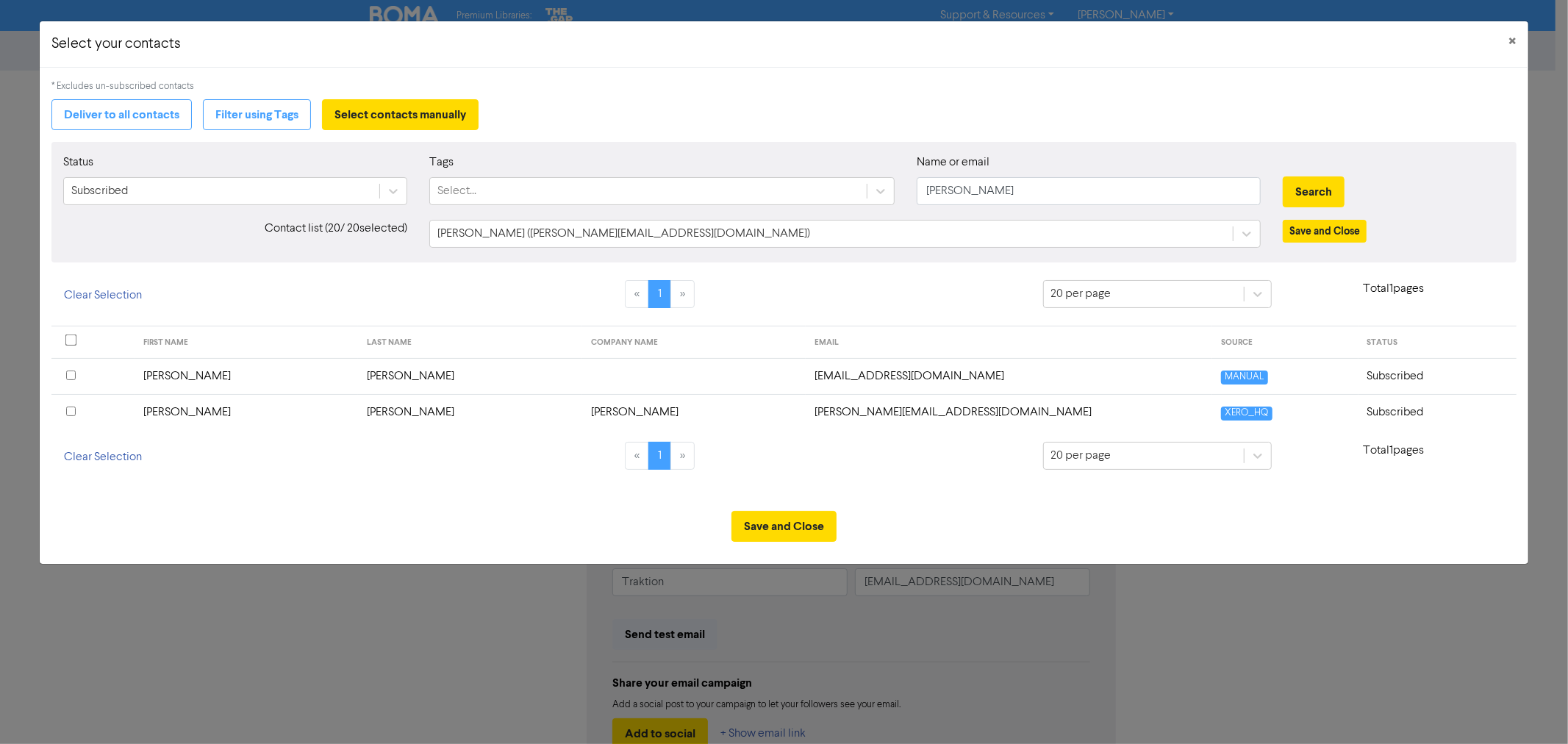
click at [68, 376] on input "checkbox" at bounding box center [71, 375] width 10 height 10
drag, startPoint x: 1017, startPoint y: 191, endPoint x: 822, endPoint y: 168, distance: 196.4
click at [888, 180] on div "Status Subscribed Tags Select... Name or email robert Search" at bounding box center [783, 185] width 1463 height 64
type input "rosalin"
click at [1283, 176] on button "Search" at bounding box center [1314, 192] width 62 height 31
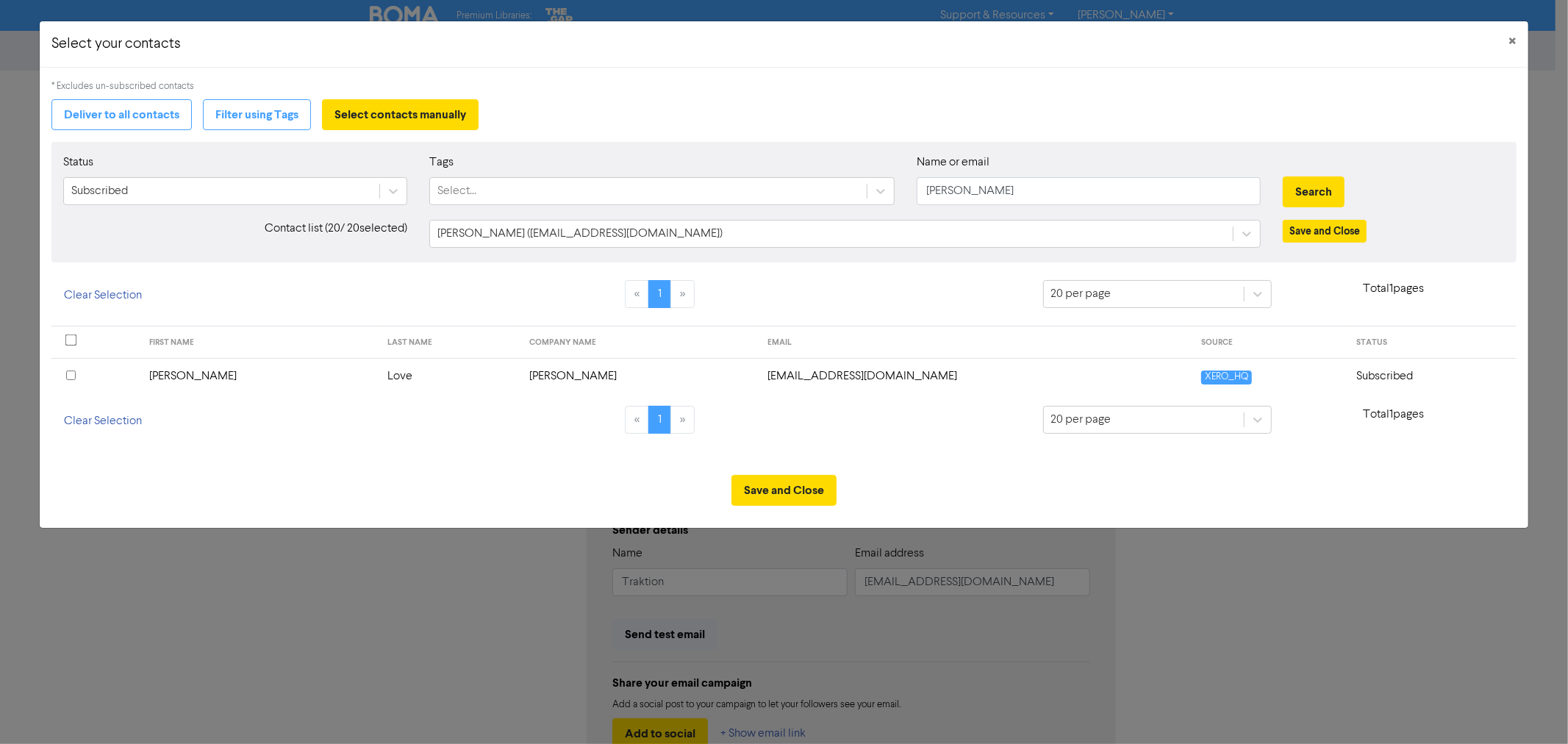
click at [67, 375] on input "checkbox" at bounding box center [71, 375] width 10 height 10
drag, startPoint x: 950, startPoint y: 193, endPoint x: 878, endPoint y: 184, distance: 72.6
click at [878, 184] on div "Status Subscribed Tags Select... Name or email rosalin Search" at bounding box center [783, 185] width 1463 height 64
type input "ryan"
click at [1283, 176] on button "Search" at bounding box center [1314, 192] width 62 height 31
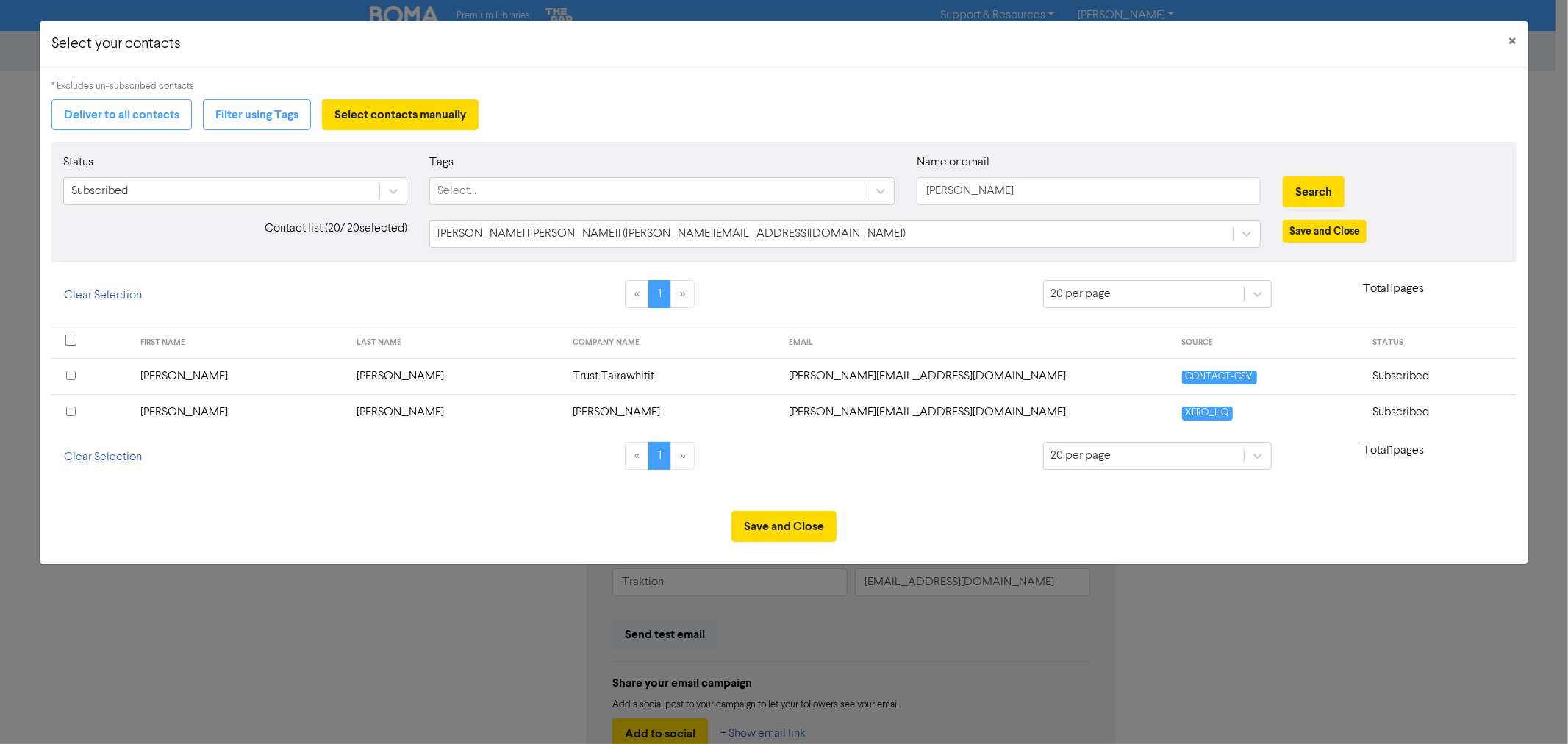
click at [72, 410] on input "checkbox" at bounding box center [71, 412] width 10 height 10
click at [857, 167] on div "Status Subscribed Tags Select... Name or email ryan Search" at bounding box center [783, 185] width 1463 height 64
type input "dean"
click at [1283, 176] on button "Search" at bounding box center [1314, 192] width 62 height 31
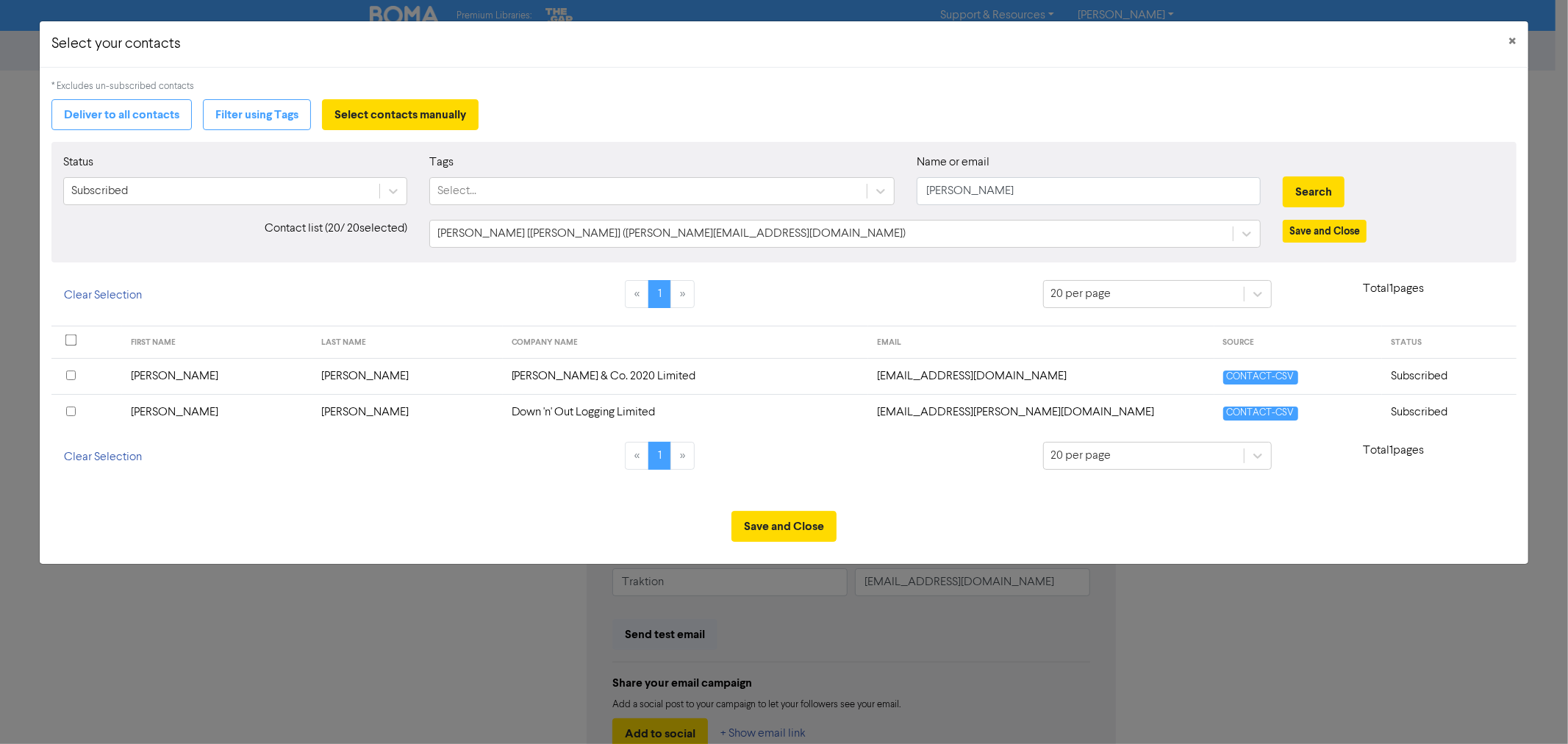
click at [72, 412] on input "checkbox" at bounding box center [71, 412] width 10 height 10
drag, startPoint x: 988, startPoint y: 195, endPoint x: 805, endPoint y: 174, distance: 184.2
click at [872, 187] on div "Status Subscribed Tags Select... Name or email dean Search" at bounding box center [783, 185] width 1463 height 64
type input "tatian"
click at [1283, 176] on button "Search" at bounding box center [1314, 192] width 62 height 31
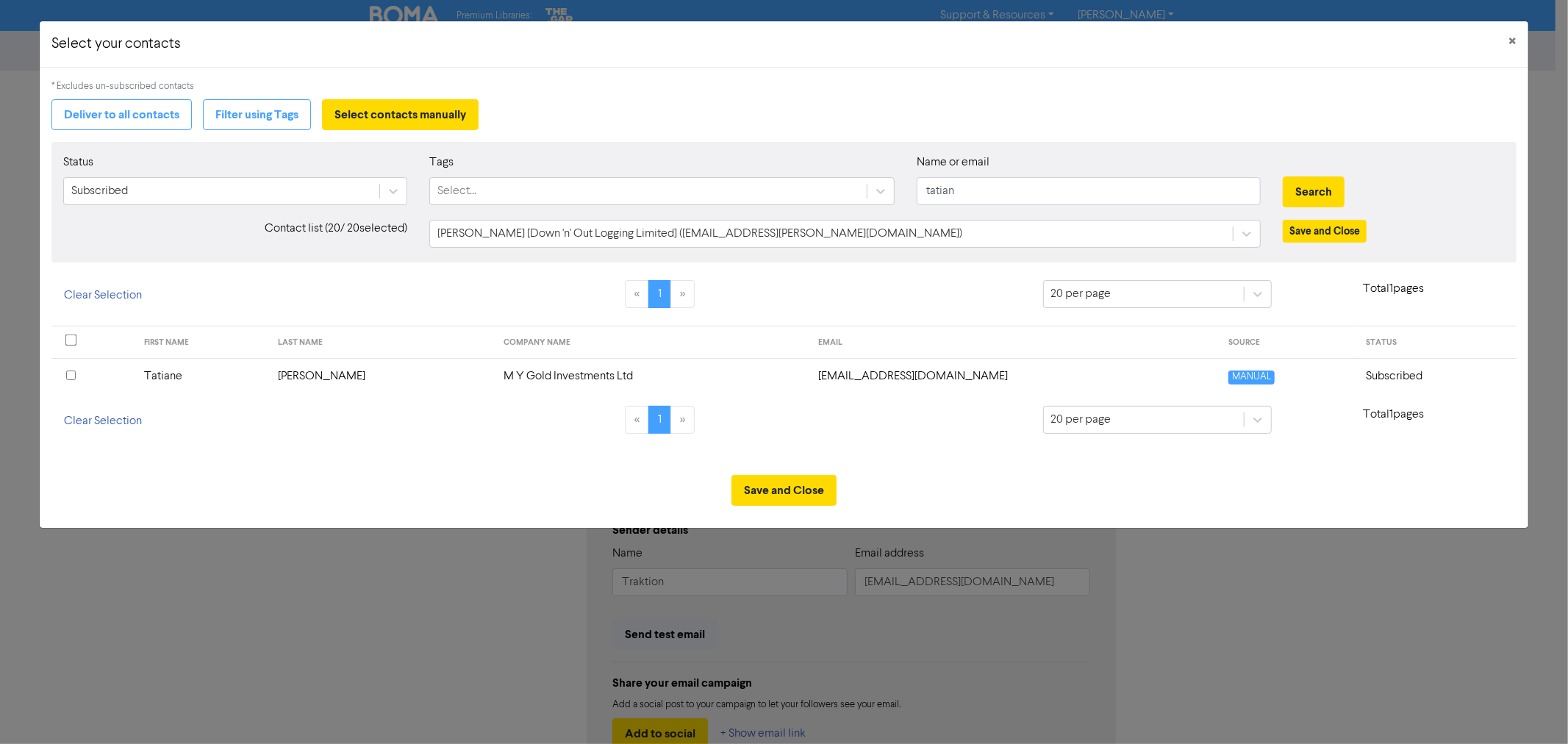
click at [71, 372] on input "checkbox" at bounding box center [71, 375] width 10 height 10
drag, startPoint x: 984, startPoint y: 199, endPoint x: 791, endPoint y: 184, distance: 193.6
click at [854, 203] on div "Status Subscribed Tags Select... Name or email tatian Search" at bounding box center [783, 185] width 1463 height 64
click at [1283, 176] on button "Search" at bounding box center [1314, 192] width 62 height 31
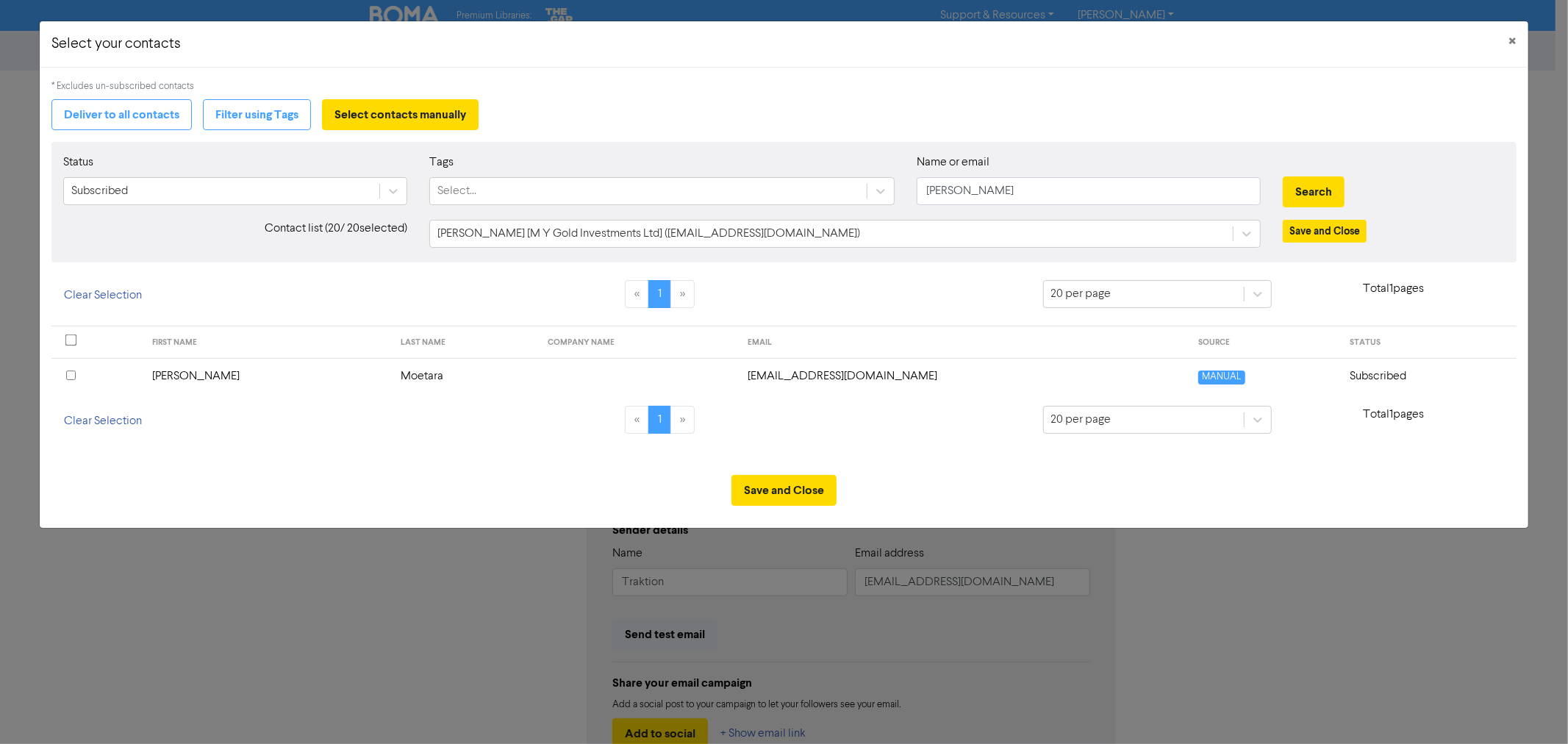
click at [71, 376] on input "checkbox" at bounding box center [71, 375] width 10 height 10
drag, startPoint x: 971, startPoint y: 189, endPoint x: 750, endPoint y: 167, distance: 222.1
click at [870, 183] on div "Status Subscribed Tags Select... Name or email jean Search" at bounding box center [783, 185] width 1463 height 64
click at [1283, 176] on button "Search" at bounding box center [1314, 192] width 62 height 31
click at [67, 371] on input "checkbox" at bounding box center [71, 375] width 10 height 10
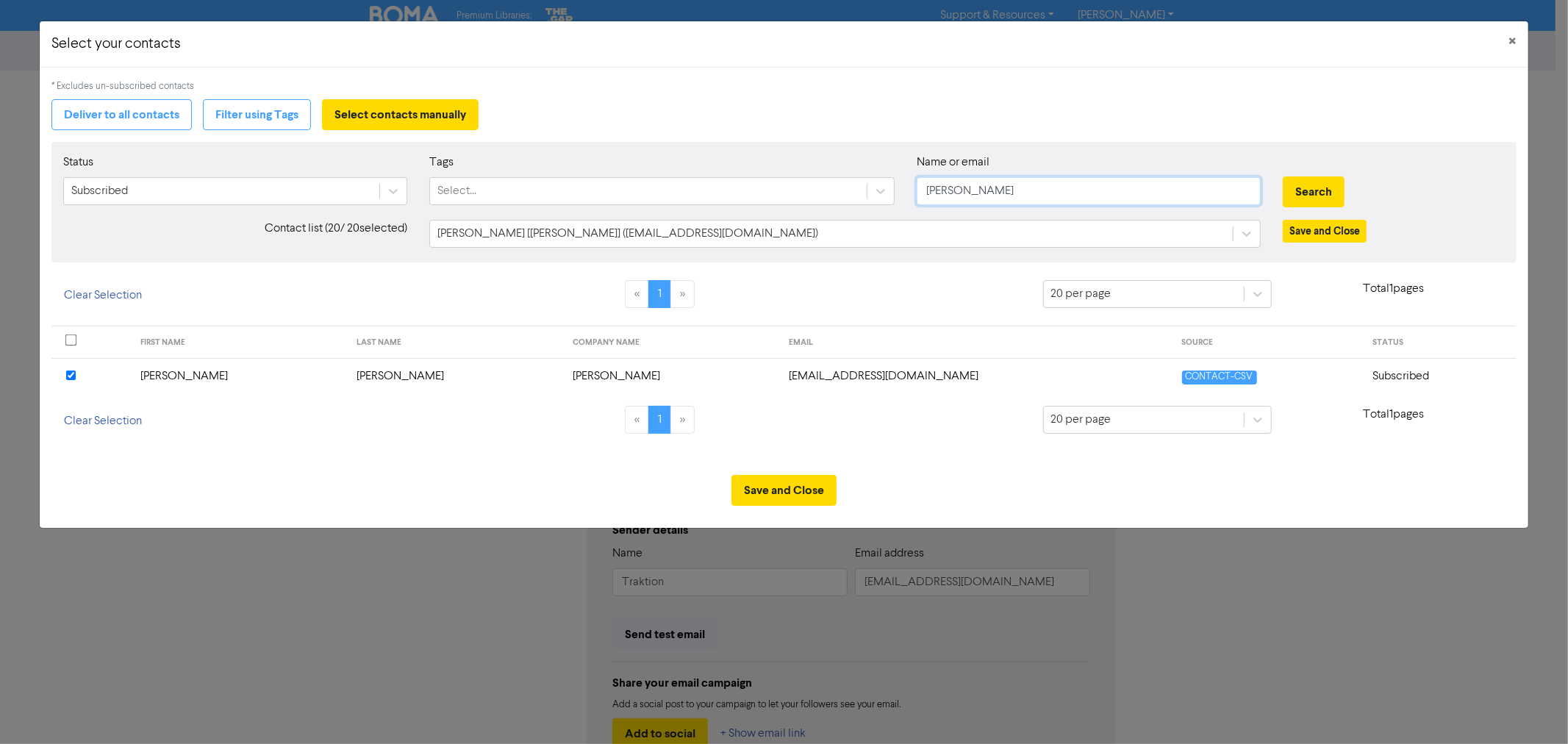
drag, startPoint x: 973, startPoint y: 194, endPoint x: 908, endPoint y: 180, distance: 66.5
click at [952, 191] on input "vanessa" at bounding box center [1088, 191] width 344 height 28
type input "v"
click at [1283, 176] on button "Search" at bounding box center [1314, 192] width 62 height 31
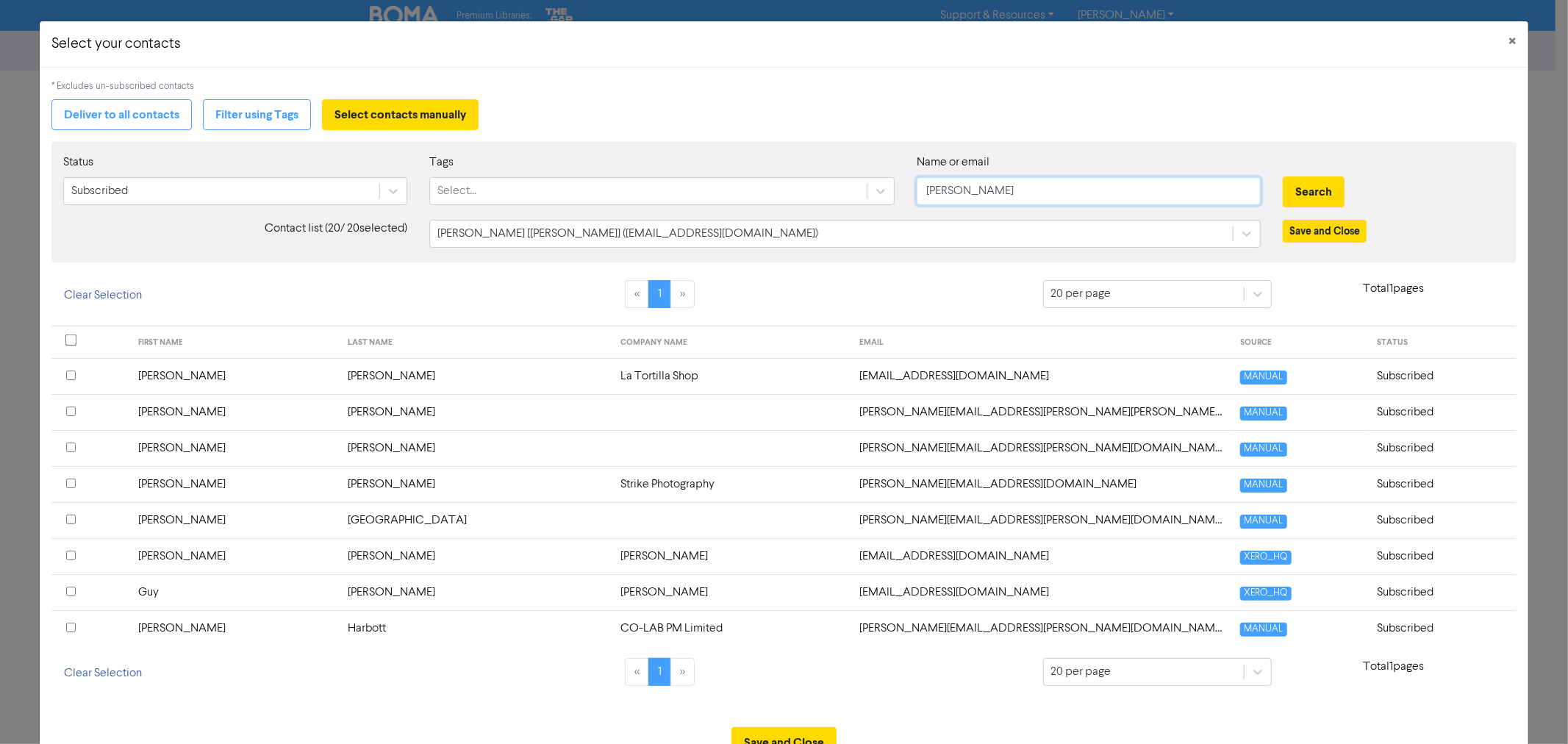
drag, startPoint x: 842, startPoint y: 173, endPoint x: 773, endPoint y: 148, distance: 73.4
click at [834, 171] on div "Status Subscribed Tags Select... Name or email thom Search" at bounding box center [783, 185] width 1463 height 64
type input "tom"
click at [1283, 176] on button "Search" at bounding box center [1314, 192] width 62 height 31
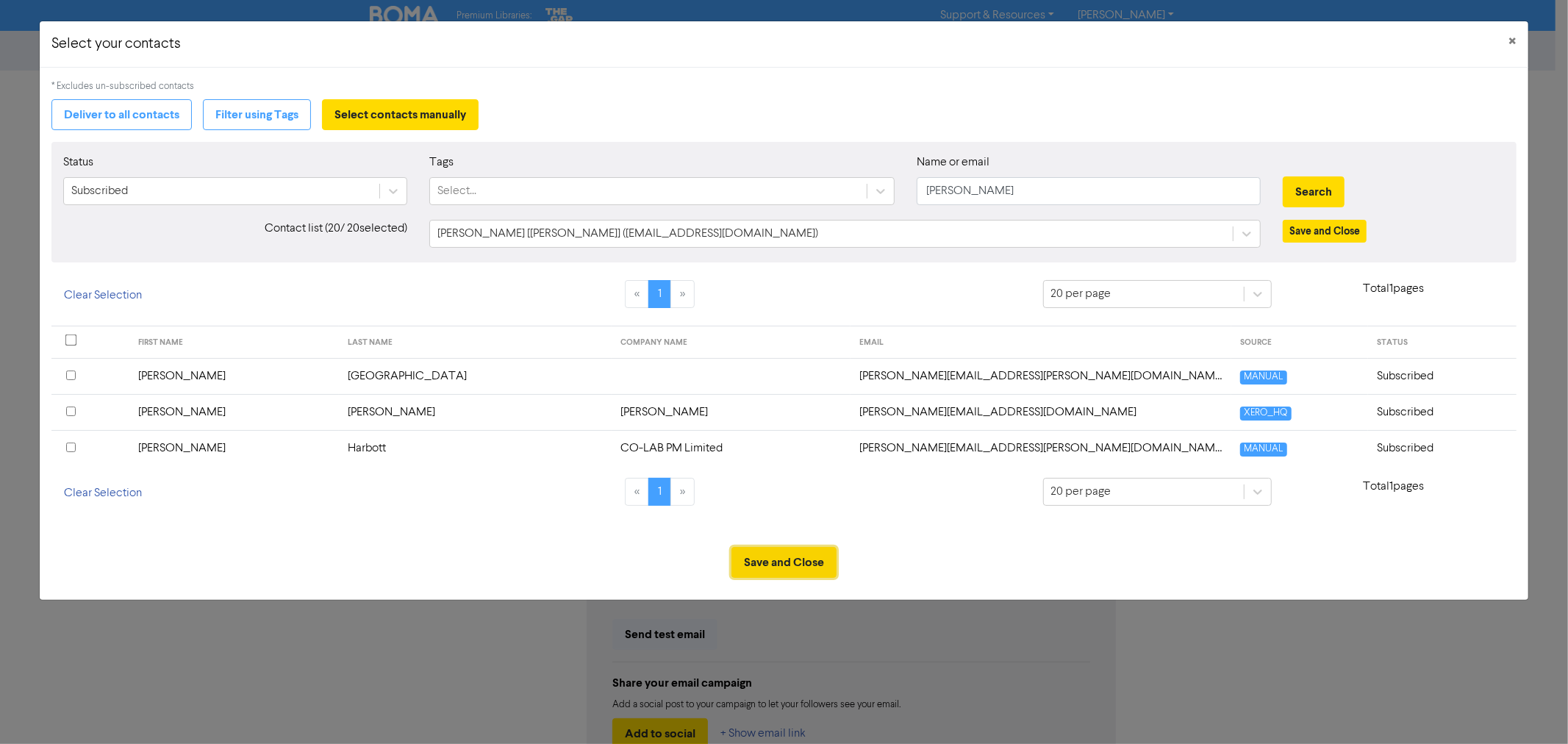
click at [807, 565] on button "Save and Close" at bounding box center [784, 562] width 105 height 31
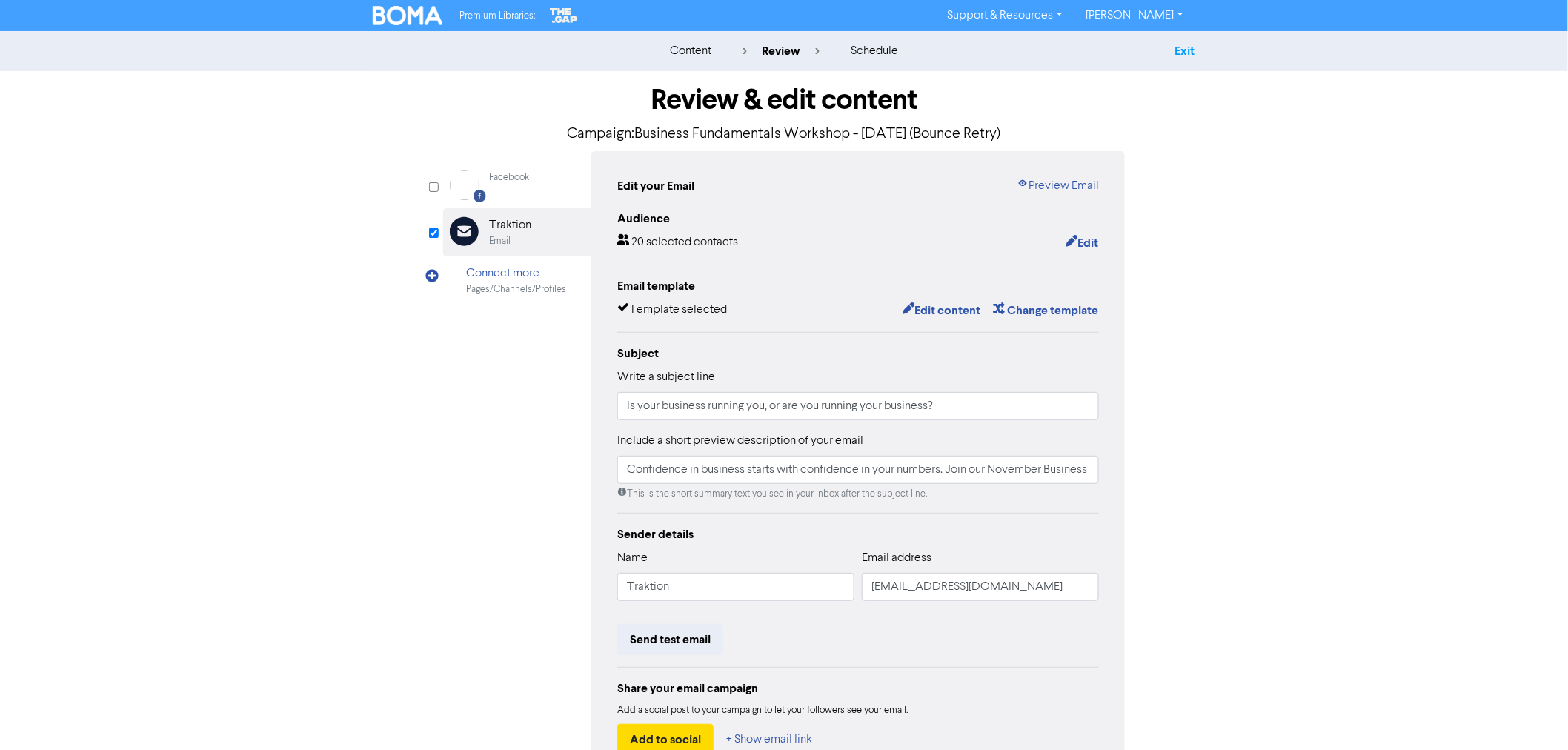
click at [1190, 54] on link "Exit" at bounding box center [1185, 51] width 20 height 15
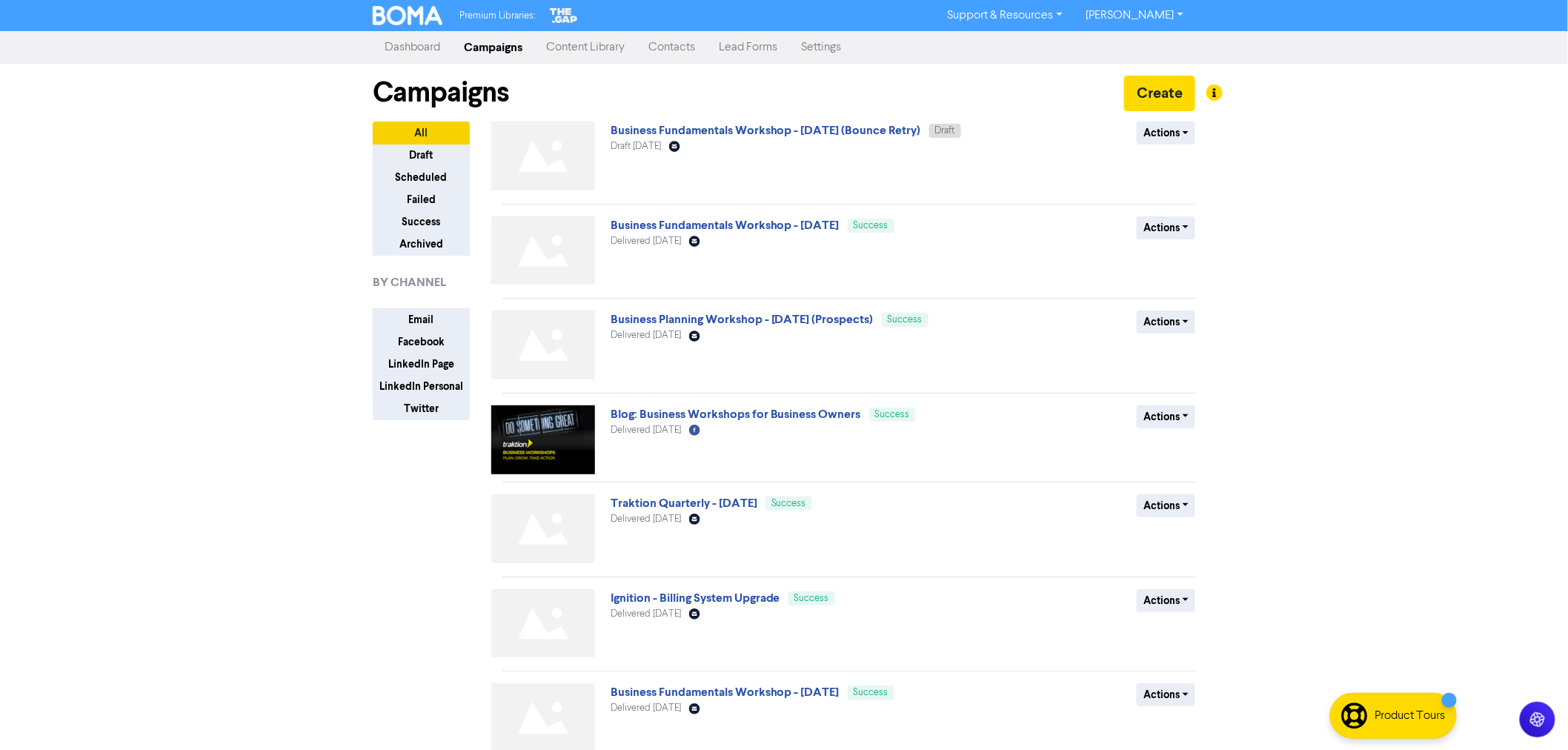
click at [670, 33] on link "Contacts" at bounding box center [671, 48] width 71 height 29
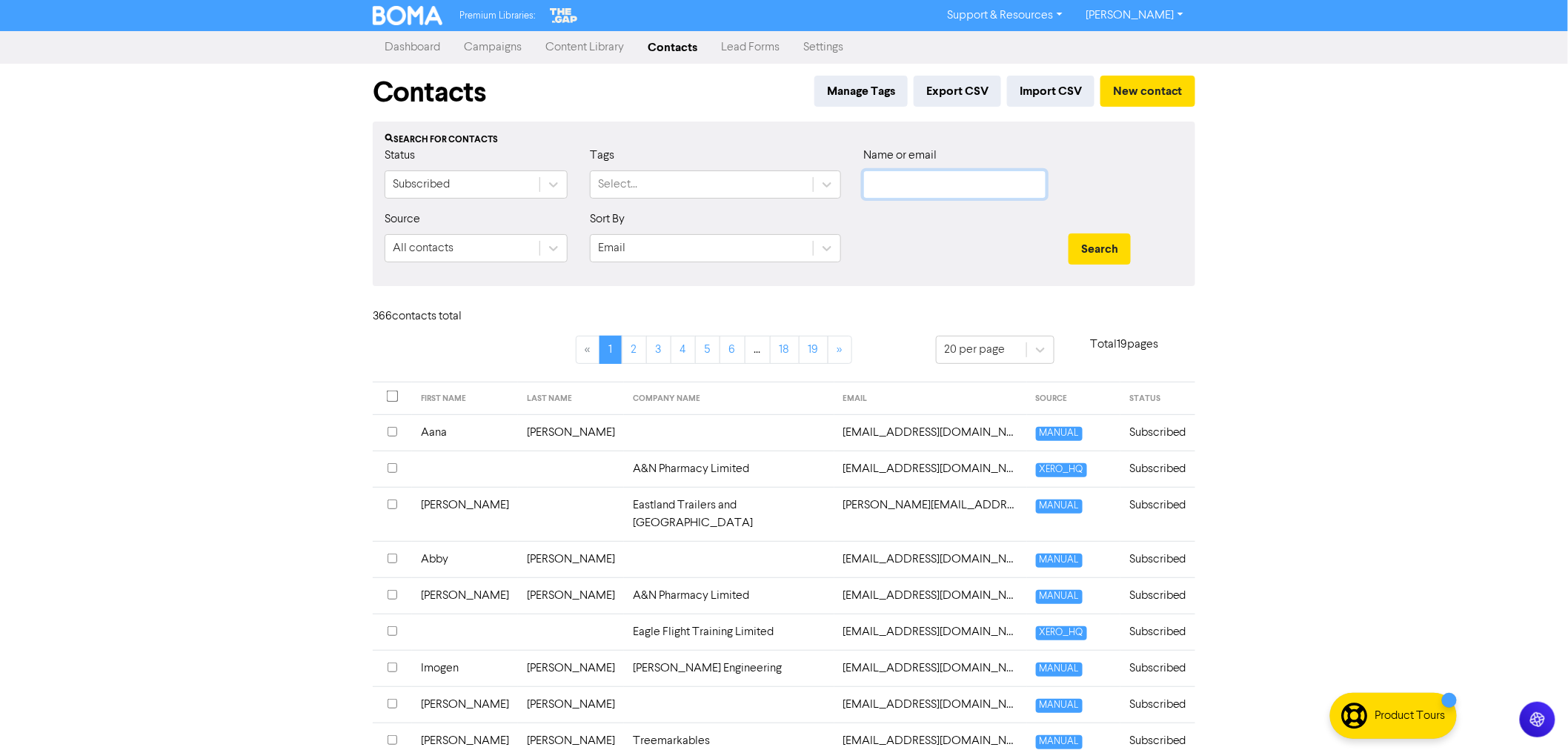
click at [923, 196] on input "text" at bounding box center [955, 184] width 183 height 28
type input "tom"
click at [1069, 234] on button "Search" at bounding box center [1100, 249] width 62 height 31
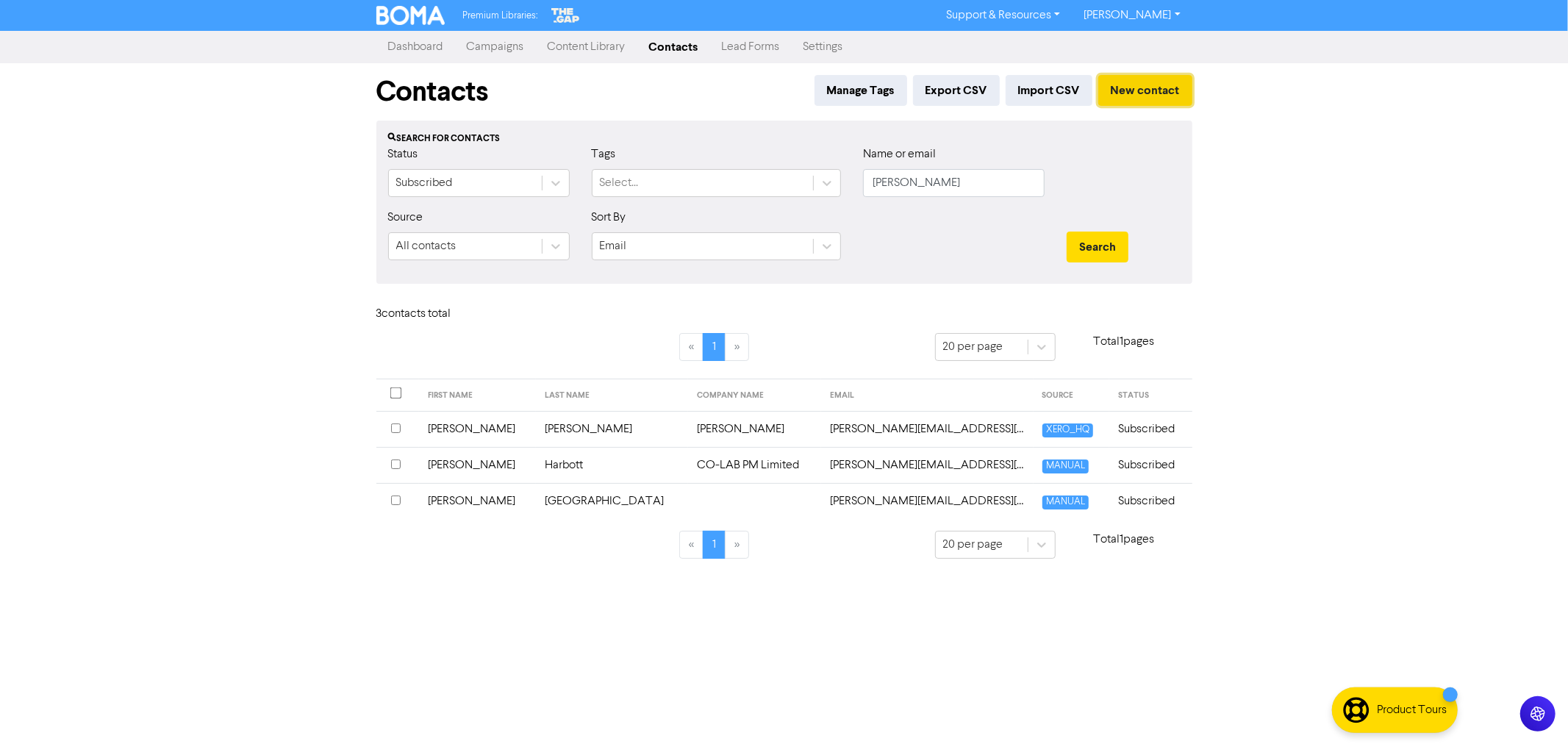
click at [1164, 90] on button "New contact" at bounding box center [1146, 91] width 94 height 31
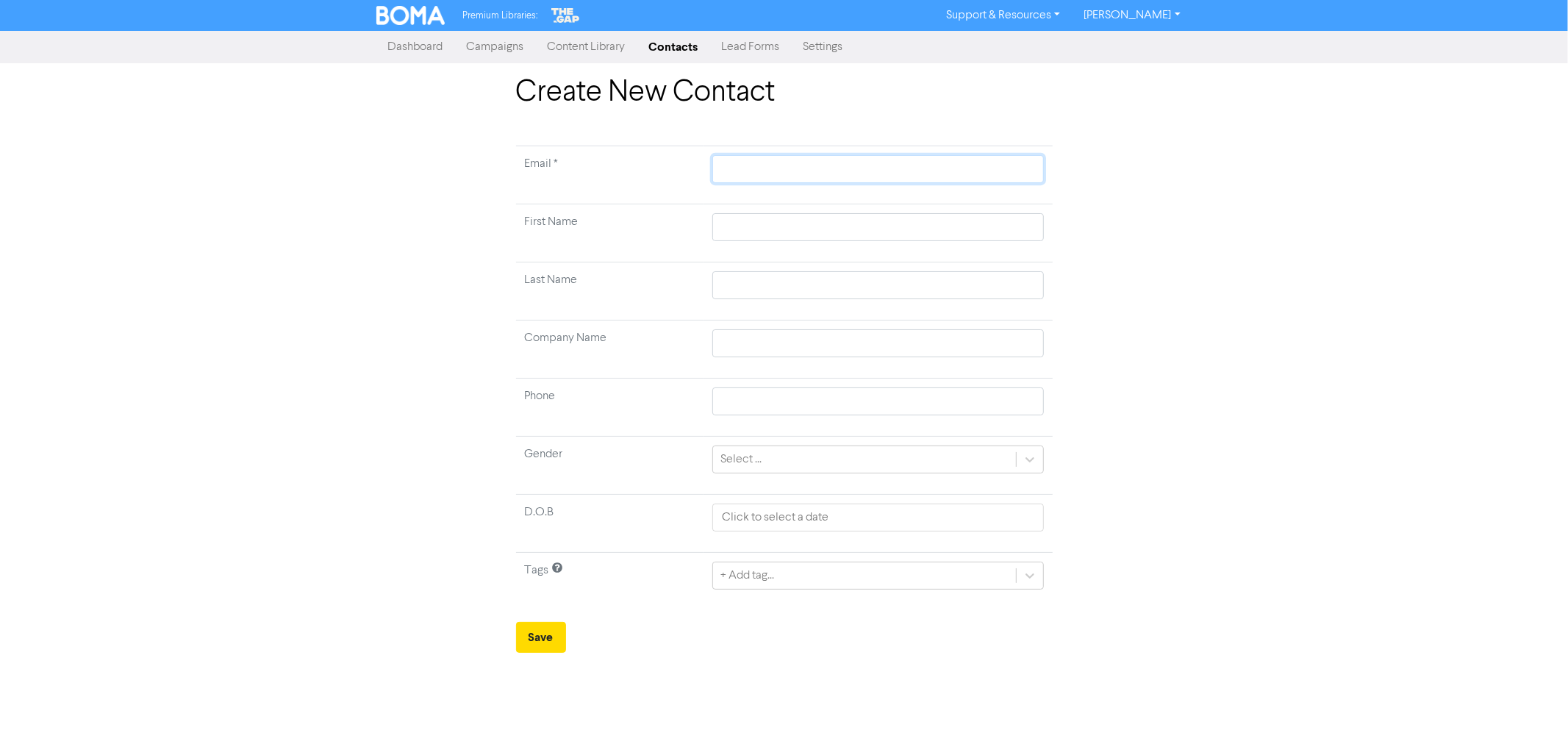
click at [773, 172] on input "text" at bounding box center [878, 169] width 331 height 28
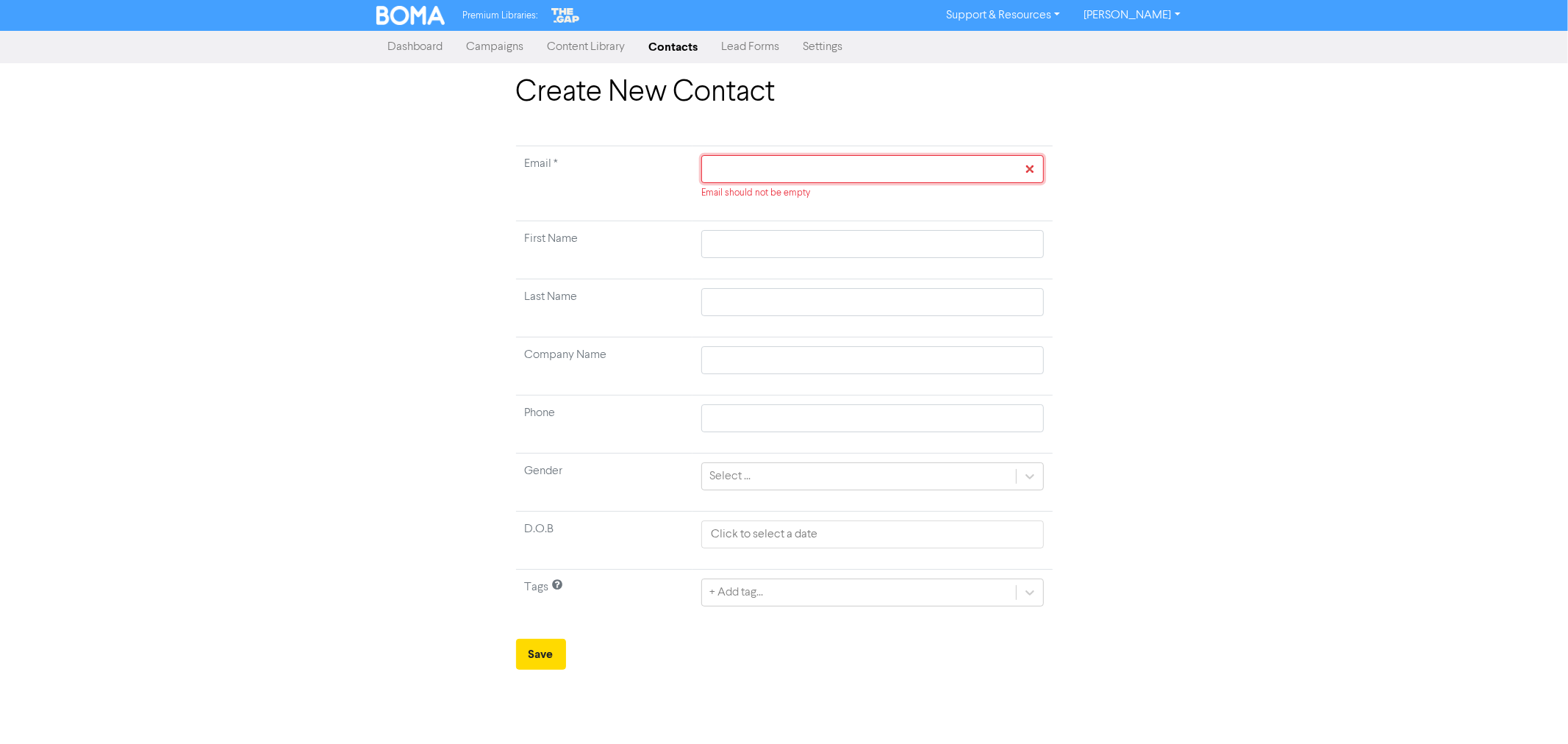
click at [775, 163] on input "text" at bounding box center [872, 169] width 342 height 28
paste input "dymocktom@gmail.com"
type input "dymocktom@gmail.com"
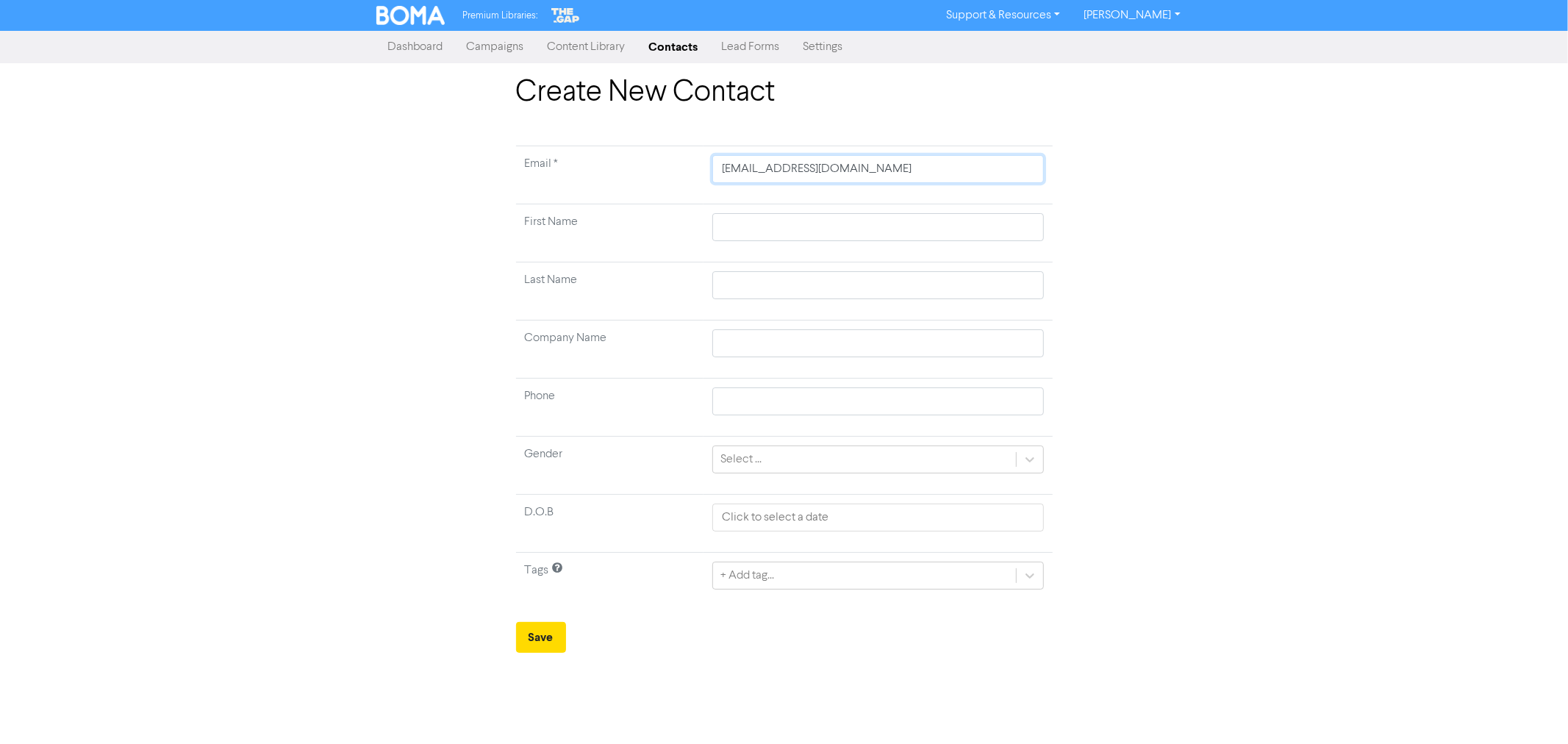
type input "dymocktom@gmail.com"
click at [752, 216] on input "text" at bounding box center [878, 227] width 331 height 28
type input "T"
type input "To"
type input "Tom"
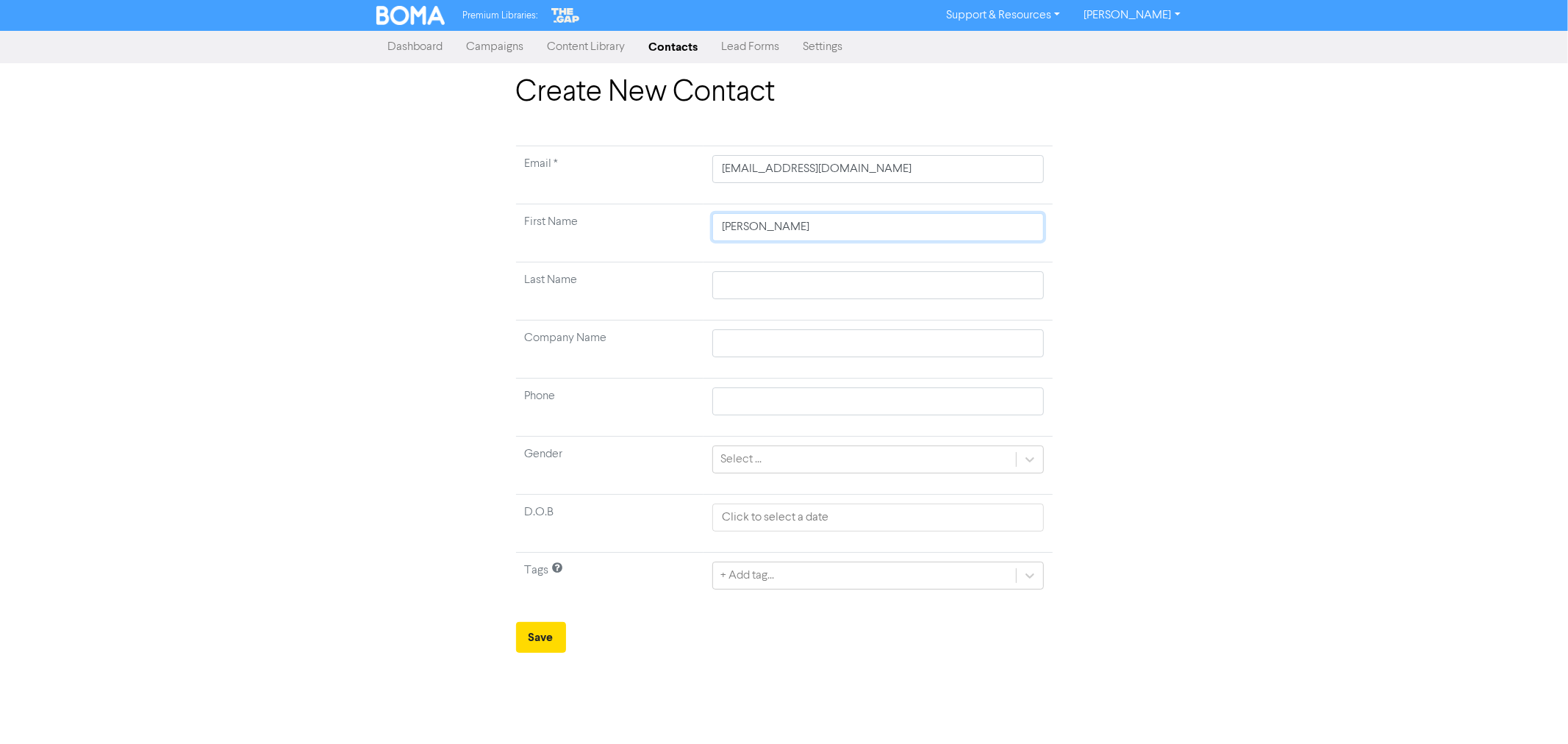
type input "Tom"
click at [667, 46] on link "Contacts" at bounding box center [674, 47] width 73 height 29
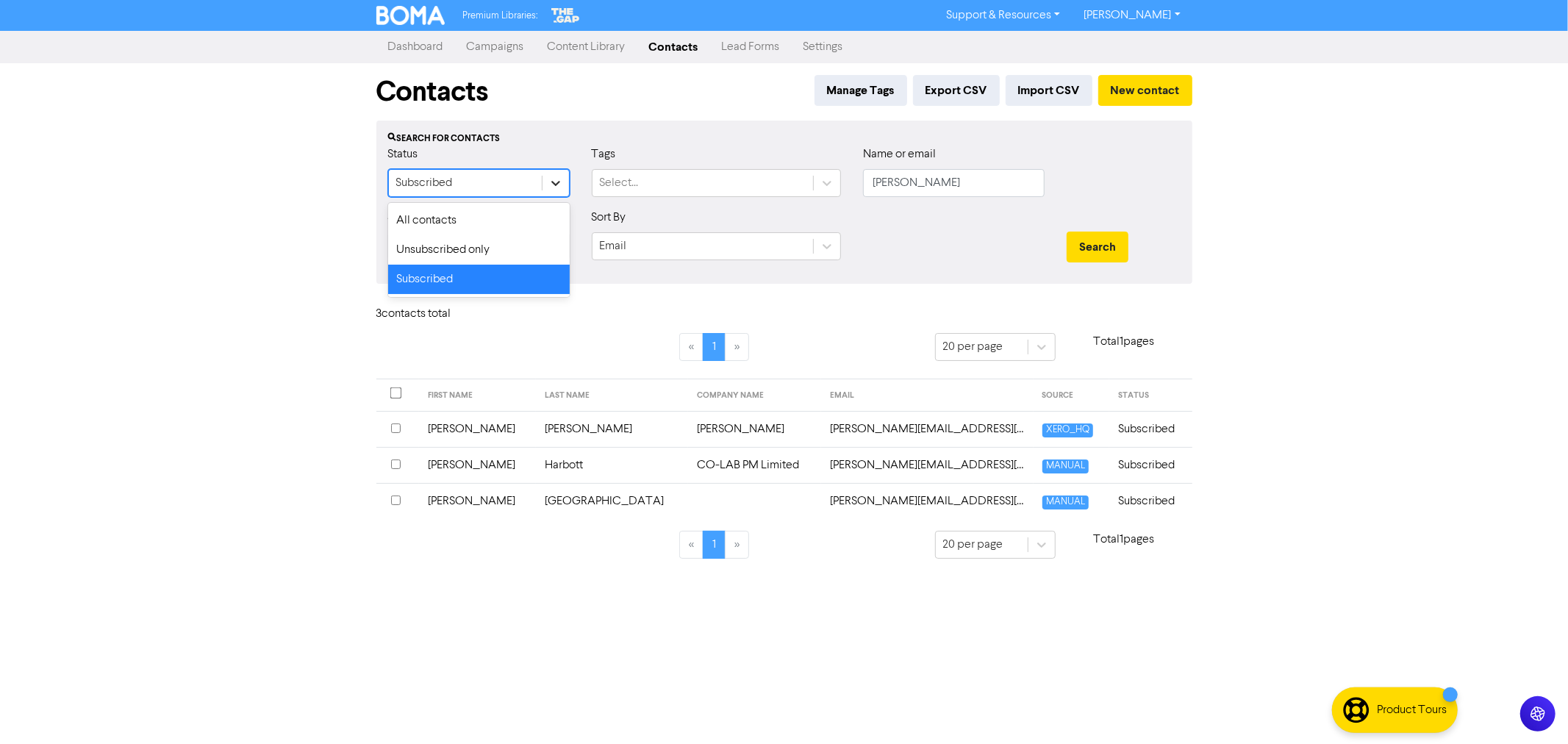
click at [563, 185] on div at bounding box center [555, 183] width 26 height 26
click at [501, 213] on div "All contacts" at bounding box center [479, 221] width 182 height 29
click at [923, 185] on input "tom" at bounding box center [954, 183] width 182 height 28
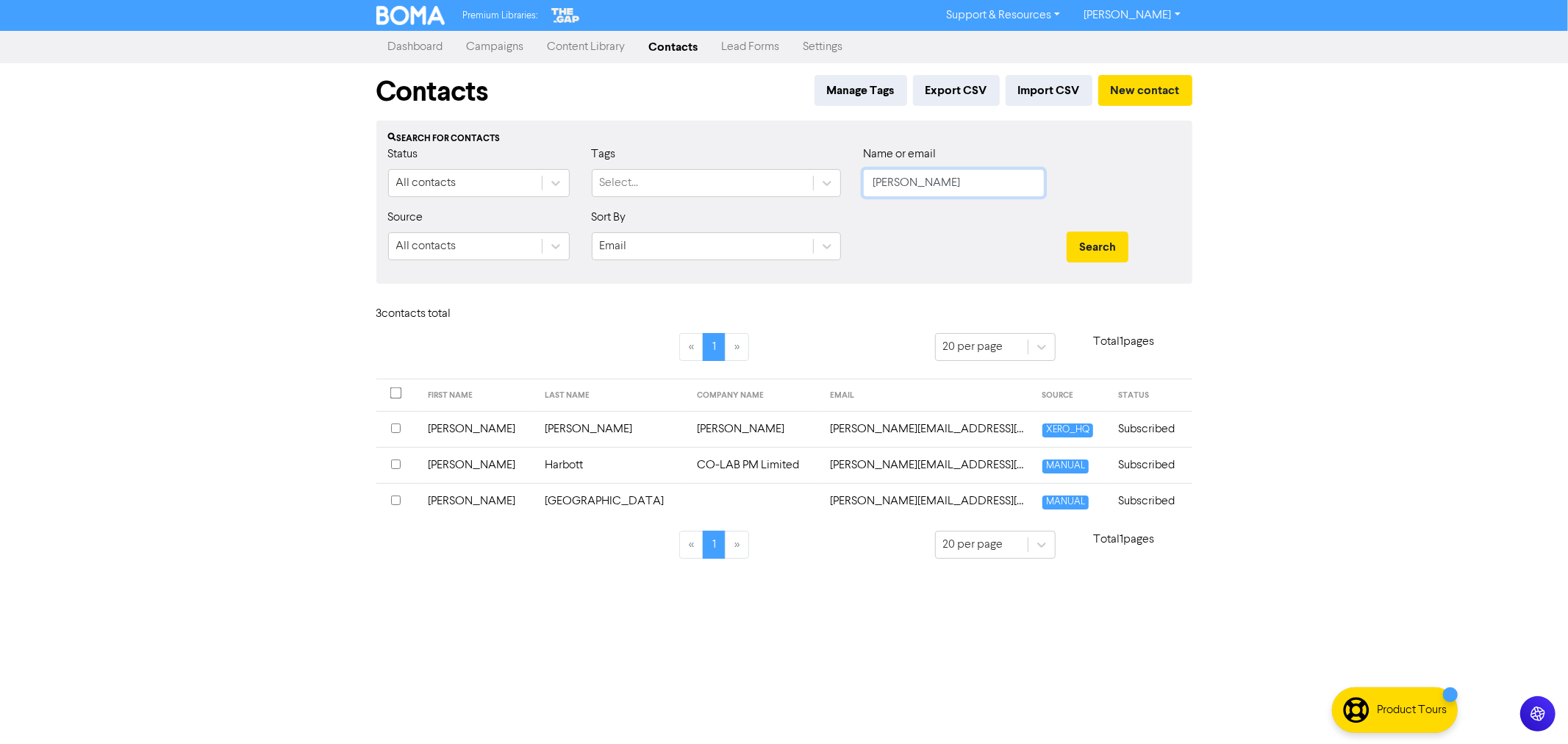
click at [1067, 232] on button "Search" at bounding box center [1097, 247] width 62 height 31
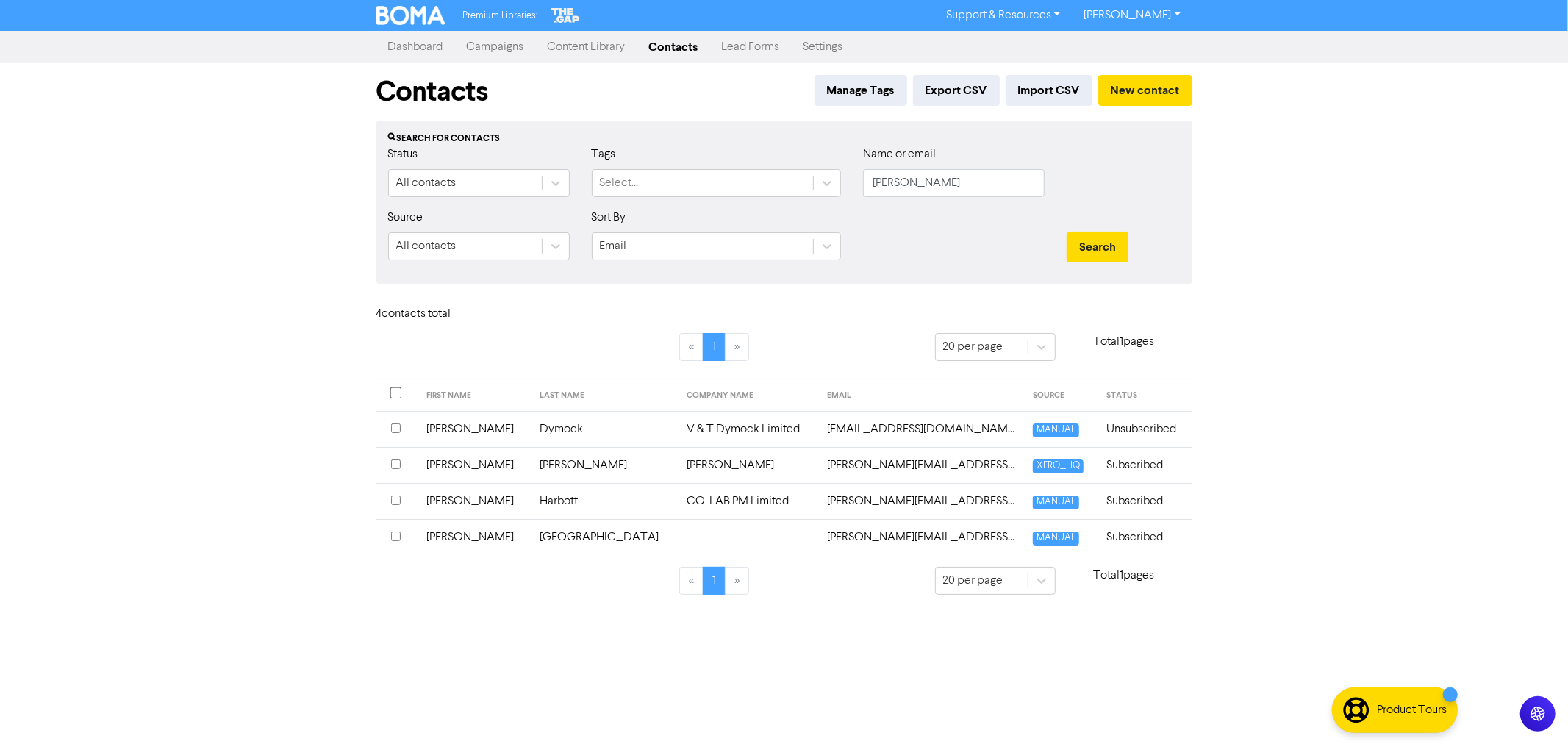
click at [414, 45] on link "Dashboard" at bounding box center [415, 47] width 79 height 29
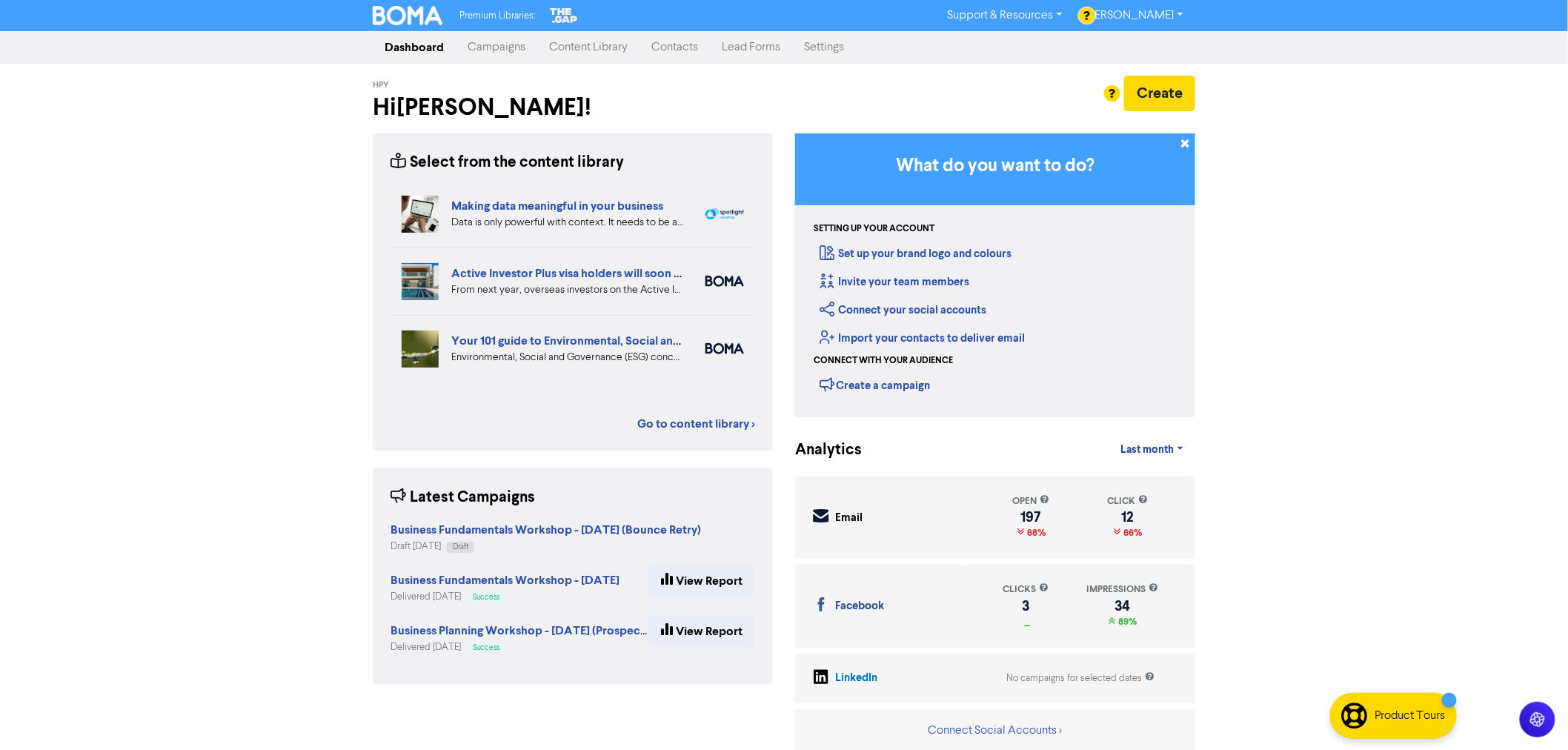
click at [515, 49] on link "Campaigns" at bounding box center [496, 48] width 82 height 29
